Goal: Information Seeking & Learning: Get advice/opinions

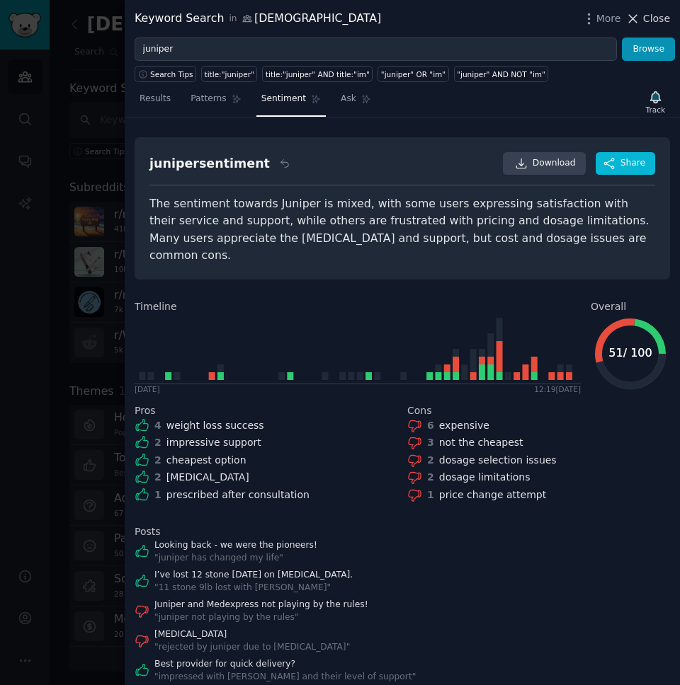
click at [651, 21] on span "Close" at bounding box center [656, 18] width 27 height 15
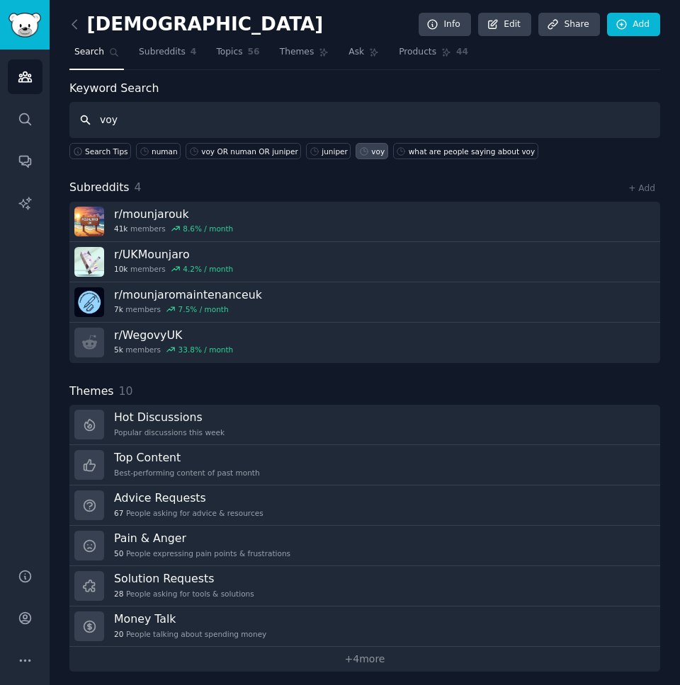
type input "voy"
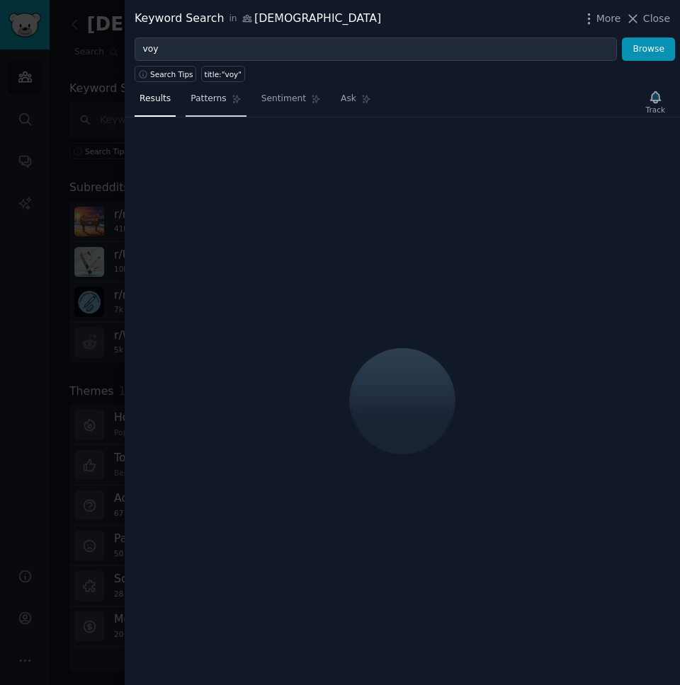
click at [211, 105] on link "Patterns" at bounding box center [215, 102] width 60 height 29
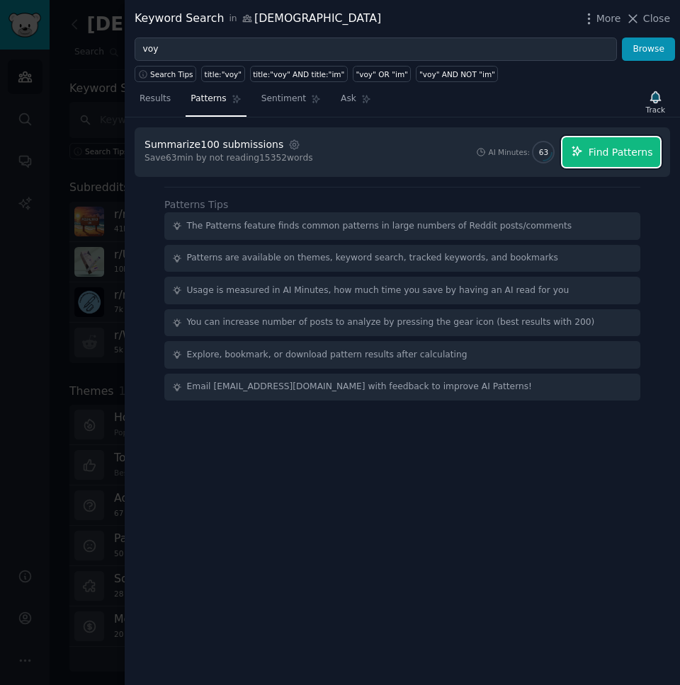
click at [591, 153] on span "Find Patterns" at bounding box center [620, 152] width 64 height 15
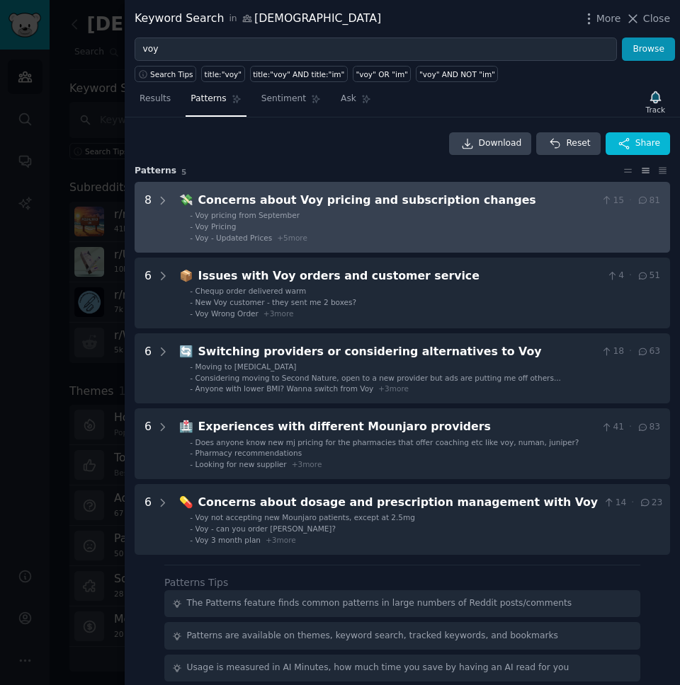
click at [289, 239] on span "+ 5 more" at bounding box center [292, 238] width 30 height 8
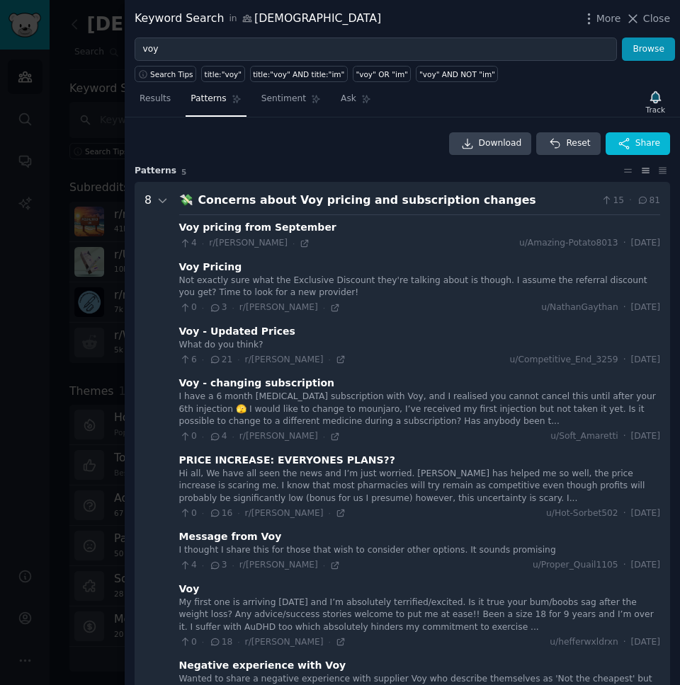
click at [500, 193] on div "Concerns about Voy pricing and subscription changes" at bounding box center [396, 201] width 397 height 18
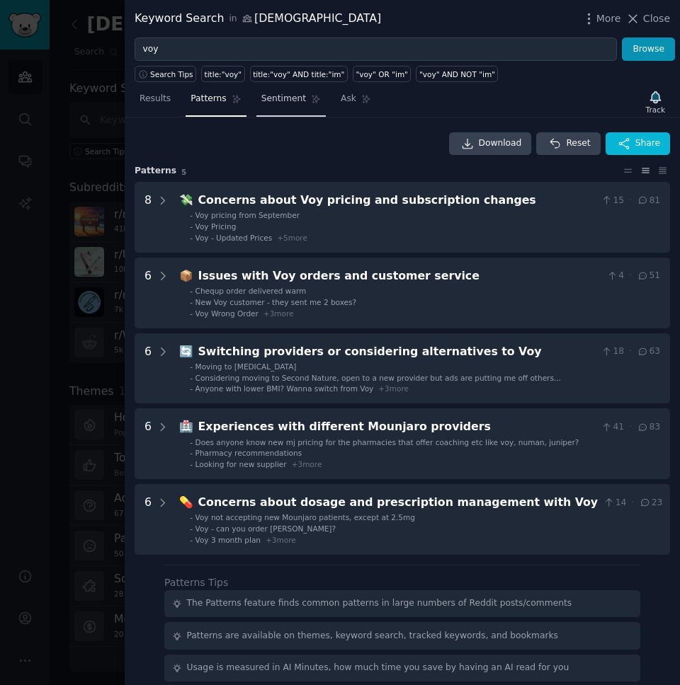
click at [275, 101] on span "Sentiment" at bounding box center [283, 99] width 45 height 13
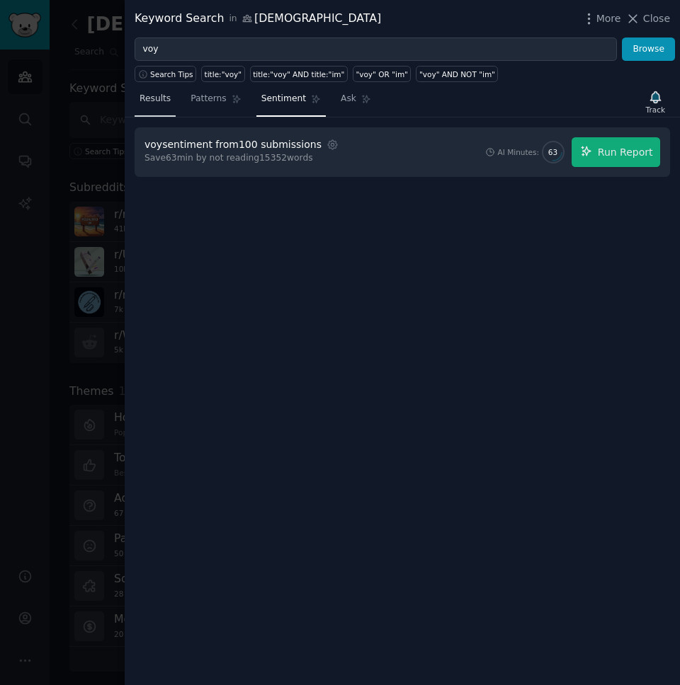
click at [166, 103] on span "Results" at bounding box center [154, 99] width 31 height 13
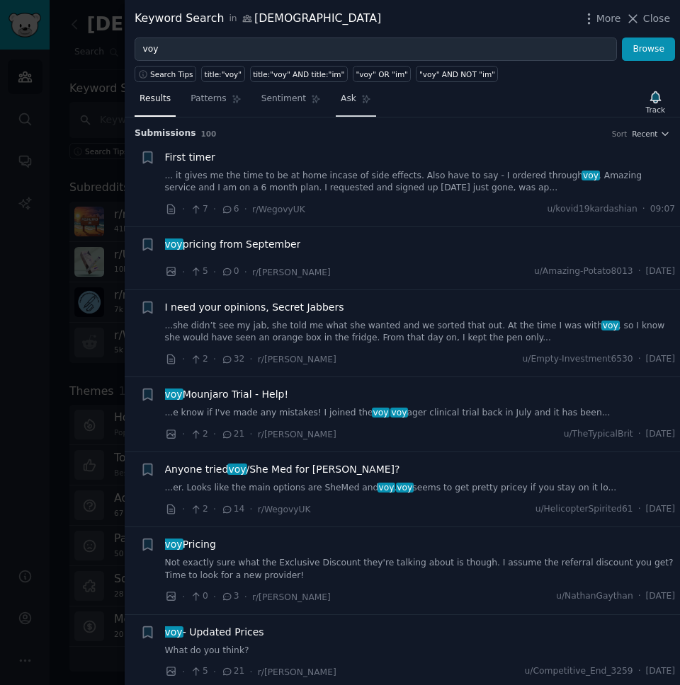
click at [345, 103] on span "Ask" at bounding box center [349, 99] width 16 height 13
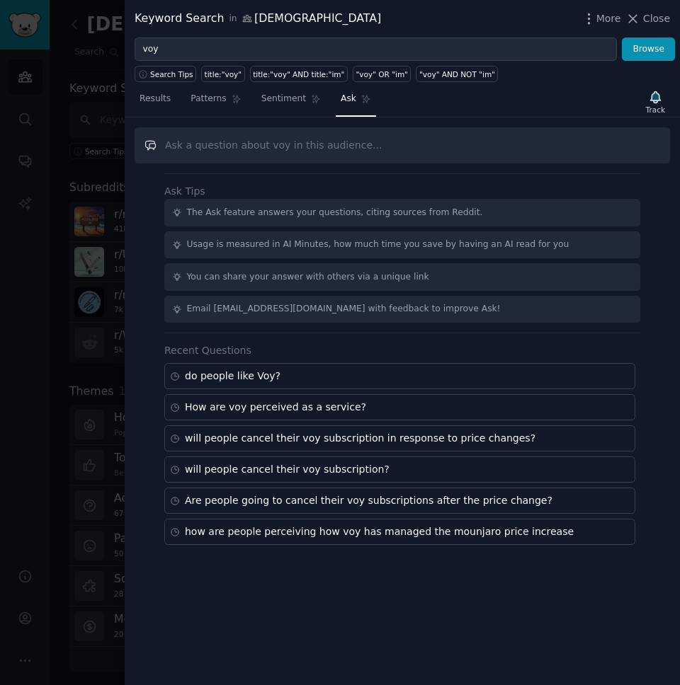
click at [268, 152] on input "text" at bounding box center [402, 145] width 535 height 36
paste input "What is the overall sentiment towards [brand] in this subreddit/thread? (positi…"
drag, startPoint x: 372, startPoint y: 144, endPoint x: 340, endPoint y: 144, distance: 32.6
click at [340, 144] on input "What is the overall sentiment towards [brand] in this subreddit/thread? (positi…" at bounding box center [402, 145] width 535 height 36
drag, startPoint x: 338, startPoint y: 144, endPoint x: 443, endPoint y: 144, distance: 105.5
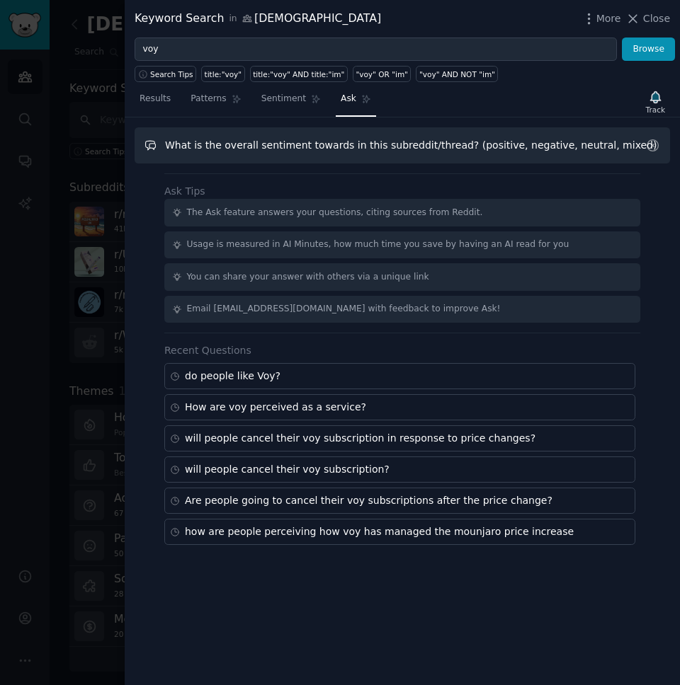
click at [443, 144] on input "What is the overall sentiment towards in this subreddit/thread? (positive, nega…" at bounding box center [402, 145] width 535 height 36
type input "What is the overall sentiment towards voy? (positive, negative, neutral, mixed)"
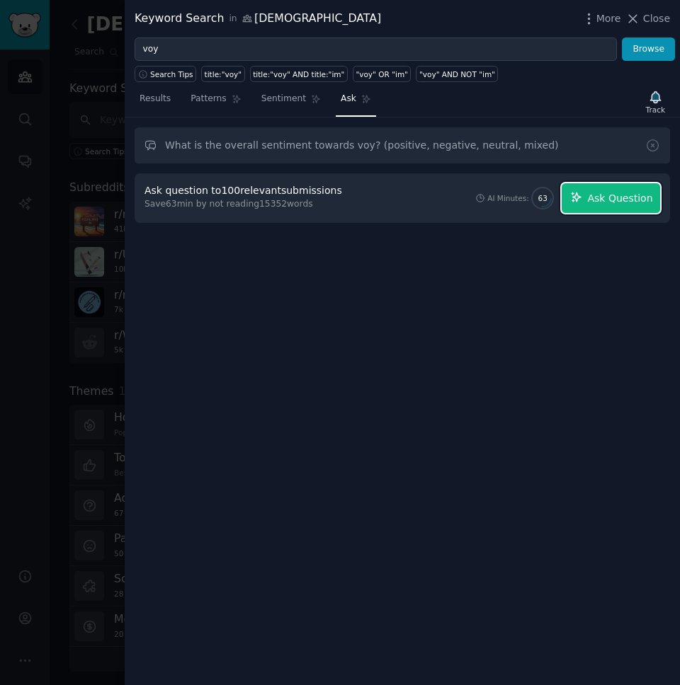
click at [602, 193] on span "Ask Question" at bounding box center [619, 198] width 65 height 15
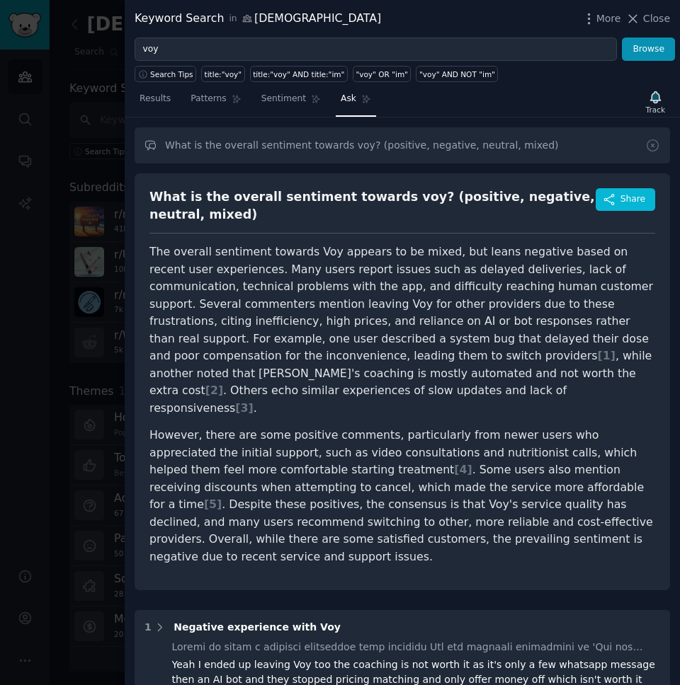
click at [461, 364] on p "The overall sentiment towards Voy appears to be mixed, but leans negative based…" at bounding box center [401, 330] width 505 height 173
click at [340, 470] on p "However, there are some positive comments, particularly from newer users who ap…" at bounding box center [401, 496] width 505 height 139
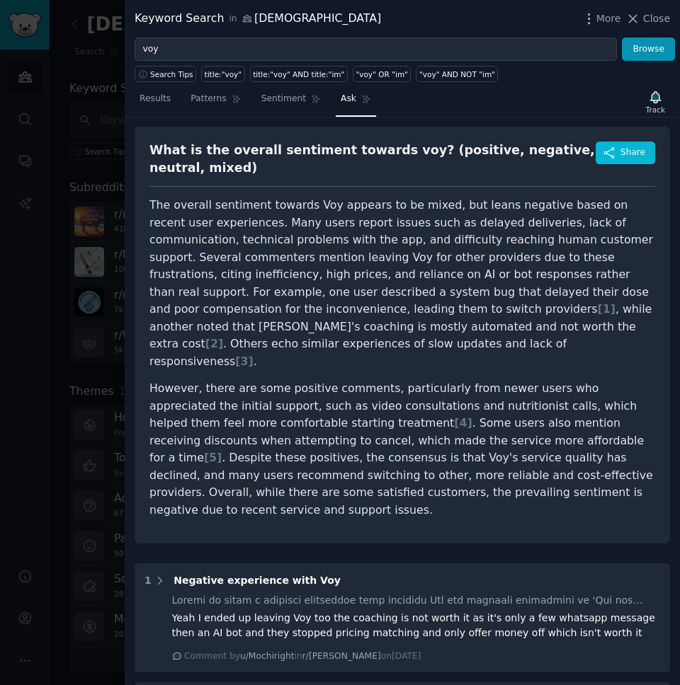
scroll to position [38, 0]
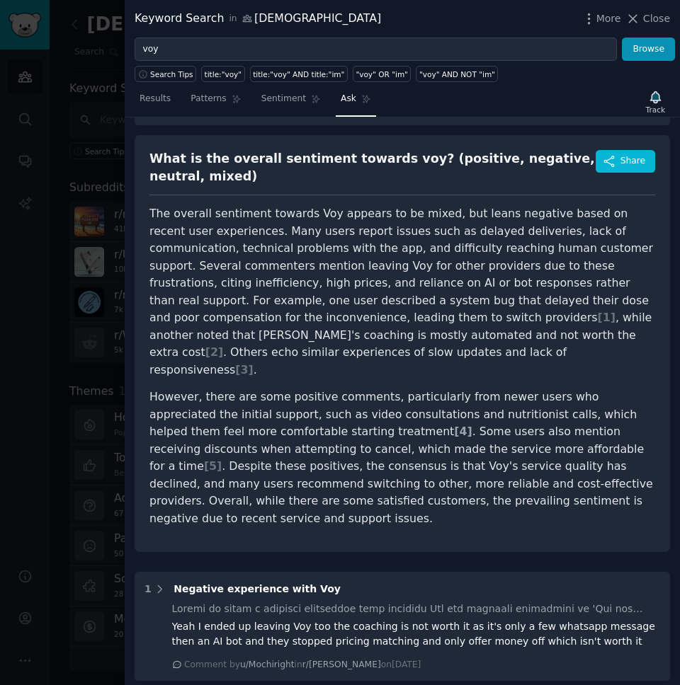
click at [454, 425] on span "[ 4 ]" at bounding box center [463, 431] width 18 height 13
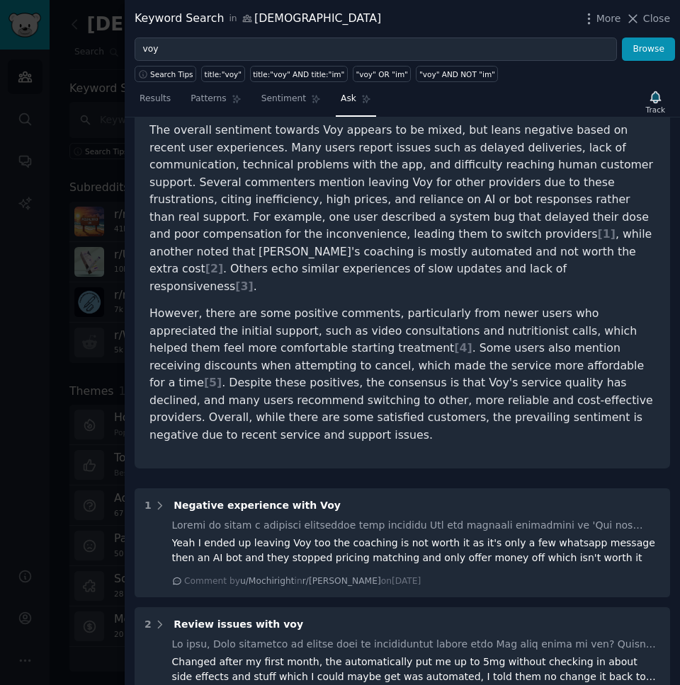
scroll to position [0, 0]
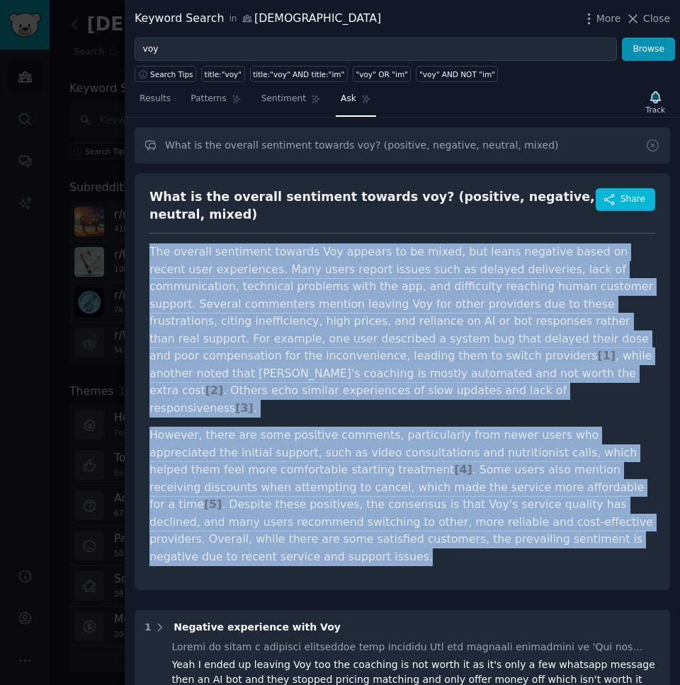
drag, startPoint x: 149, startPoint y: 250, endPoint x: 549, endPoint y: 503, distance: 472.9
click at [549, 503] on article "The overall sentiment towards Voy appears to be mixed, but leans negative based…" at bounding box center [401, 405] width 505 height 322
copy article "The overall sentiment towards Voy appears to be mixed, but leans negative based…"
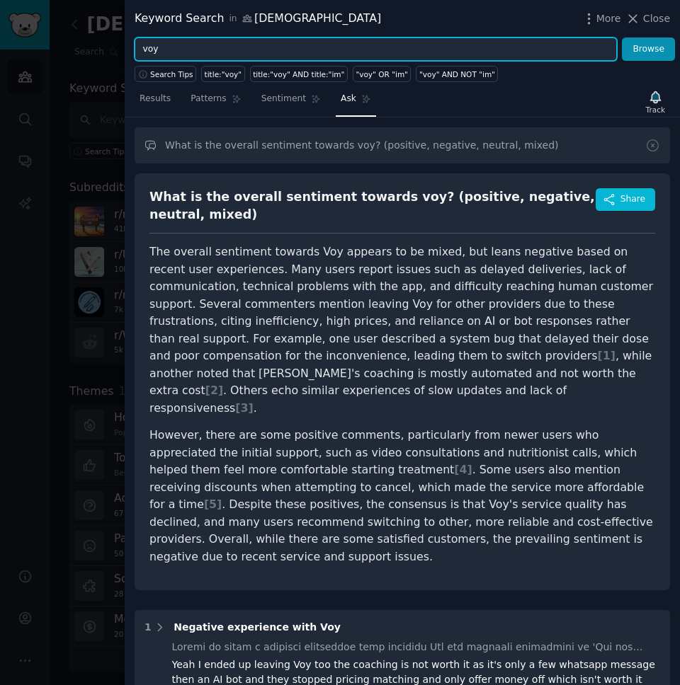
click at [173, 59] on input "voy" at bounding box center [376, 50] width 482 height 24
type input "juniper"
click at [622, 38] on button "Browse" at bounding box center [648, 50] width 53 height 24
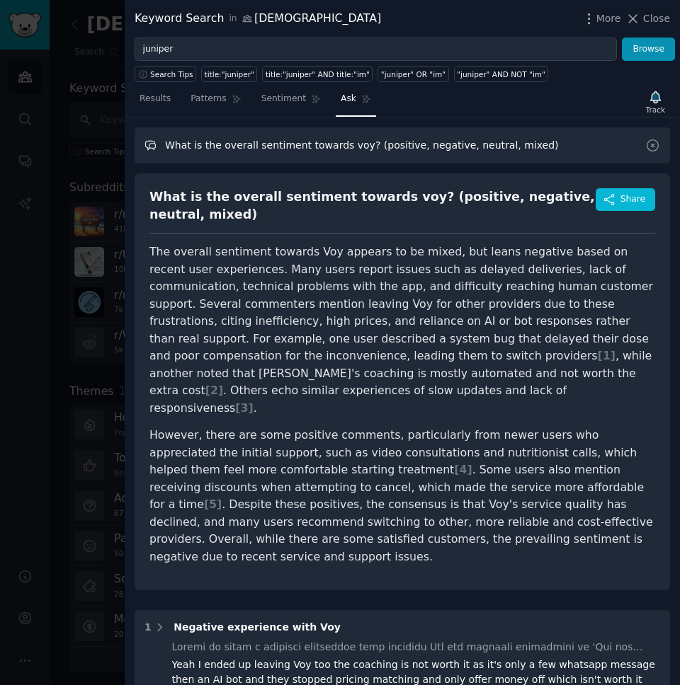
click at [350, 145] on input "What is the overall sentiment towards voy? (positive, negative, neutral, mixed)" at bounding box center [402, 145] width 535 height 36
type input "What is the overall sentiment towards juniper? (positive, negative, neutral, mi…"
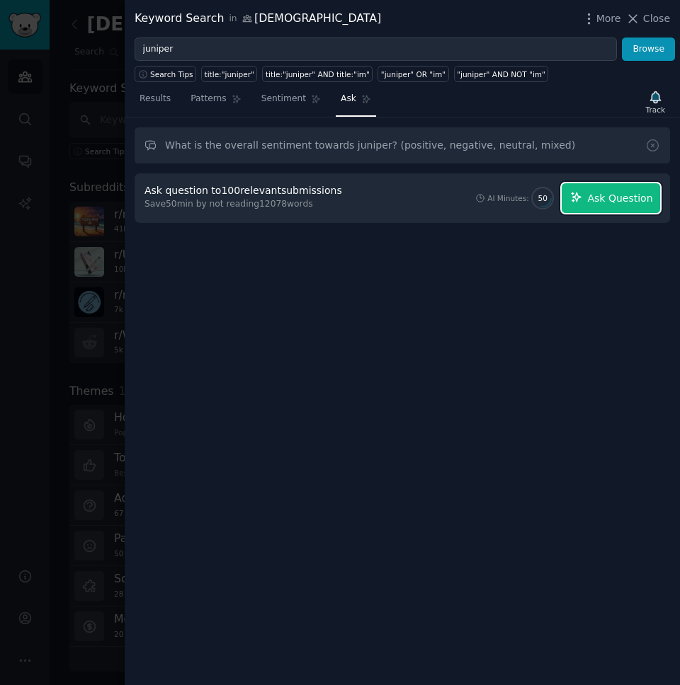
click at [583, 198] on icon "button" at bounding box center [576, 197] width 13 height 13
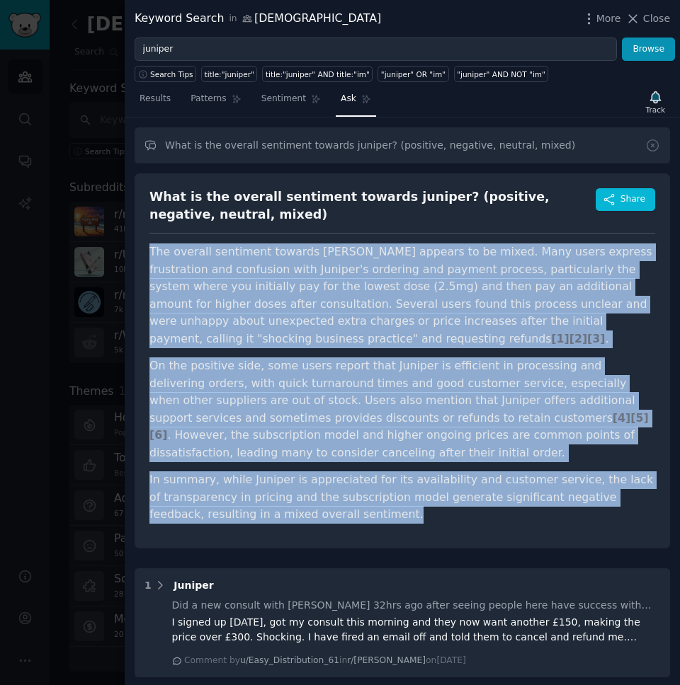
drag, startPoint x: 146, startPoint y: 248, endPoint x: 367, endPoint y: 518, distance: 349.6
click at [367, 518] on div "What is the overall sentiment towards juniper? (positive, negative, neutral, mi…" at bounding box center [402, 360] width 535 height 375
copy article "The overall sentiment towards [PERSON_NAME] appears to be mixed. Many users exp…"
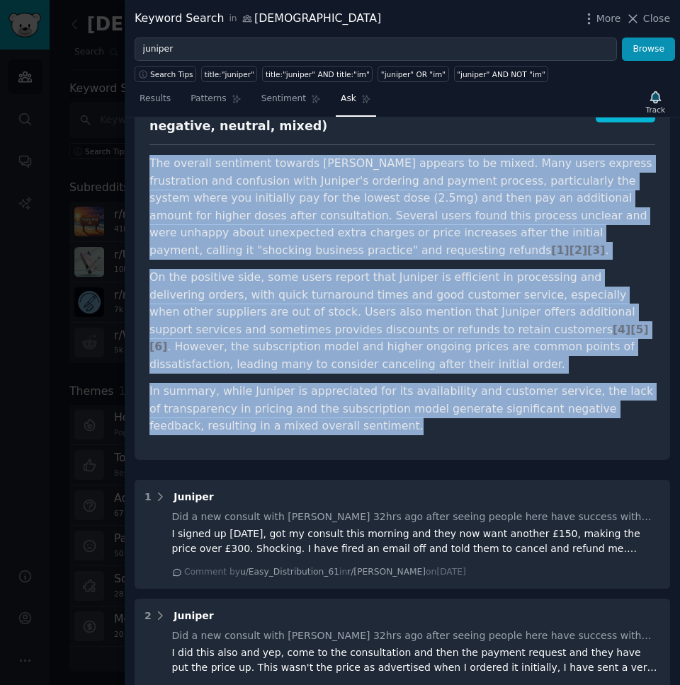
scroll to position [89, 0]
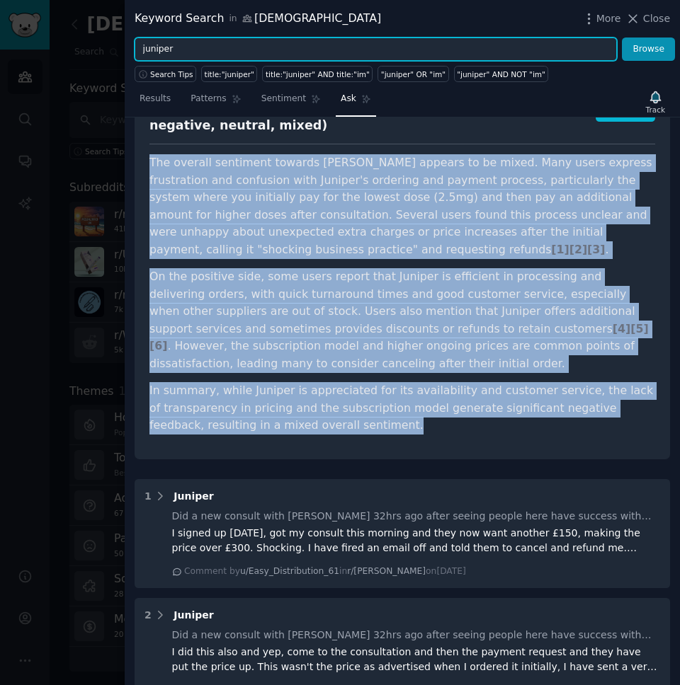
click at [172, 54] on input "juniper" at bounding box center [376, 50] width 482 height 24
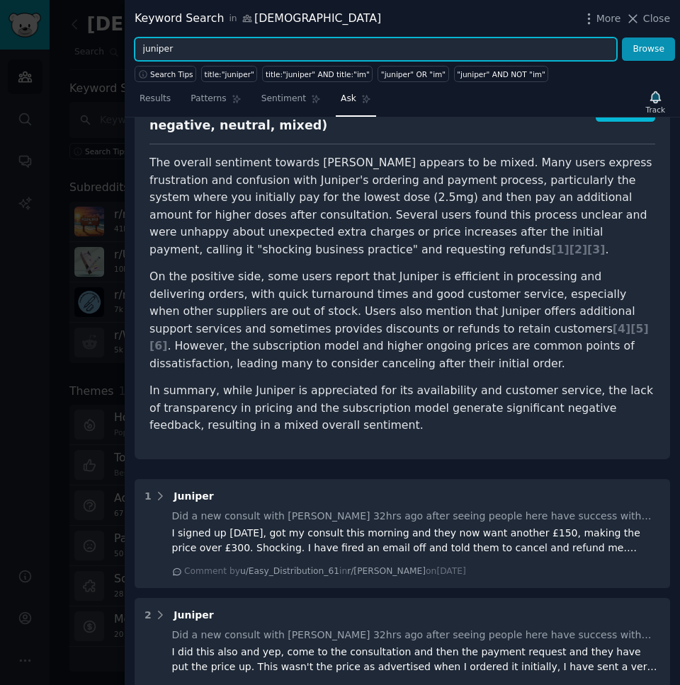
click at [172, 54] on input "juniper" at bounding box center [376, 50] width 482 height 24
type input "numan"
click at [622, 38] on button "Browse" at bounding box center [648, 50] width 53 height 24
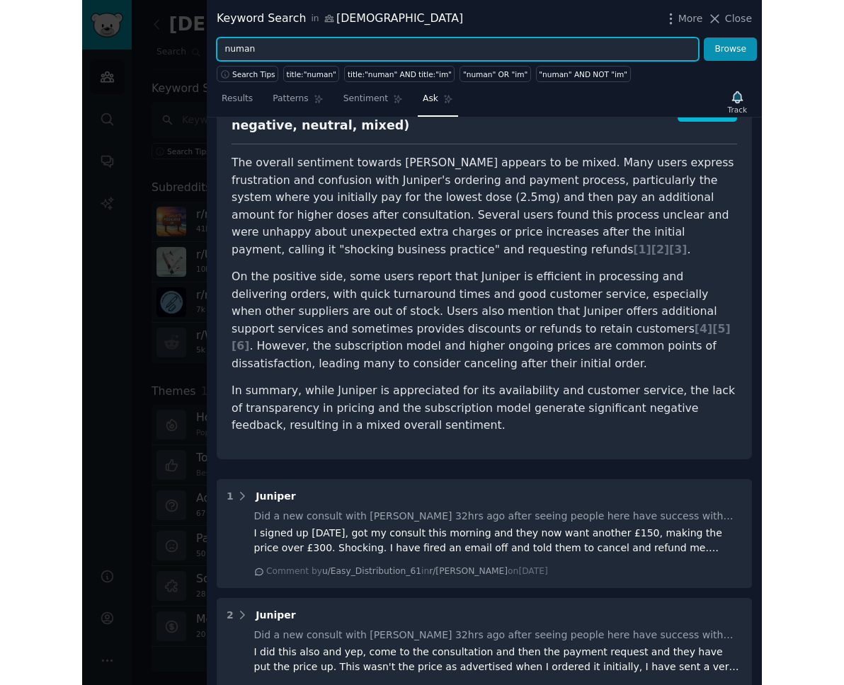
scroll to position [0, 0]
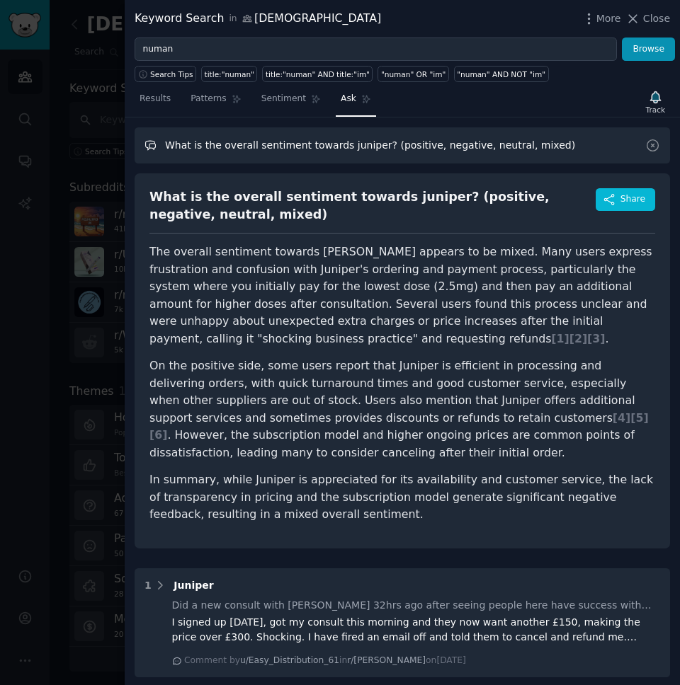
click at [342, 147] on input "What is the overall sentiment towards juniper? (positive, negative, neutral, mi…" at bounding box center [402, 145] width 535 height 36
type input "What is the overall sentiment towards [PERSON_NAME]? (positive, negative, neutr…"
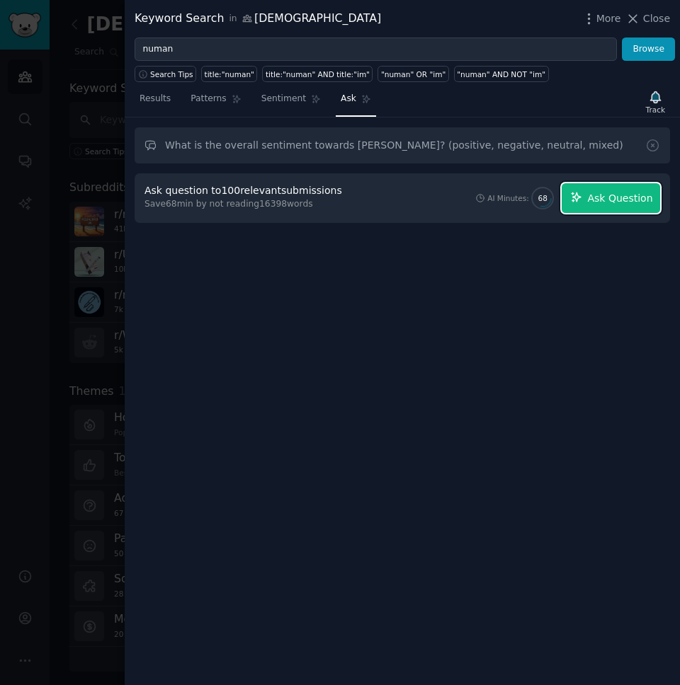
click at [600, 196] on span "Ask Question" at bounding box center [619, 198] width 65 height 15
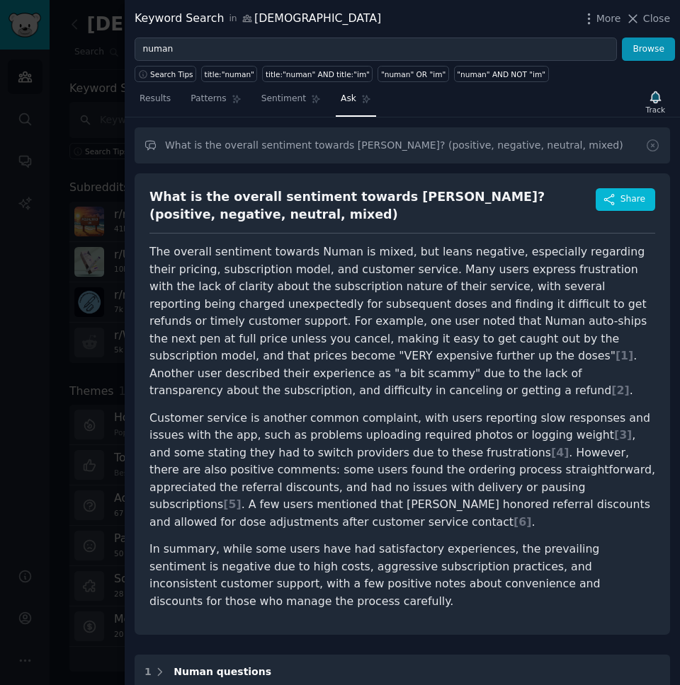
click at [372, 474] on p "Customer service is another common complaint, with users reporting slow respons…" at bounding box center [401, 471] width 505 height 122
click at [174, 208] on div "What is the overall sentiment towards [PERSON_NAME]? (positive, negative, neutr…" at bounding box center [372, 205] width 446 height 35
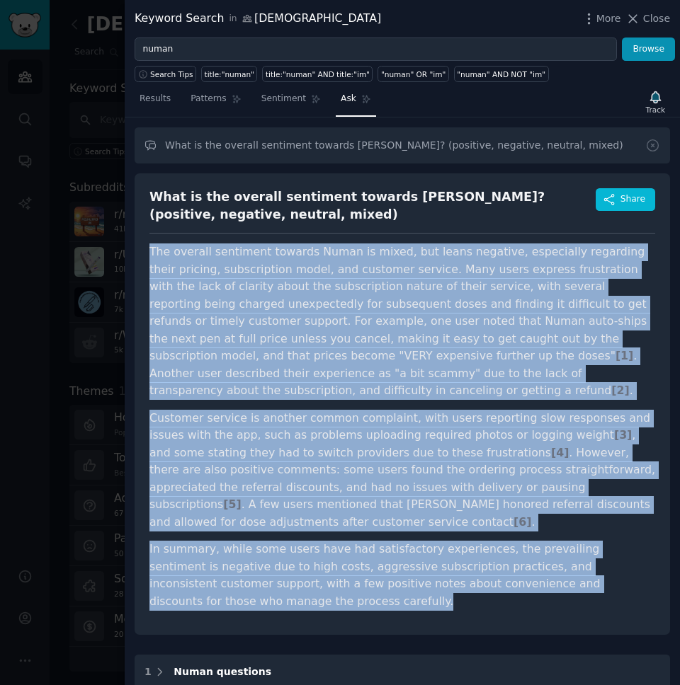
drag, startPoint x: 151, startPoint y: 250, endPoint x: 317, endPoint y: 595, distance: 382.8
click at [317, 595] on article "The overall sentiment towards Numan is mixed, but leans negative, especially re…" at bounding box center [401, 427] width 505 height 367
copy article "The overall sentiment towards Numan is mixed, but leans negative, especially re…"
click at [403, 462] on p "Customer service is another common complaint, with users reporting slow respons…" at bounding box center [401, 471] width 505 height 122
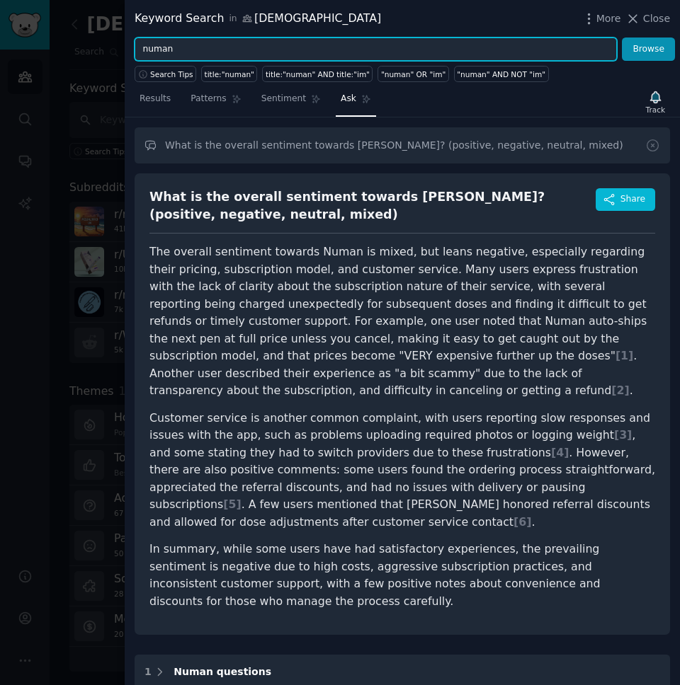
click at [343, 53] on input "numan" at bounding box center [376, 50] width 482 height 24
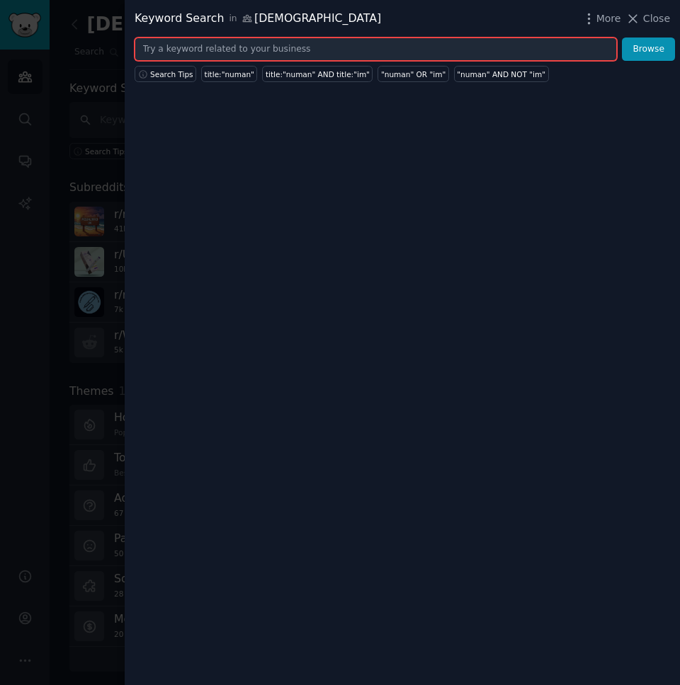
click at [622, 38] on button "Browse" at bounding box center [648, 50] width 53 height 24
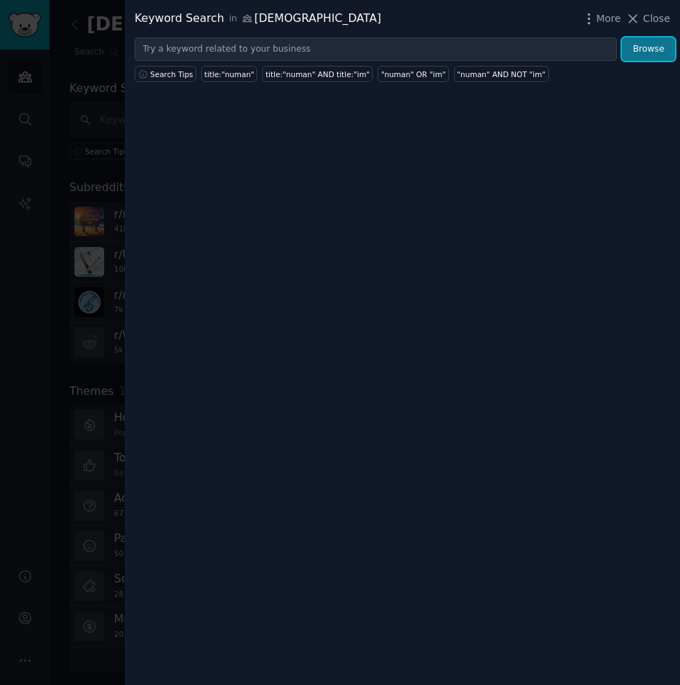
click at [638, 54] on button "Browse" at bounding box center [648, 50] width 53 height 24
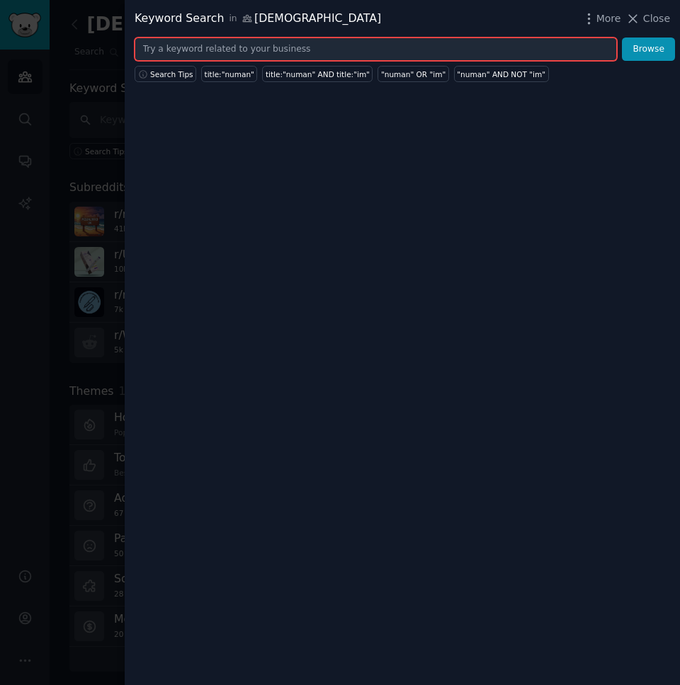
click at [404, 39] on input "text" at bounding box center [376, 50] width 482 height 24
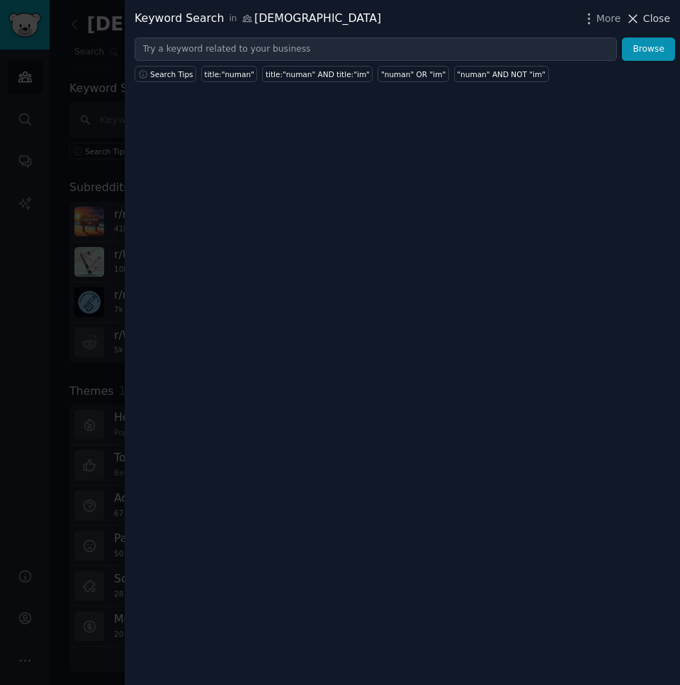
click at [639, 15] on icon at bounding box center [632, 18] width 15 height 15
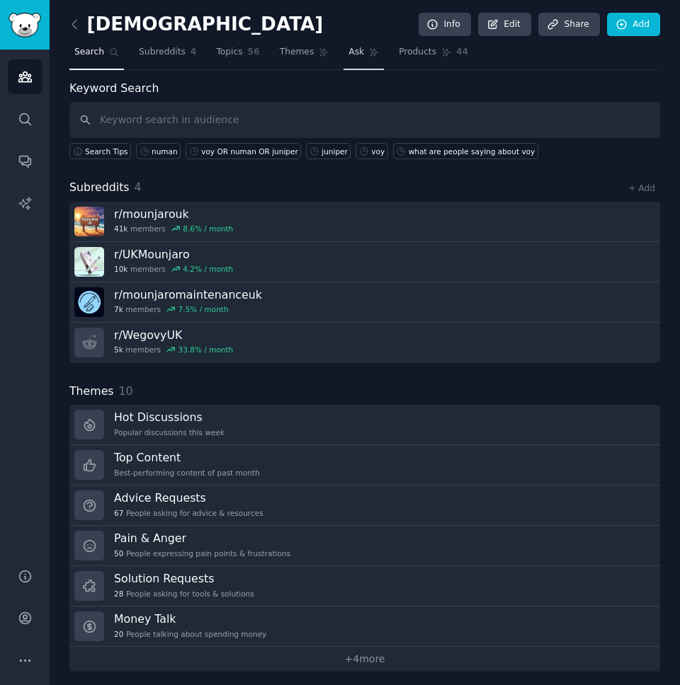
click at [346, 58] on link "Ask" at bounding box center [363, 55] width 40 height 29
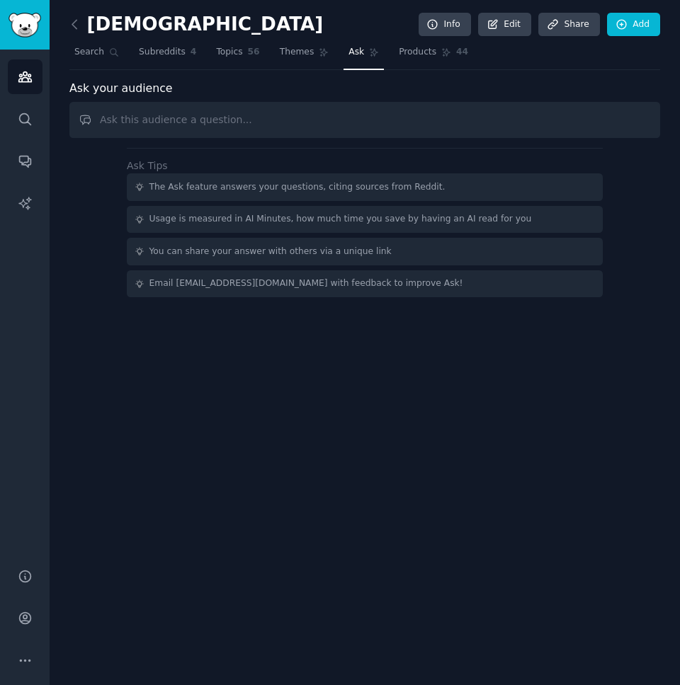
click at [275, 118] on input "text" at bounding box center [364, 120] width 590 height 36
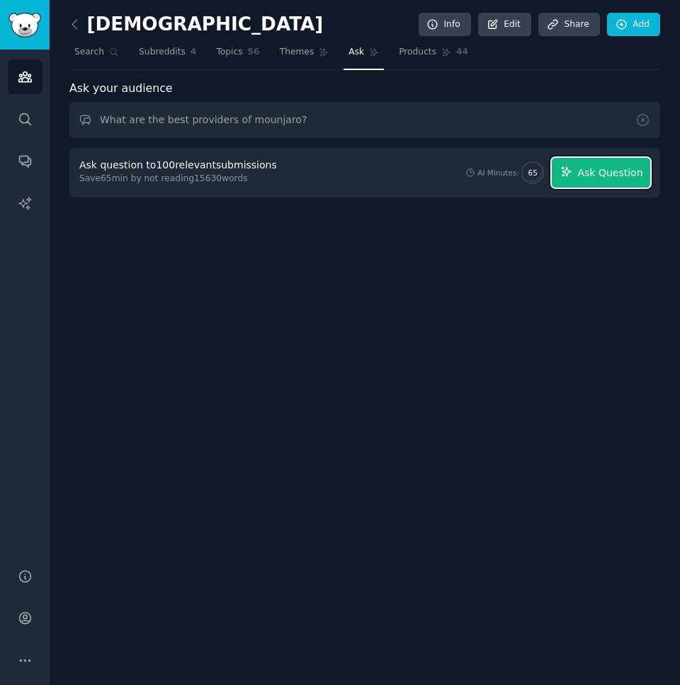
click at [588, 173] on span "Ask Question" at bounding box center [609, 173] width 65 height 15
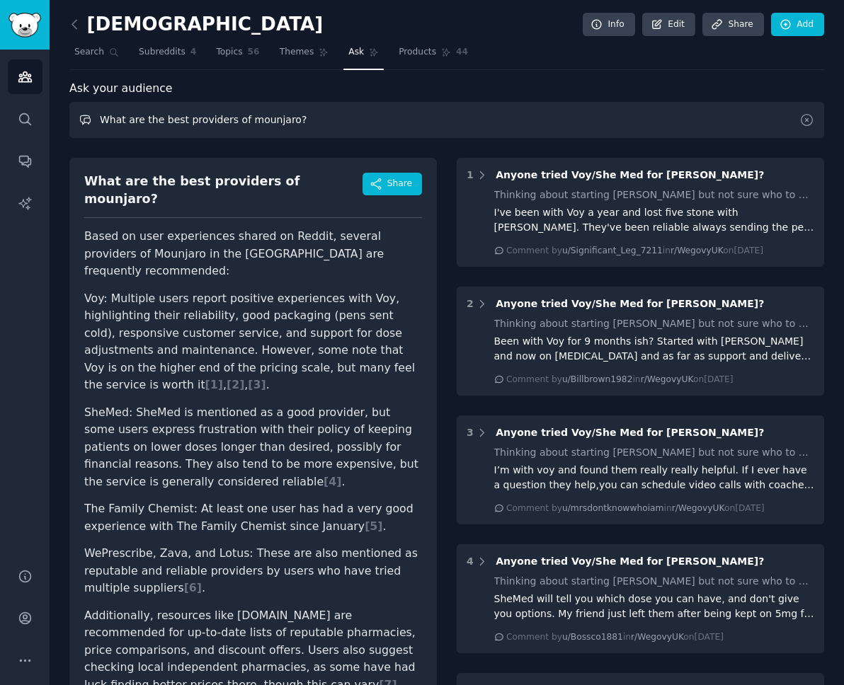
click at [139, 120] on input "What are the best providers of mounjaro?" at bounding box center [446, 120] width 755 height 36
click at [113, 118] on input "What are the best providers of mounjaro?" at bounding box center [446, 120] width 755 height 36
click at [164, 120] on input "Who are the best providers of mounjaro?" at bounding box center [446, 120] width 755 height 36
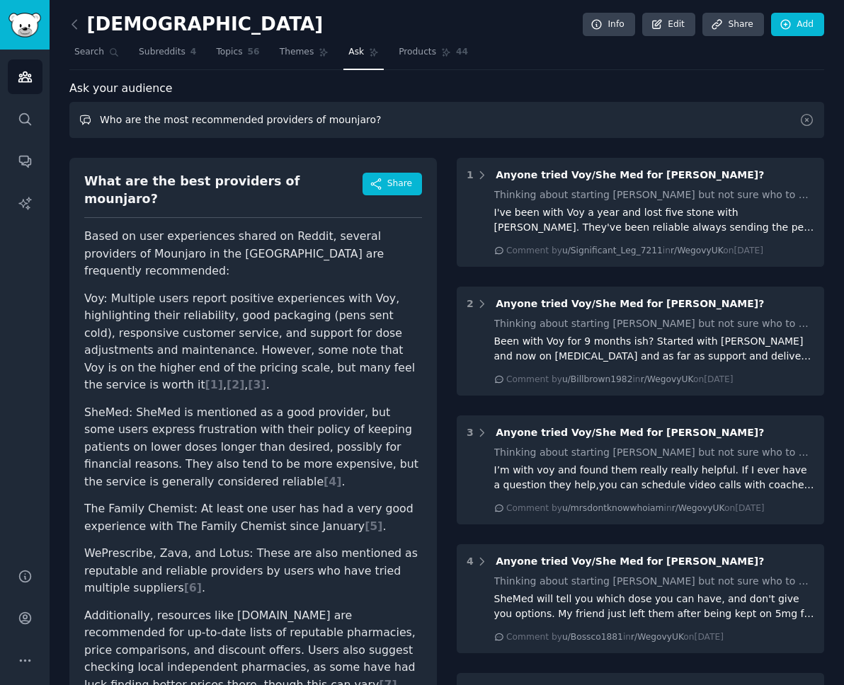
click at [352, 118] on input "Who are the most recommended providers of mounjaro?" at bounding box center [446, 120] width 755 height 36
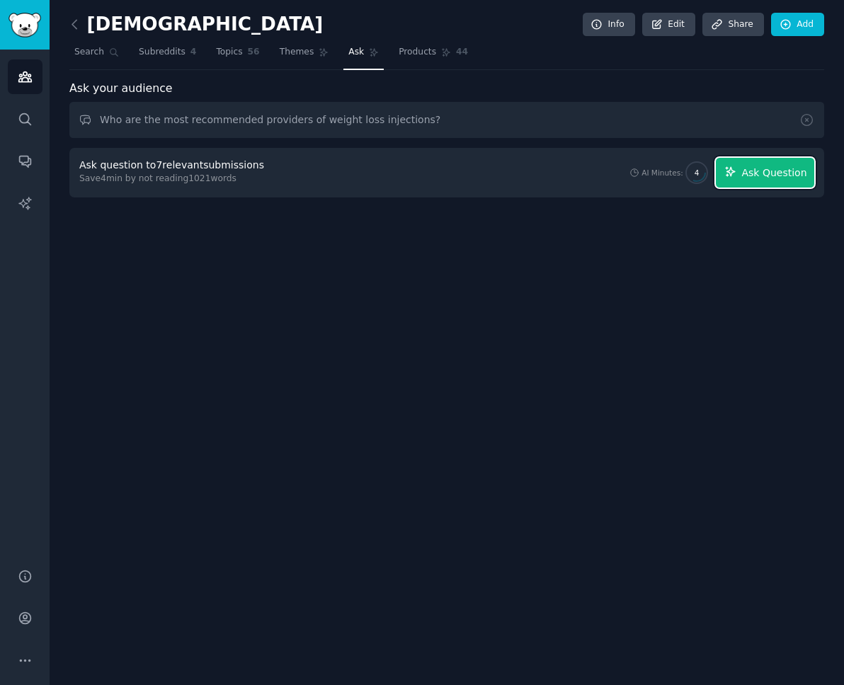
click at [679, 176] on span "Ask Question" at bounding box center [773, 173] width 65 height 15
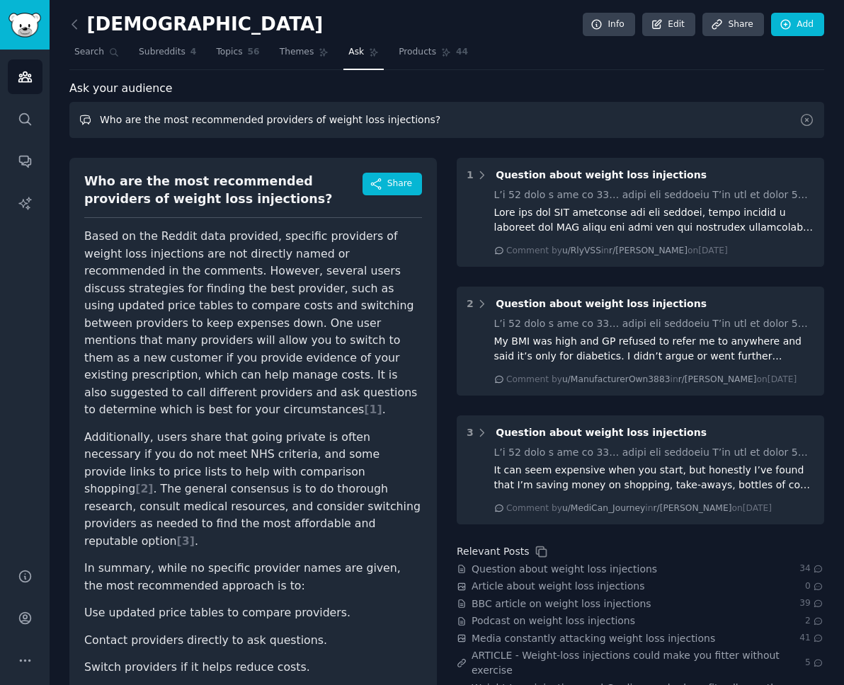
click at [270, 113] on input "Who are the most recommended providers of weight loss injections?" at bounding box center [446, 120] width 755 height 36
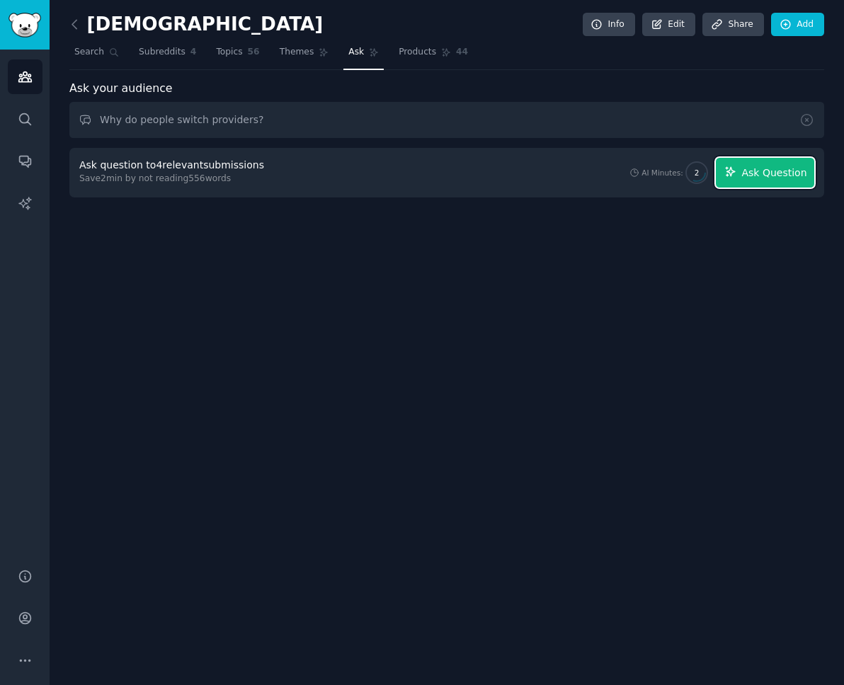
click at [679, 176] on span "Ask Question" at bounding box center [773, 173] width 65 height 15
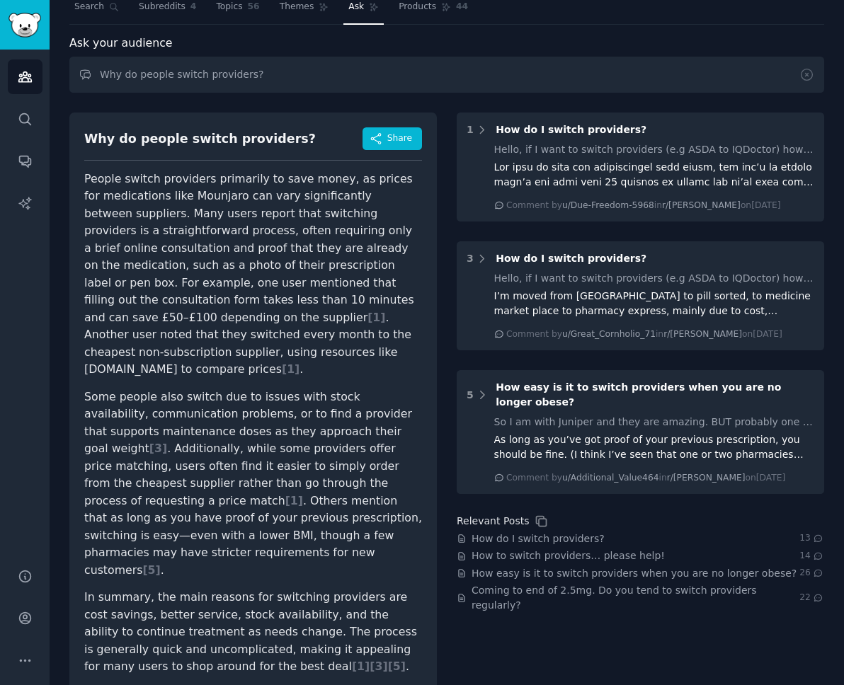
scroll to position [45, 0]
click at [210, 133] on div "Why do people switch providers?" at bounding box center [200, 139] width 232 height 18
copy div "Why do people switch providers?"
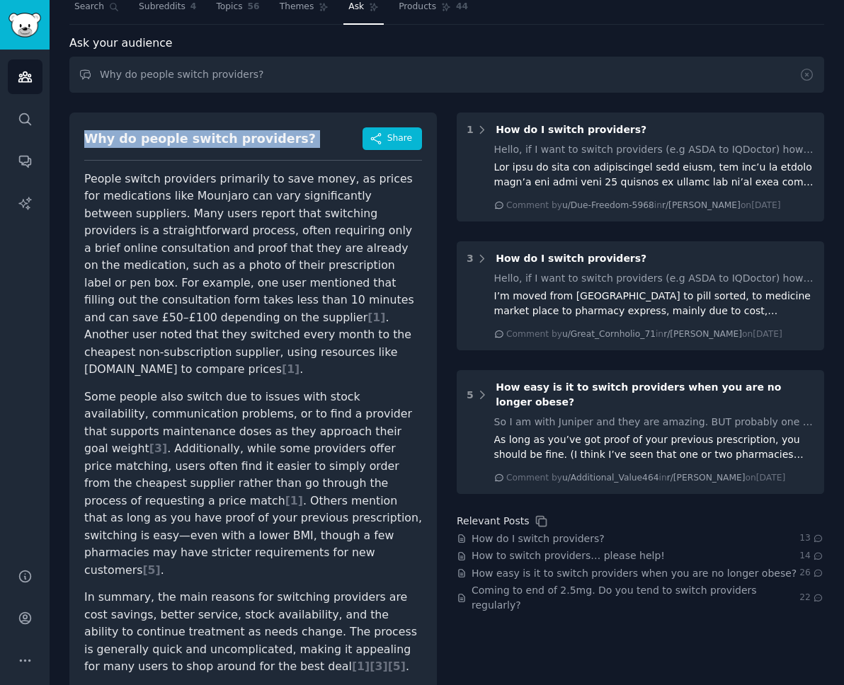
copy div "Why do people switch providers?"
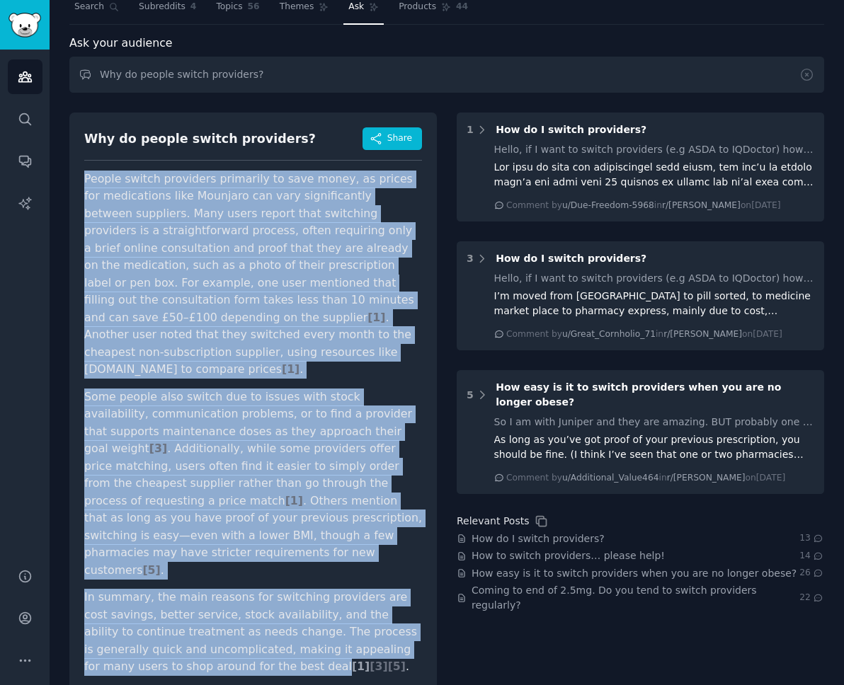
drag, startPoint x: 86, startPoint y: 178, endPoint x: 234, endPoint y: 630, distance: 475.1
click at [234, 630] on article "People switch providers primarily to save money, as prices for medications like…" at bounding box center [253, 423] width 338 height 505
copy article "Loremi dolors ametconse adipiscin el sedd eiusm, te incidi utl etdoloremag aliq…"
click at [433, 246] on div "Why do people switch providers? Share People switch providers primarily to save…" at bounding box center [252, 407] width 367 height 588
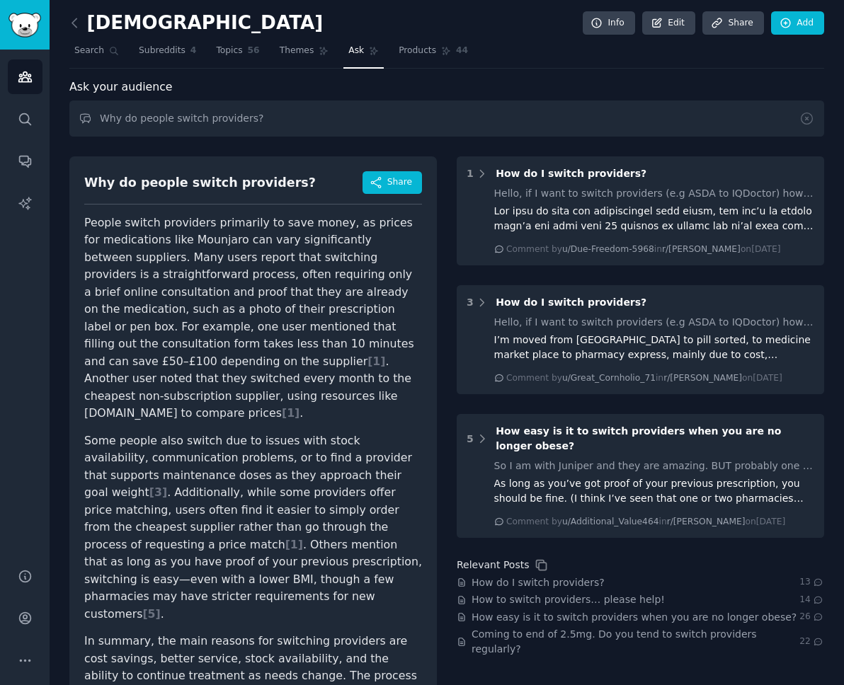
scroll to position [0, 0]
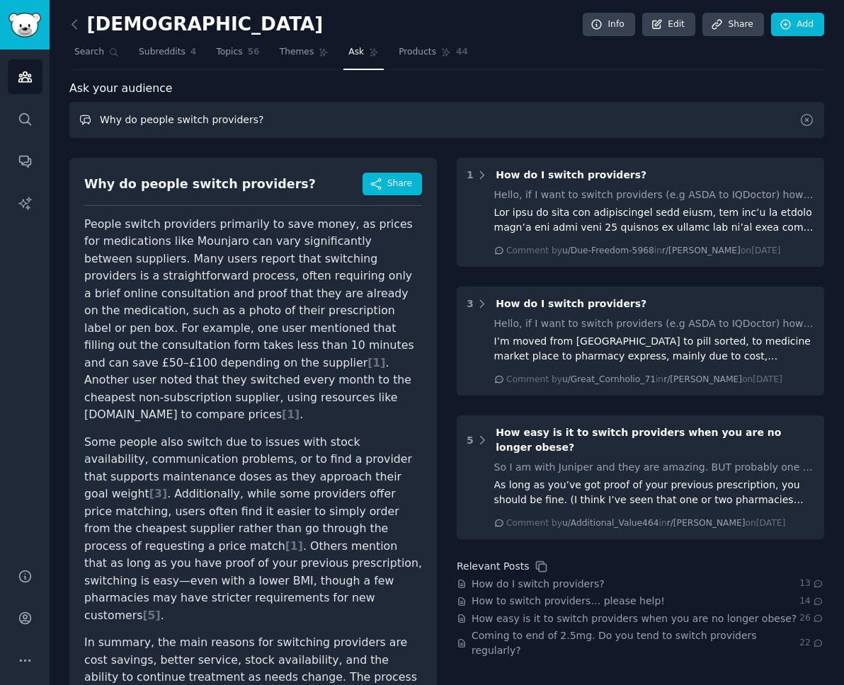
click at [227, 118] on input "Why do people switch providers?" at bounding box center [446, 120] width 755 height 36
paste input "at emotions are most commonly expressed when people talk about [brand]"
drag, startPoint x: 457, startPoint y: 122, endPoint x: 423, endPoint y: 122, distance: 33.3
click at [423, 122] on input "What emotions are most commonly expressed when people talk about [brand]?" at bounding box center [446, 120] width 755 height 36
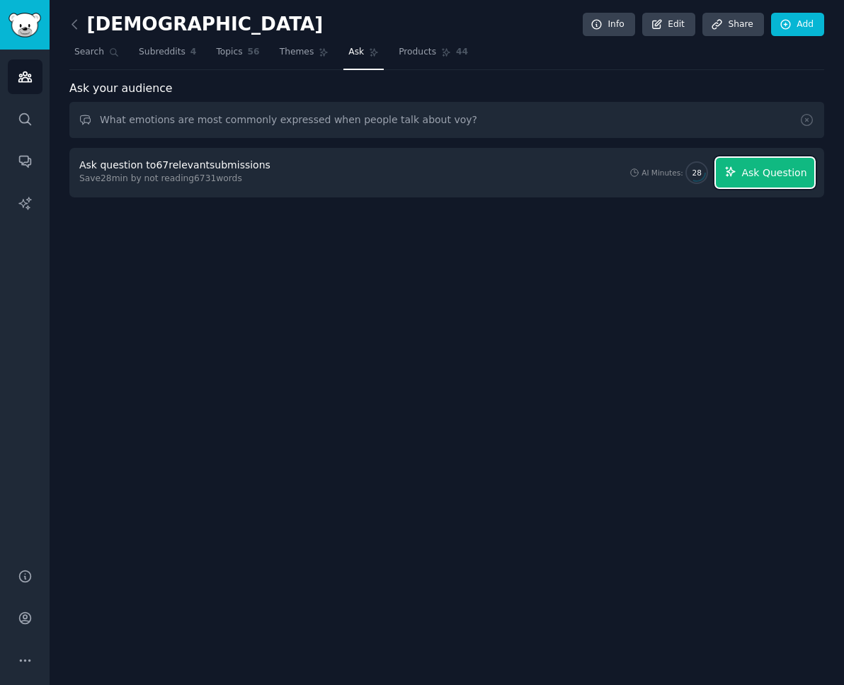
click at [679, 173] on span "Ask Question" at bounding box center [773, 173] width 65 height 15
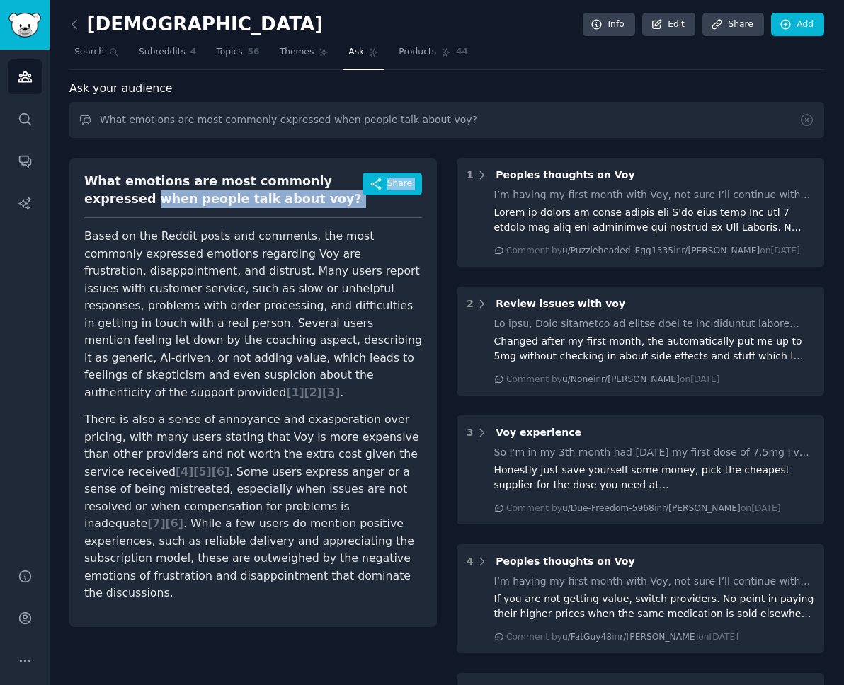
drag, startPoint x: 88, startPoint y: 193, endPoint x: 270, endPoint y: 223, distance: 185.2
click at [271, 223] on div "What emotions are most commonly expressed when people talk about voy? Share Bas…" at bounding box center [252, 392] width 367 height 469
click at [270, 223] on div "What emotions are most commonly expressed when people talk about voy? Share Bas…" at bounding box center [252, 392] width 367 height 469
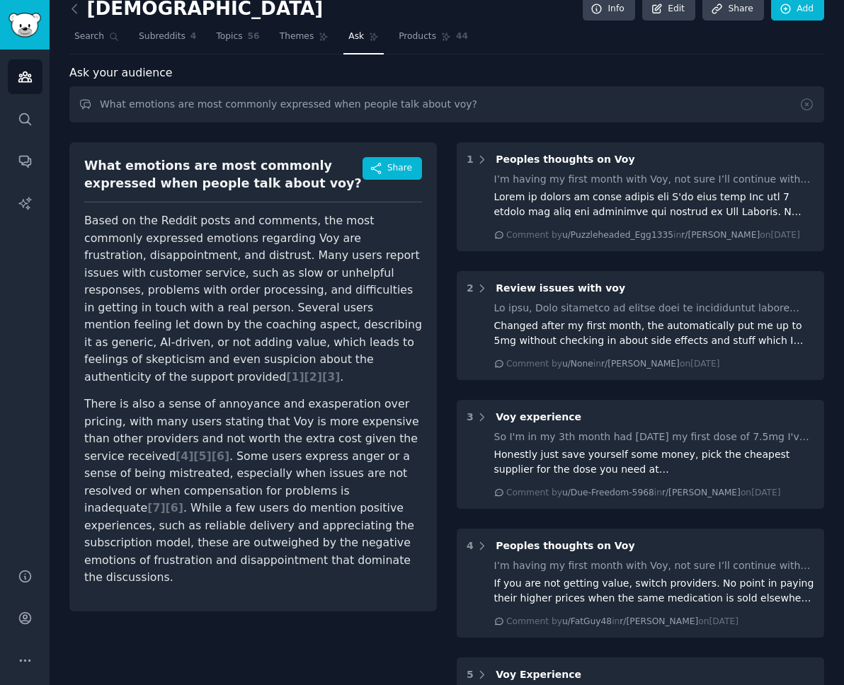
scroll to position [18, 0]
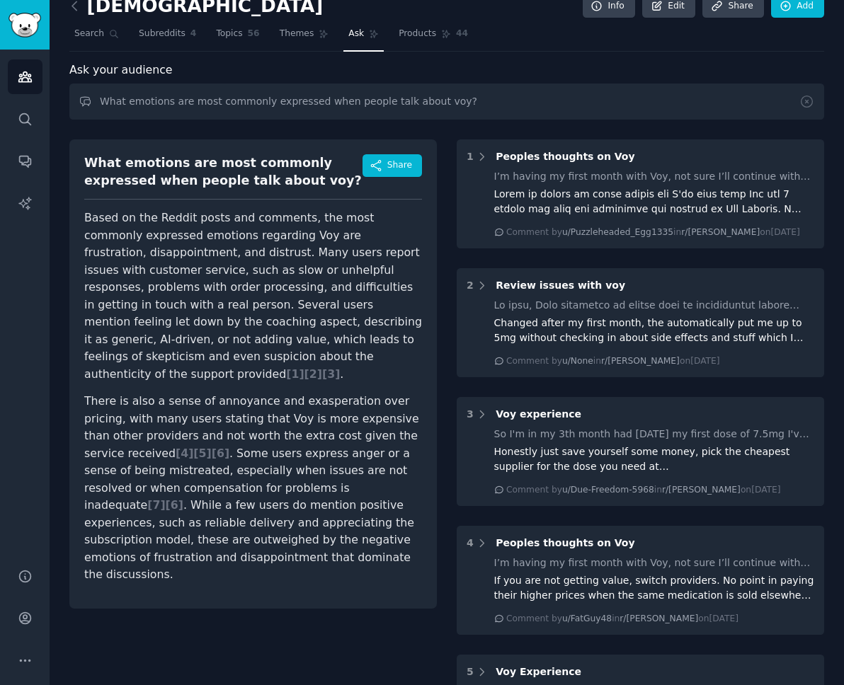
click at [161, 162] on div "What emotions are most commonly expressed when people talk about voy?" at bounding box center [223, 171] width 278 height 35
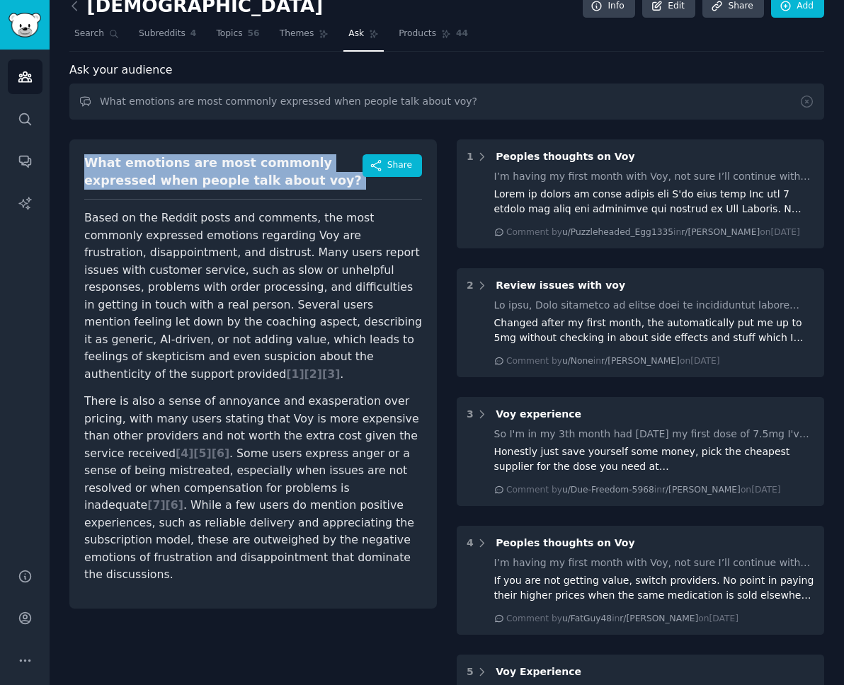
click at [161, 162] on div "What emotions are most commonly expressed when people talk about voy?" at bounding box center [223, 171] width 278 height 35
copy div "What emotions are most commonly expressed when people talk about voy?"
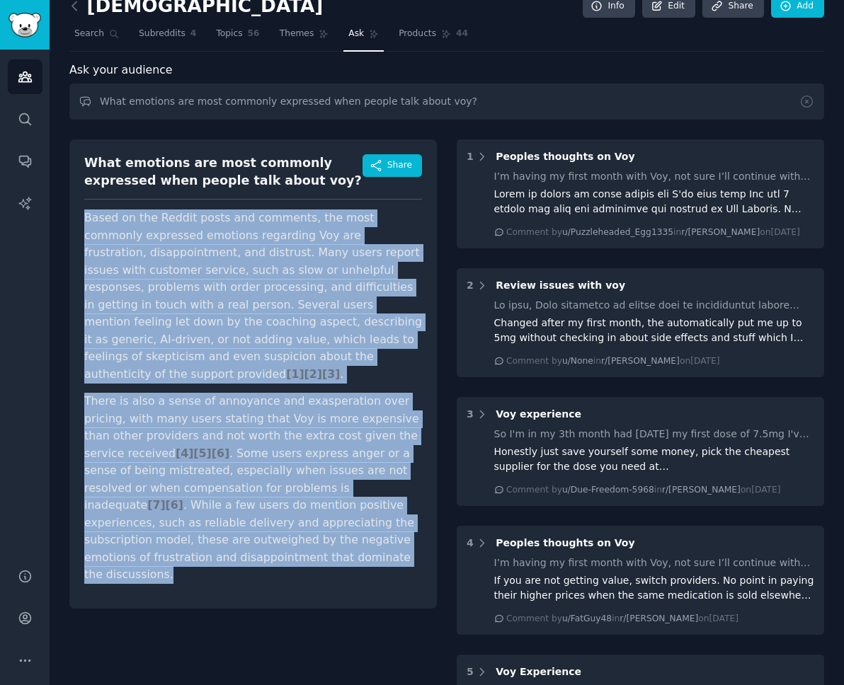
drag, startPoint x: 81, startPoint y: 214, endPoint x: 249, endPoint y: 550, distance: 375.5
click at [249, 550] on div "What emotions are most commonly expressed when people talk about voy? Share Bas…" at bounding box center [252, 373] width 367 height 469
copy article "Based on the Reddit posts and comments, the most commonly expressed emotions re…"
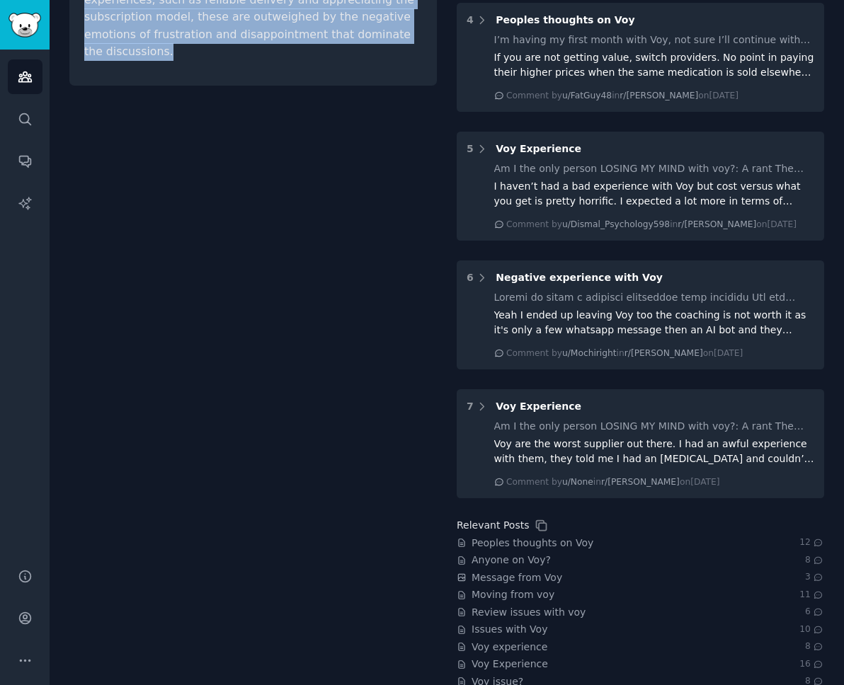
scroll to position [583, 0]
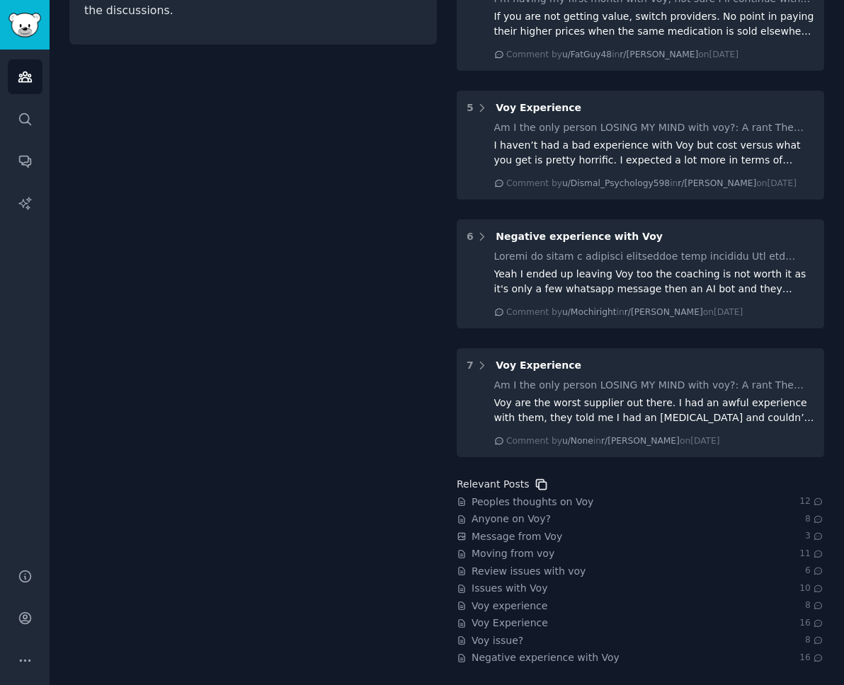
click at [537, 482] on icon at bounding box center [542, 485] width 10 height 10
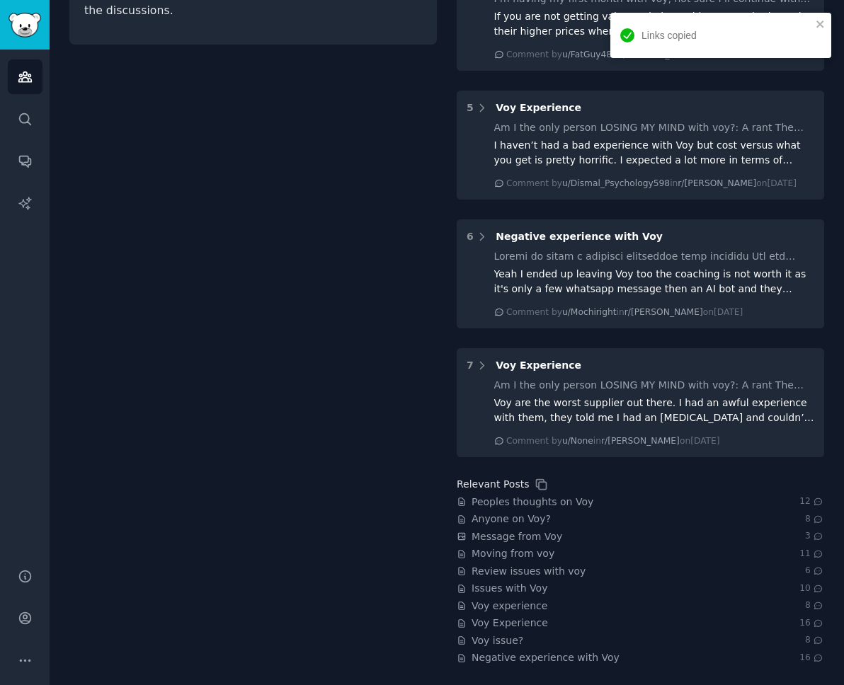
scroll to position [0, 0]
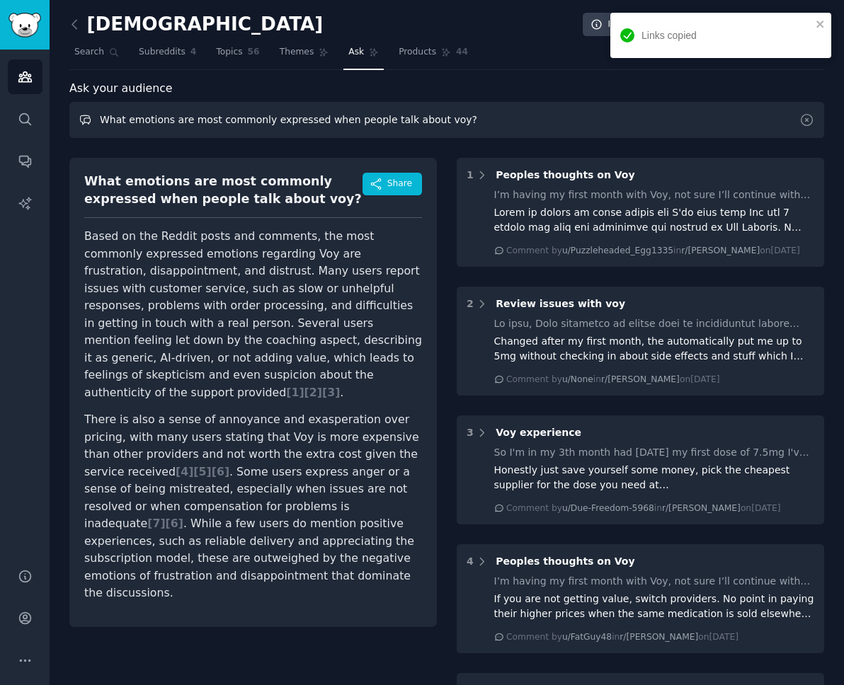
click at [259, 122] on input "What emotions are most commonly expressed when people talk about voy?" at bounding box center [446, 120] width 755 height 36
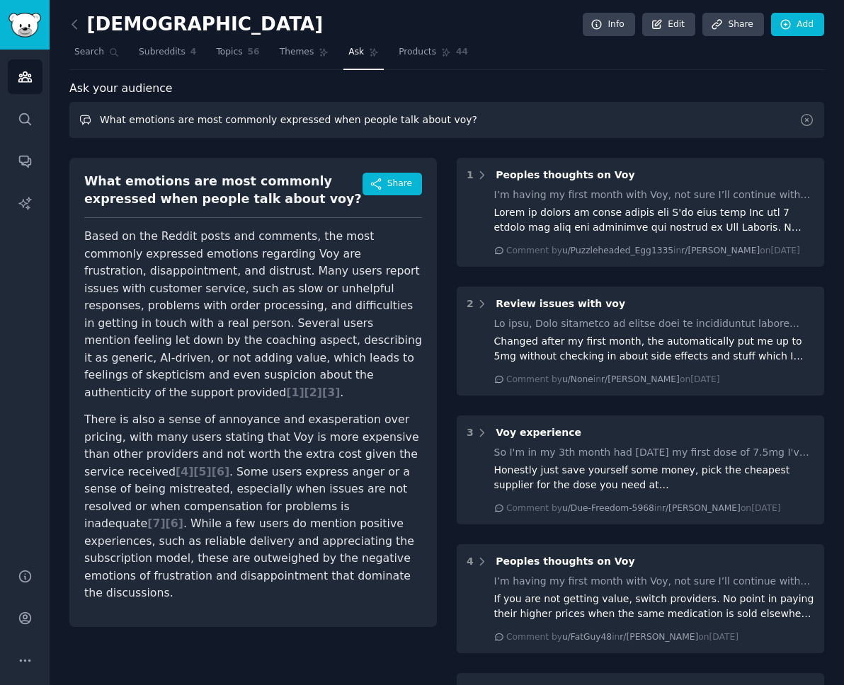
paste input "V"
click at [427, 120] on input "What emotions are most commonly expressed when people talk about Voy?" at bounding box center [446, 120] width 755 height 36
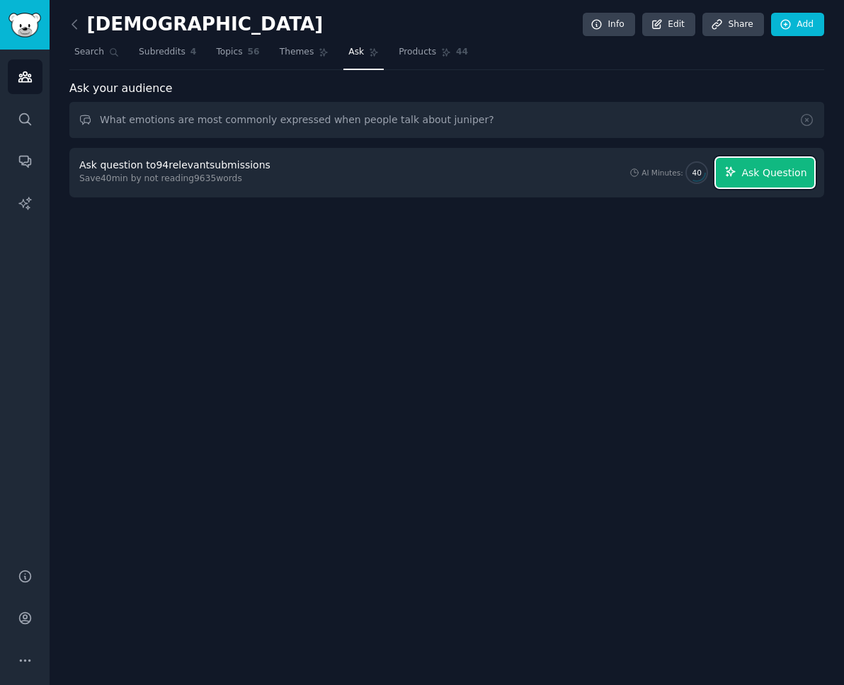
click at [679, 164] on button "Ask Question" at bounding box center [765, 173] width 98 height 30
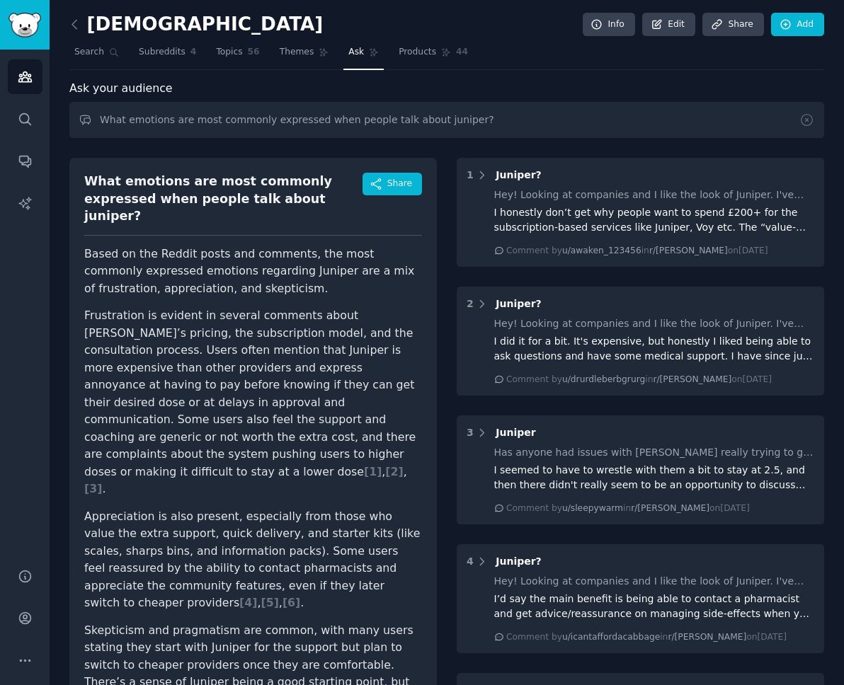
click at [185, 183] on div "What emotions are most commonly expressed when people talk about juniper?" at bounding box center [223, 199] width 278 height 52
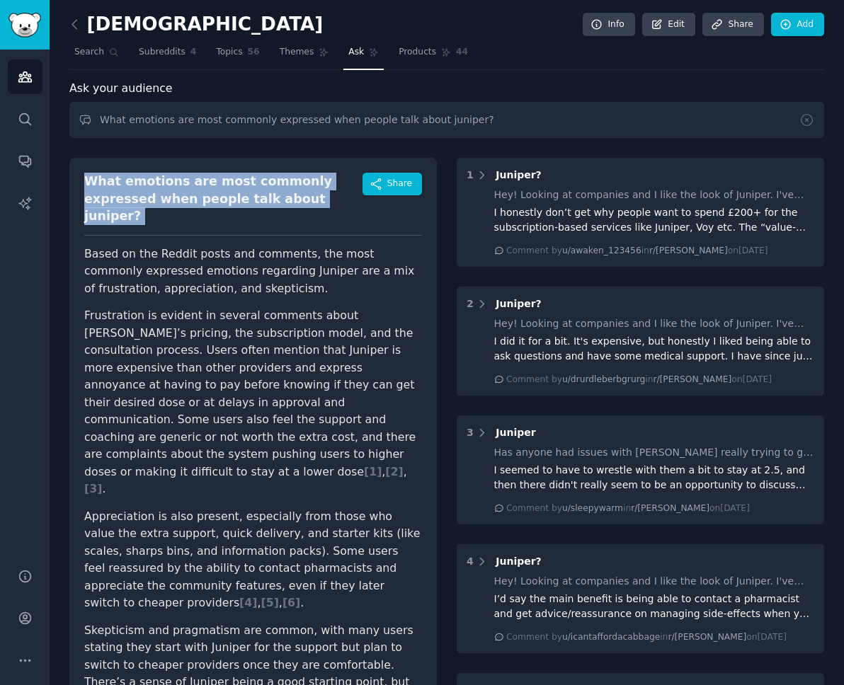
click at [185, 183] on div "What emotions are most commonly expressed when people talk about juniper?" at bounding box center [223, 199] width 278 height 52
copy div "What emotions are most commonly expressed when people talk about juniper?"
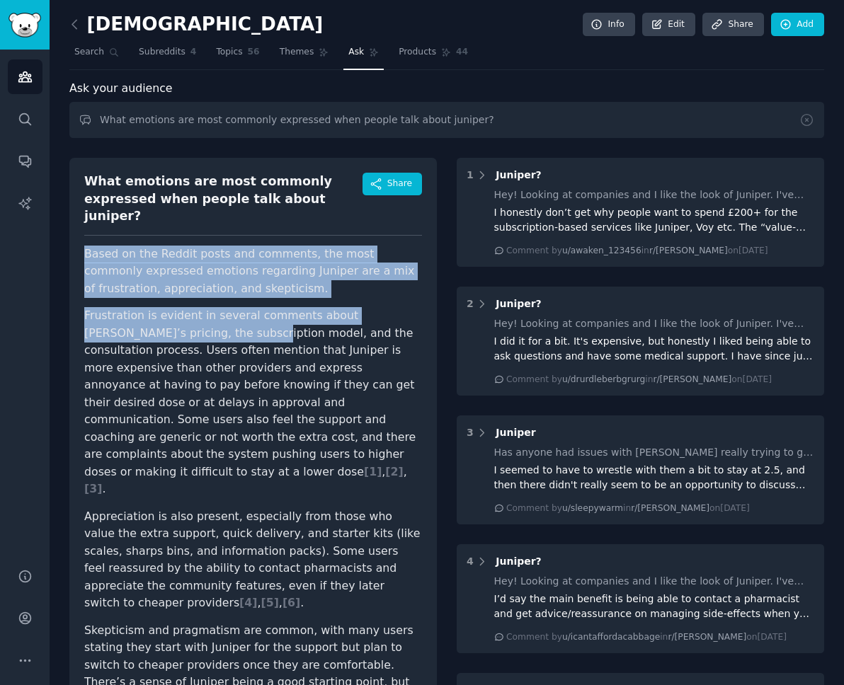
drag, startPoint x: 86, startPoint y: 241, endPoint x: 164, endPoint y: 320, distance: 111.6
click at [164, 320] on article "Based on the Reddit posts and comments, the most commonly expressed emotions re…" at bounding box center [253, 517] width 338 height 543
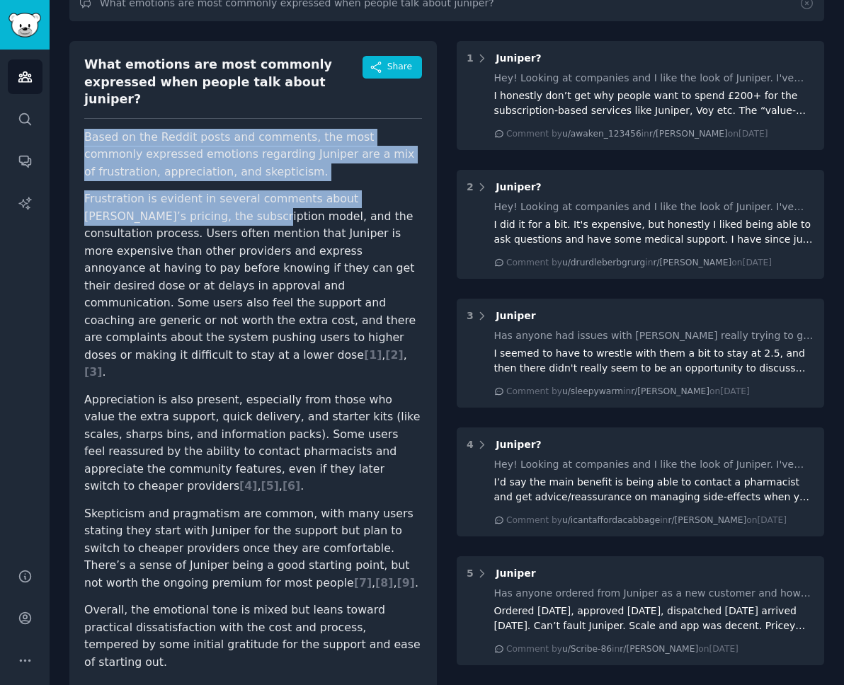
scroll to position [119, 0]
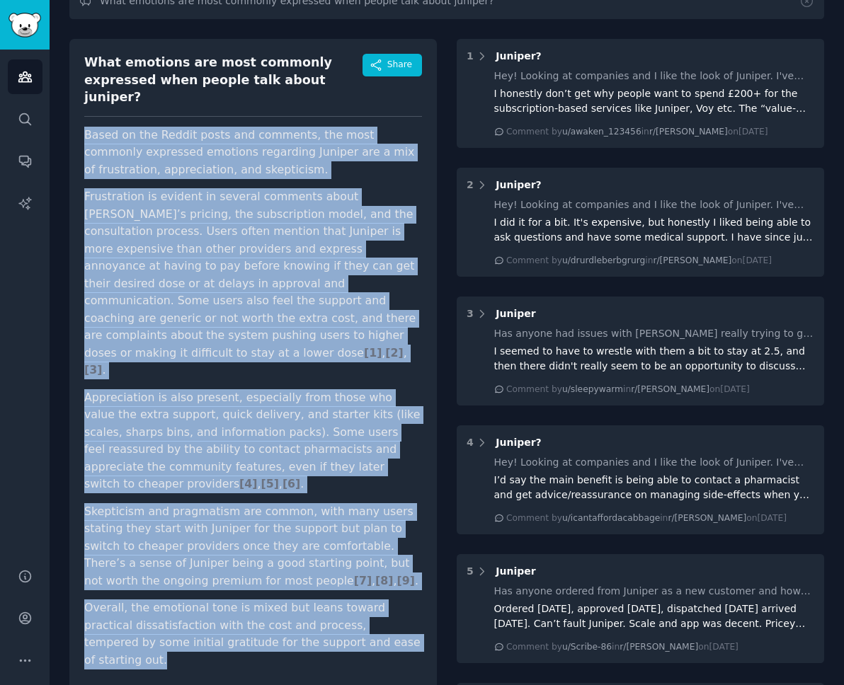
click at [377, 600] on p "Overall, the emotional tone is mixed but leans toward practical dissatisfaction…" at bounding box center [253, 634] width 338 height 69
copy article "Lorem ip dol Sitame conse adi elitsedd, eiu temp incididu utlaboree dolorema al…"
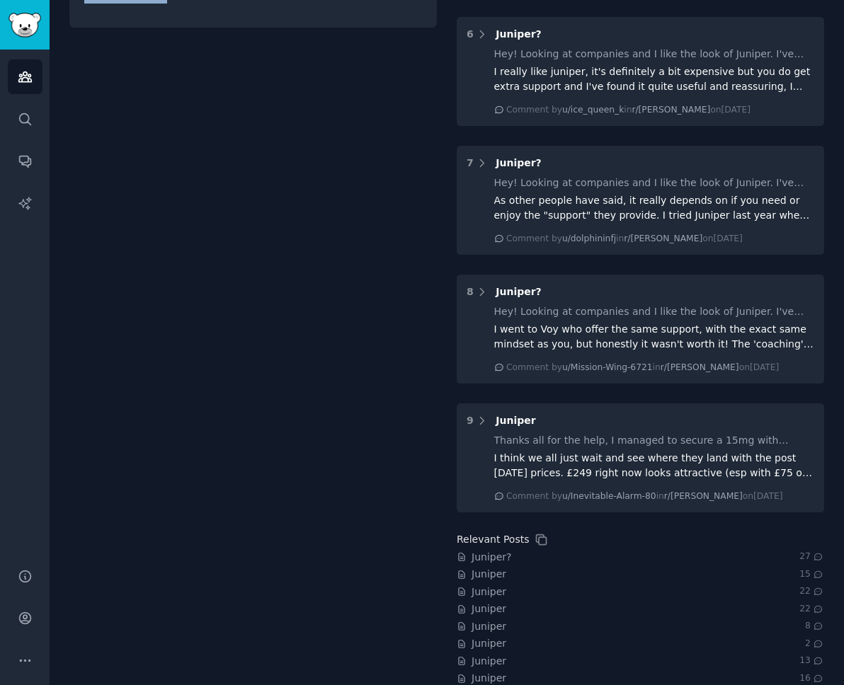
scroll to position [840, 0]
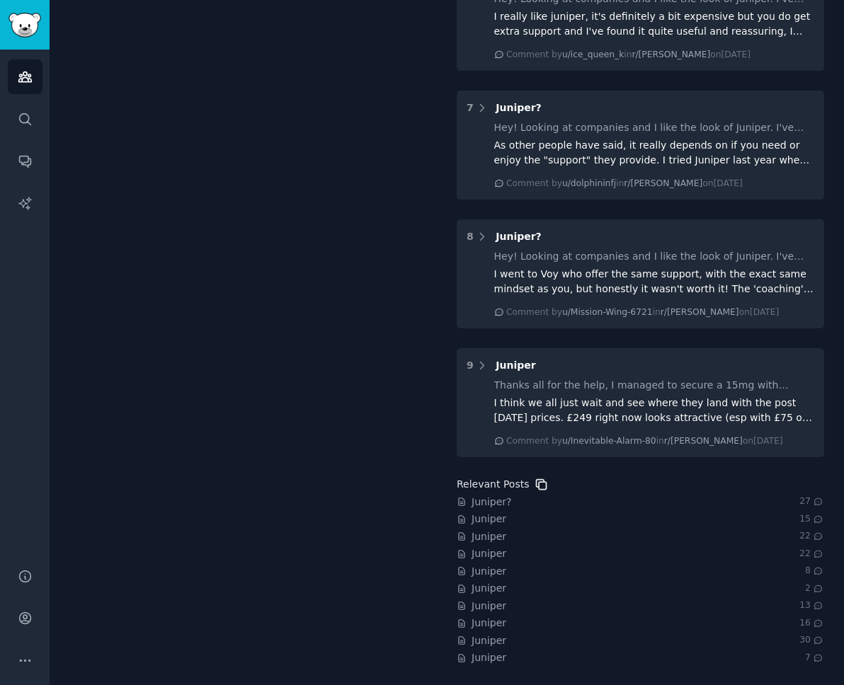
click at [535, 486] on icon at bounding box center [541, 484] width 15 height 15
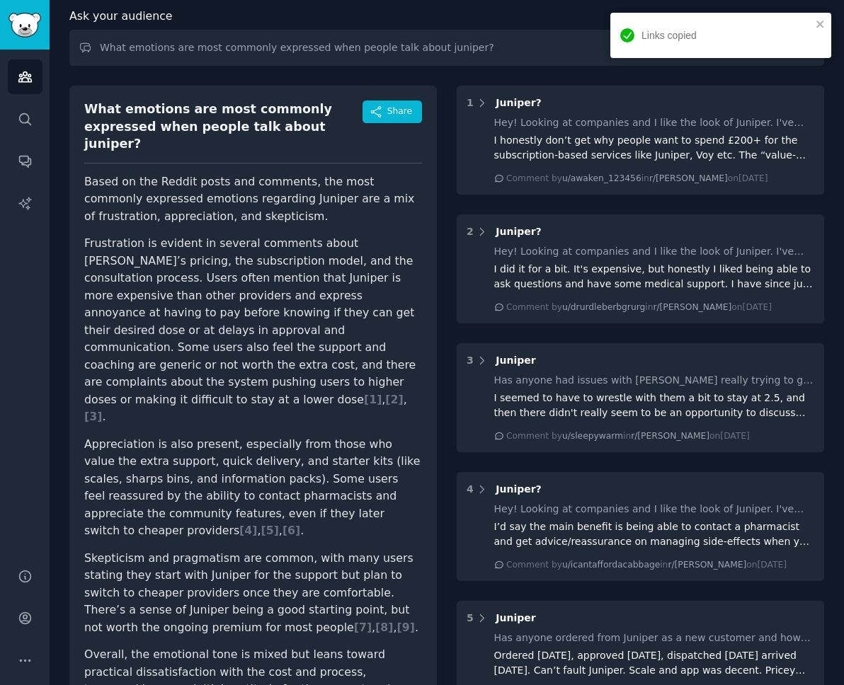
scroll to position [0, 0]
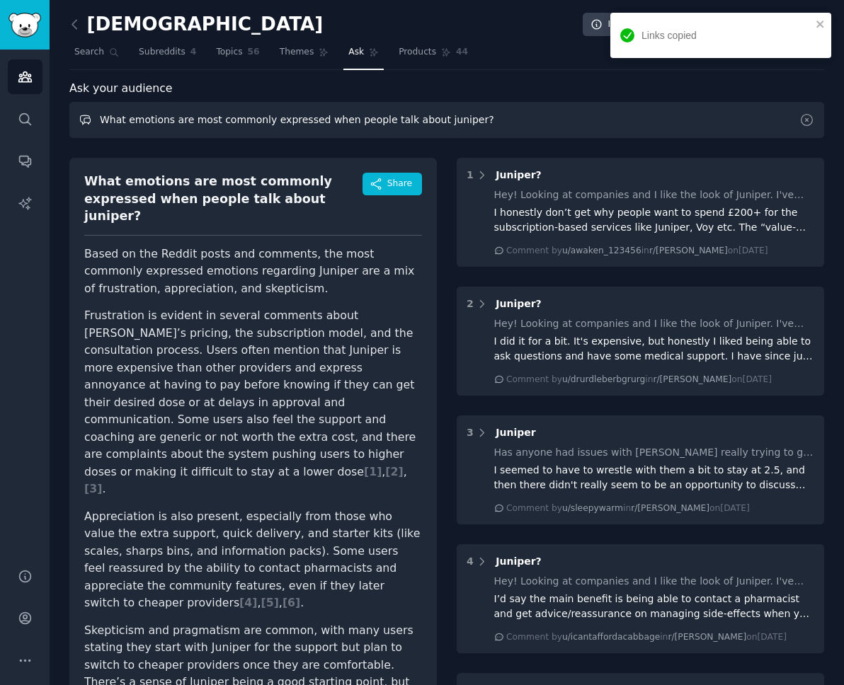
click at [430, 118] on input "What emotions are most commonly expressed when people talk about juniper?" at bounding box center [446, 120] width 755 height 36
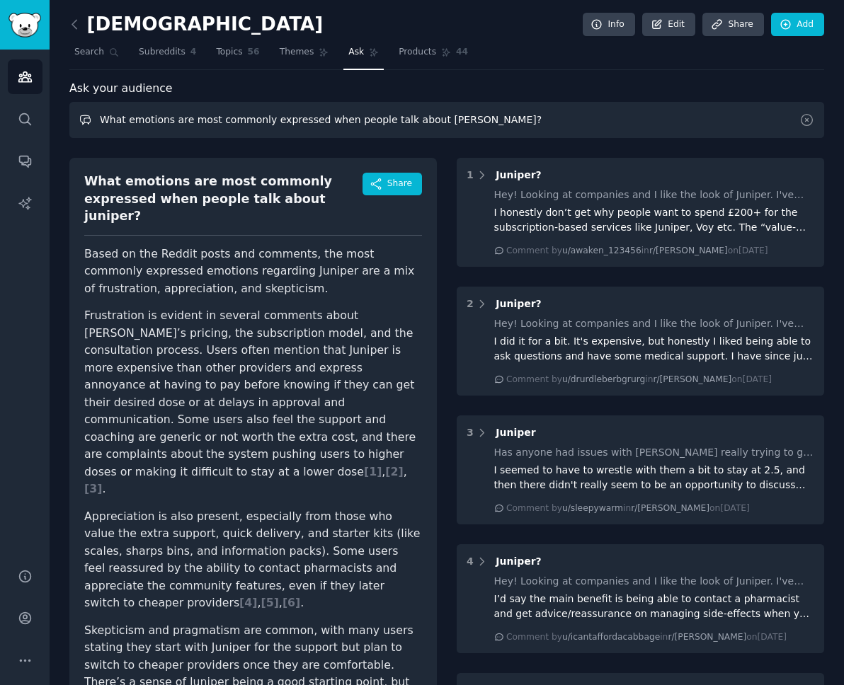
type input "What emotions are most commonly expressed when people talk about [PERSON_NAME]?"
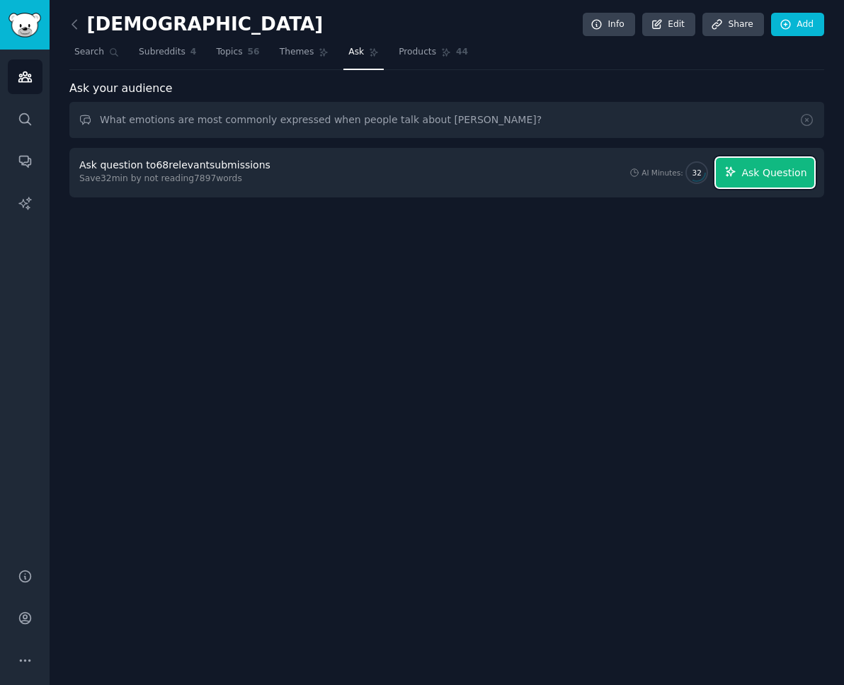
click at [679, 182] on button "Ask Question" at bounding box center [765, 173] width 98 height 30
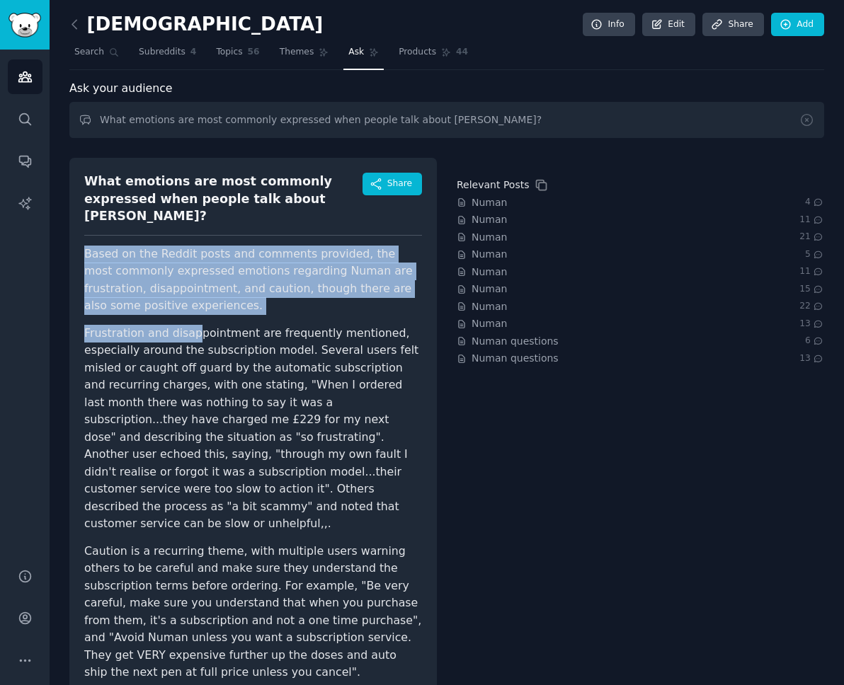
drag, startPoint x: 81, startPoint y: 234, endPoint x: 190, endPoint y: 314, distance: 135.7
click at [190, 314] on div "What emotions are most commonly expressed when people talk about [PERSON_NAME]?…" at bounding box center [252, 546] width 367 height 777
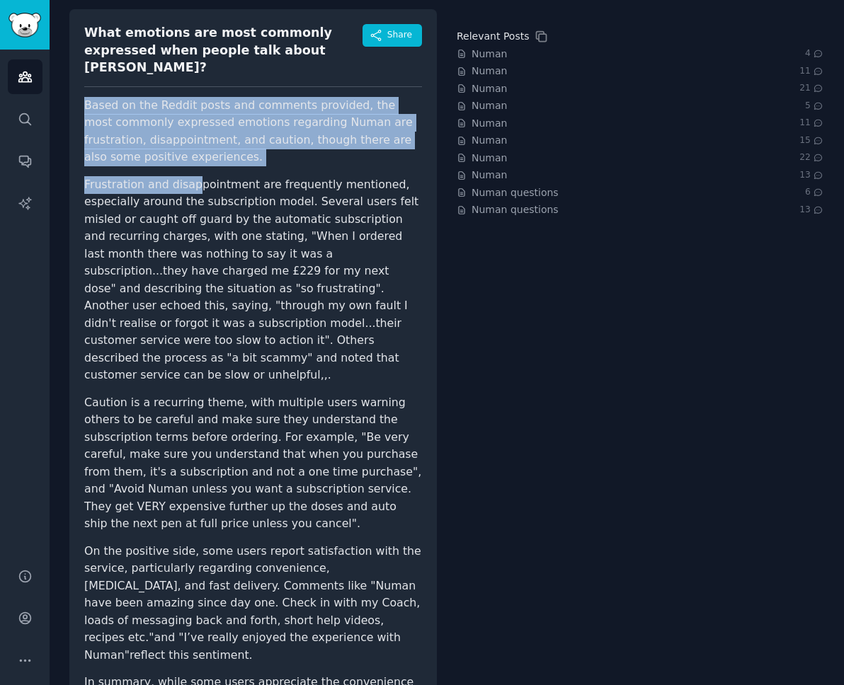
scroll to position [182, 0]
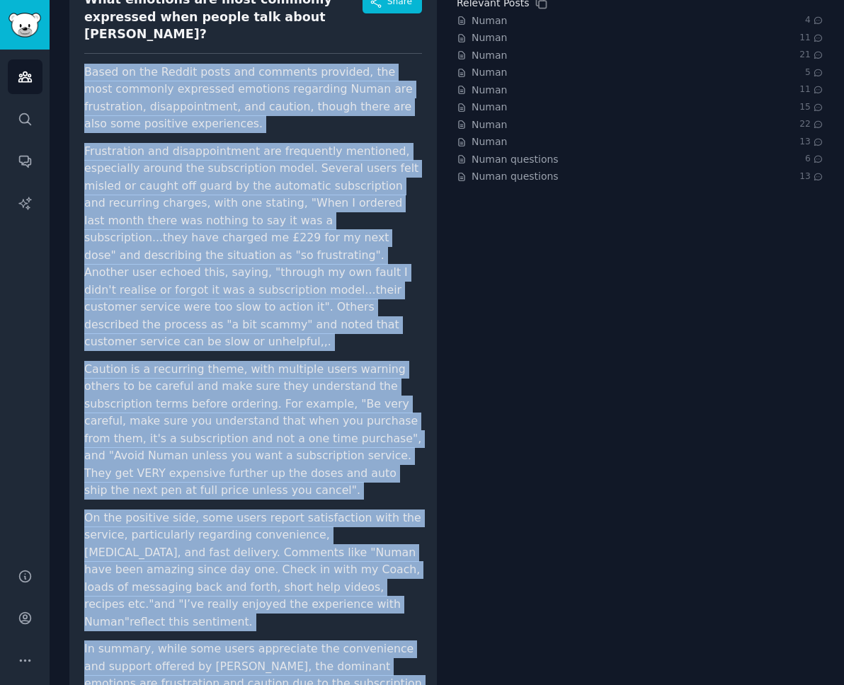
click at [399, 641] on p "In summary, while some users appreciate the convenience and support offered by …" at bounding box center [253, 684] width 338 height 87
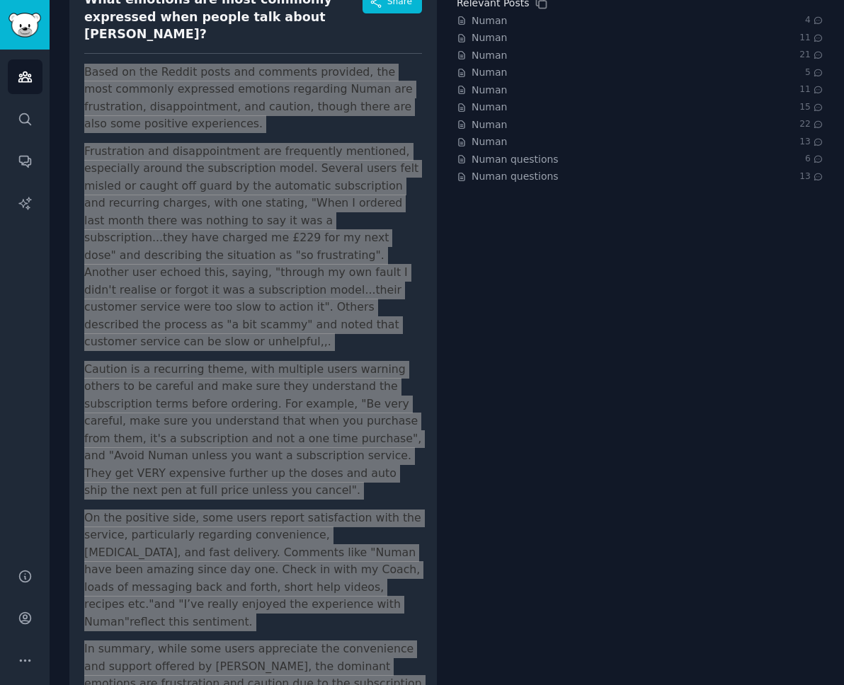
scroll to position [0, 0]
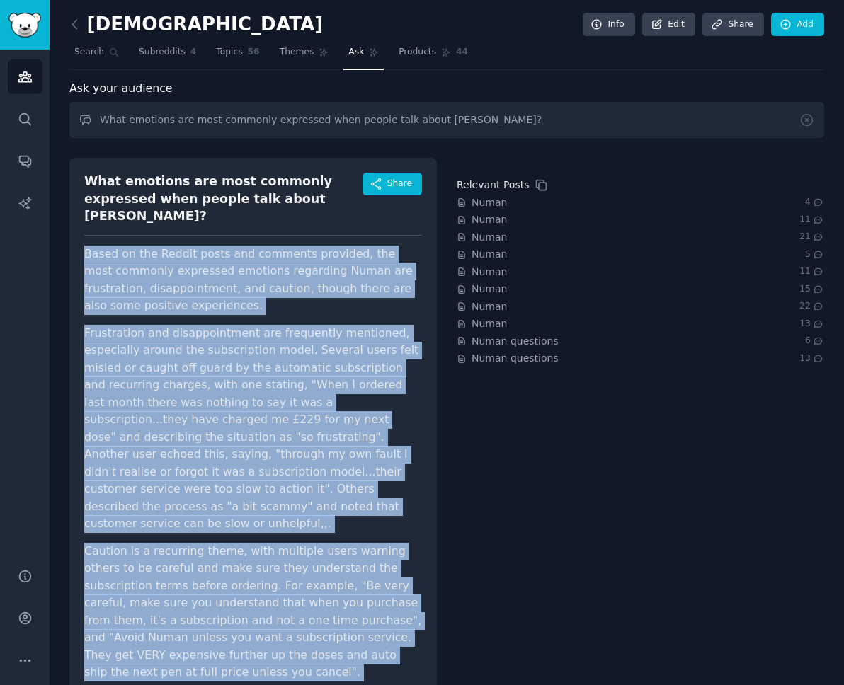
click at [207, 196] on div "What emotions are most commonly expressed when people talk about [PERSON_NAME]?" at bounding box center [223, 199] width 278 height 52
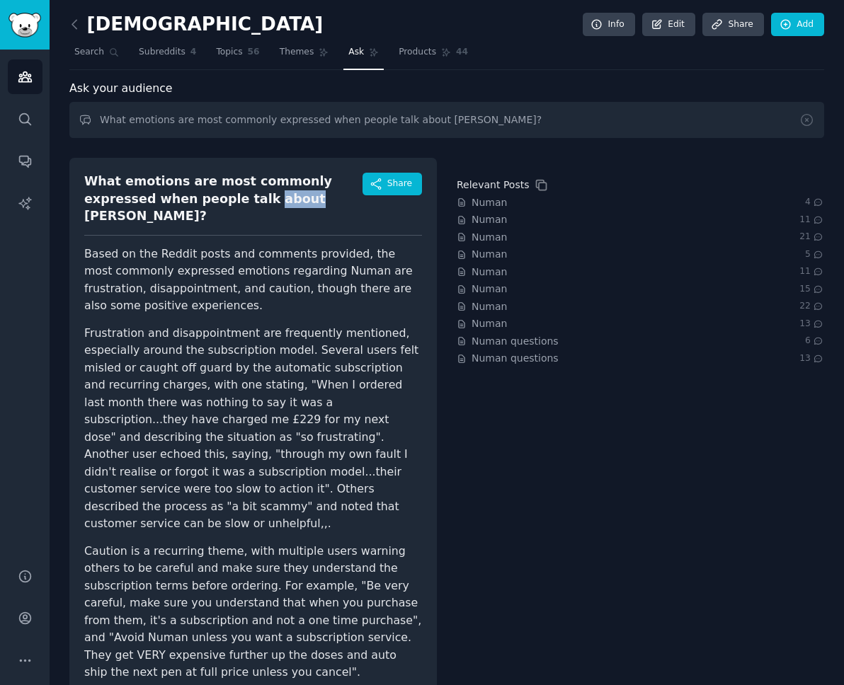
click at [207, 196] on div "What emotions are most commonly expressed when people talk about [PERSON_NAME]?" at bounding box center [223, 199] width 278 height 52
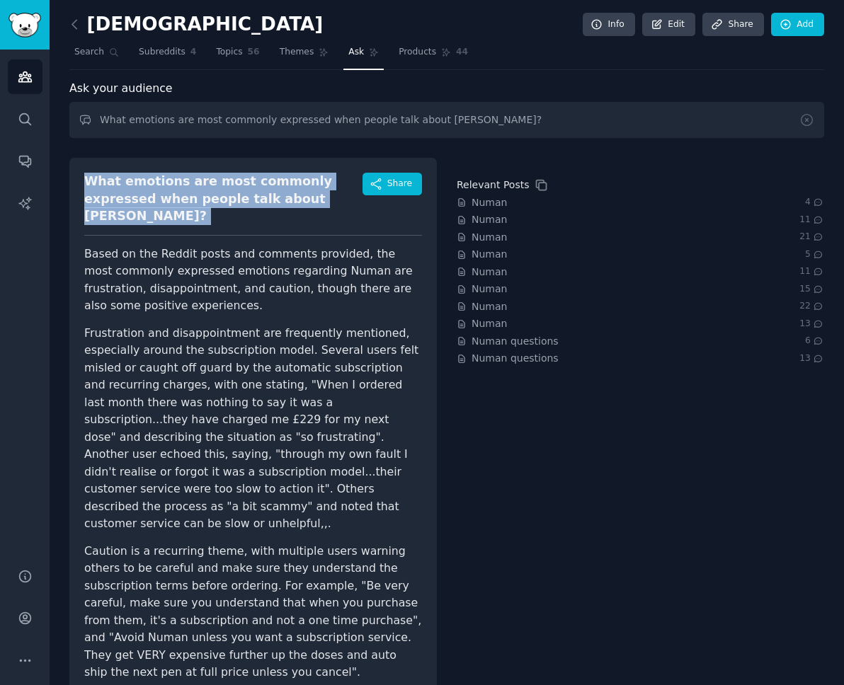
click at [207, 196] on div "What emotions are most commonly expressed when people talk about [PERSON_NAME]?" at bounding box center [223, 199] width 278 height 52
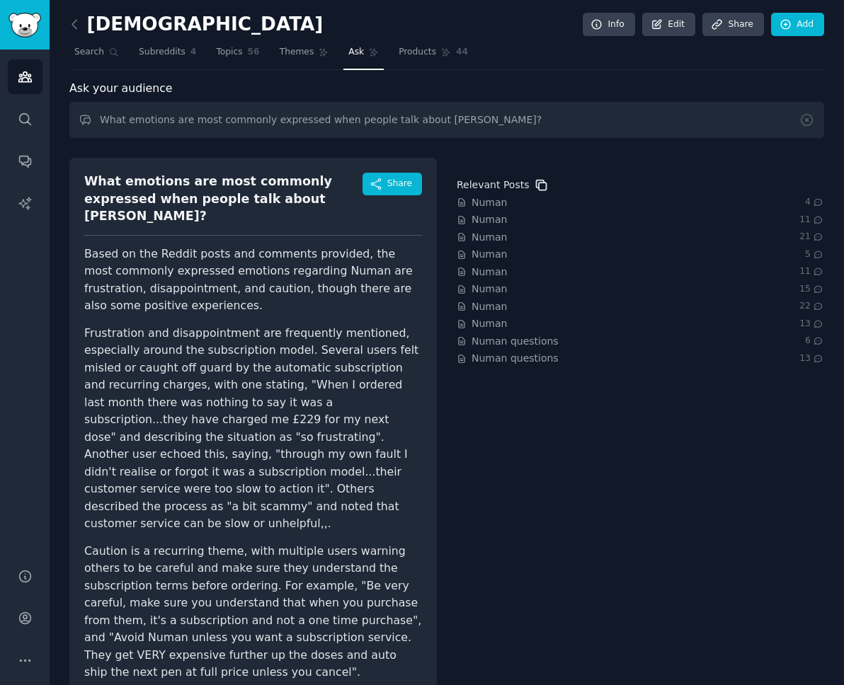
click at [534, 184] on icon at bounding box center [541, 185] width 15 height 15
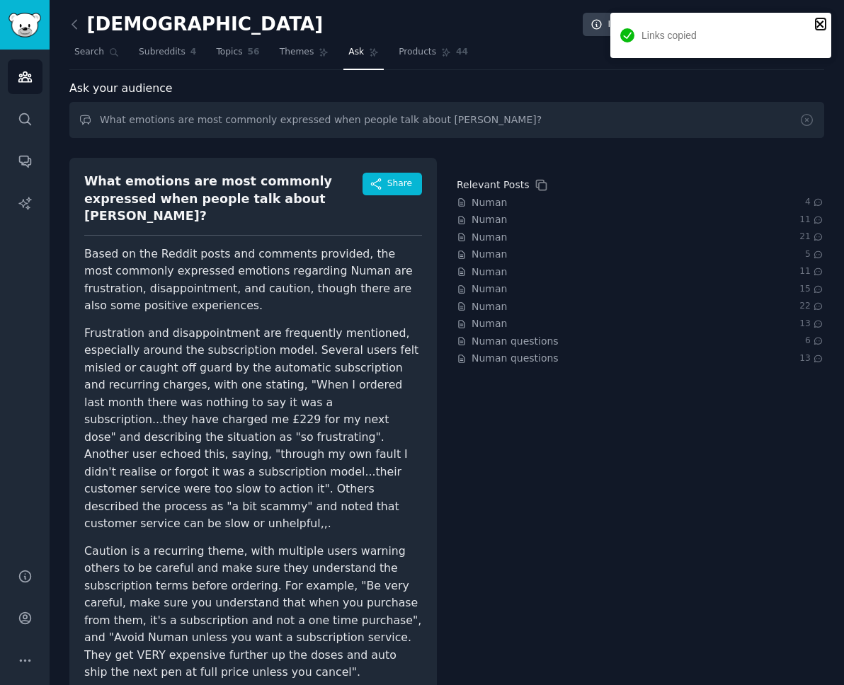
click at [679, 18] on icon "close" at bounding box center [821, 23] width 10 height 11
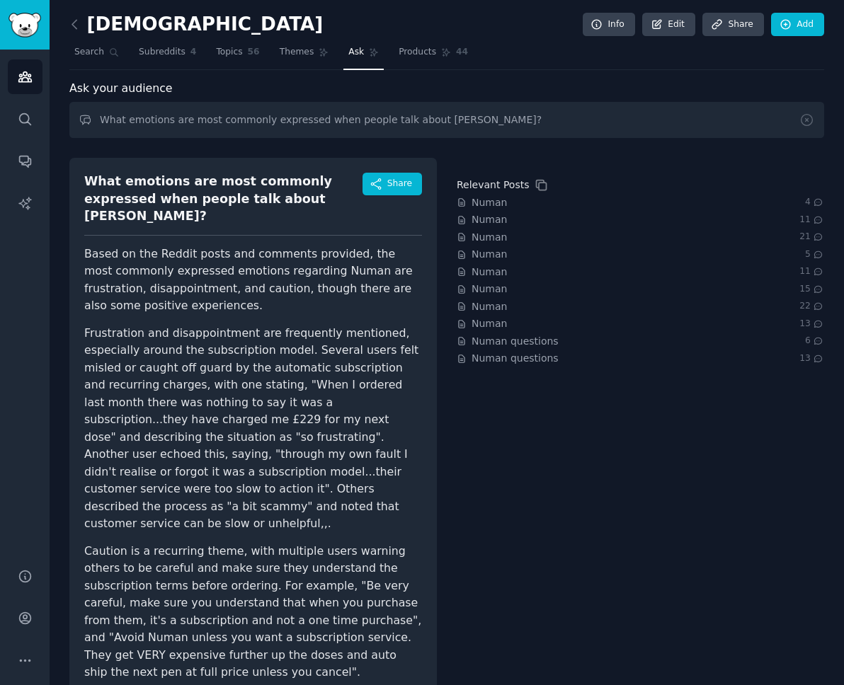
click at [115, 25] on h2 "[DEMOGRAPHIC_DATA]" at bounding box center [195, 24] width 253 height 23
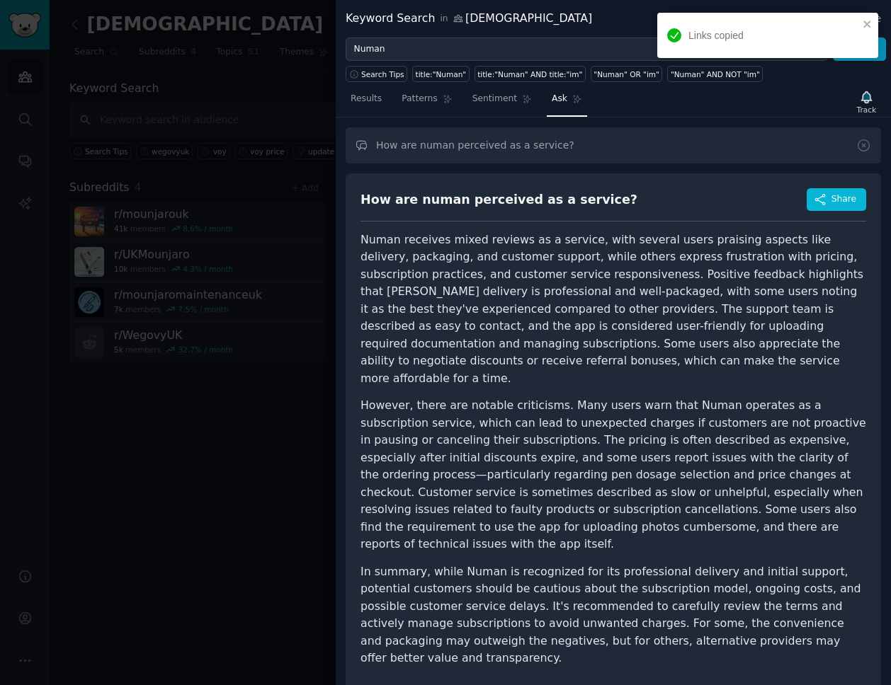
scroll to position [173, 0]
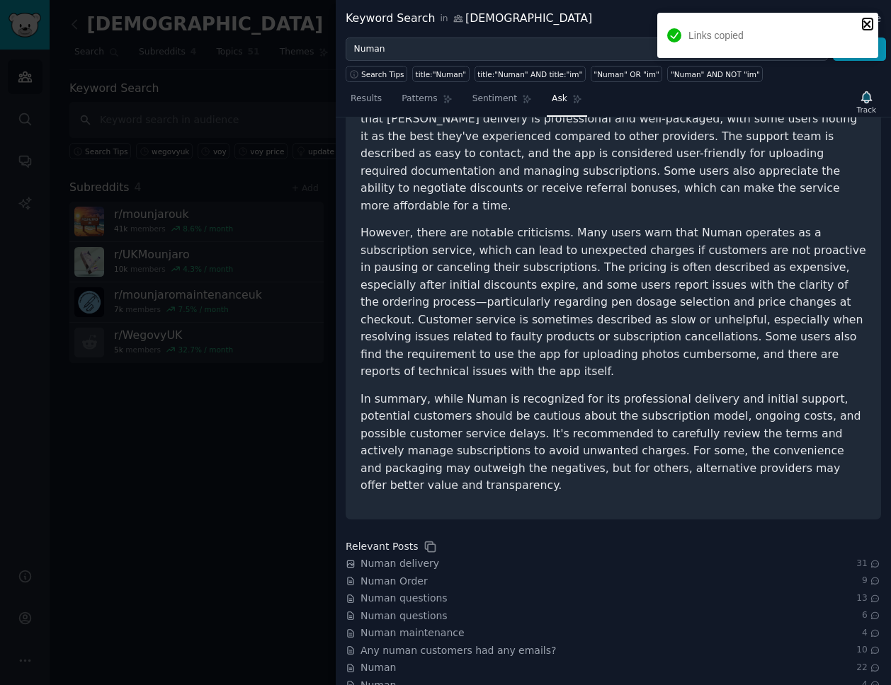
click at [864, 22] on icon "close" at bounding box center [867, 23] width 10 height 11
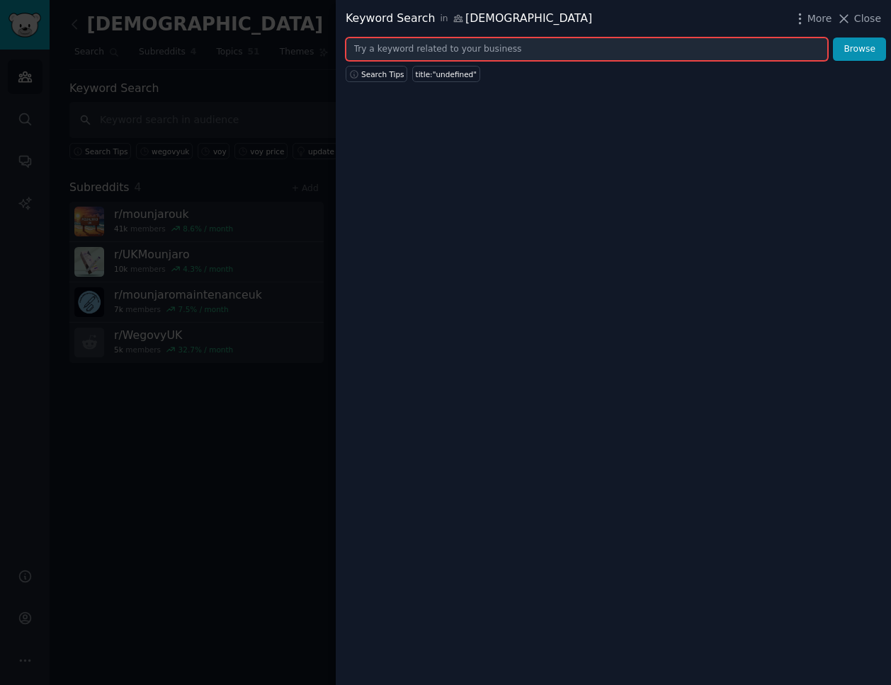
click at [442, 44] on input "text" at bounding box center [586, 50] width 482 height 24
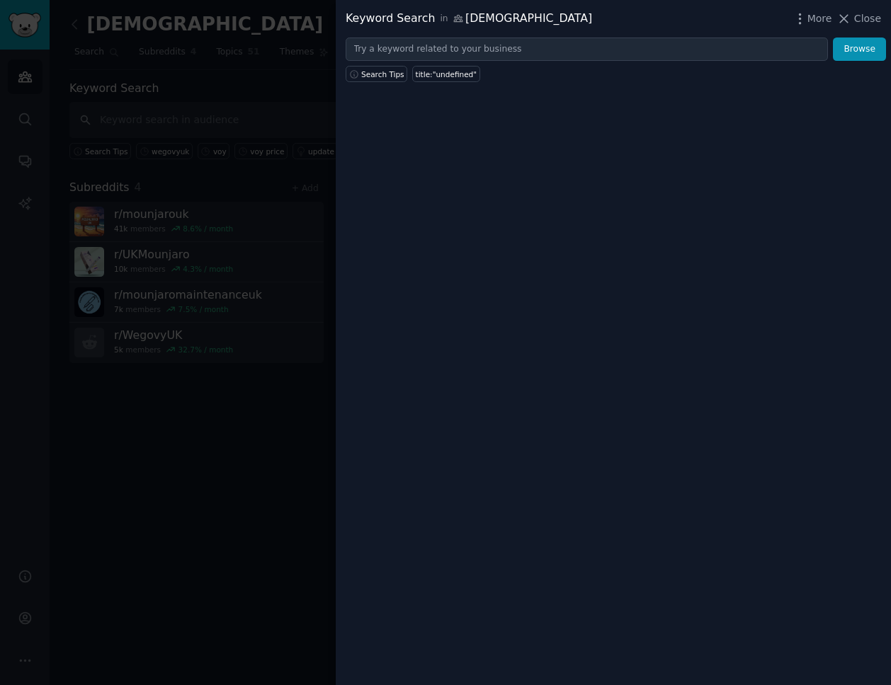
click at [232, 144] on div at bounding box center [445, 342] width 891 height 685
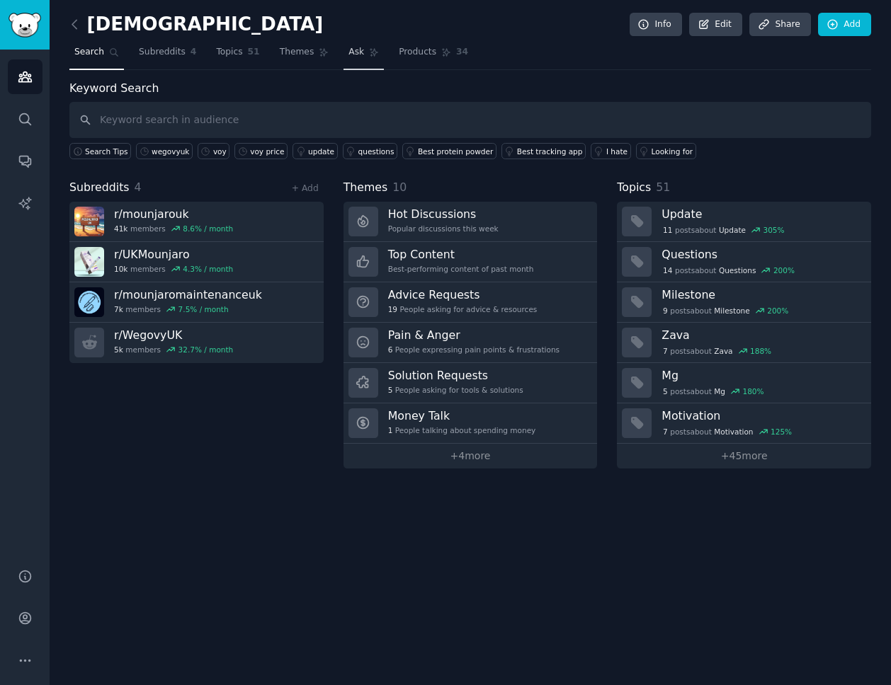
click at [372, 55] on icon at bounding box center [374, 52] width 10 height 10
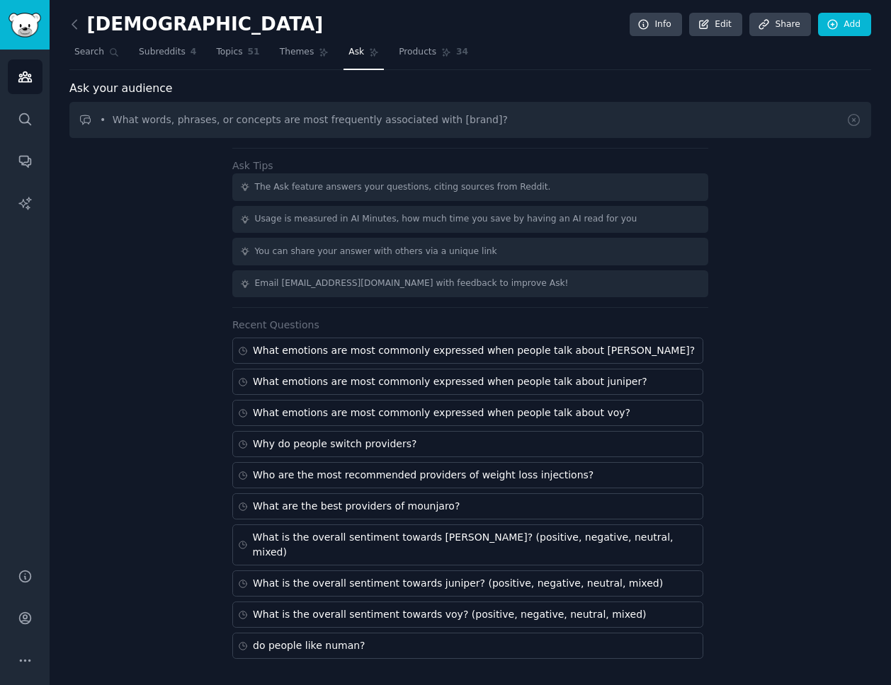
drag, startPoint x: 481, startPoint y: 120, endPoint x: 446, endPoint y: 119, distance: 34.7
click at [446, 119] on input "• What words, phrases, or concepts are most frequently associated with [brand]?" at bounding box center [469, 120] width 801 height 36
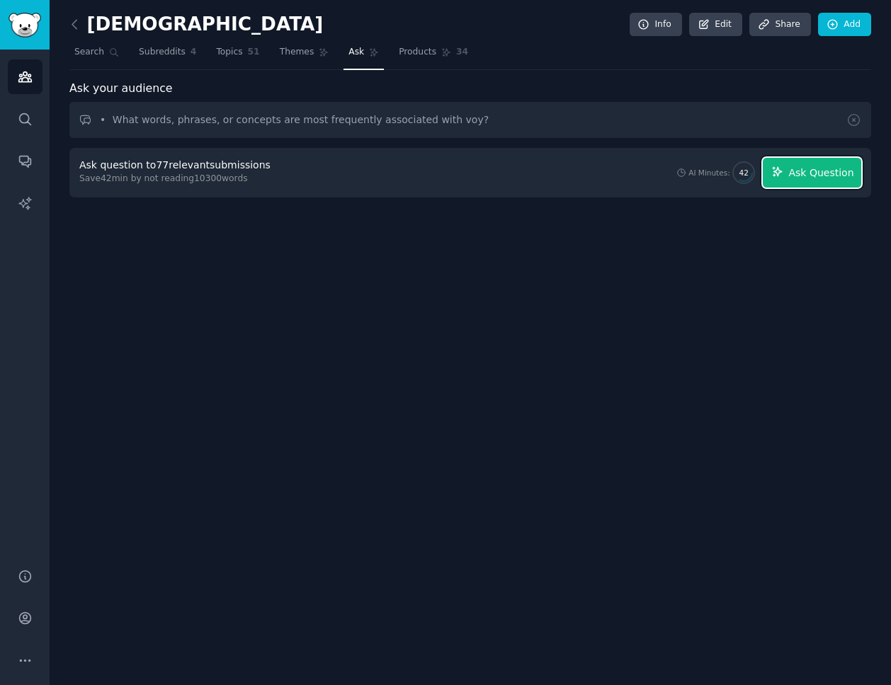
click at [813, 171] on span "Ask Question" at bounding box center [820, 173] width 65 height 15
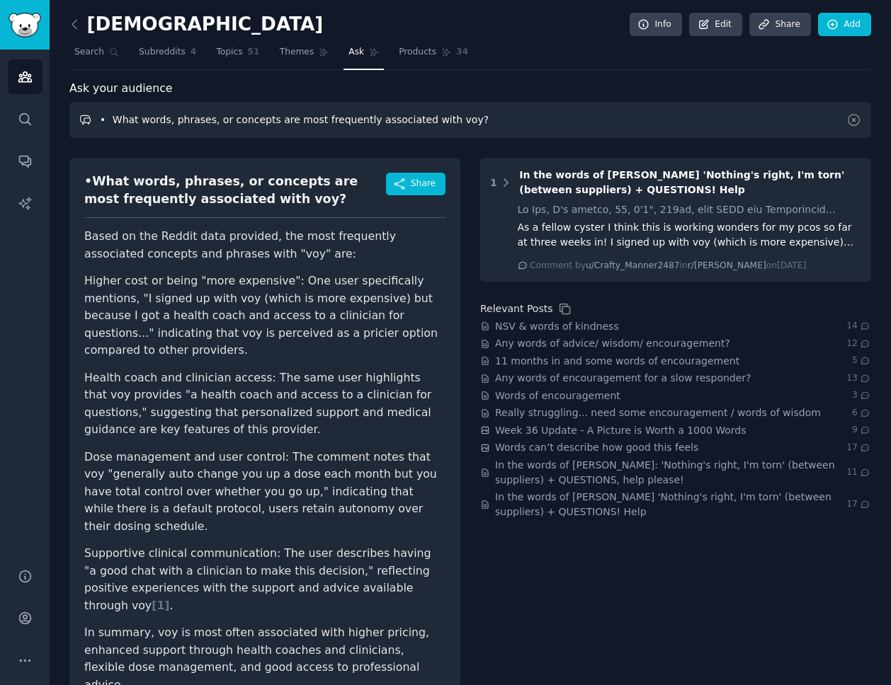
click at [120, 117] on input "• What words, phrases, or concepts are most frequently associated with voy?" at bounding box center [469, 120] width 801 height 36
click at [220, 411] on li "Health coach and clinician access: The same user highlights that voy provides "…" at bounding box center [264, 404] width 361 height 69
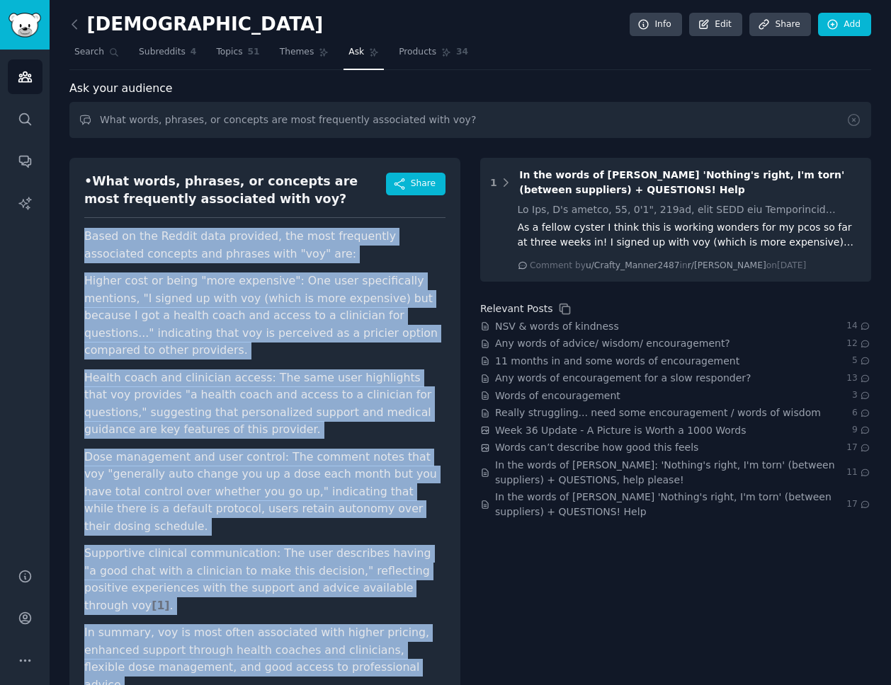
drag, startPoint x: 84, startPoint y: 236, endPoint x: 367, endPoint y: 617, distance: 474.1
click at [367, 617] on div "•What words, phrases, or concepts are most frequently associated with voy? Shar…" at bounding box center [264, 438] width 391 height 561
copy article "Based on the Reddit data provided, the most frequently associated concepts and …"
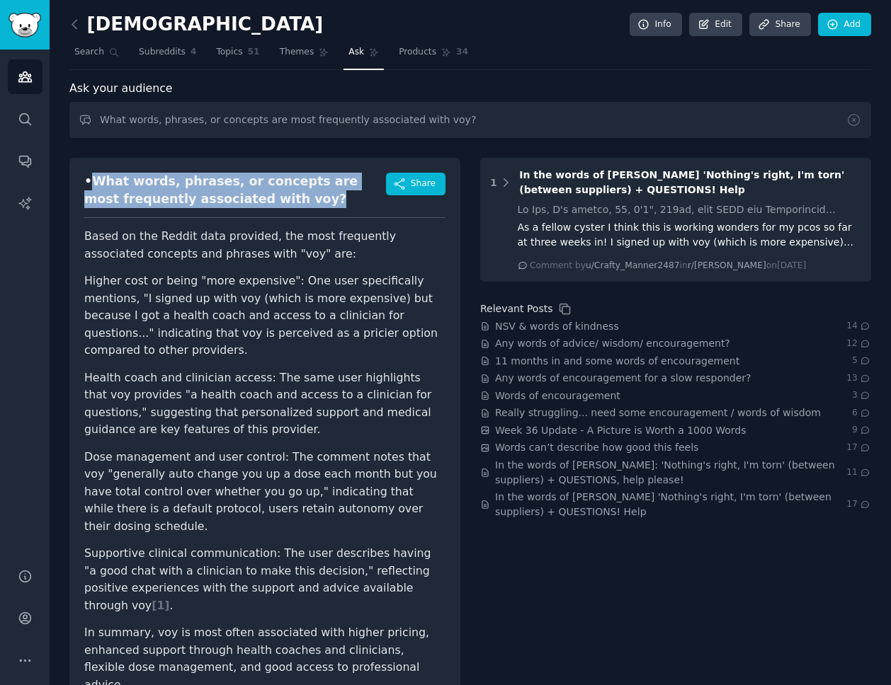
drag, startPoint x: 91, startPoint y: 180, endPoint x: 269, endPoint y: 200, distance: 178.8
click at [269, 200] on div "•What words, phrases, or concepts are most frequently associated with voy?" at bounding box center [235, 190] width 302 height 35
copy div "What words, phrases, or concepts are most frequently associated with voy?"
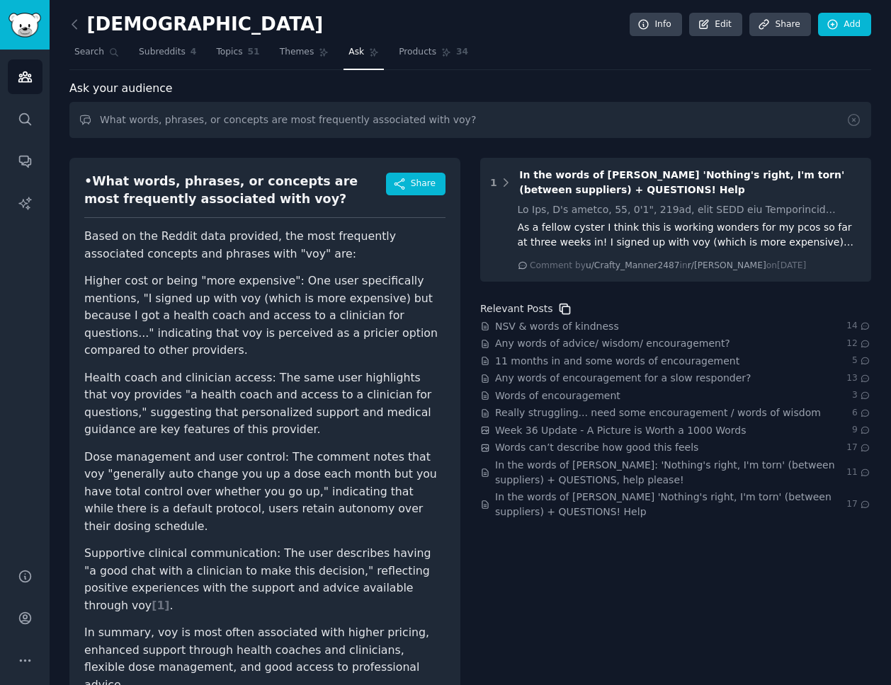
click at [560, 307] on icon at bounding box center [564, 309] width 15 height 15
click at [563, 307] on icon at bounding box center [565, 309] width 10 height 10
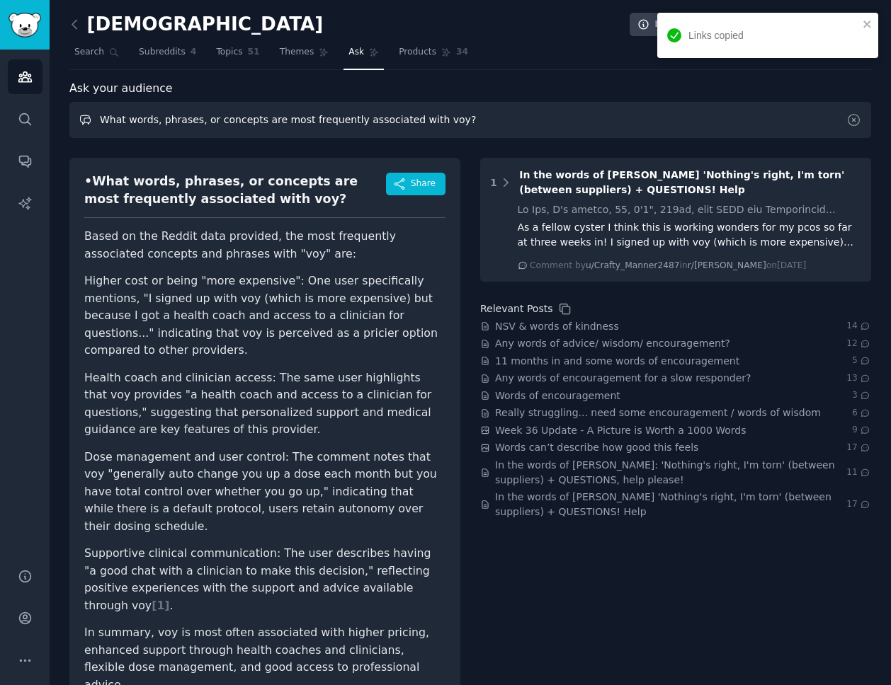
click at [433, 119] on input "What words, phrases, or concepts are most frequently associated with voy?" at bounding box center [469, 120] width 801 height 36
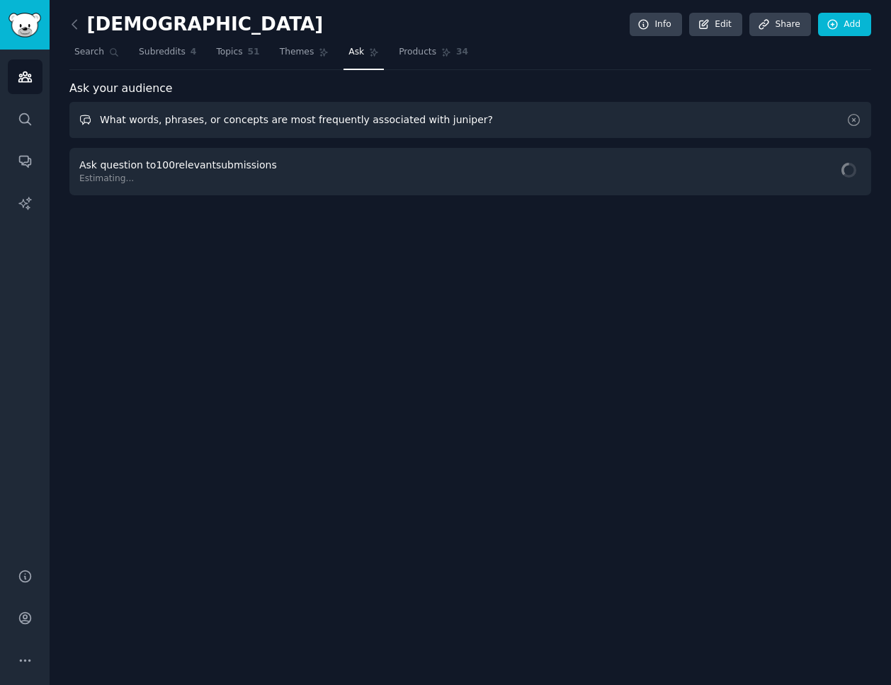
click at [485, 127] on input "What words, phrases, or concepts are most frequently associated with juniper?" at bounding box center [469, 120] width 801 height 36
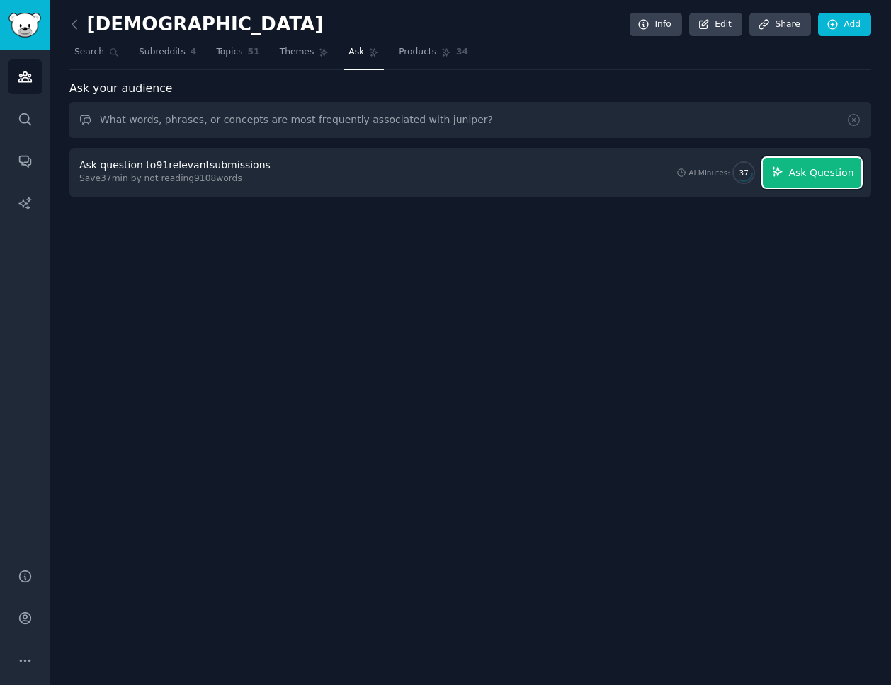
click at [800, 175] on span "Ask Question" at bounding box center [820, 173] width 65 height 15
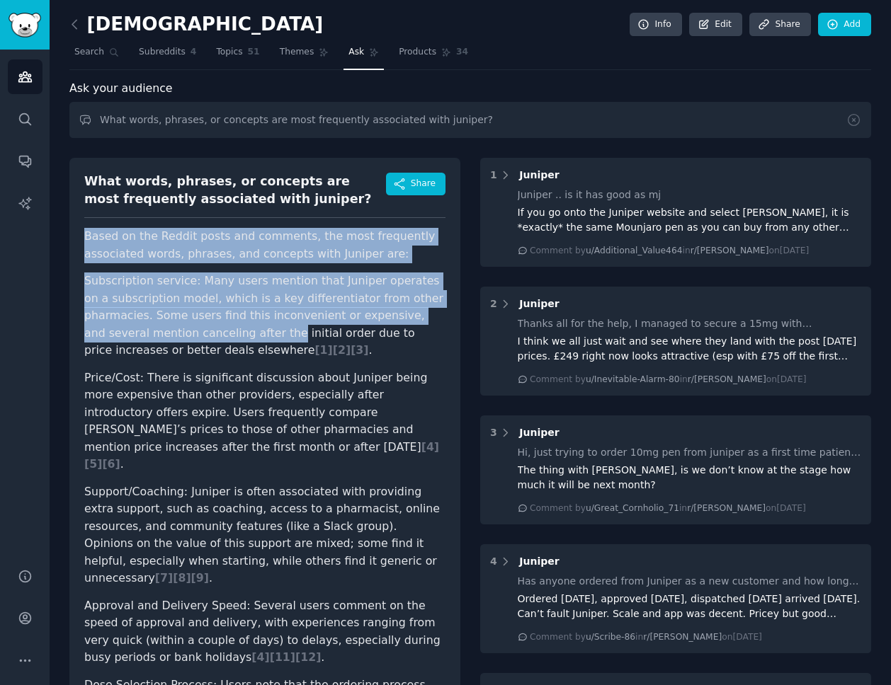
drag, startPoint x: 84, startPoint y: 233, endPoint x: 263, endPoint y: 340, distance: 208.0
click at [263, 339] on article "Based on the Reddit posts and comments, the most frequently associated words, p…" at bounding box center [264, 575] width 361 height 694
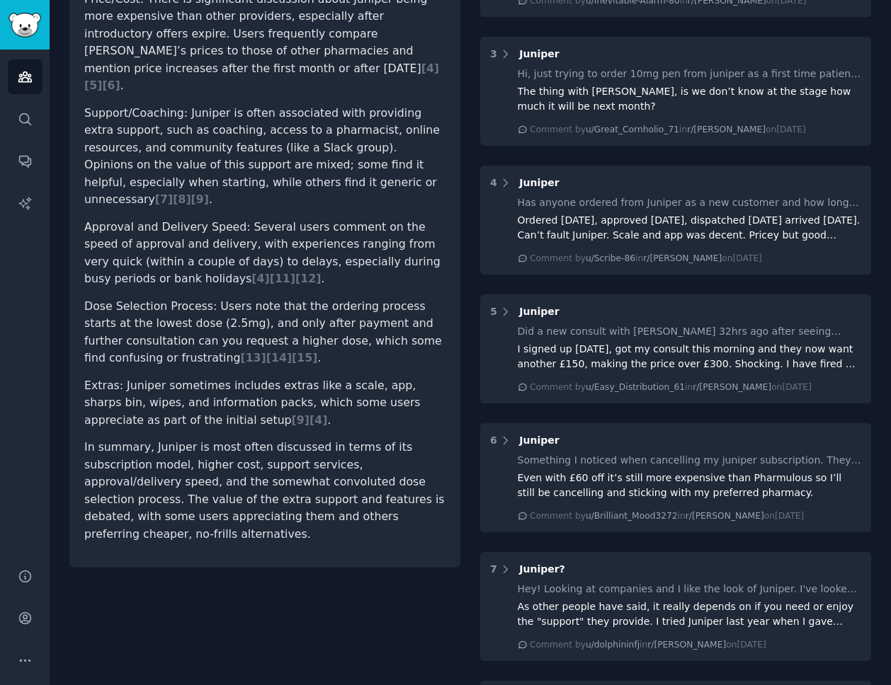
scroll to position [551, 0]
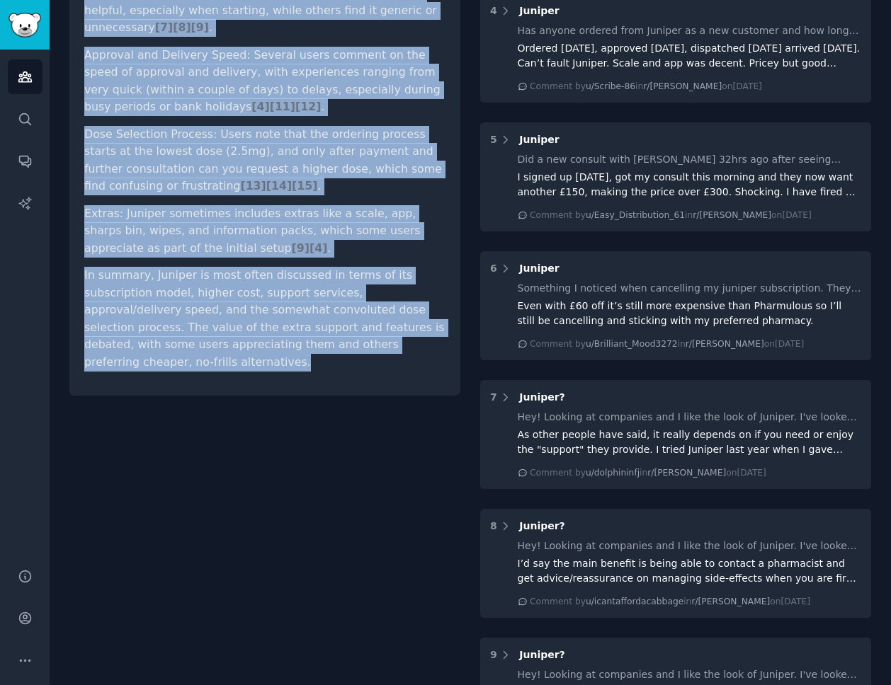
click at [438, 313] on p "In summary, Juniper is most often discussed in terms of its subscription model,…" at bounding box center [264, 319] width 361 height 104
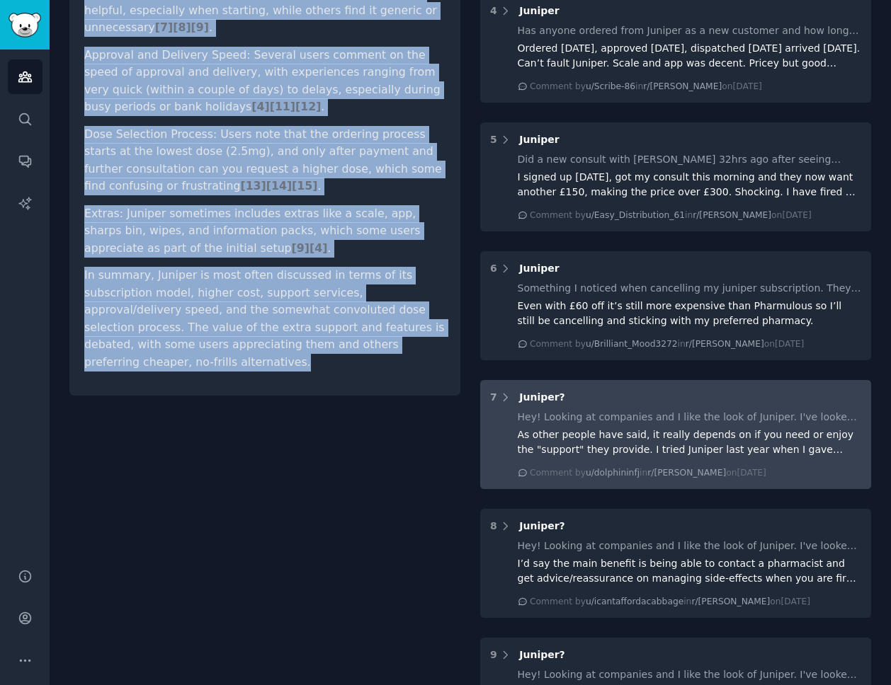
copy article "Based on the Reddit posts and comments, the most frequently associated words, p…"
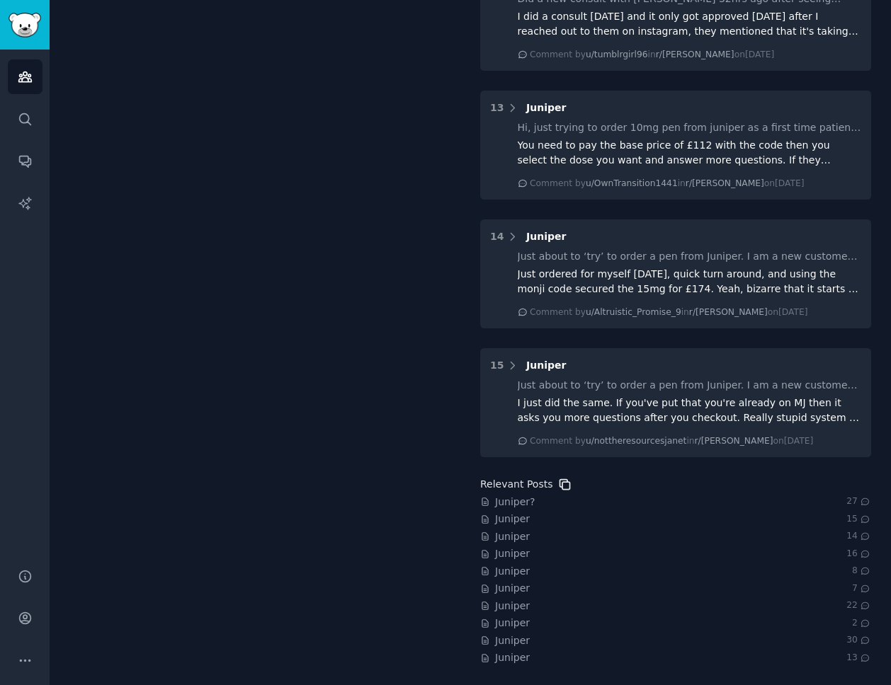
click at [557, 489] on icon at bounding box center [564, 484] width 15 height 15
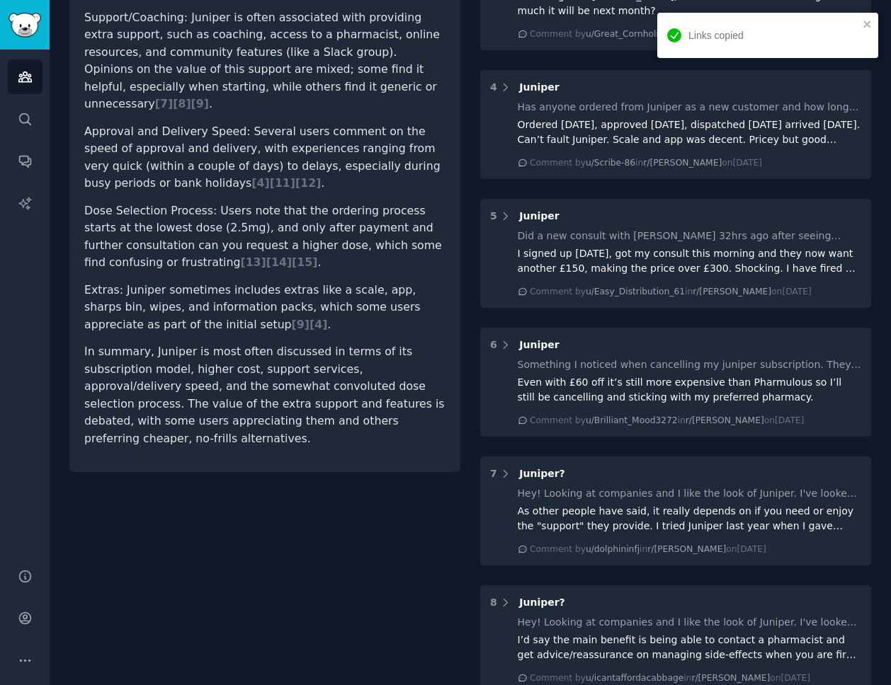
scroll to position [0, 0]
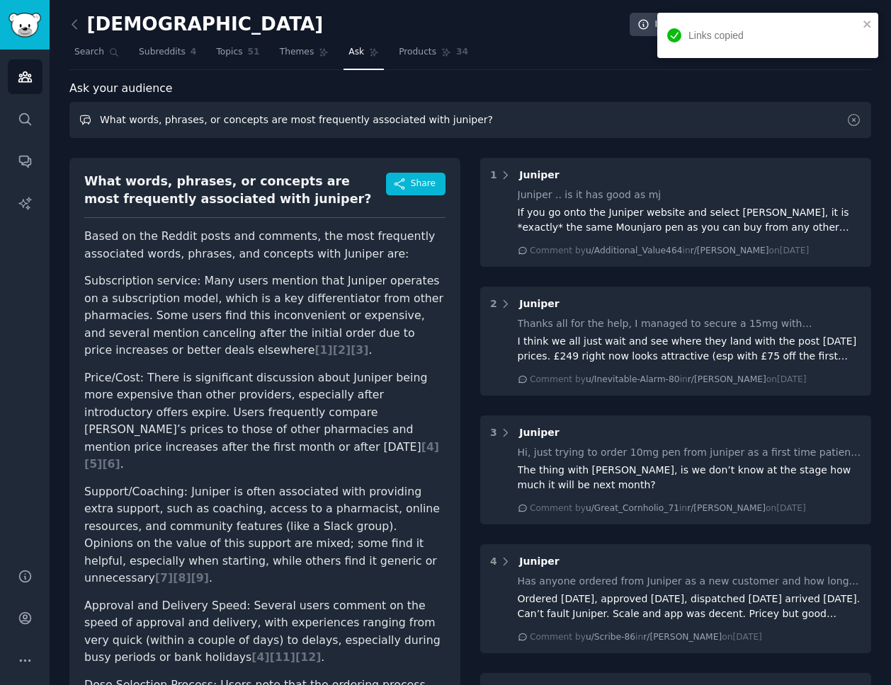
click at [309, 123] on input "What words, phrases, or concepts are most frequently associated with juniper?" at bounding box center [469, 120] width 801 height 36
click at [435, 120] on input "What words, phrases, or concepts are most frequently associated with juniper?" at bounding box center [469, 120] width 801 height 36
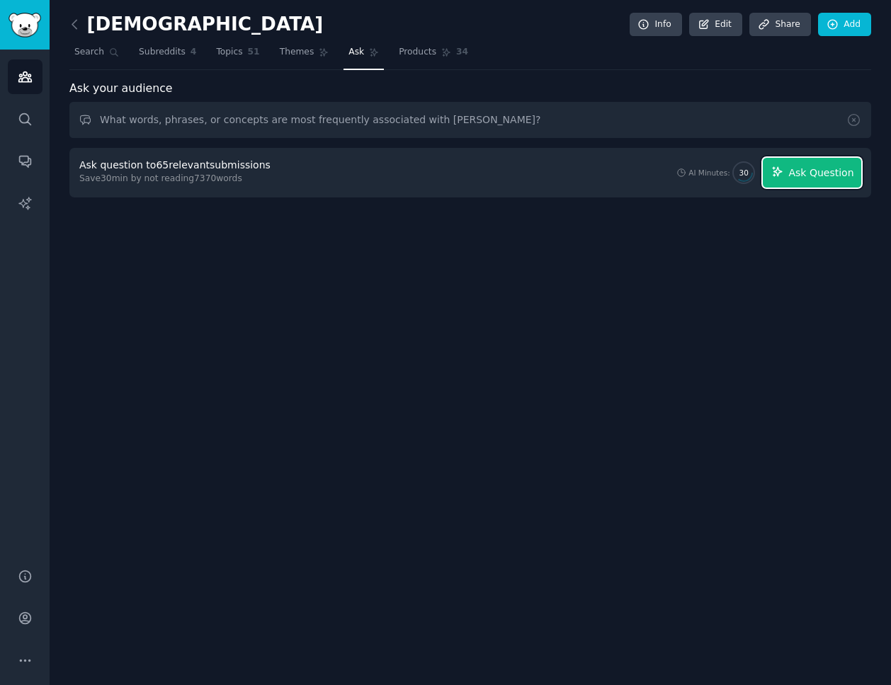
click at [787, 183] on button "Ask Question" at bounding box center [811, 173] width 98 height 30
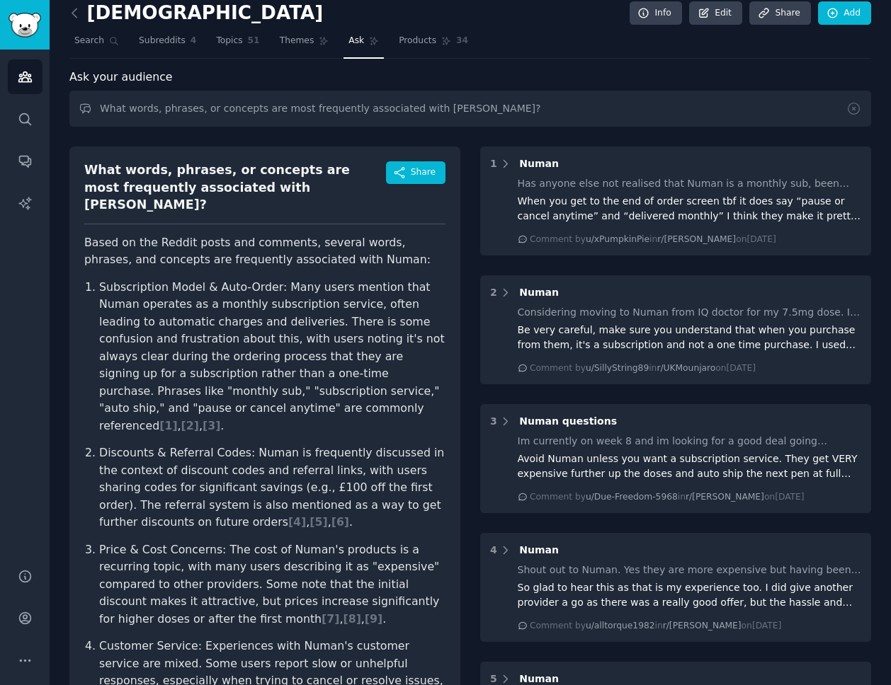
scroll to position [8, 0]
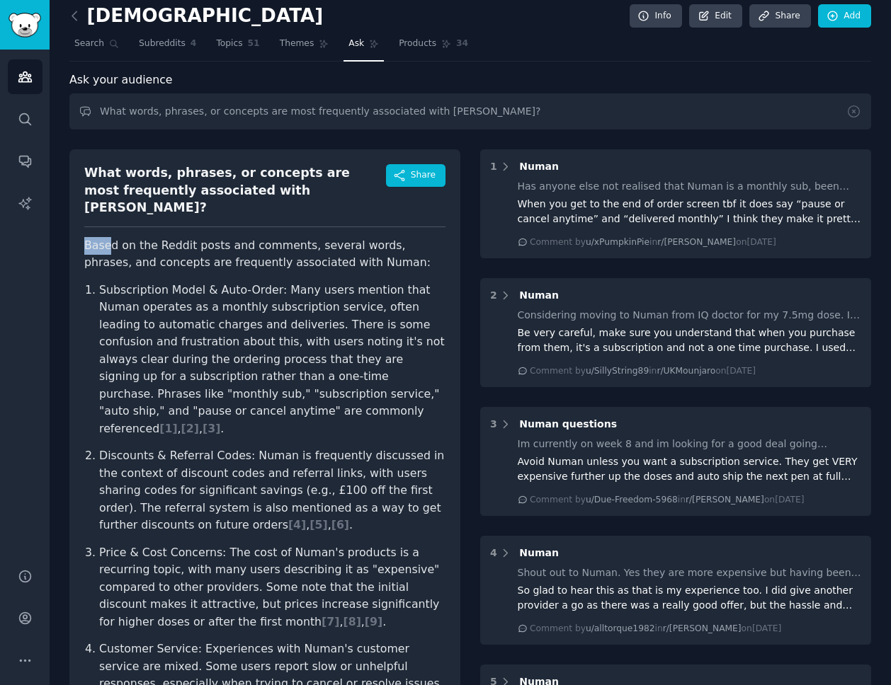
drag, startPoint x: 84, startPoint y: 229, endPoint x: 106, endPoint y: 229, distance: 22.7
click at [106, 229] on div "What words, phrases, or concepts are most frequently associated with numan? Sha…" at bounding box center [264, 547] width 391 height 796
click at [88, 237] on p "Based on the Reddit posts and comments, several words, phrases, and concepts ar…" at bounding box center [264, 254] width 361 height 35
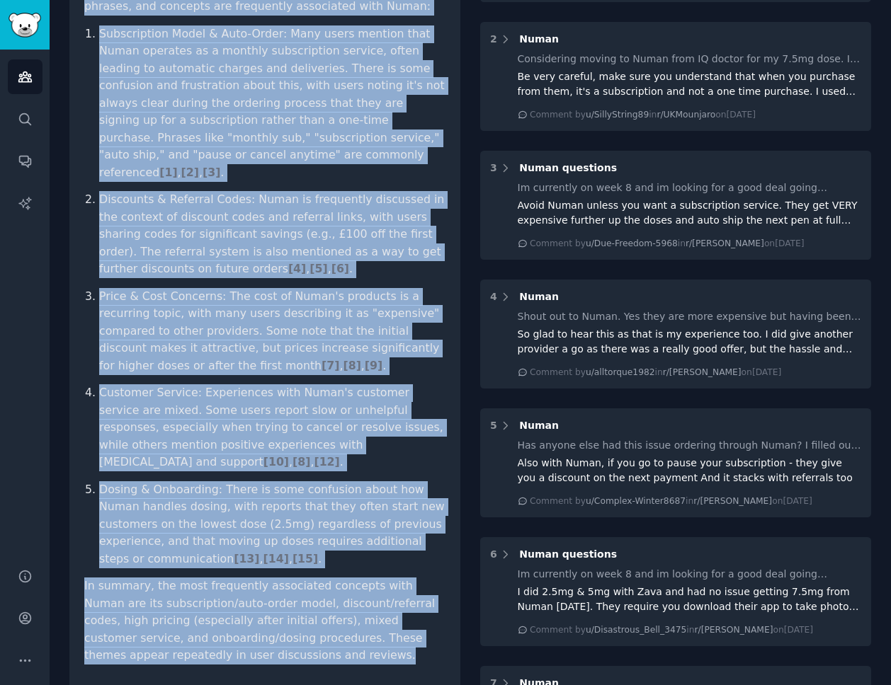
scroll to position [491, 0]
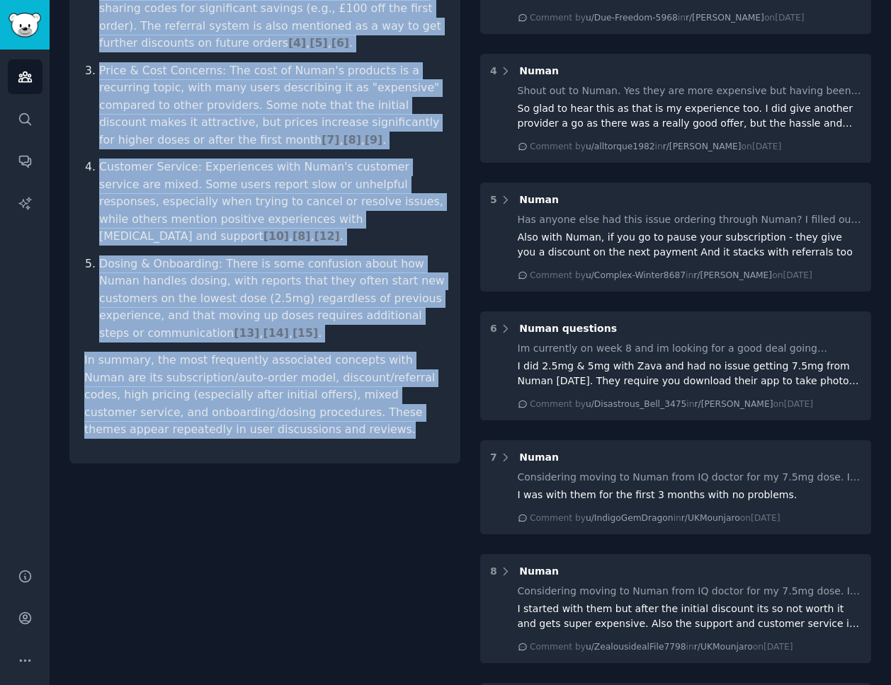
drag, startPoint x: 86, startPoint y: 225, endPoint x: 293, endPoint y: 417, distance: 282.6
click at [293, 417] on div "What words, phrases, or concepts are most frequently associated with numan? Sha…" at bounding box center [264, 65] width 391 height 796
copy article "Based on the Reddit posts and comments, several words, phrases, and concepts ar…"
click at [380, 504] on div "What words, phrases, or concepts are most frequently associated with numan? Sha…" at bounding box center [264, 650] width 391 height 1987
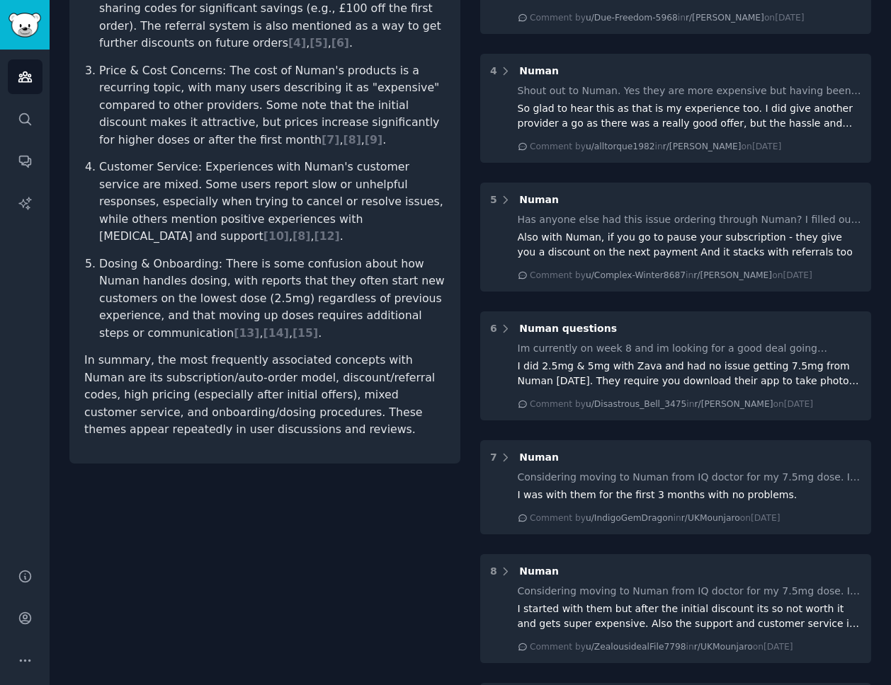
scroll to position [1470, 0]
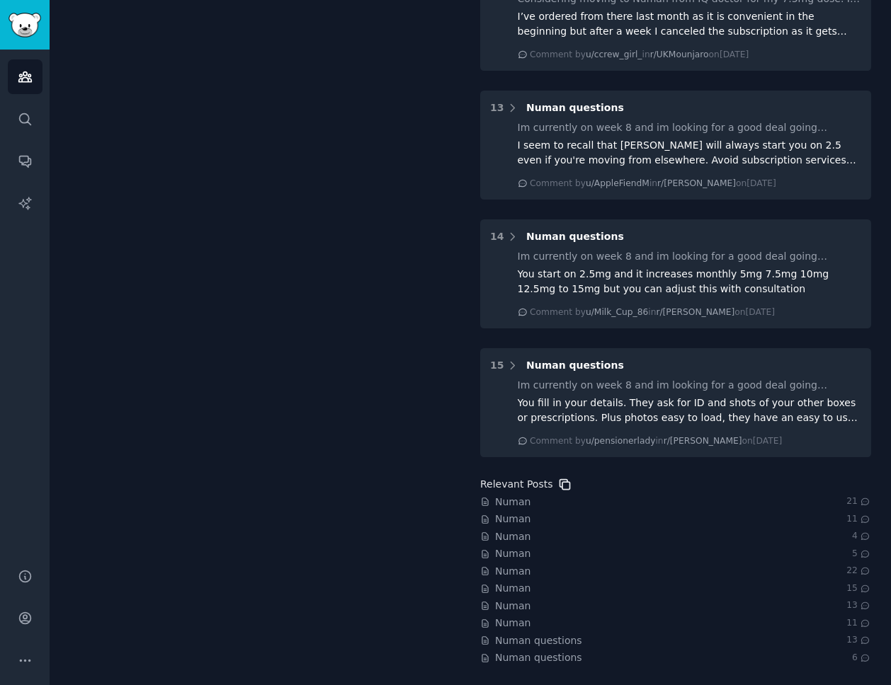
click at [564, 481] on icon at bounding box center [564, 484] width 15 height 15
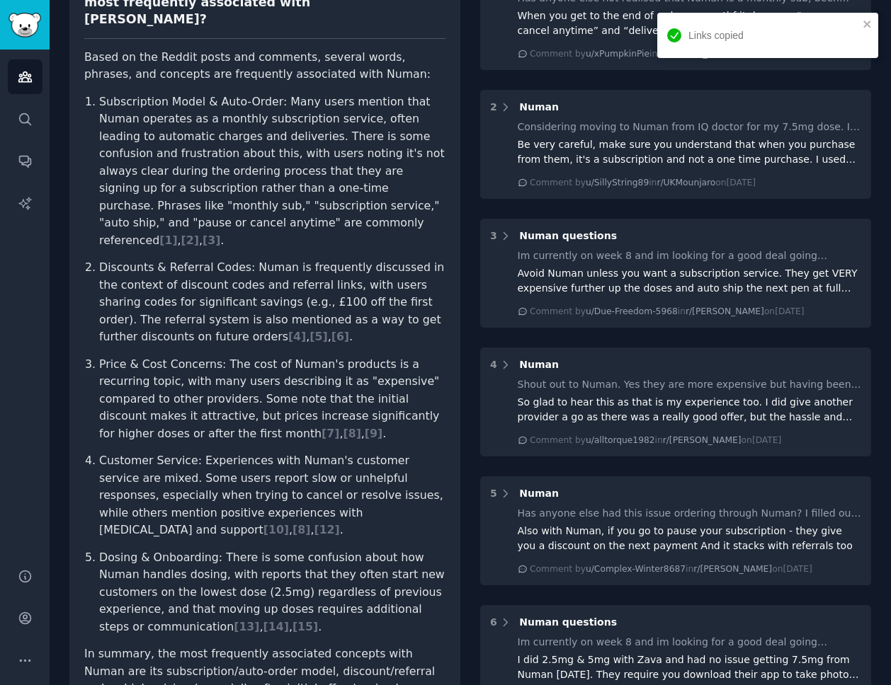
scroll to position [0, 0]
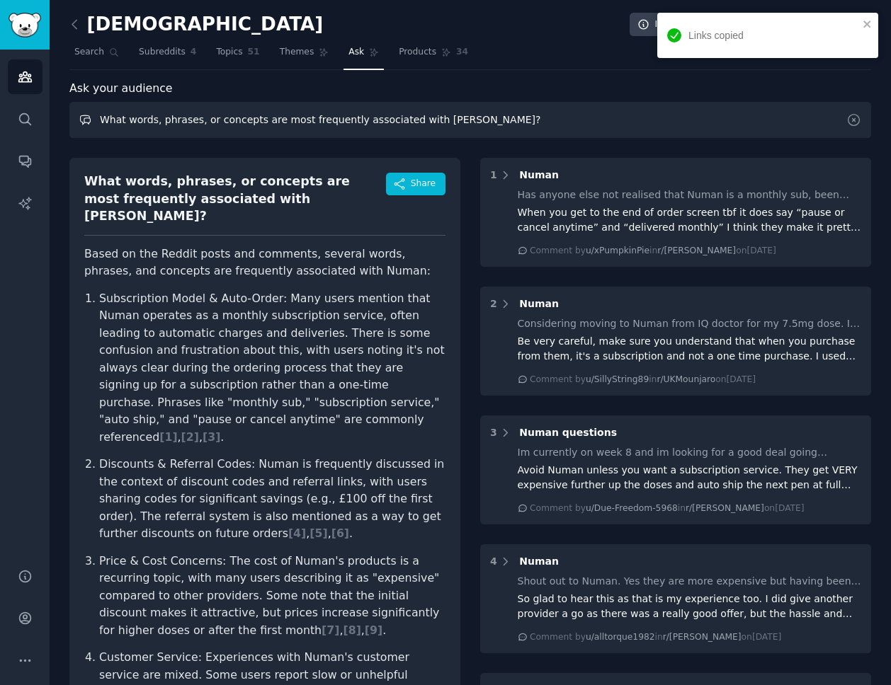
click at [253, 122] on input "What words, phrases, or concepts are most frequently associated with numan?" at bounding box center [469, 120] width 801 height 36
paste input "metaphors or comparisons do people use when describing [brand]"
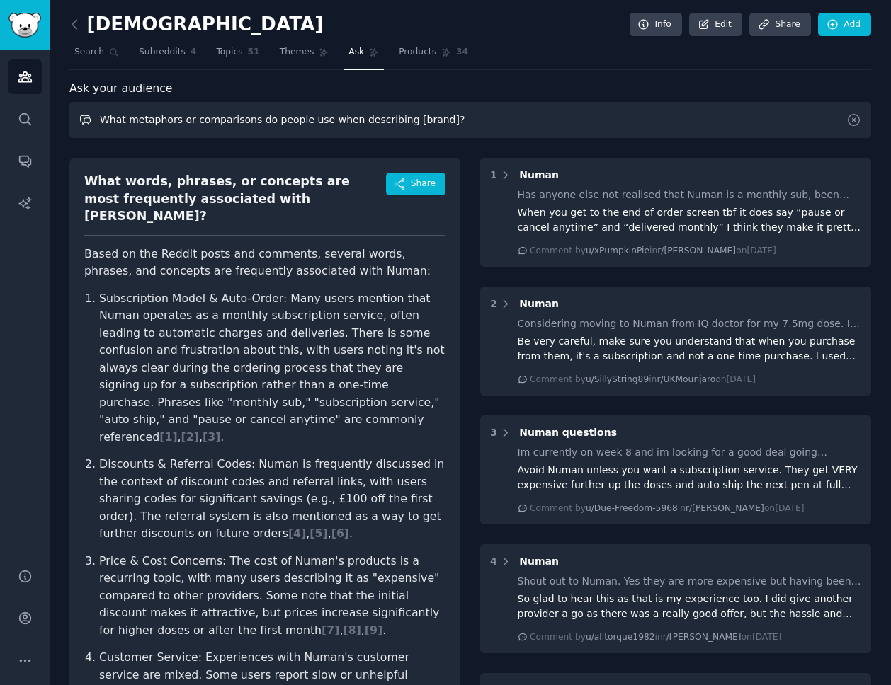
click at [430, 117] on input "What metaphors or comparisons do people use when describing [brand]?" at bounding box center [469, 120] width 801 height 36
type input "What metaphors or comparisons do people use when describing voy?"
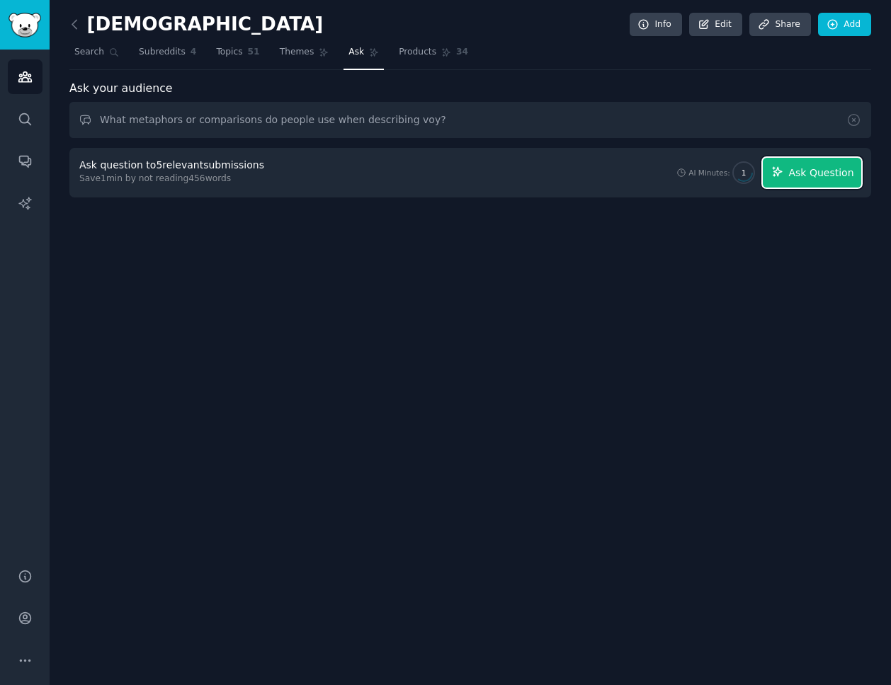
click at [809, 173] on span "Ask Question" at bounding box center [820, 173] width 65 height 15
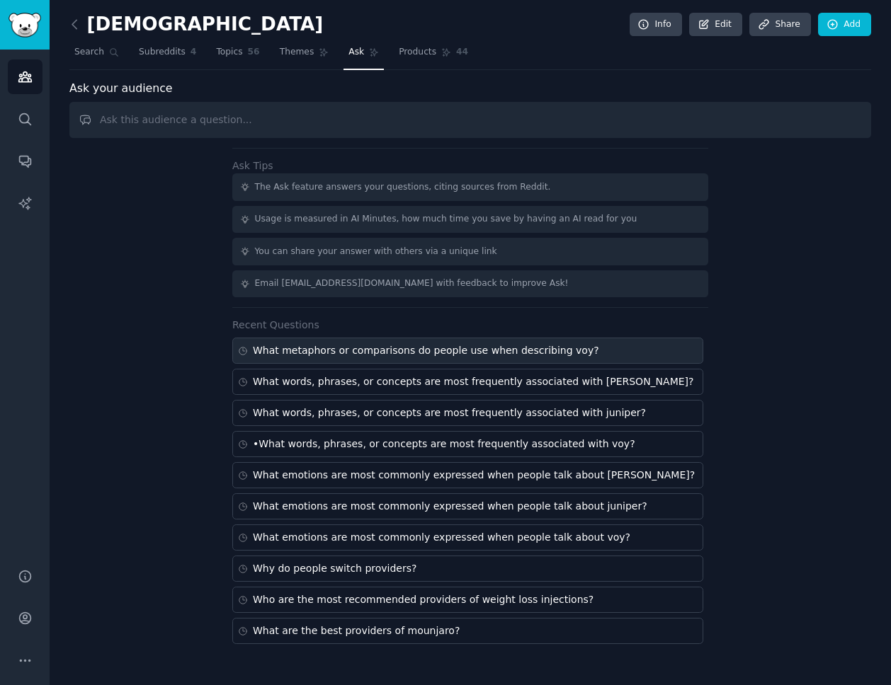
click at [484, 349] on div "What metaphors or comparisons do people use when describing voy?" at bounding box center [426, 350] width 346 height 15
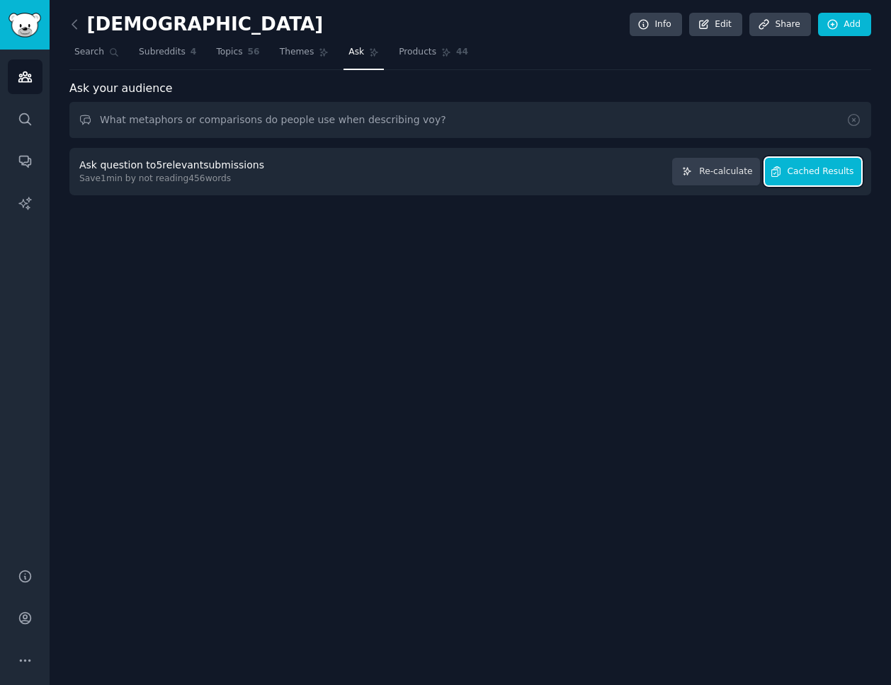
click at [808, 178] on button "Cached Results" at bounding box center [813, 172] width 96 height 28
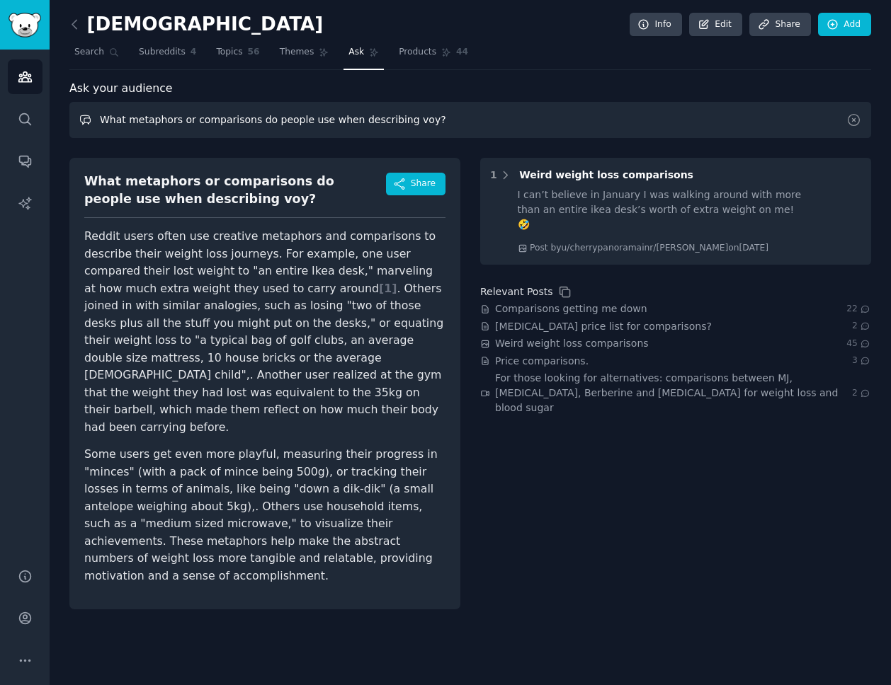
click at [291, 125] on input "What metaphors or comparisons do people use when describing voy?" at bounding box center [469, 120] width 801 height 36
paste input "What specific aspects of [brand] are praised most often"
click at [259, 120] on input "What specific aspects of [brand] are praised most often?" at bounding box center [469, 120] width 801 height 36
drag, startPoint x: 263, startPoint y: 120, endPoint x: 227, endPoint y: 119, distance: 36.1
click at [227, 119] on input "What specific aspects of [brand] are praised most often?" at bounding box center [469, 120] width 801 height 36
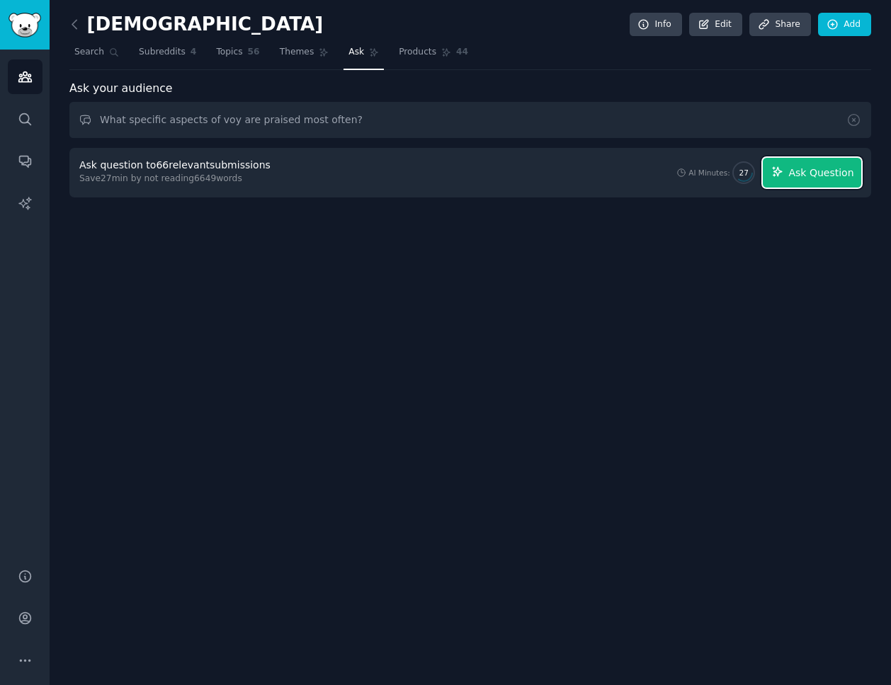
click at [833, 170] on span "Ask Question" at bounding box center [820, 173] width 65 height 15
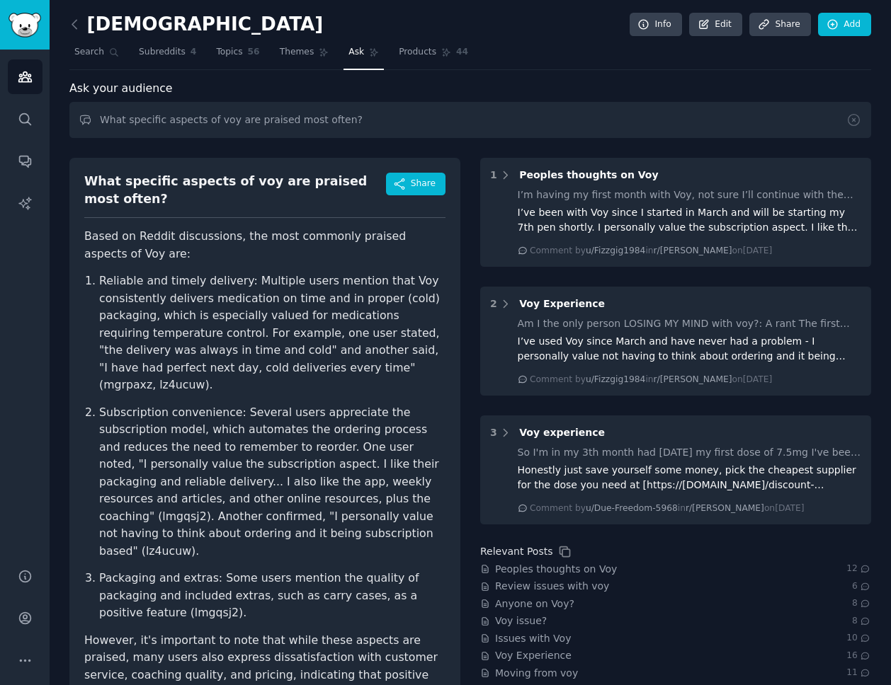
scroll to position [67, 0]
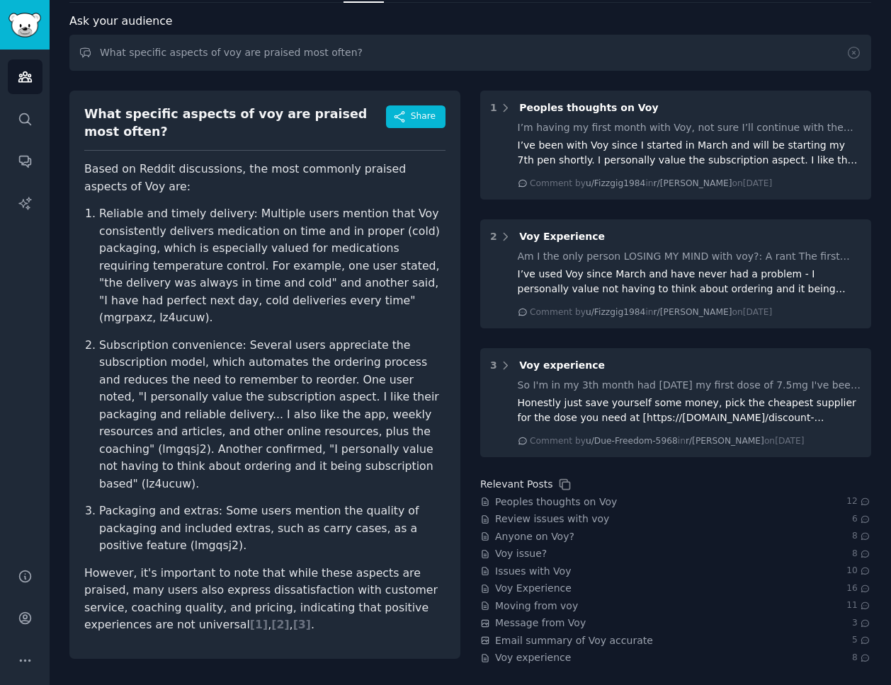
click at [142, 115] on div "What specific aspects of voy are praised most often?" at bounding box center [235, 122] width 302 height 35
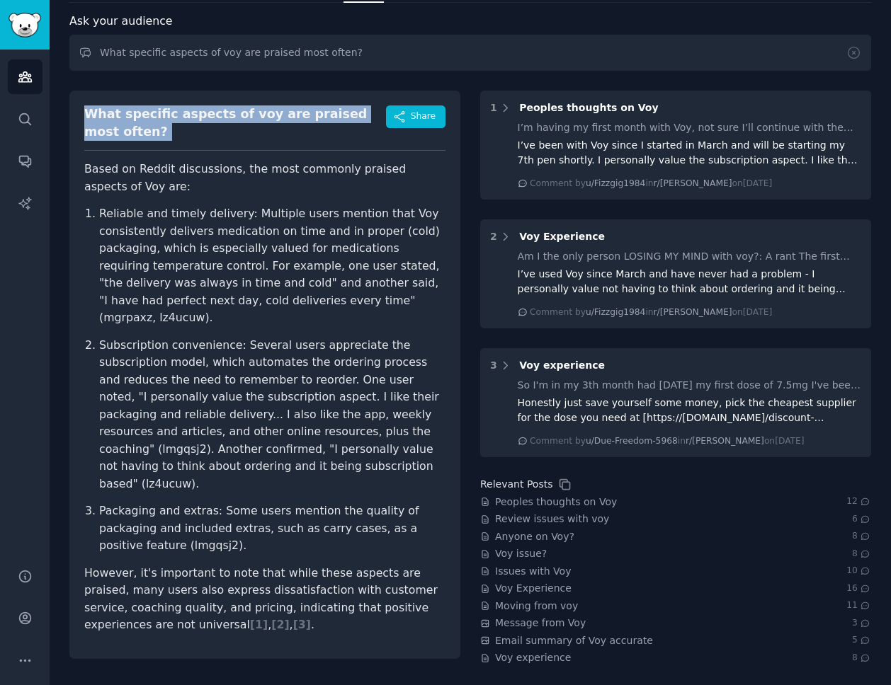
click at [142, 115] on div "What specific aspects of voy are praised most often?" at bounding box center [235, 122] width 302 height 35
copy div "What specific aspects of voy are praised most often?"
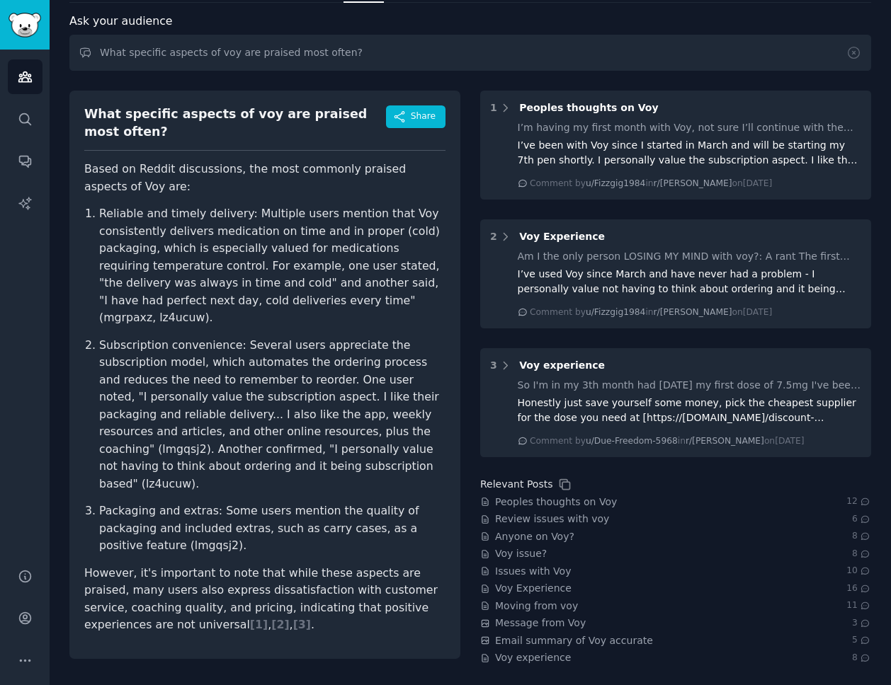
click at [76, 166] on div "What specific aspects of voy are praised most often? Share Based on Reddit disc…" at bounding box center [264, 375] width 391 height 569
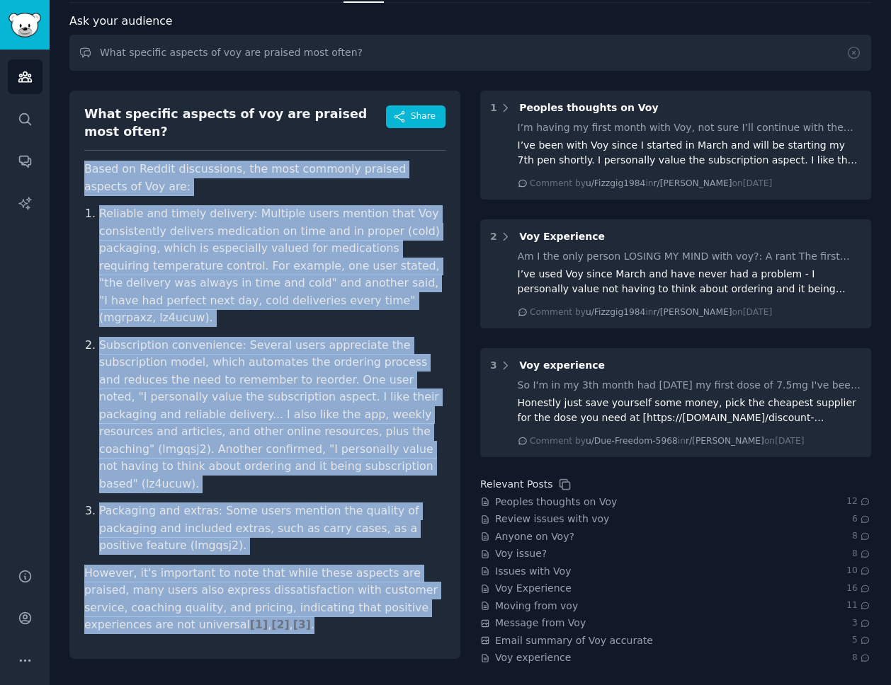
drag, startPoint x: 83, startPoint y: 166, endPoint x: 243, endPoint y: 597, distance: 459.2
click at [244, 598] on div "What specific aspects of voy are praised most often? Share Based on Reddit disc…" at bounding box center [264, 375] width 391 height 569
copy article "Based on Reddit discussions, the most commonly praised aspects of Voy are: Reli…"
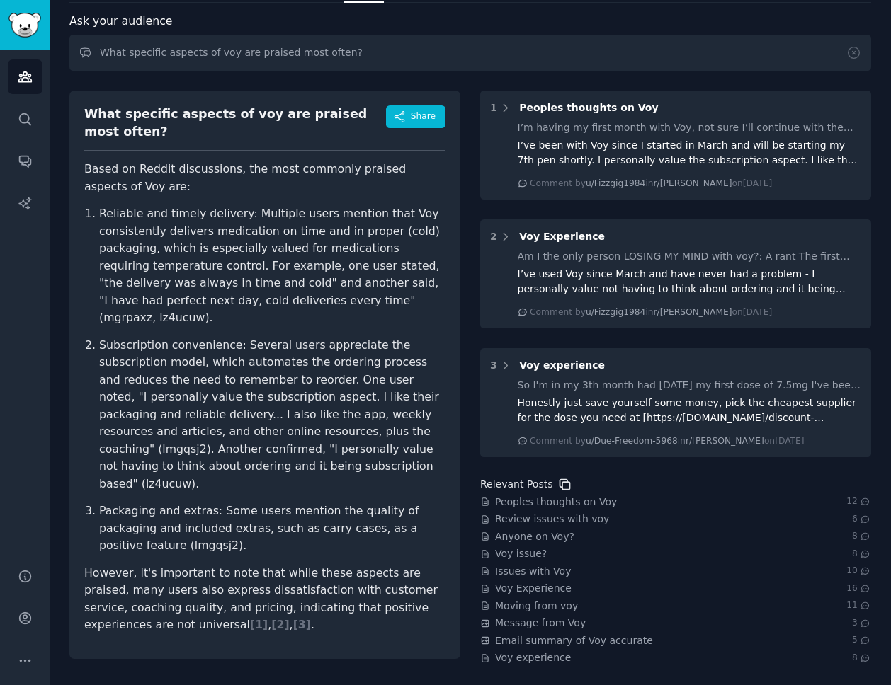
click at [560, 483] on icon at bounding box center [564, 484] width 15 height 15
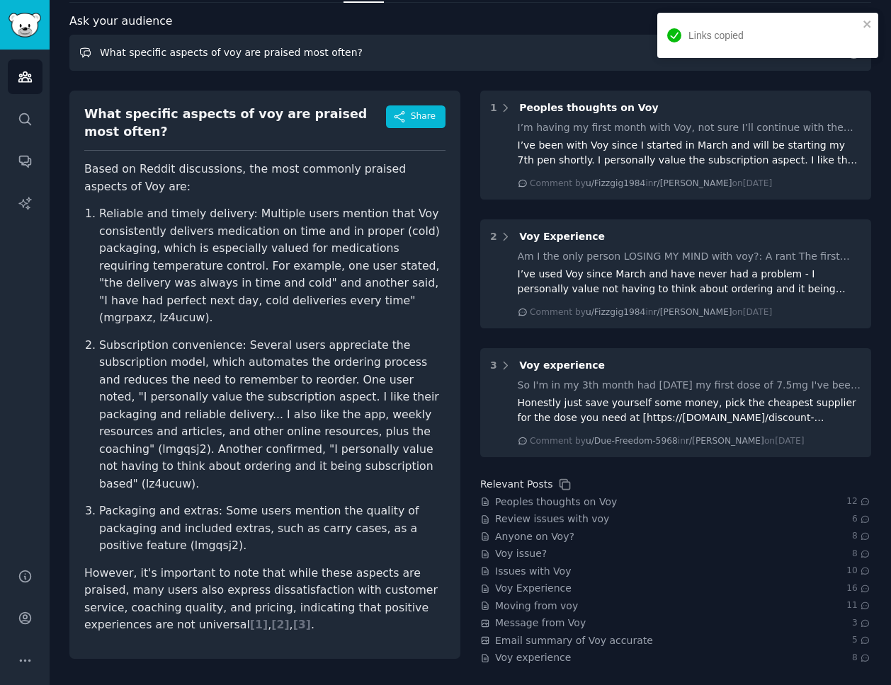
click at [236, 54] on input "What specific aspects of voy are praised most often?" at bounding box center [469, 53] width 801 height 36
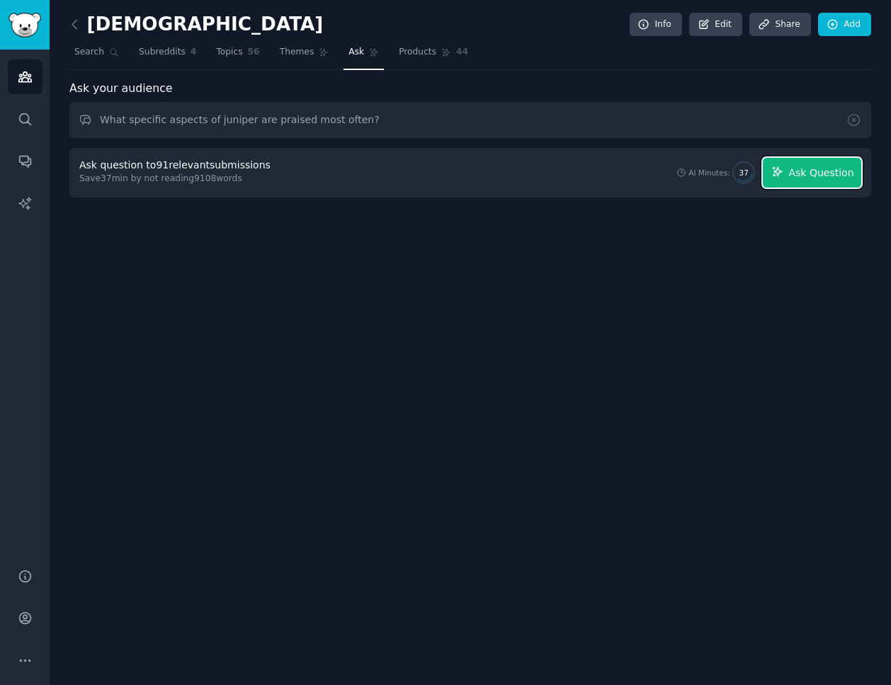
click at [787, 171] on button "Ask Question" at bounding box center [811, 173] width 98 height 30
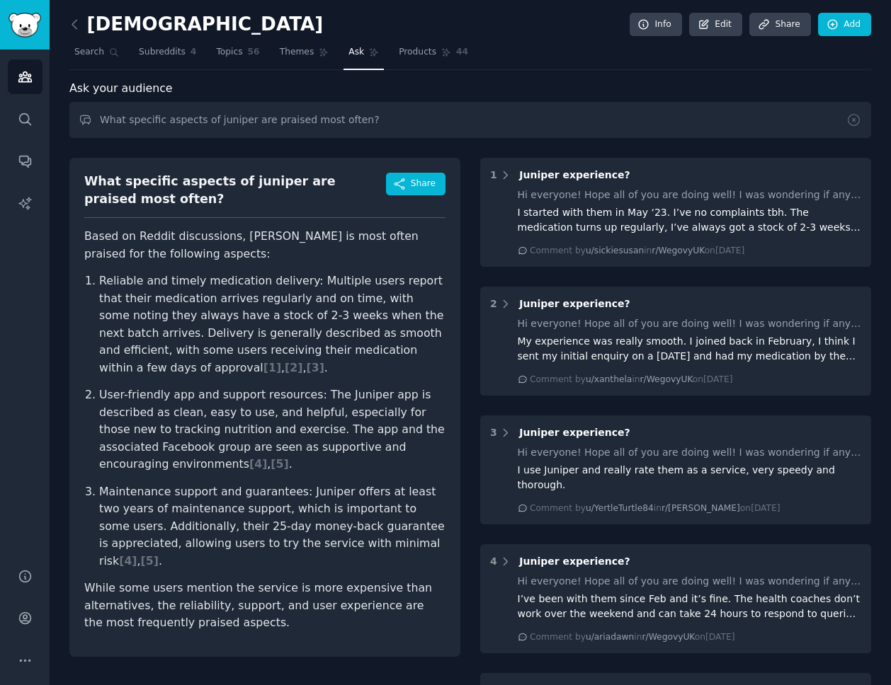
scroll to position [18, 0]
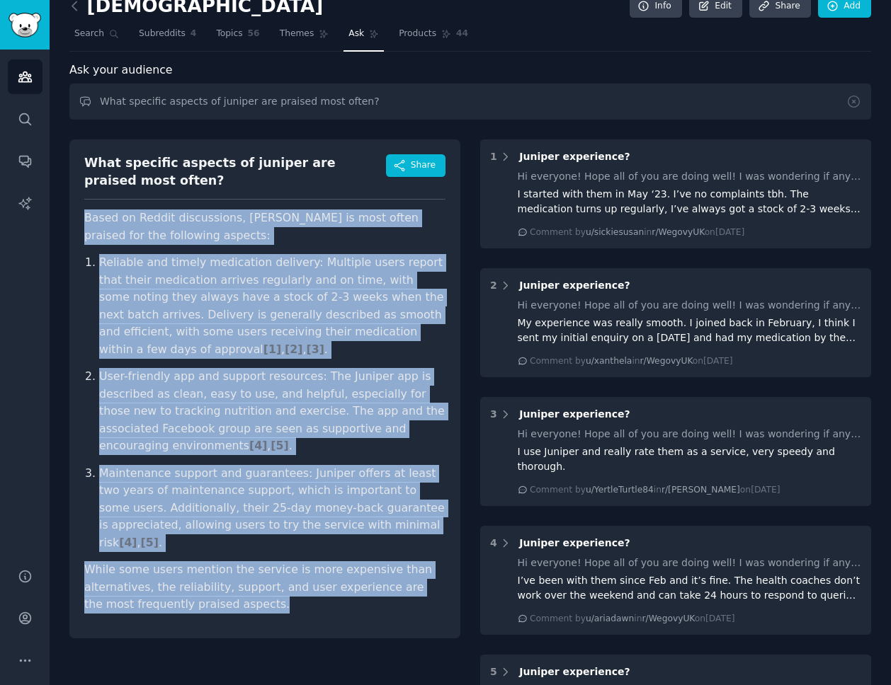
drag, startPoint x: 83, startPoint y: 226, endPoint x: 263, endPoint y: 602, distance: 416.7
click at [263, 603] on div "What specific aspects of juniper are praised most often? Share Based on Reddit …" at bounding box center [264, 388] width 391 height 499
copy article "Based on Reddit discussions, Juniper is most often praised for the following as…"
click at [241, 461] on ol "Reliable and timely medication delivery: Multiple users report that their medic…" at bounding box center [264, 402] width 361 height 297
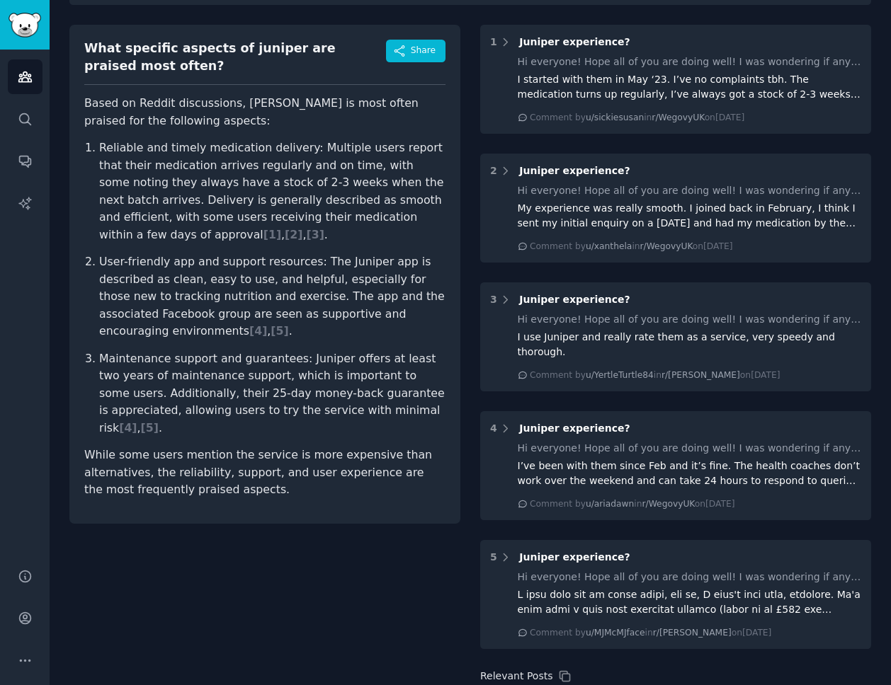
scroll to position [310, 0]
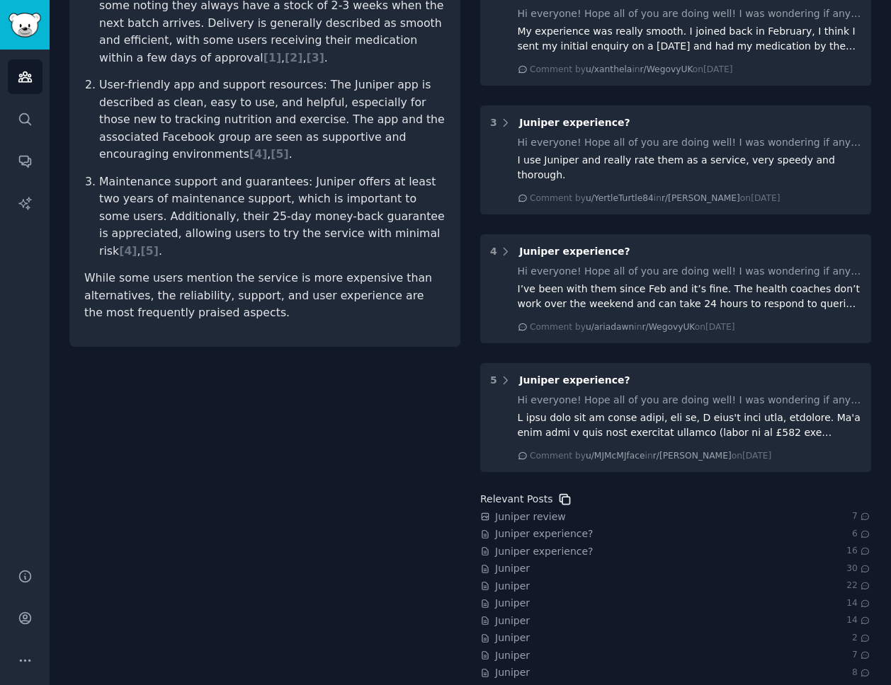
click at [564, 492] on icon at bounding box center [564, 499] width 15 height 15
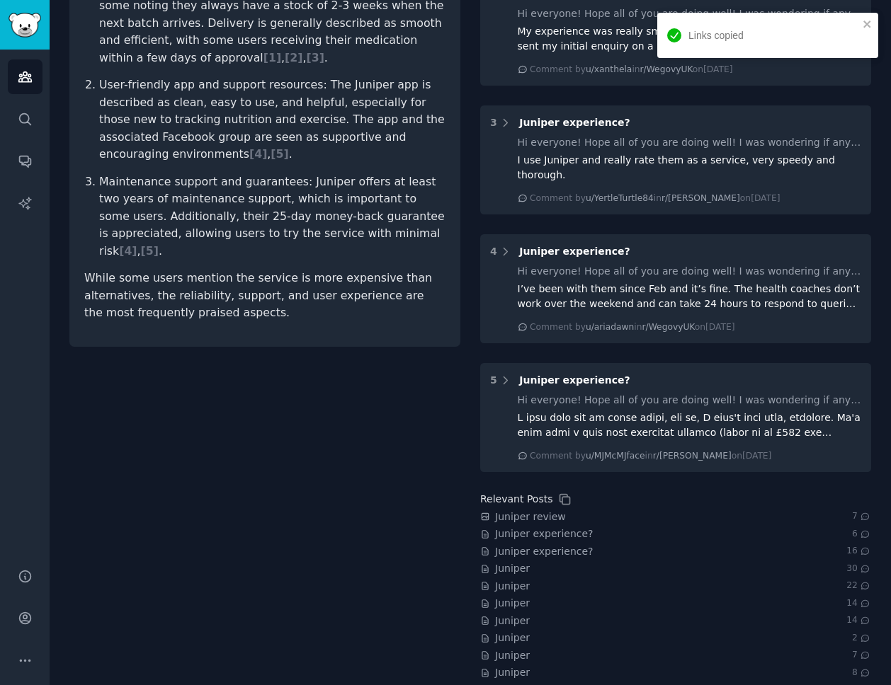
scroll to position [0, 0]
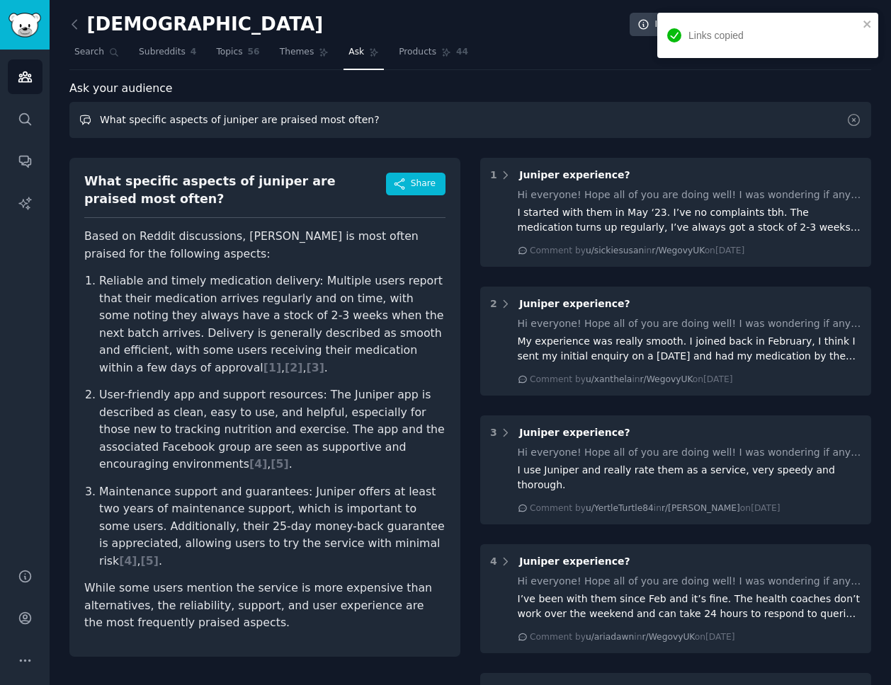
click at [240, 118] on input "What specific aspects of juniper are praised most often?" at bounding box center [469, 120] width 801 height 36
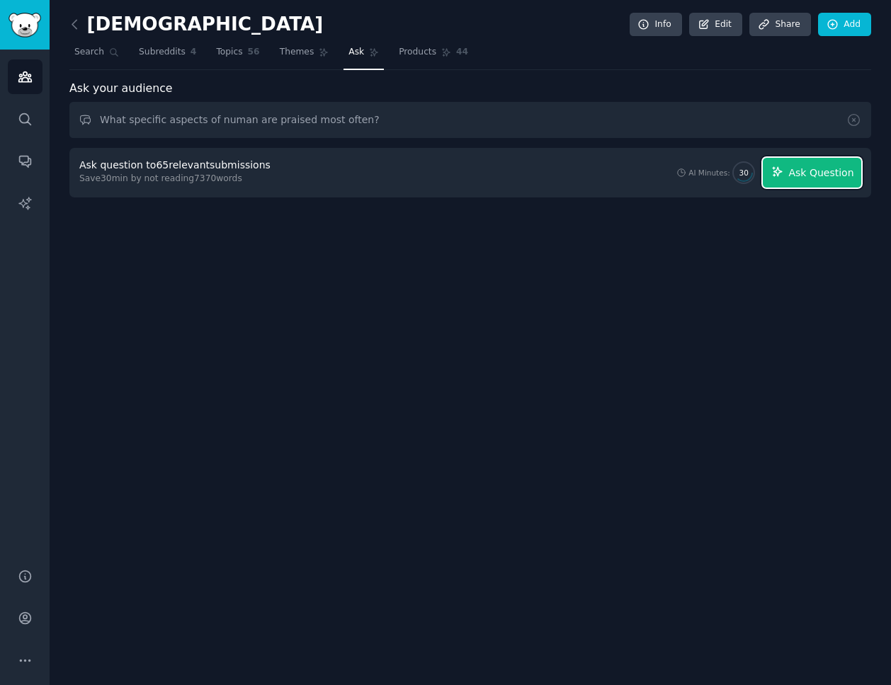
click at [828, 175] on span "Ask Question" at bounding box center [820, 173] width 65 height 15
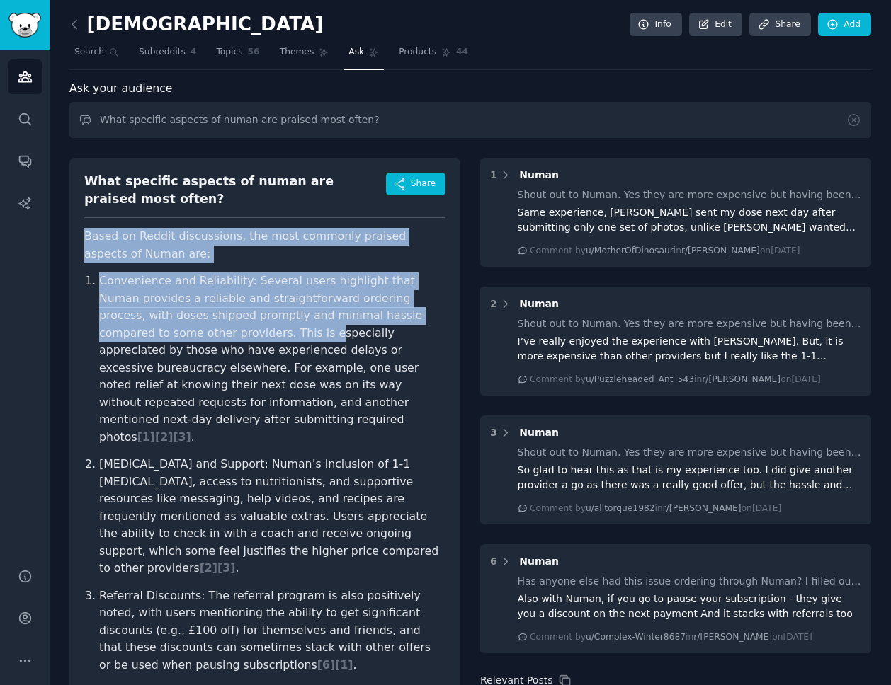
drag, startPoint x: 84, startPoint y: 235, endPoint x: 193, endPoint y: 338, distance: 149.2
click at [193, 338] on article "Based on Reddit discussions, the most commonly praised aspects of Numan are: Co…" at bounding box center [264, 490] width 361 height 525
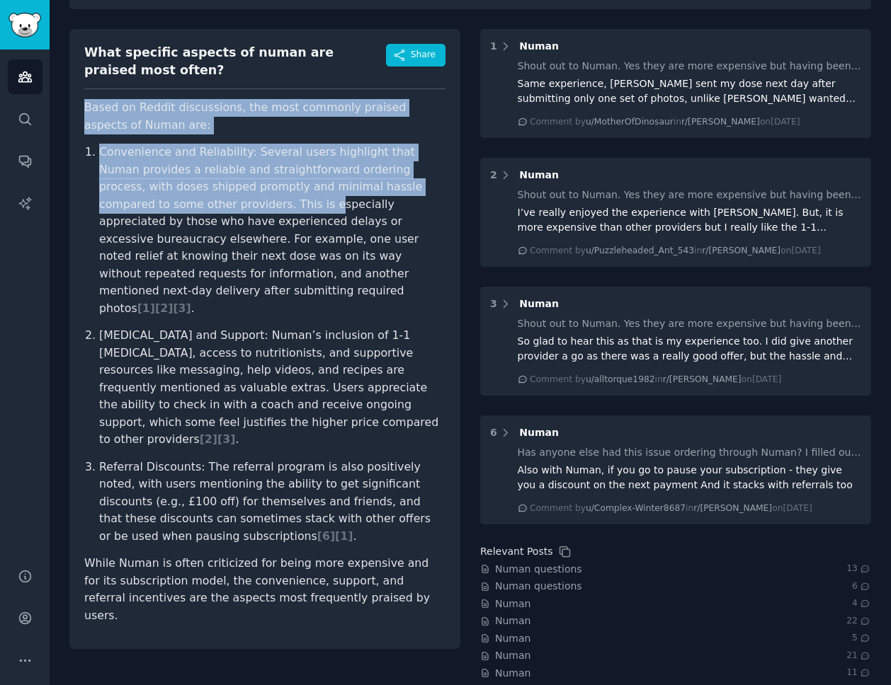
scroll to position [196, 0]
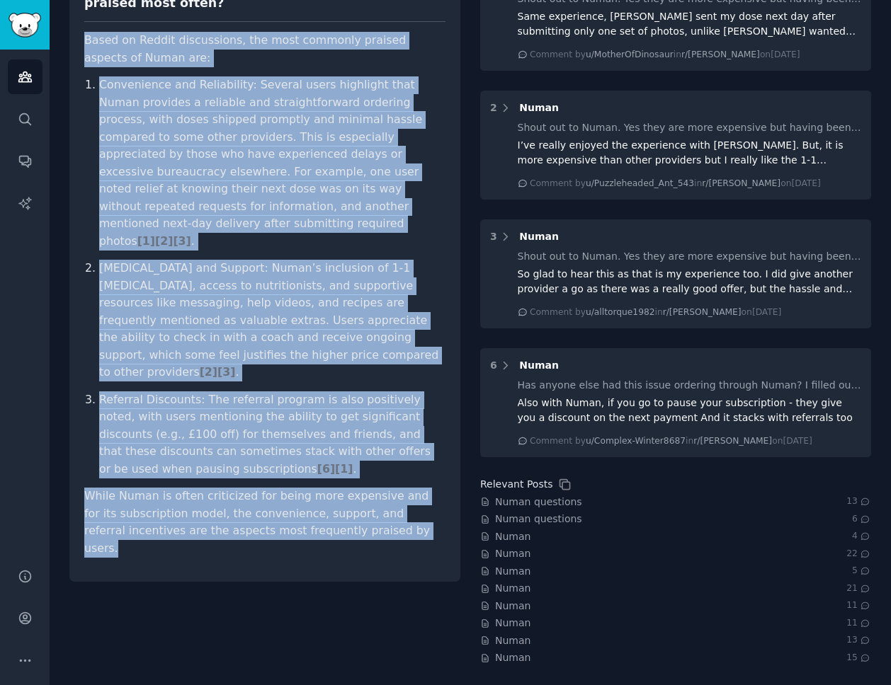
click at [334, 490] on p "While Numan is often criticized for being more expensive and for its subscripti…" at bounding box center [264, 522] width 361 height 69
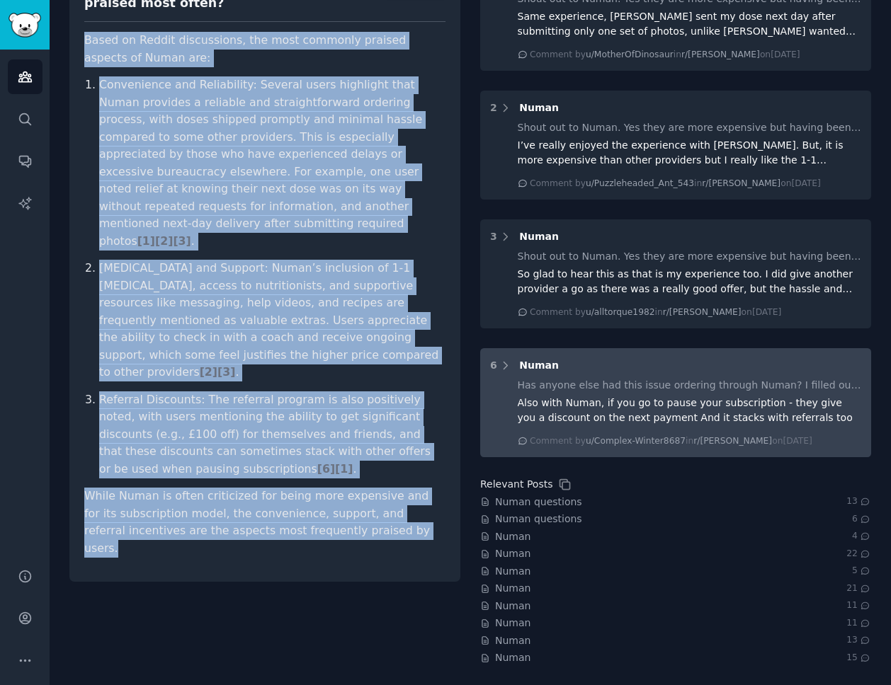
copy article "Based on Reddit discussions, the most commonly praised aspects of Numan are: Co…"
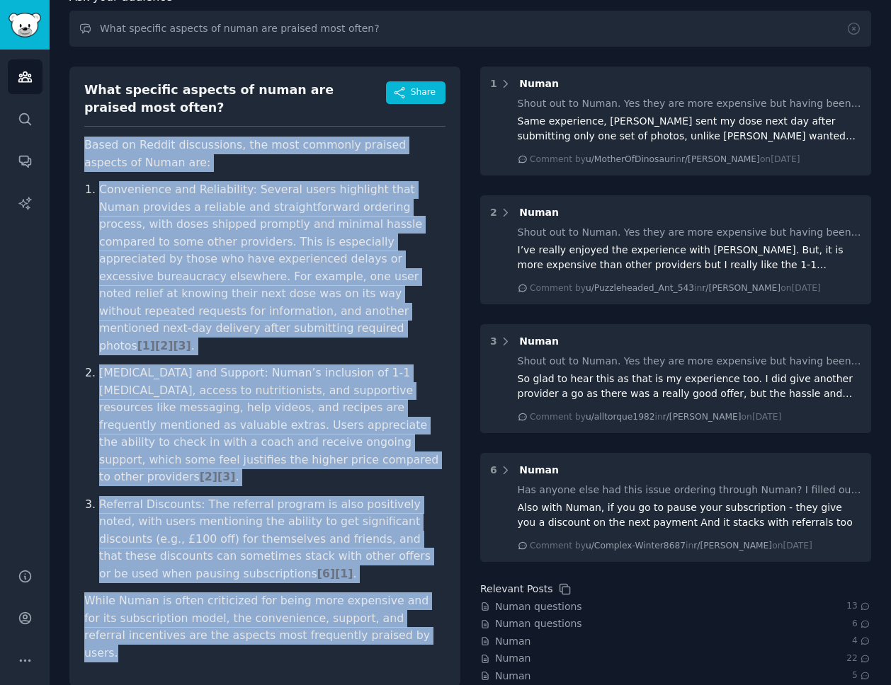
scroll to position [0, 0]
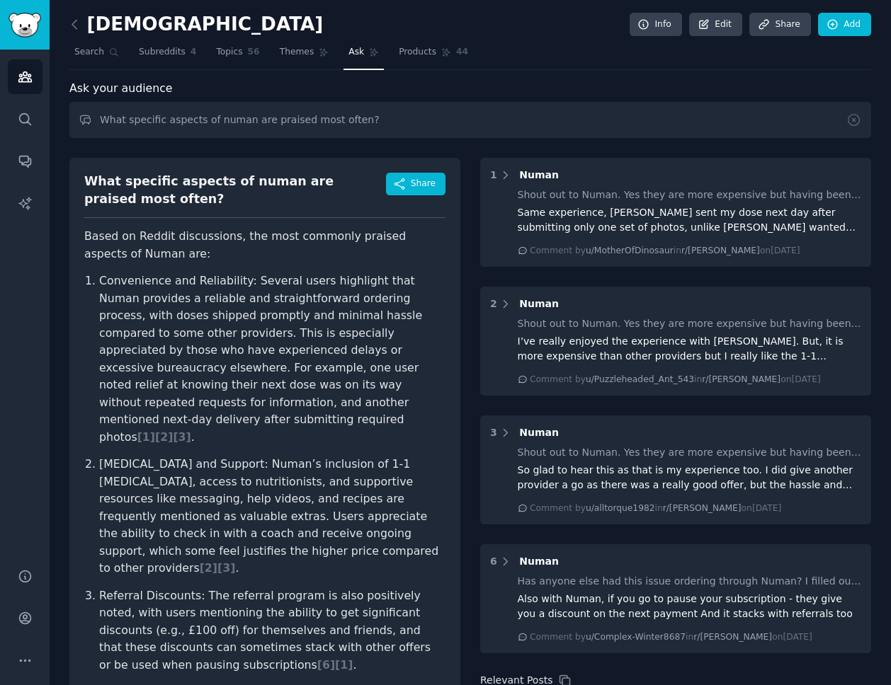
click at [134, 199] on div "What specific aspects of numan are praised most often?" at bounding box center [235, 190] width 302 height 35
click at [111, 191] on div "What specific aspects of numan are praised most often?" at bounding box center [235, 190] width 302 height 35
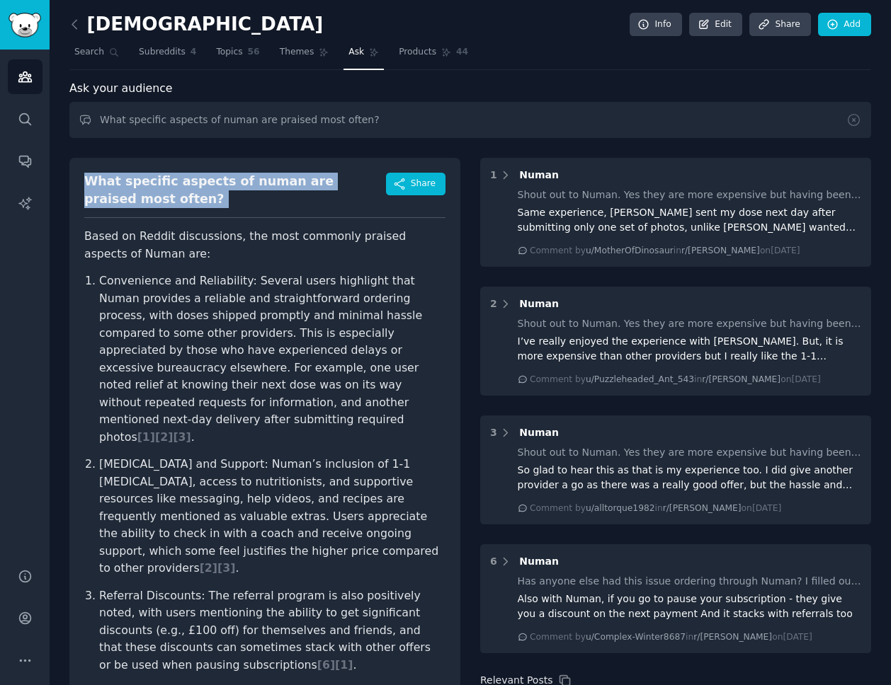
click at [111, 191] on div "What specific aspects of numan are praised most often?" at bounding box center [235, 190] width 302 height 35
copy div "What specific aspects of numan are praised most often?"
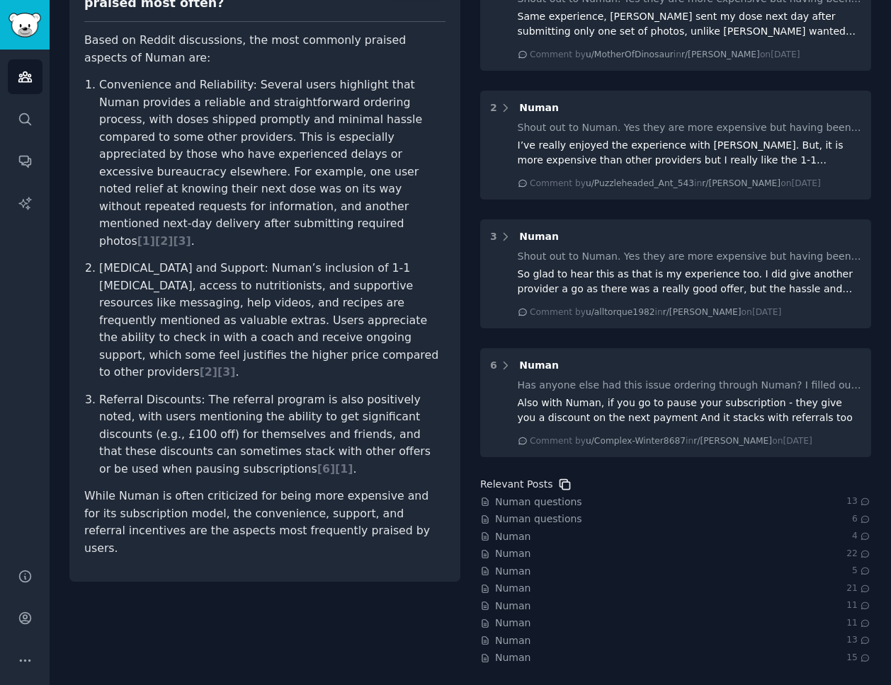
click at [560, 486] on icon at bounding box center [565, 485] width 10 height 10
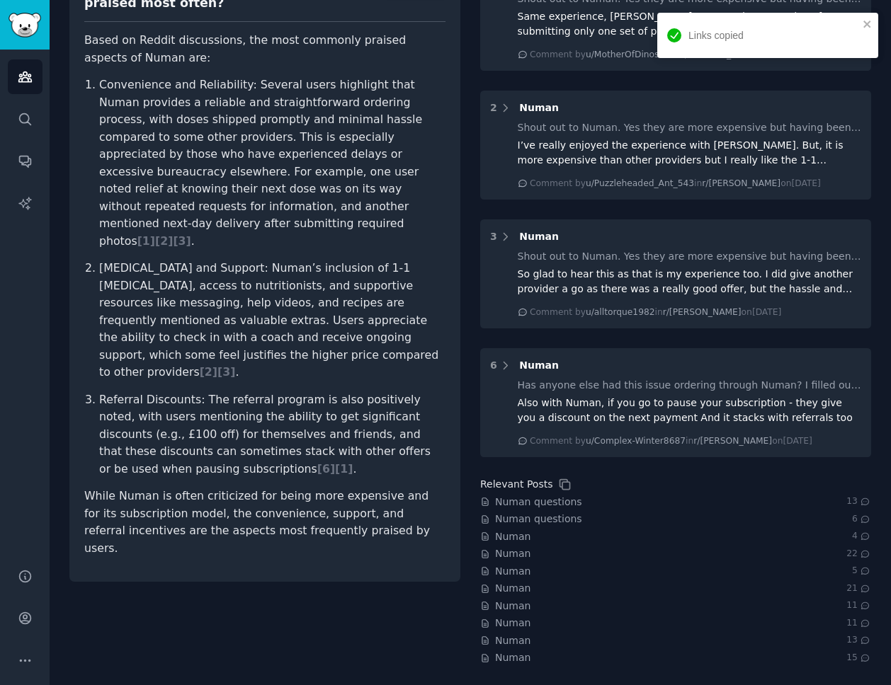
scroll to position [0, 0]
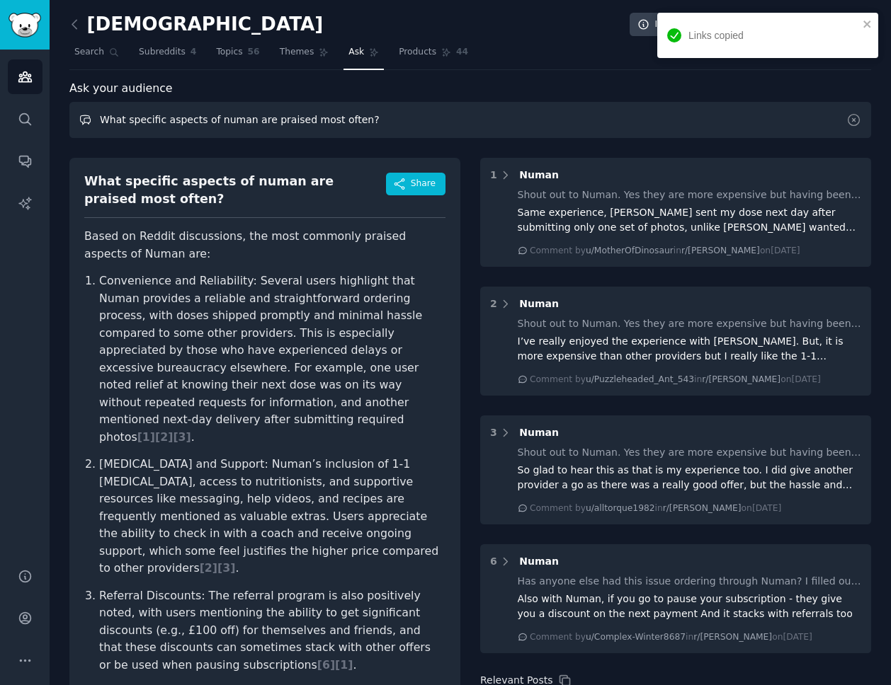
click at [249, 114] on input "What specific aspects of numan are praised most often?" at bounding box center [469, 120] width 801 height 36
paste input "Has sentiment around [brand] changed over time in this subreddit"
drag, startPoint x: 236, startPoint y: 121, endPoint x: 202, endPoint y: 118, distance: 34.8
click at [202, 118] on input "Has sentiment around [brand] changed over time in this subreddit?" at bounding box center [469, 120] width 801 height 36
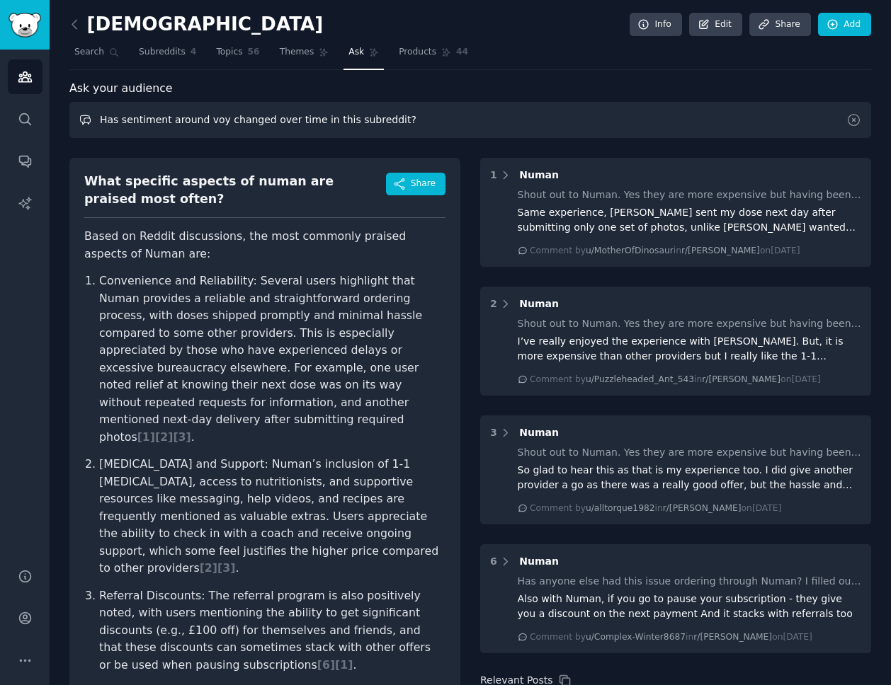
click at [365, 120] on input "Has sentiment around voy changed over time in this subreddit?" at bounding box center [469, 120] width 801 height 36
type input "Has sentiment around voy changed over time?"
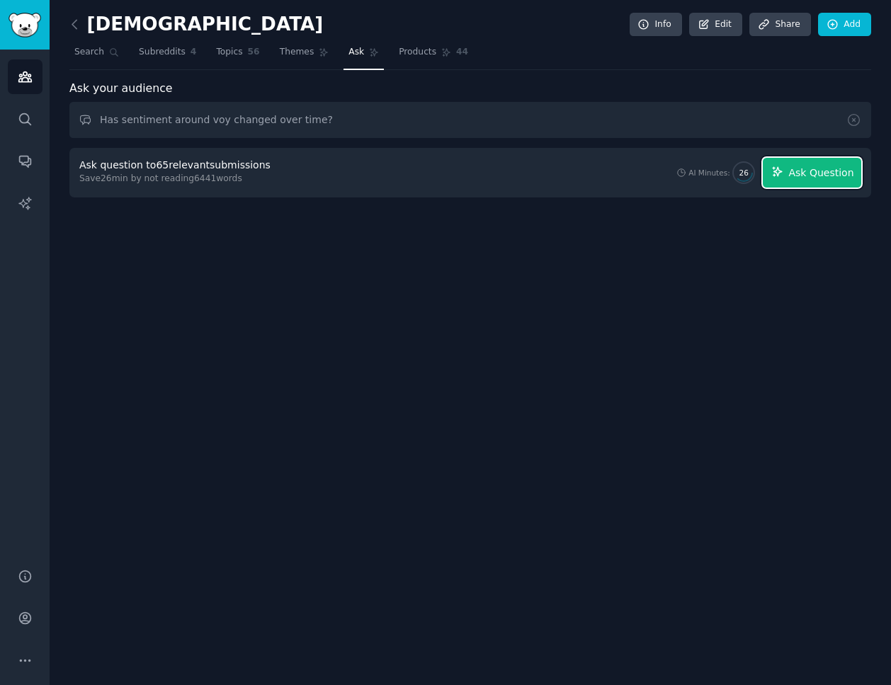
click at [809, 181] on button "Ask Question" at bounding box center [811, 173] width 98 height 30
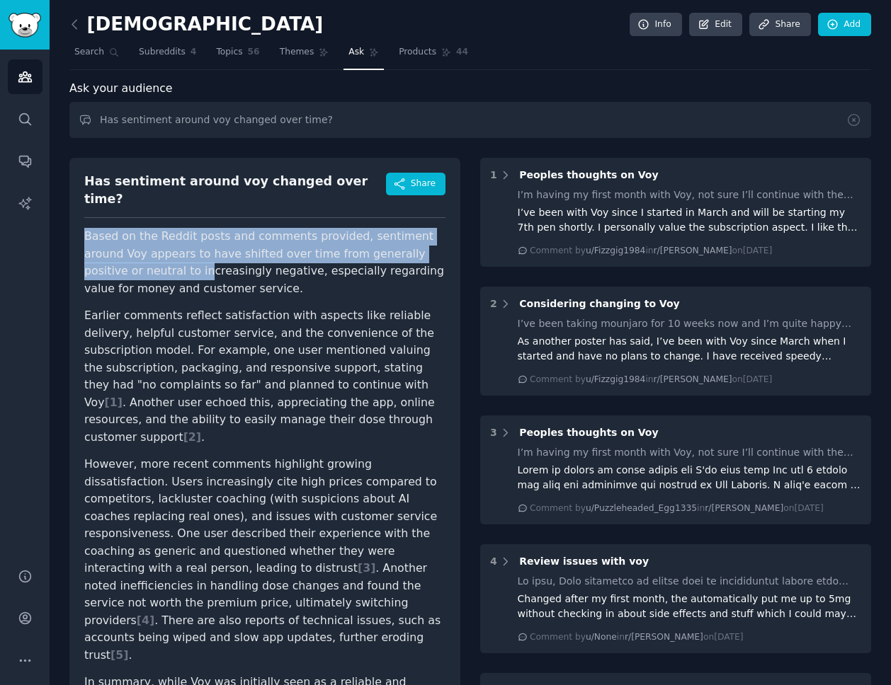
drag, startPoint x: 81, startPoint y: 222, endPoint x: 144, endPoint y: 264, distance: 76.2
click at [144, 264] on div "Has sentiment around voy changed over time? Share Based on the Reddit posts and…" at bounding box center [264, 463] width 391 height 610
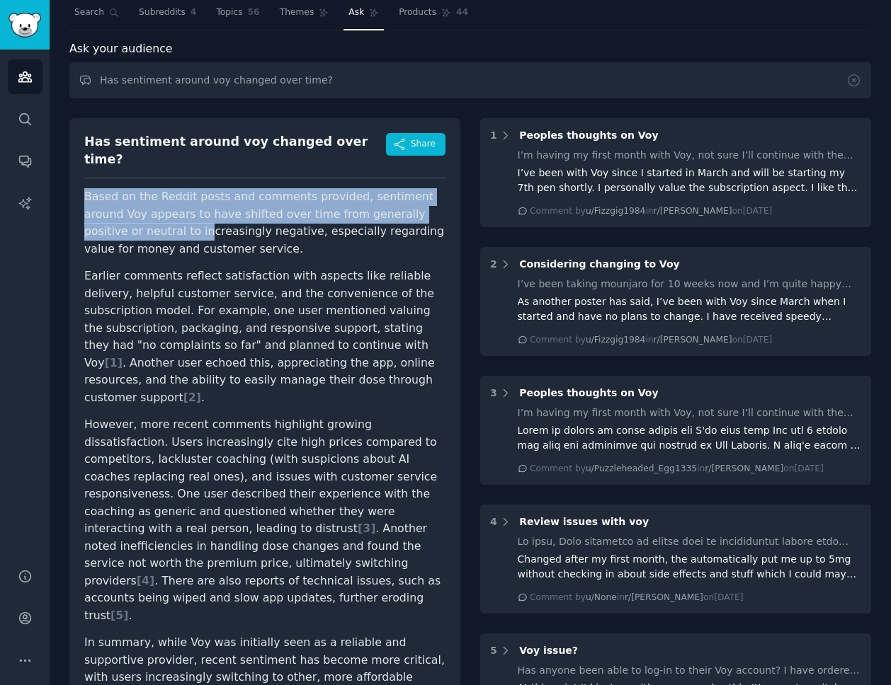
scroll to position [76, 0]
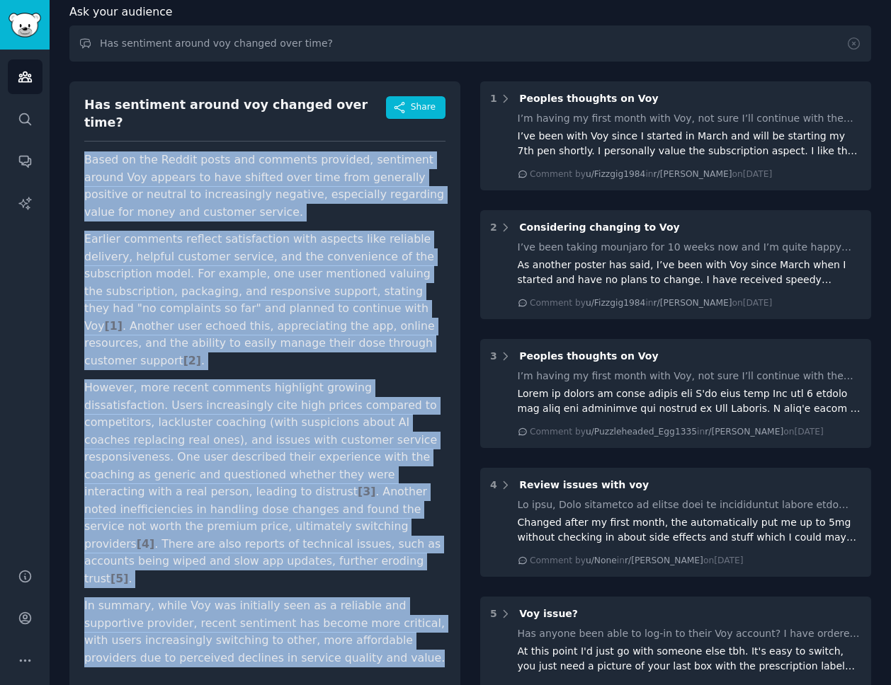
click at [342, 598] on p "In summary, while Voy was initially seen as a reliable and supportive provider,…" at bounding box center [264, 632] width 361 height 69
copy article "Based on the Reddit posts and comments provided, sentiment around Voy appears t…"
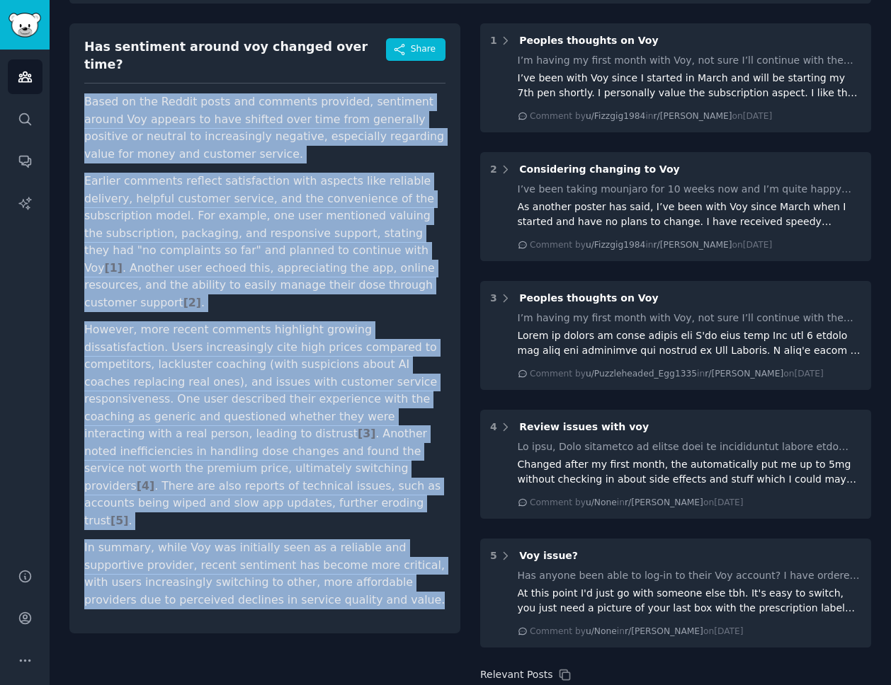
scroll to position [135, 0]
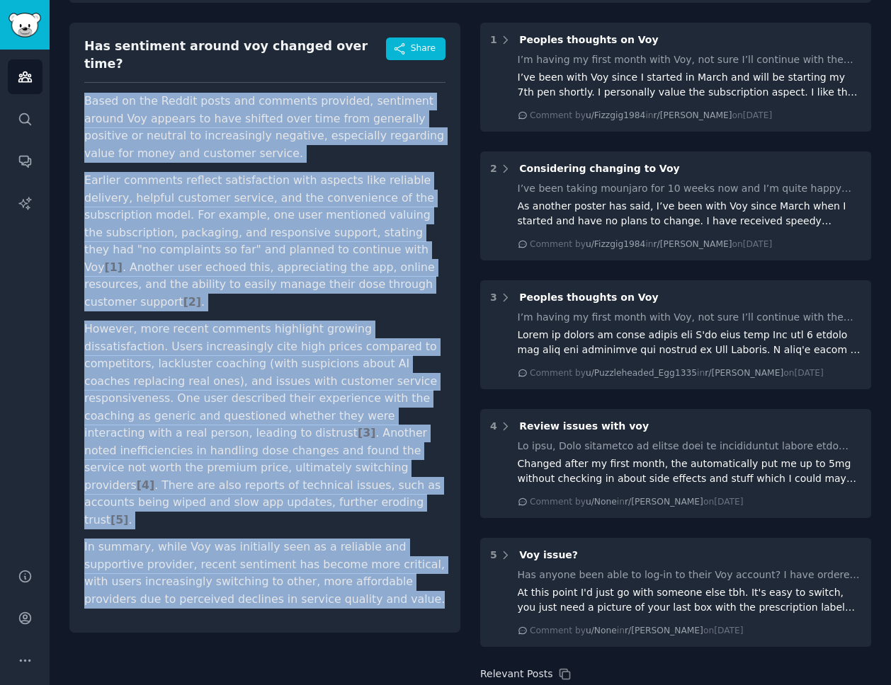
copy article "Based on the Reddit posts and comments provided, sentiment around Voy appears t…"
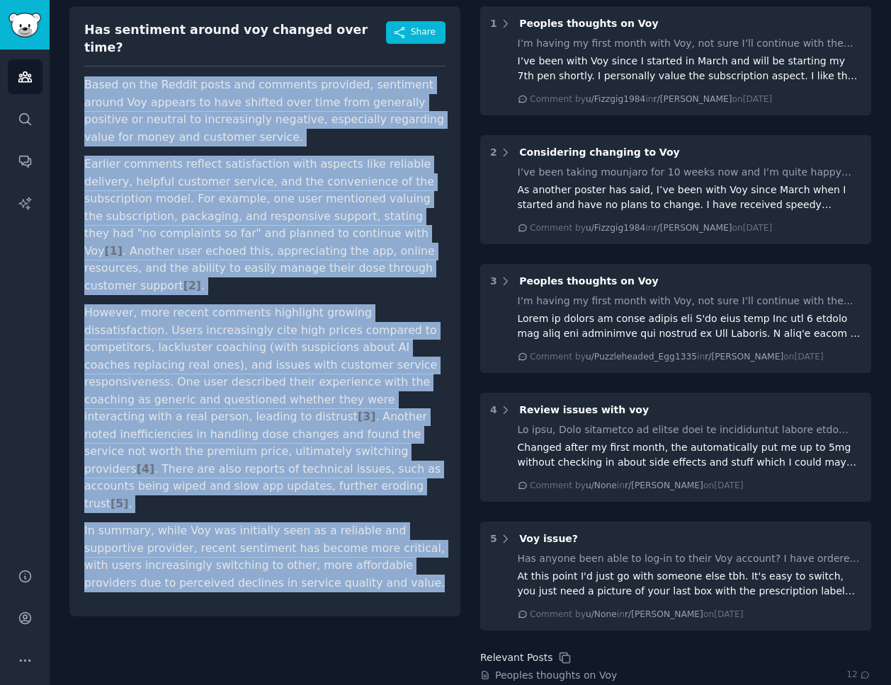
scroll to position [151, 0]
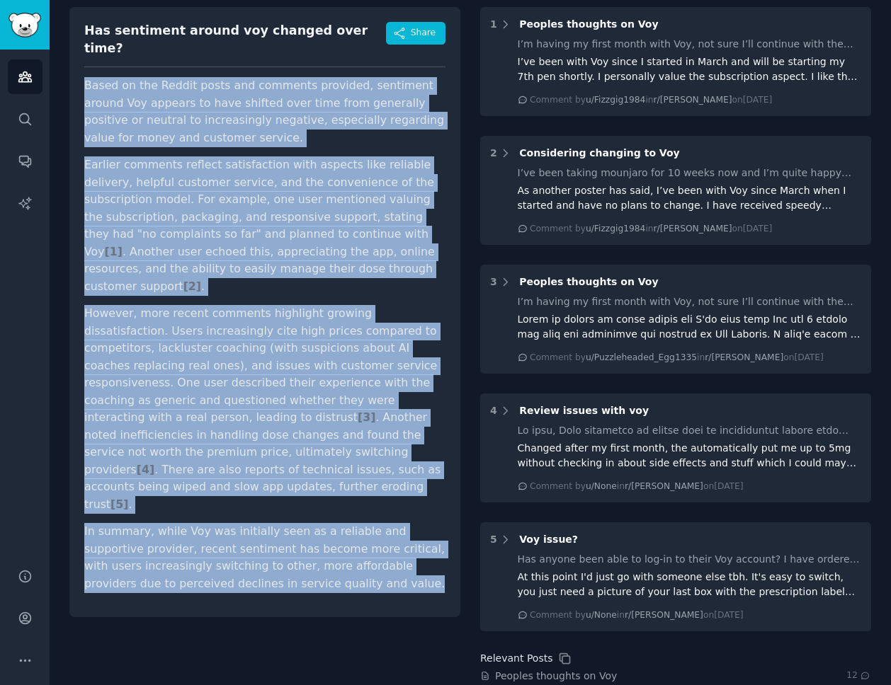
copy article "Based on the Reddit posts and comments provided, sentiment around Voy appears t…"
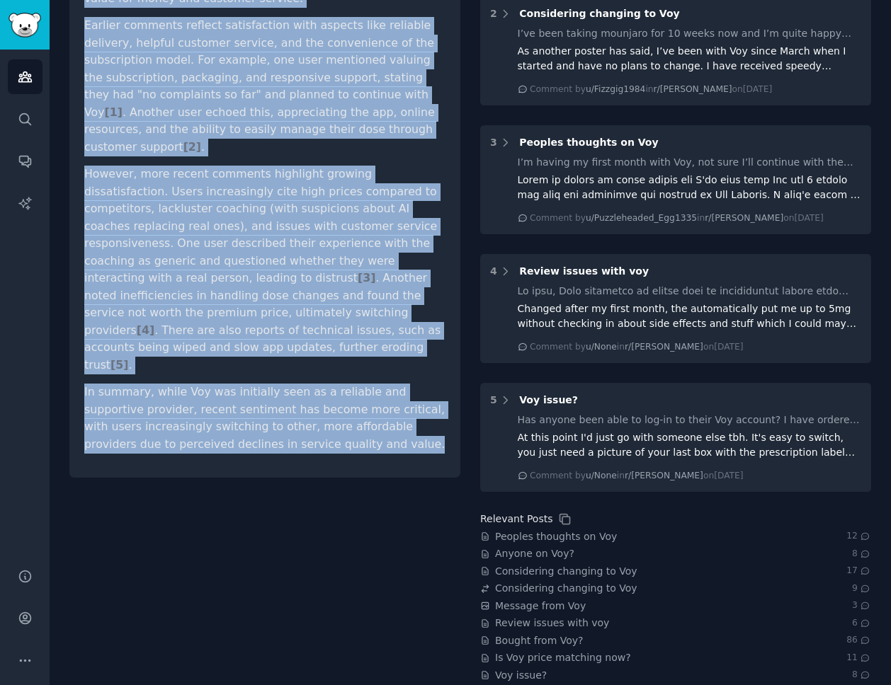
scroll to position [288, 0]
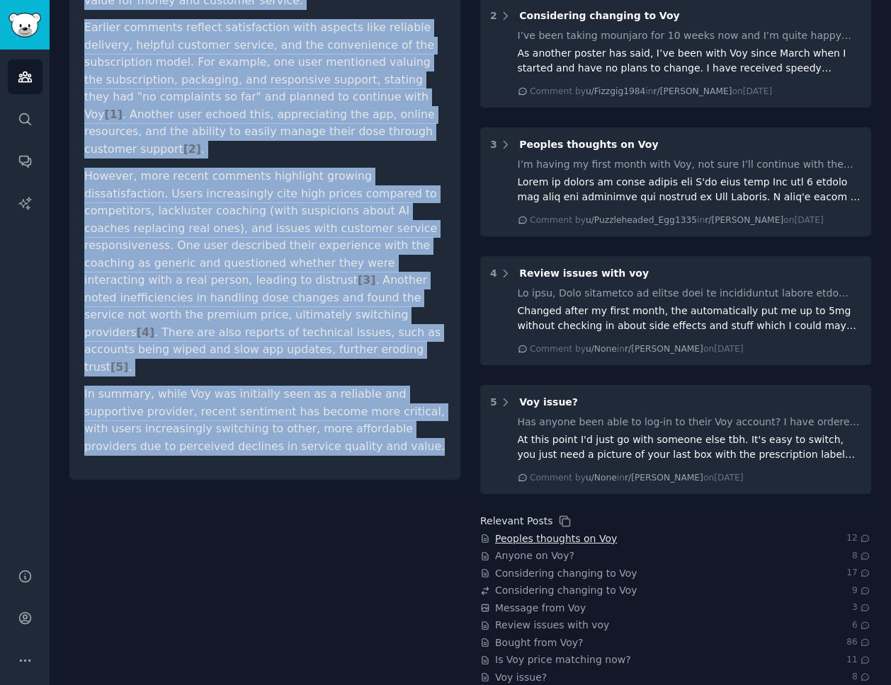
click at [580, 538] on span "Peoples thoughts on Voy" at bounding box center [556, 539] width 122 height 15
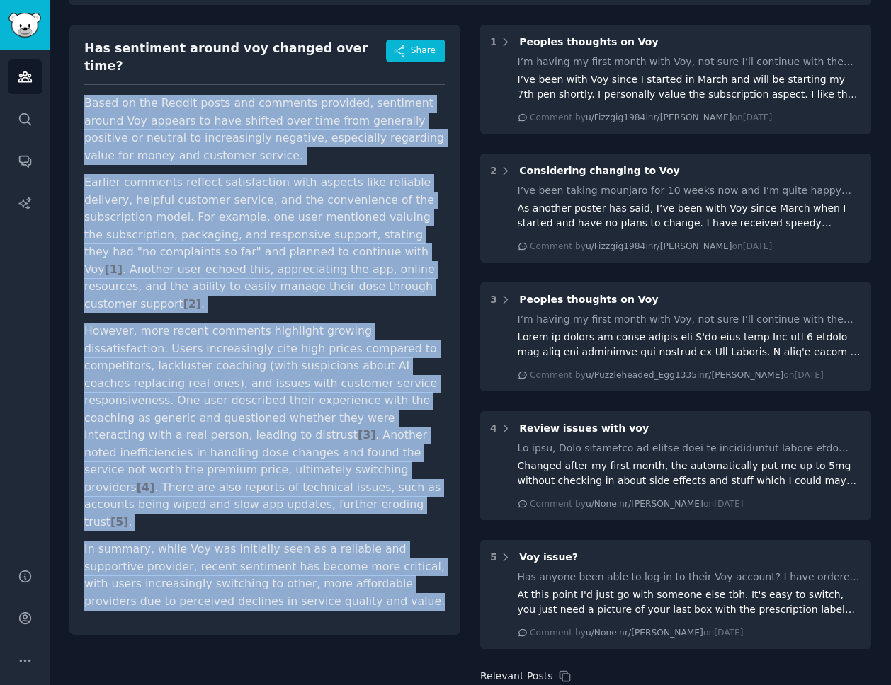
scroll to position [0, 0]
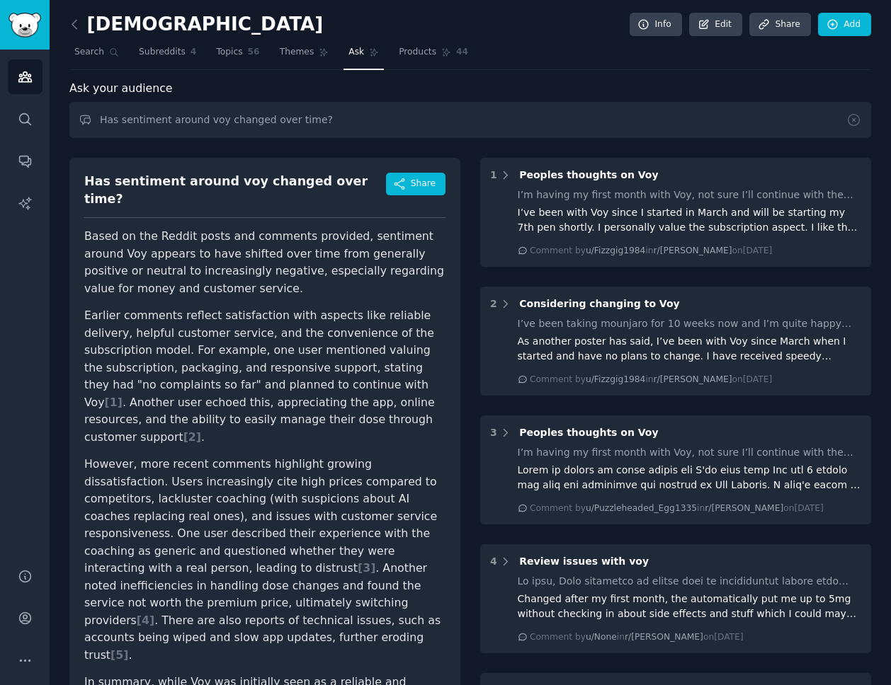
click at [168, 181] on div "Has sentiment around voy changed over time?" at bounding box center [235, 190] width 302 height 35
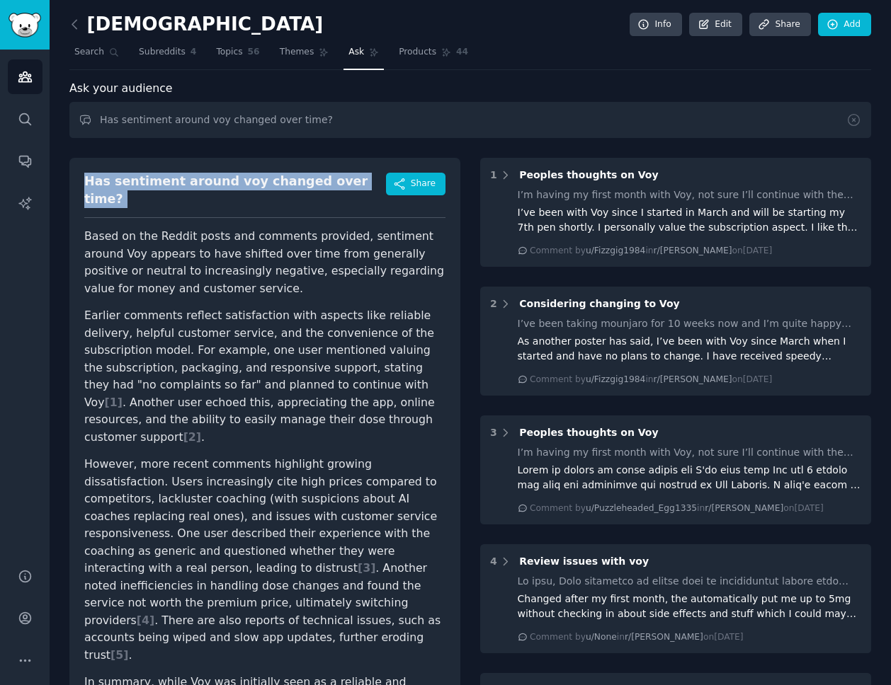
click at [168, 181] on div "Has sentiment around voy changed over time?" at bounding box center [235, 190] width 302 height 35
copy div "Has sentiment around voy changed over time?"
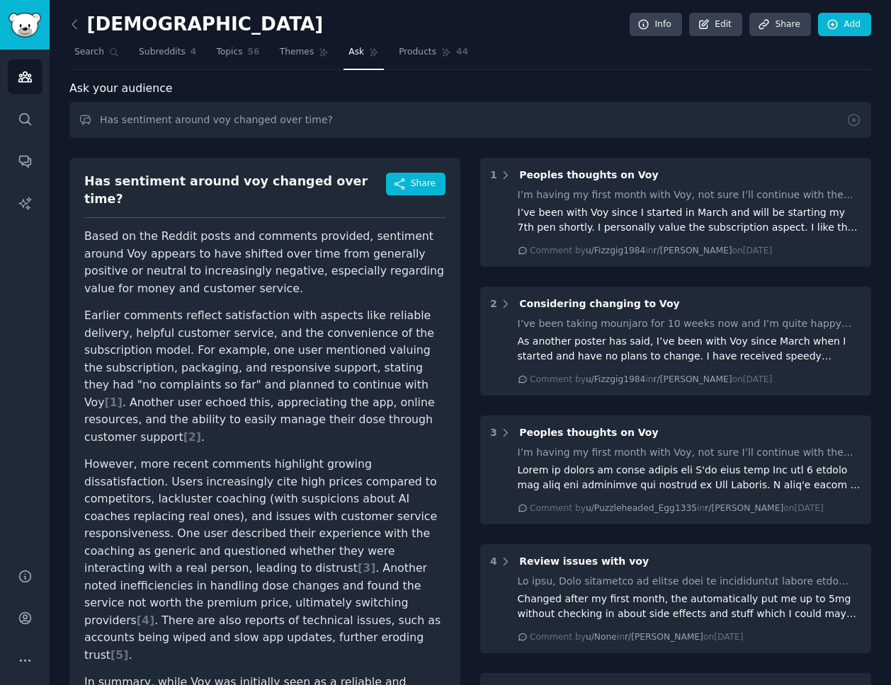
click at [72, 213] on div "Has sentiment around voy changed over time? Share Based on the Reddit posts and…" at bounding box center [264, 463] width 391 height 610
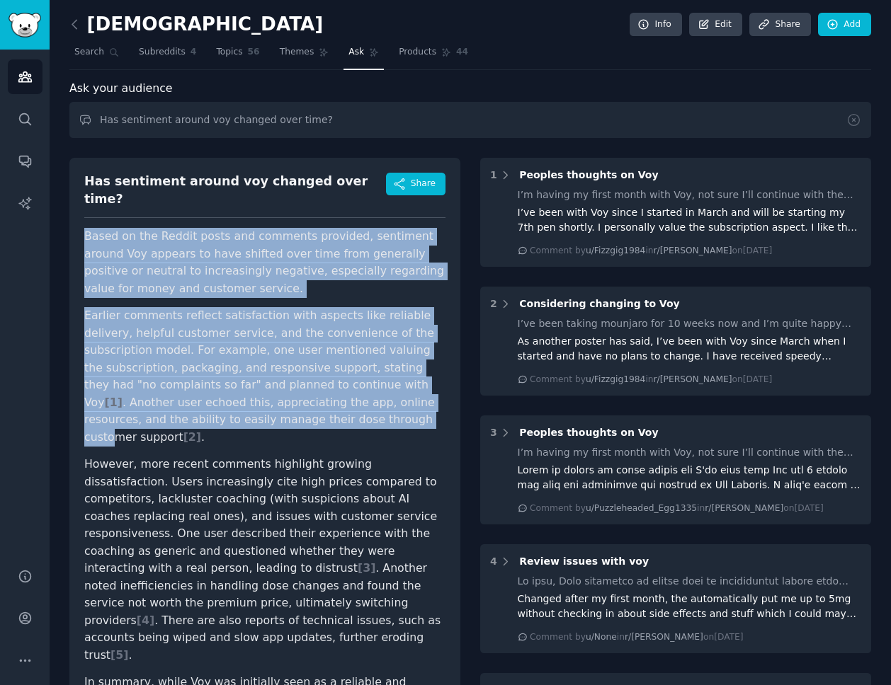
drag, startPoint x: 78, startPoint y: 217, endPoint x: 212, endPoint y: 416, distance: 239.6
click at [212, 416] on div "Has sentiment around voy changed over time? Share Based on the Reddit posts and…" at bounding box center [264, 463] width 391 height 610
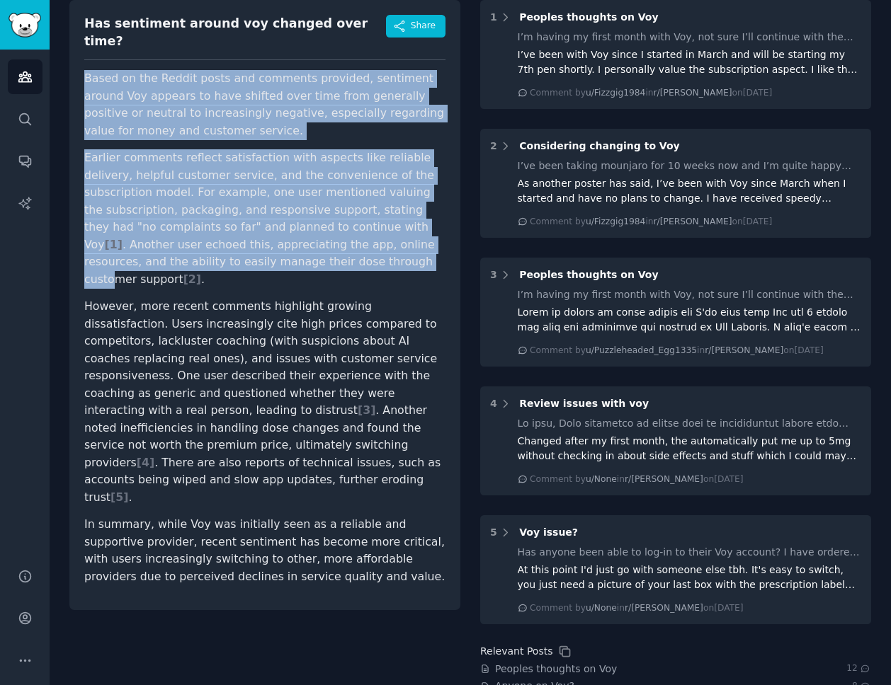
scroll to position [163, 0]
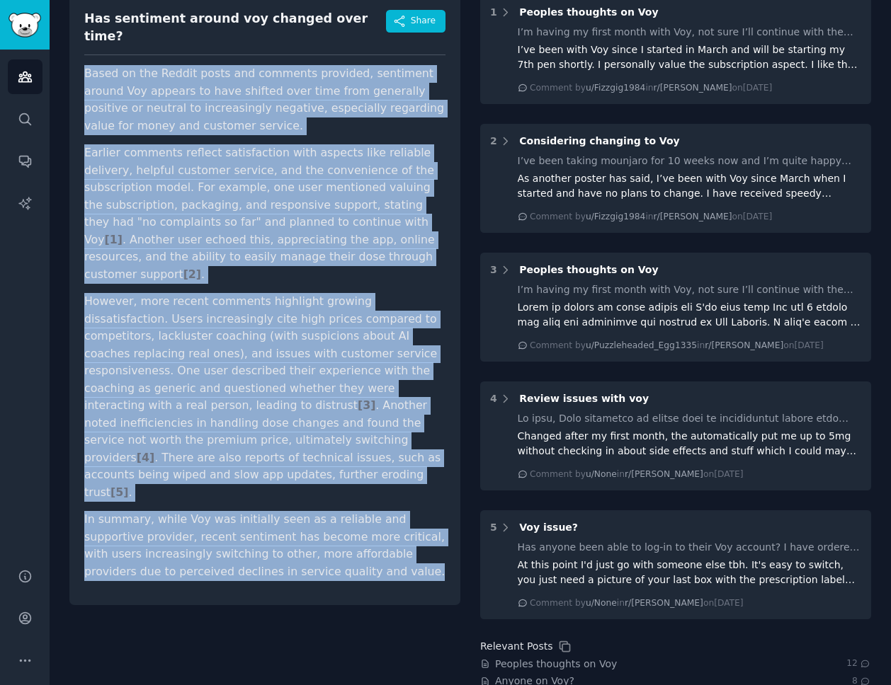
click at [331, 511] on p "In summary, while Voy was initially seen as a reliable and supportive provider,…" at bounding box center [264, 545] width 361 height 69
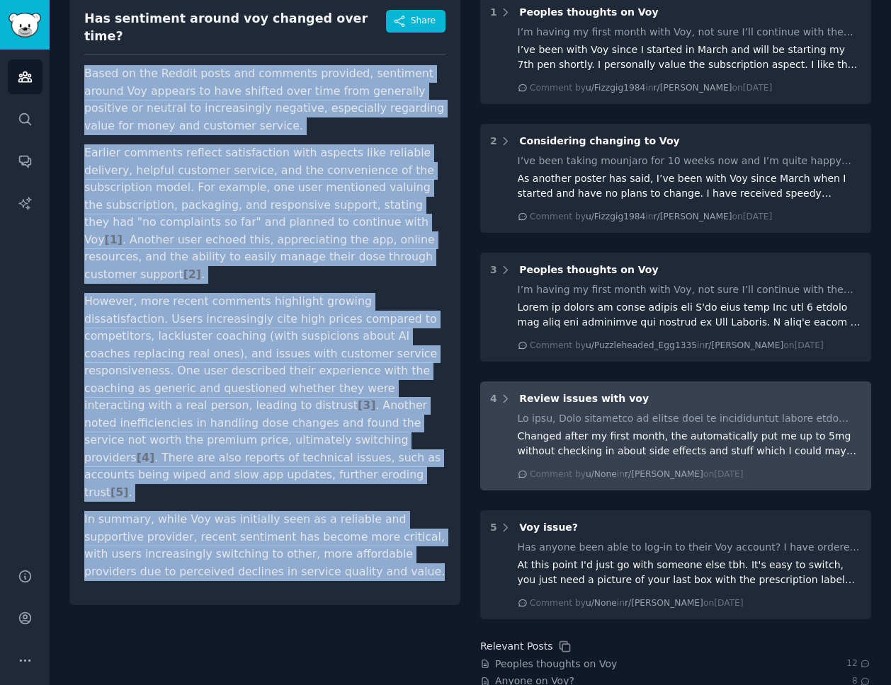
copy article "Based on the Reddit posts and comments provided, sentiment around Voy appears t…"
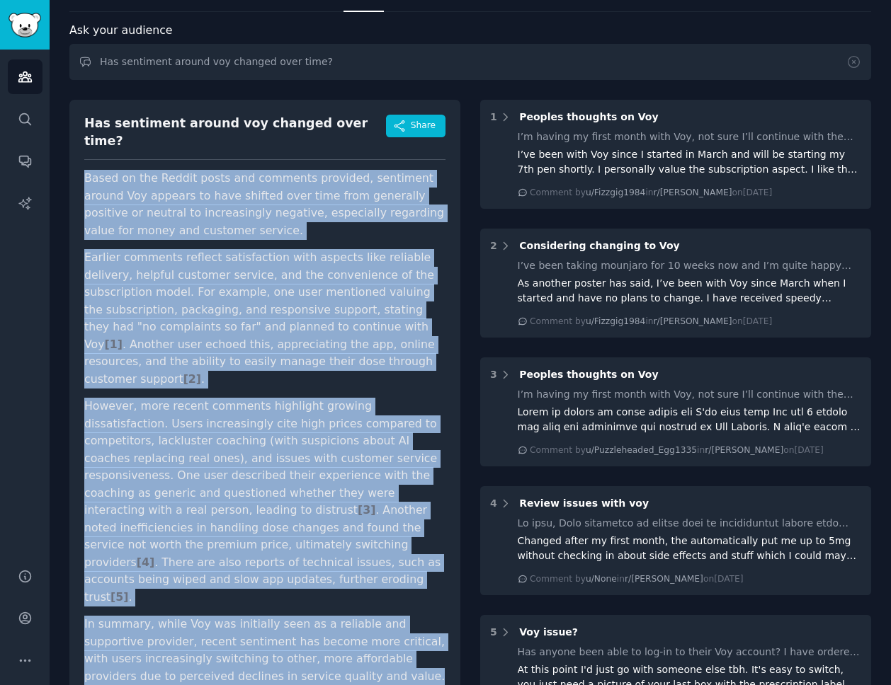
scroll to position [6, 0]
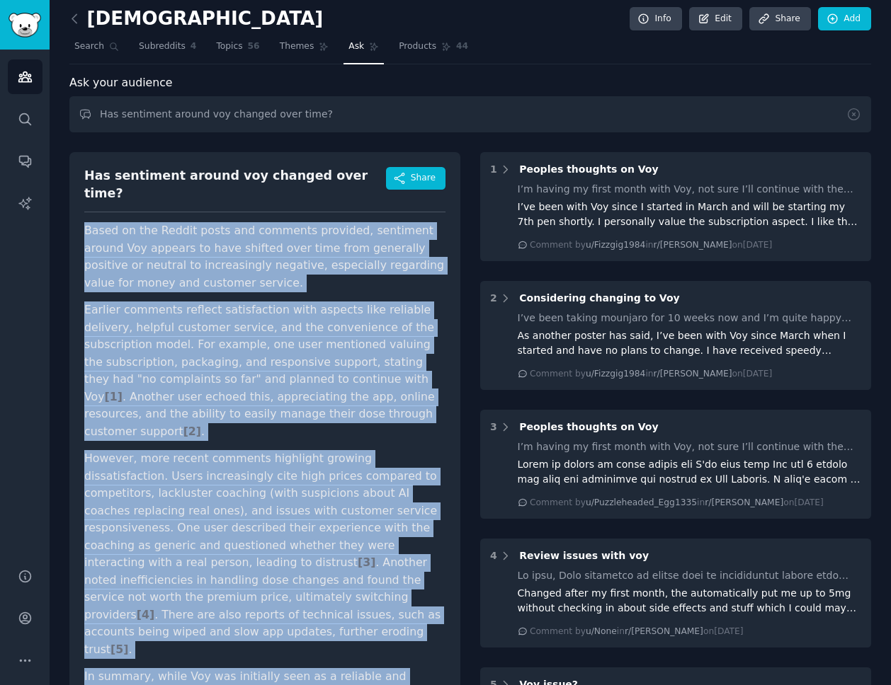
click at [251, 329] on p "Earlier comments reflect satisfaction with aspects like reliable delivery, help…" at bounding box center [264, 371] width 361 height 139
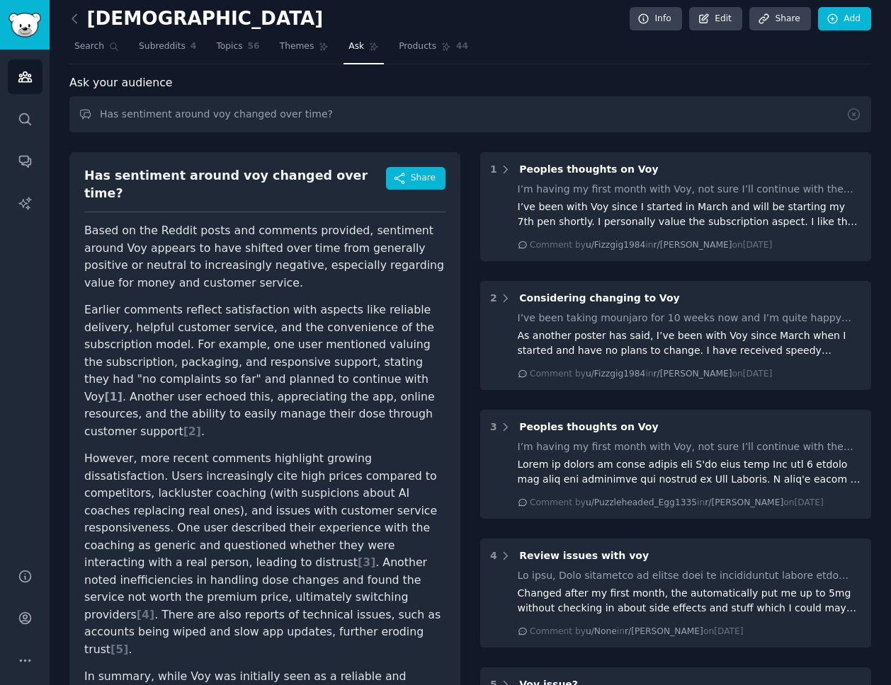
click at [122, 390] on span "[ 1 ]" at bounding box center [114, 396] width 18 height 13
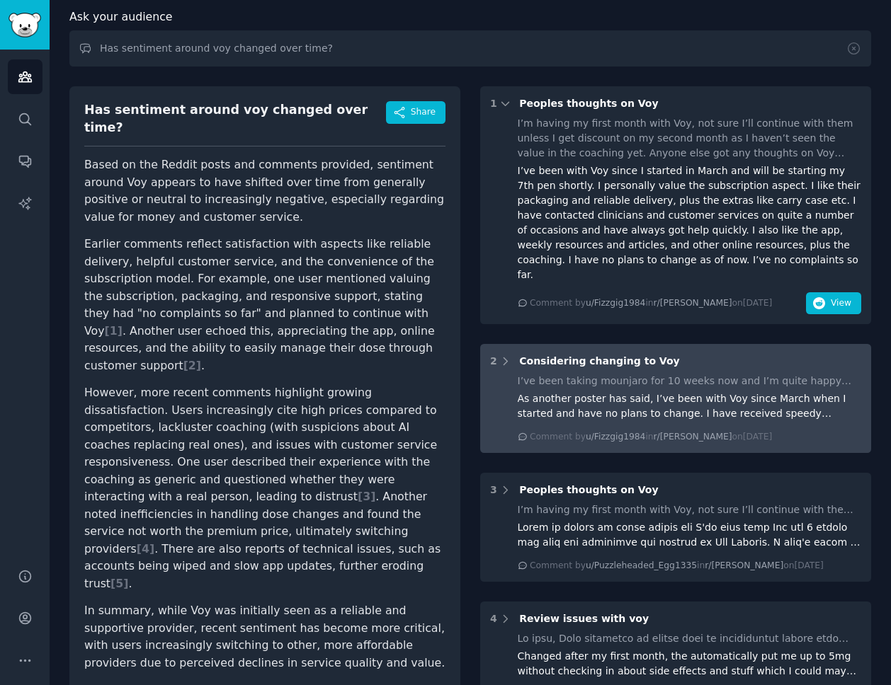
scroll to position [65, 0]
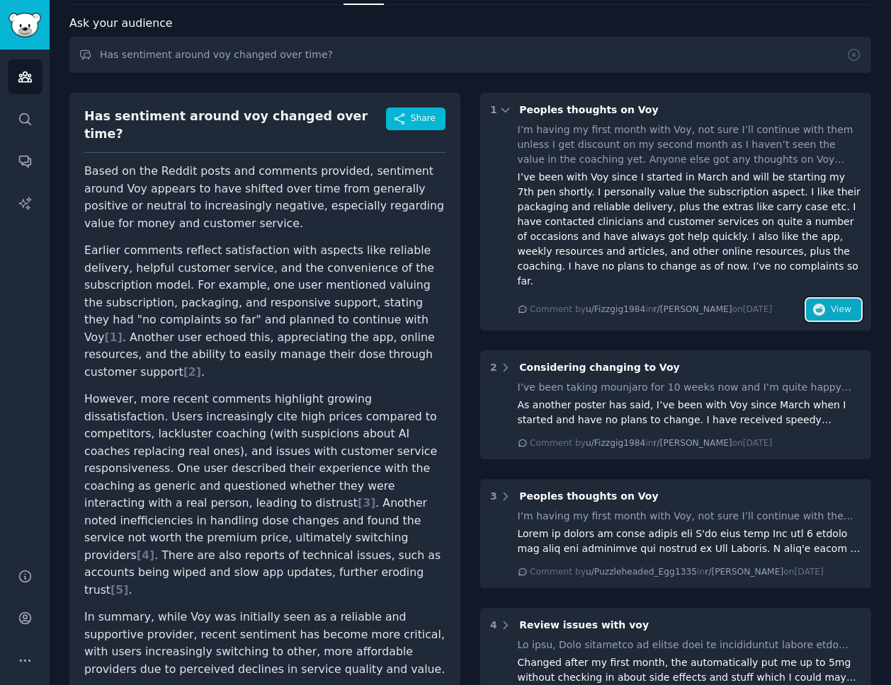
click at [821, 304] on icon "button" at bounding box center [819, 310] width 13 height 13
click at [201, 365] on span "[ 2 ]" at bounding box center [192, 371] width 18 height 13
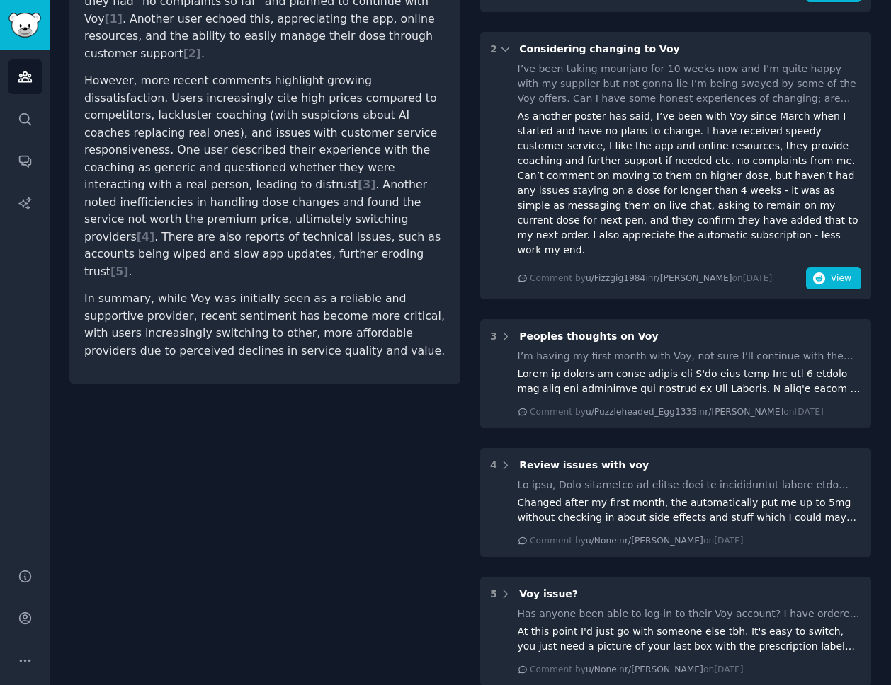
scroll to position [382, 0]
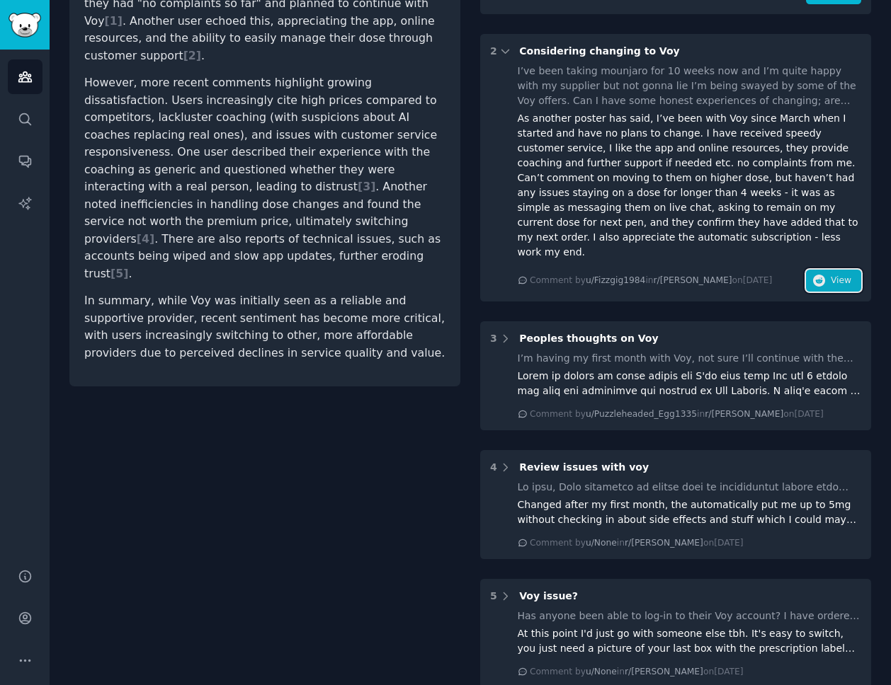
click at [833, 275] on span "View" at bounding box center [840, 281] width 21 height 13
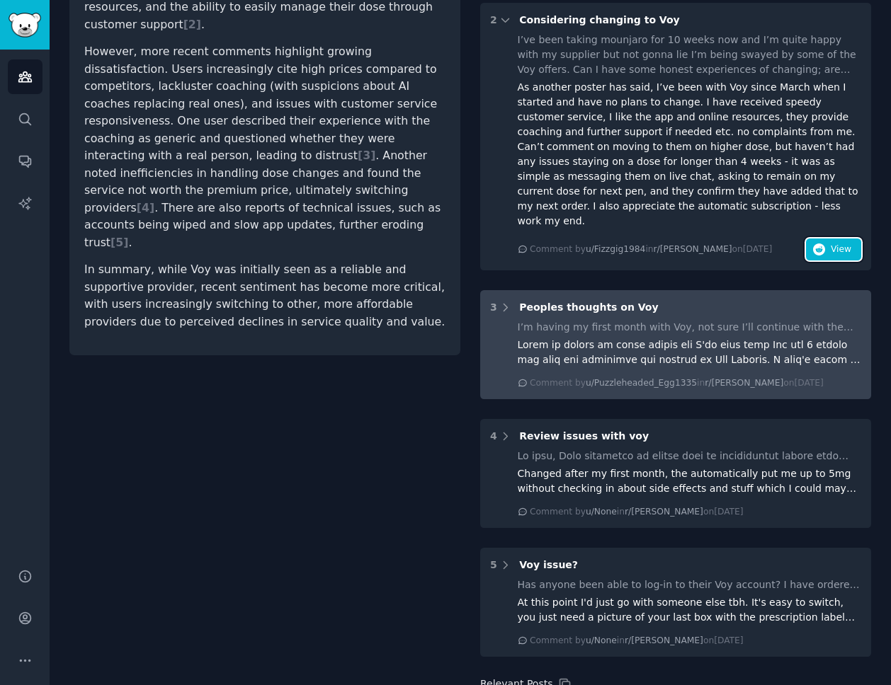
scroll to position [411, 0]
click at [600, 339] on div at bounding box center [690, 354] width 344 height 30
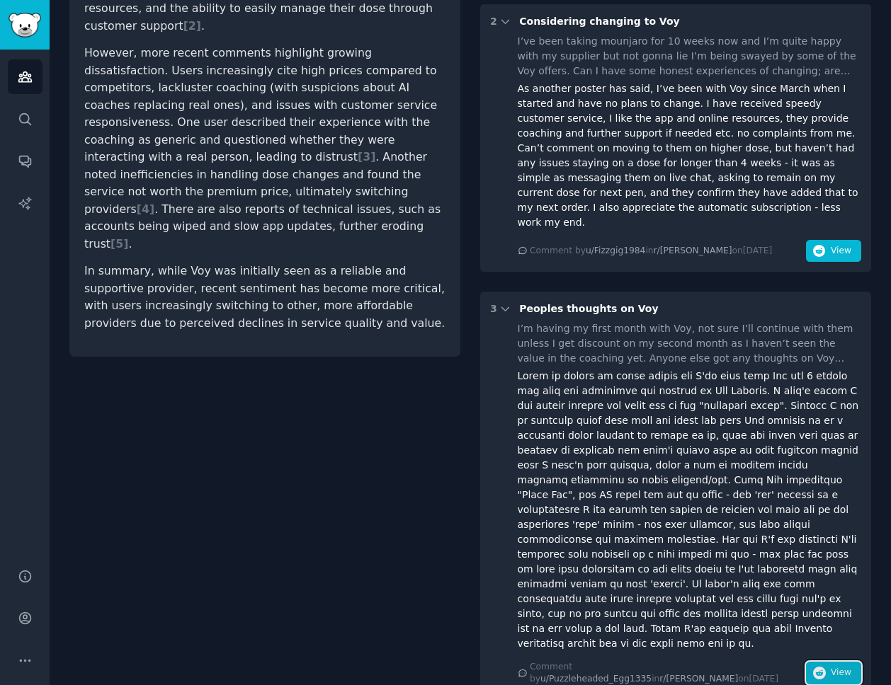
click at [826, 662] on button "View" at bounding box center [833, 673] width 55 height 23
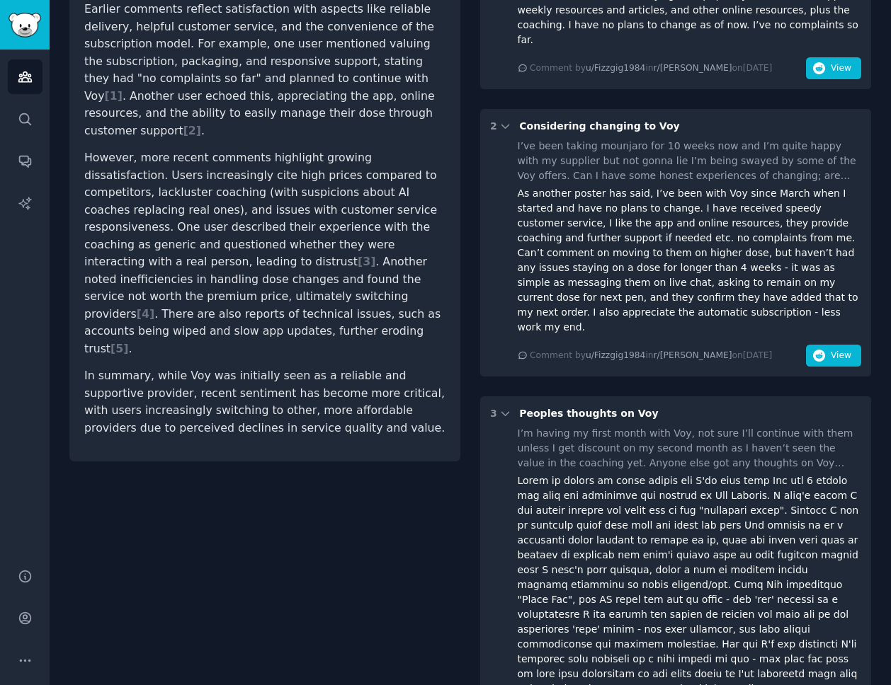
scroll to position [304, 0]
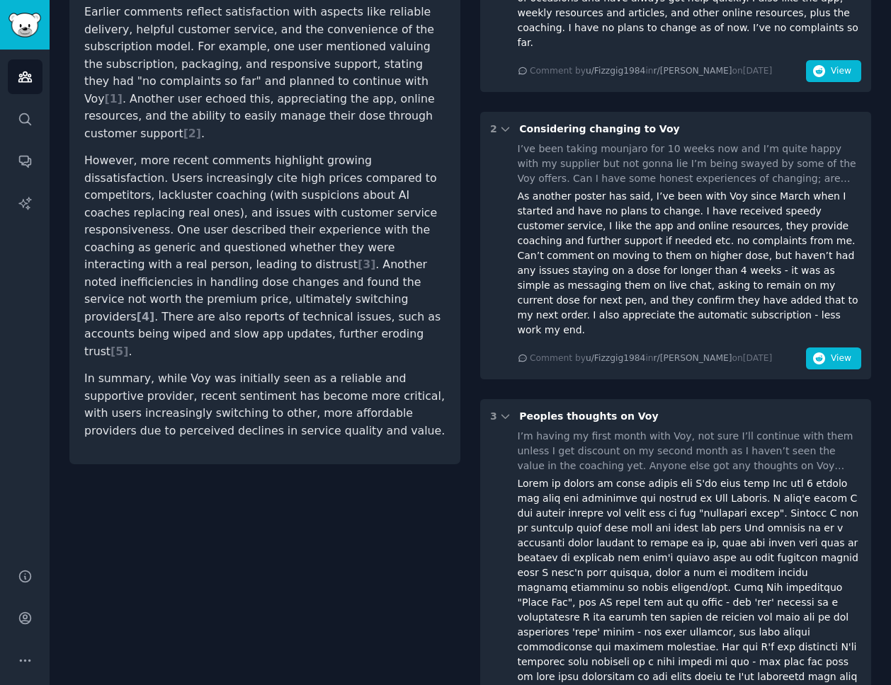
click at [154, 310] on span "[ 4 ]" at bounding box center [146, 316] width 18 height 13
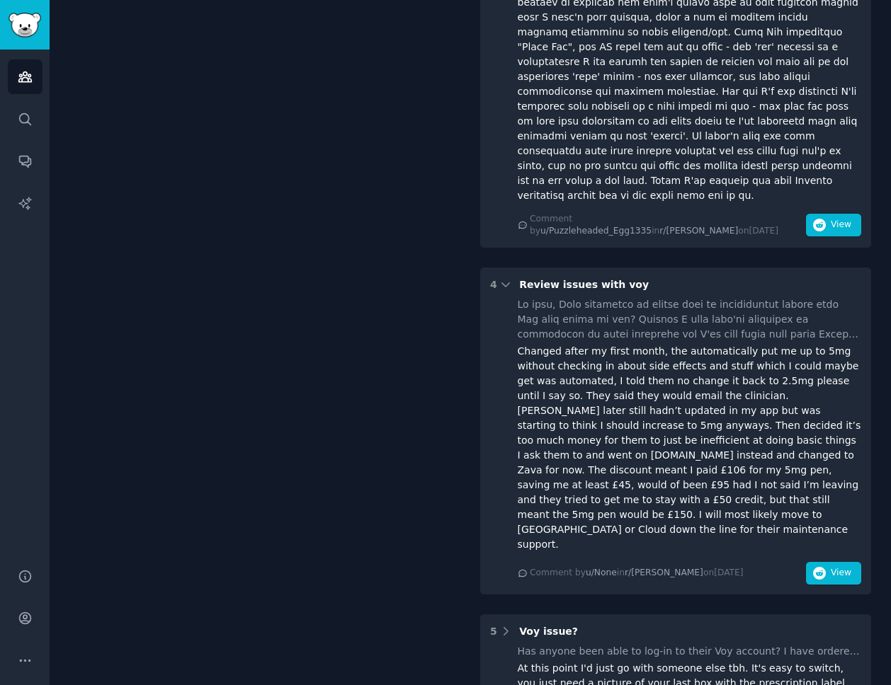
scroll to position [862, 0]
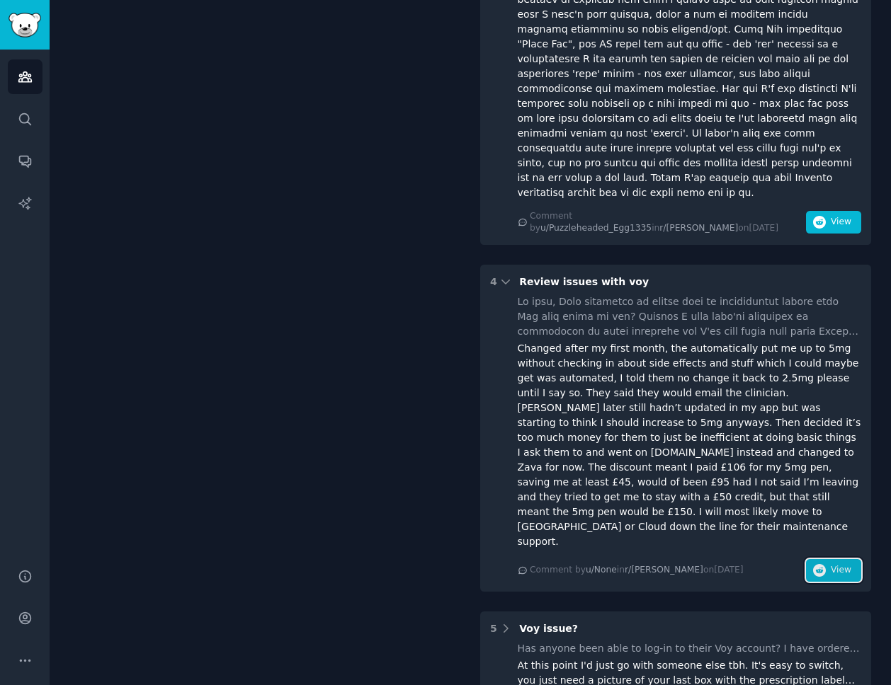
click at [838, 559] on button "View" at bounding box center [833, 570] width 55 height 23
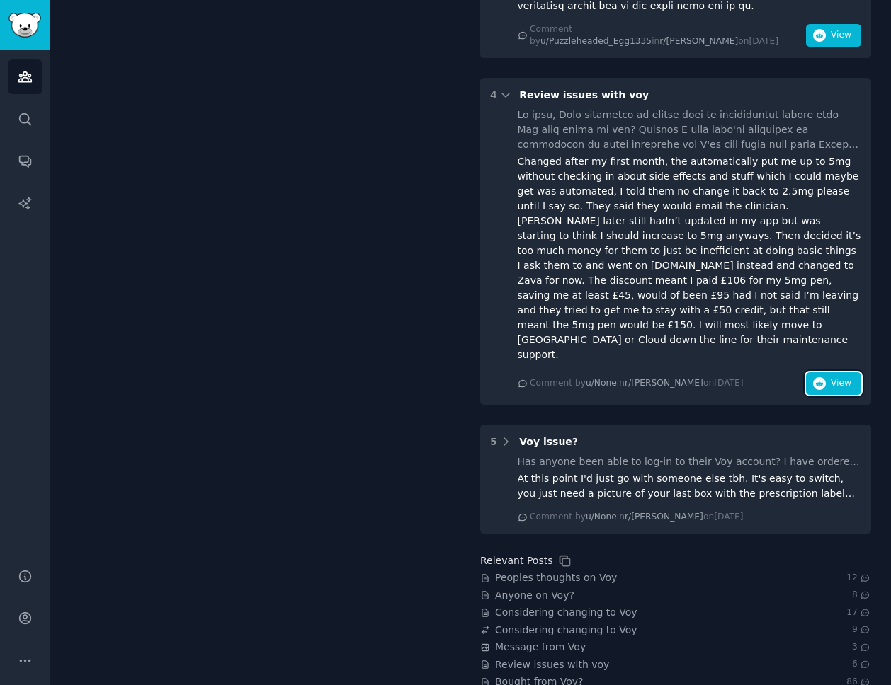
scroll to position [1048, 0]
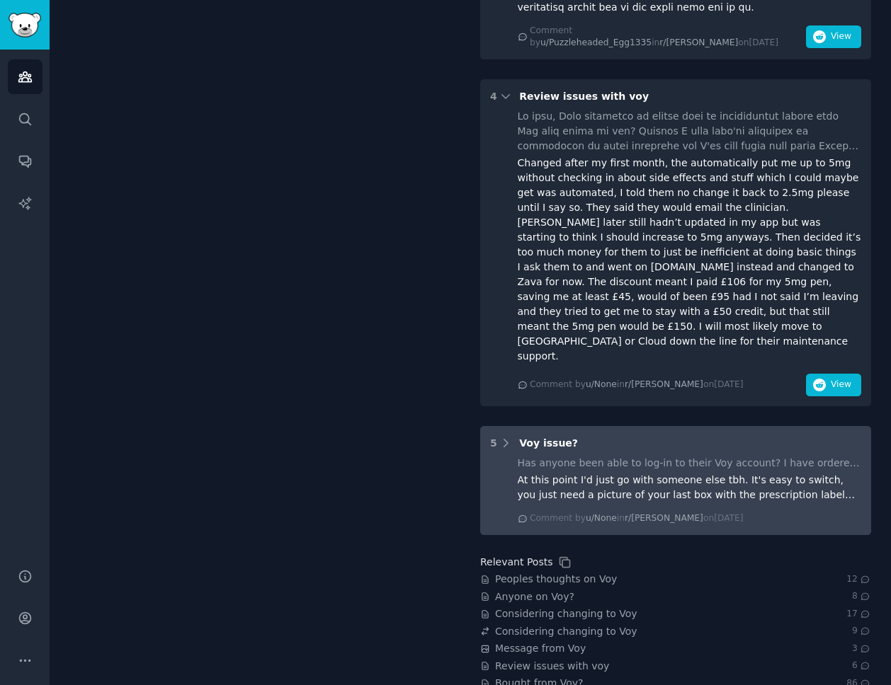
click at [702, 473] on div "At this point I'd just go with someone else tbh. It's easy to switch, you just …" at bounding box center [690, 488] width 344 height 30
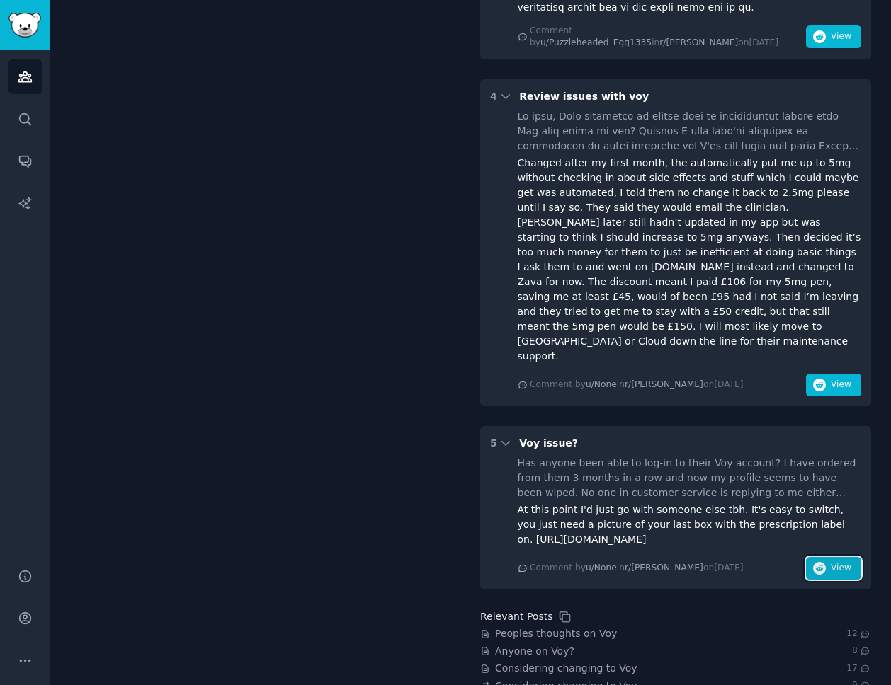
click at [830, 562] on span "View" at bounding box center [840, 568] width 21 height 13
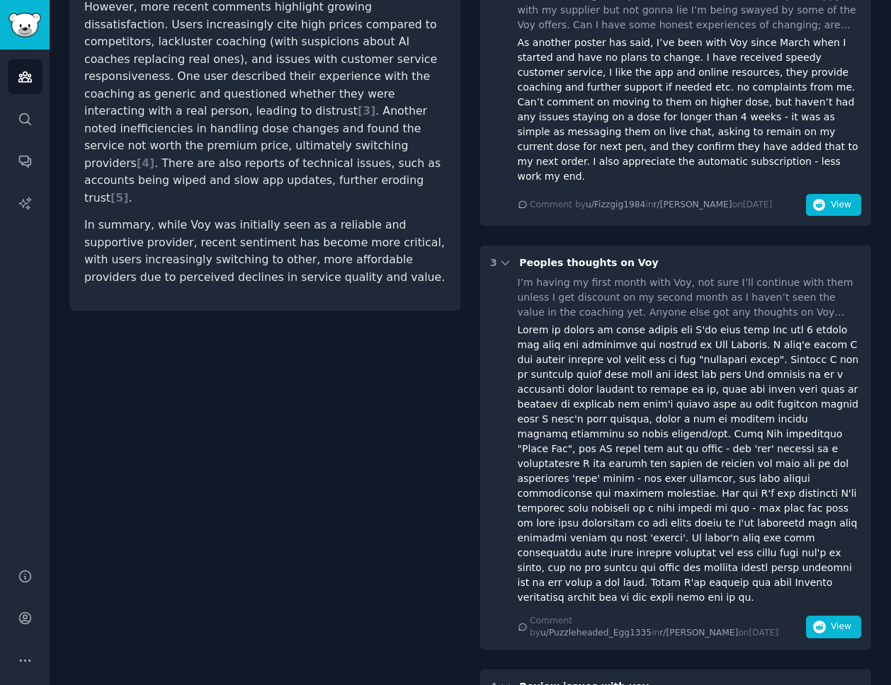
scroll to position [0, 0]
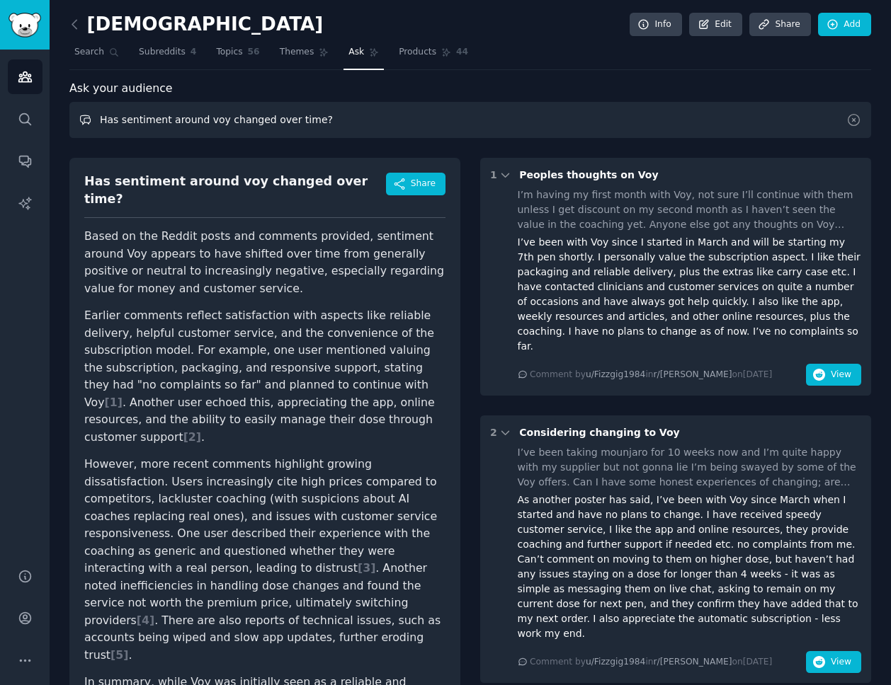
click at [207, 122] on input "Has sentiment around voy changed over time?" at bounding box center [469, 120] width 801 height 36
type input "Has sentiment around juniper changed over time?"
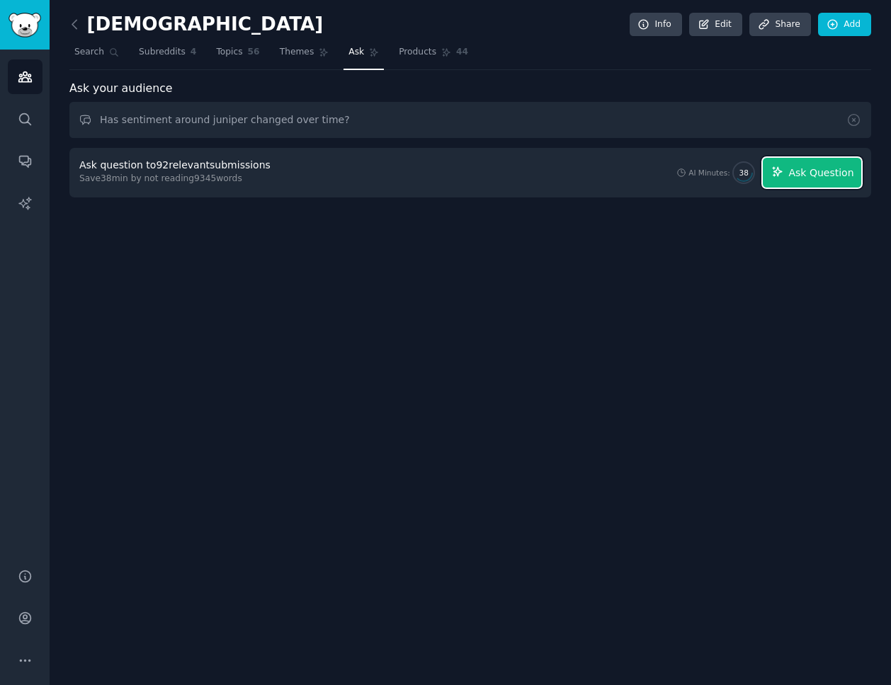
click at [799, 176] on span "Ask Question" at bounding box center [820, 173] width 65 height 15
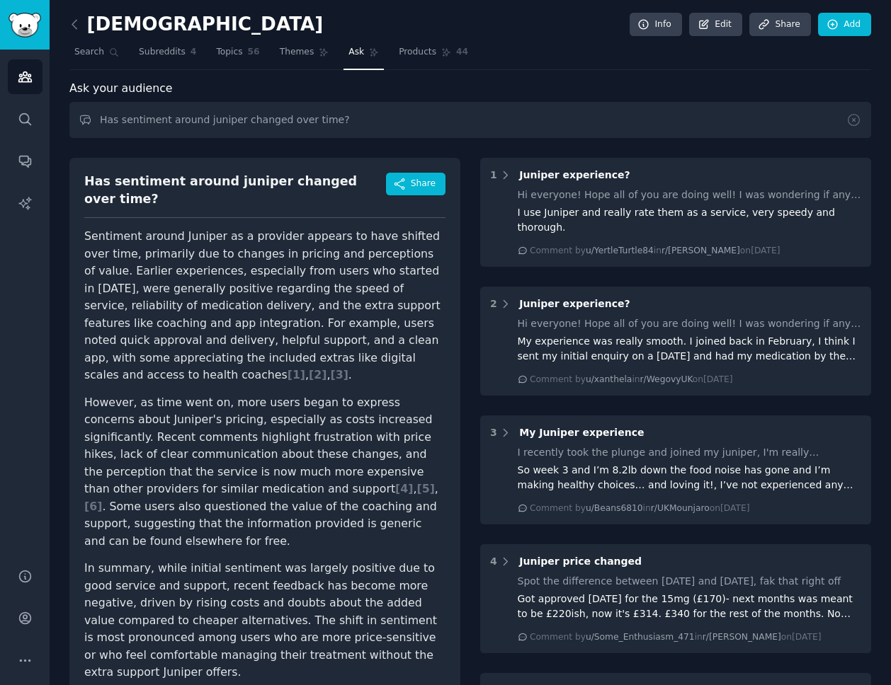
click at [210, 183] on div "Has sentiment around juniper changed over time?" at bounding box center [235, 190] width 302 height 35
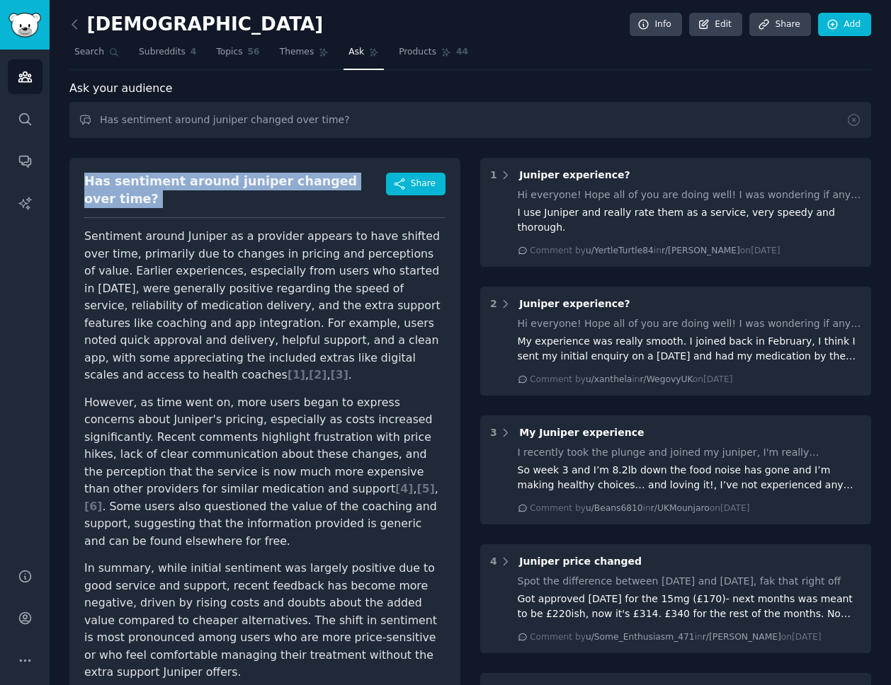
click at [210, 183] on div "Has sentiment around juniper changed over time?" at bounding box center [235, 190] width 302 height 35
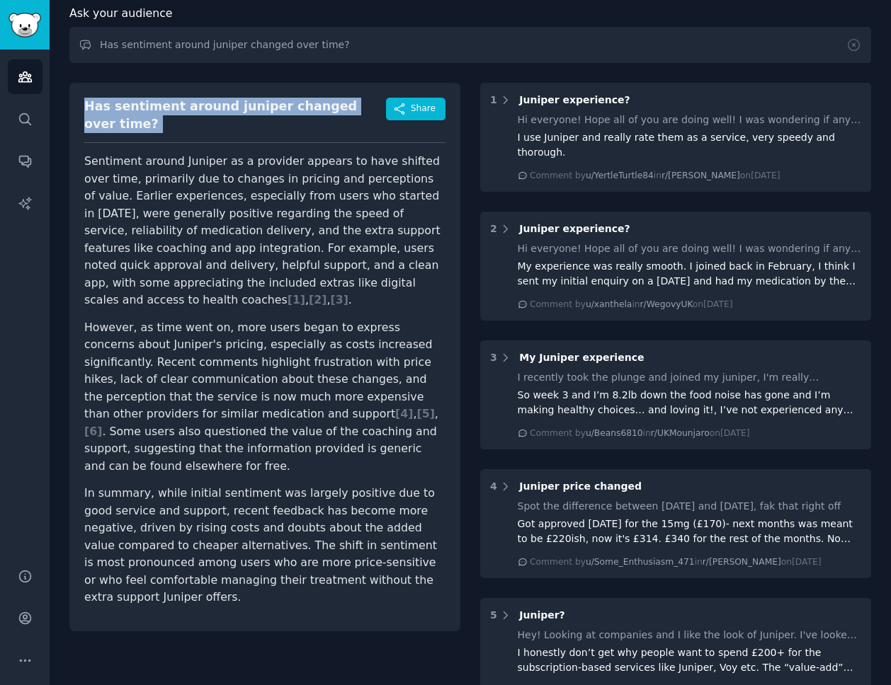
scroll to position [87, 0]
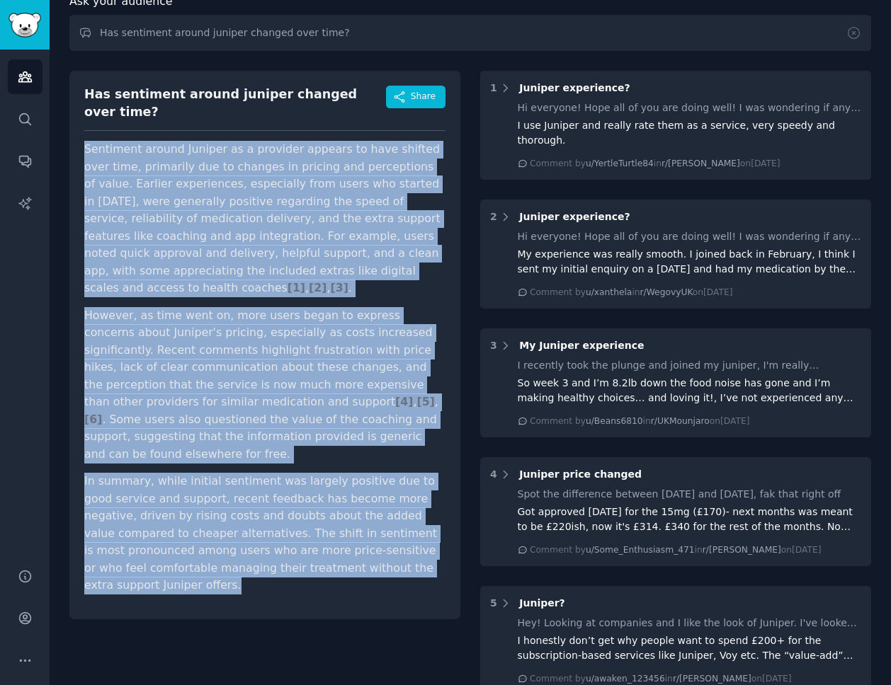
drag, startPoint x: 83, startPoint y: 137, endPoint x: 422, endPoint y: 542, distance: 527.7
click at [422, 542] on div "Has sentiment around juniper changed over time? Share Sentiment around Juniper …" at bounding box center [264, 345] width 391 height 549
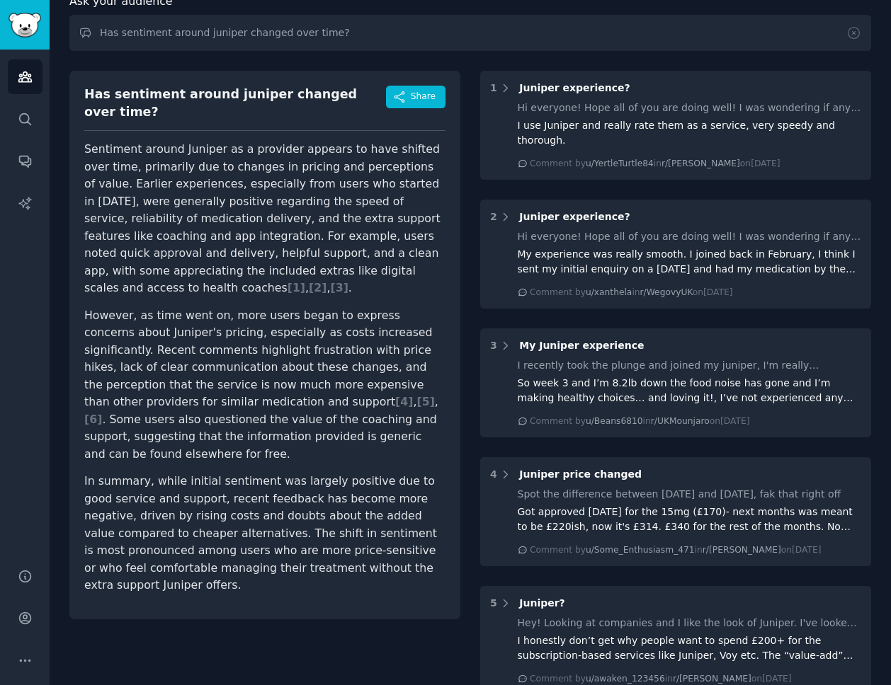
click at [263, 258] on p "Sentiment around Juniper as a provider appears to have shifted over time, prima…" at bounding box center [264, 219] width 361 height 156
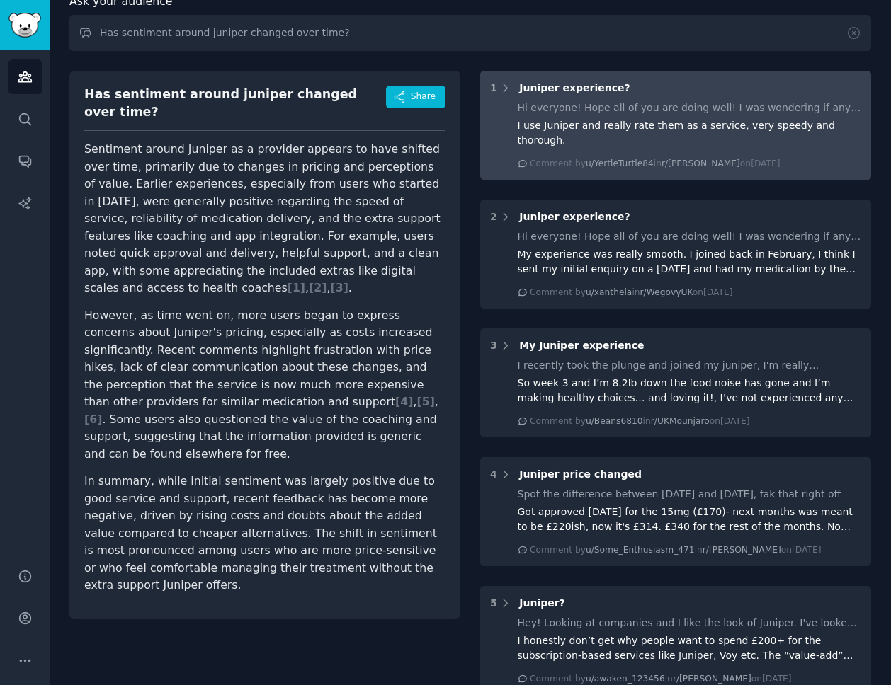
click at [787, 137] on div "Hi everyone! Hope all of you are doing well! I was wondering if any of you guys…" at bounding box center [690, 135] width 344 height 69
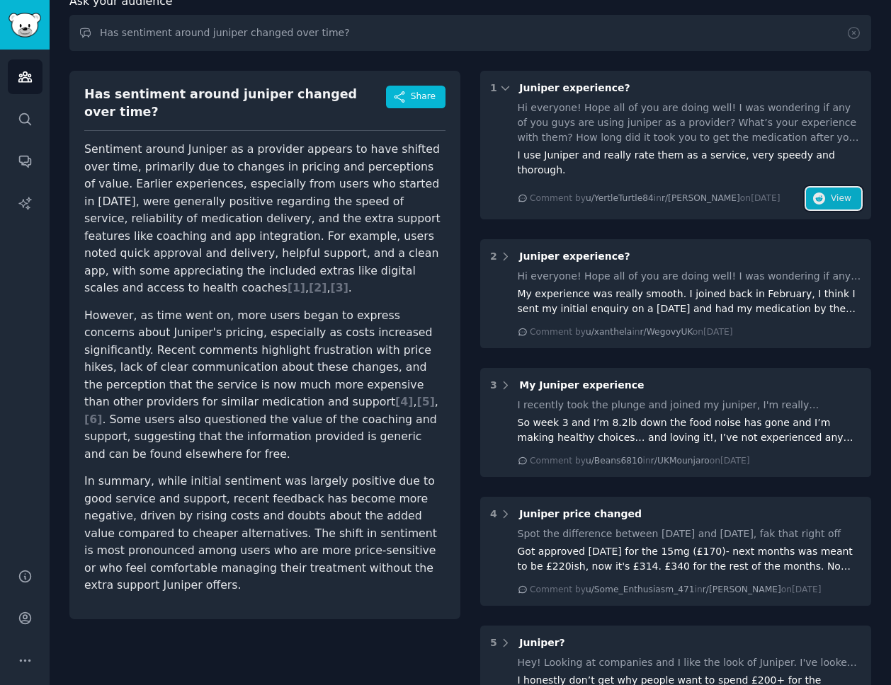
click at [825, 188] on button "View" at bounding box center [833, 199] width 55 height 23
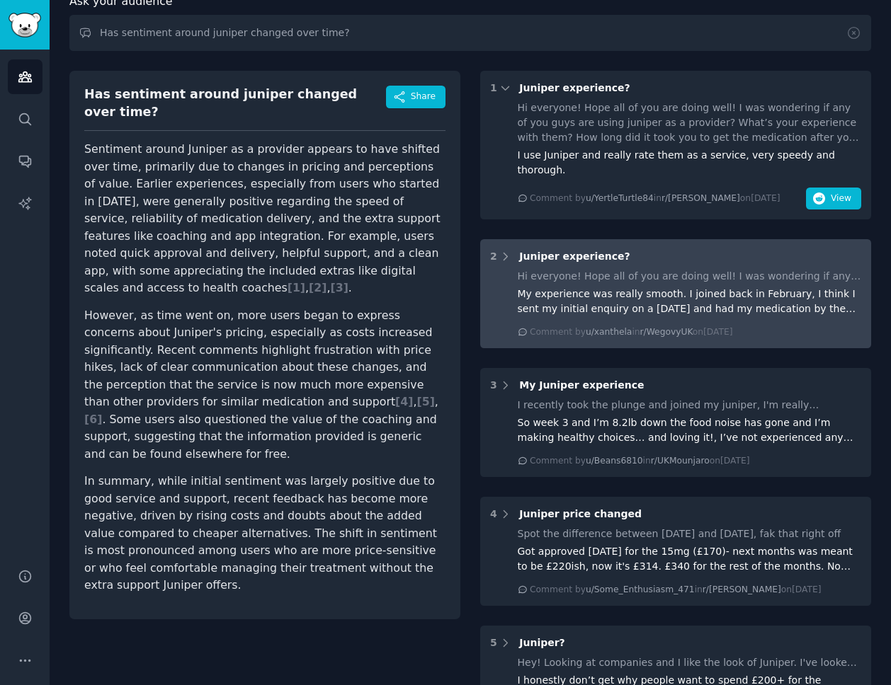
click at [828, 295] on div "My experience was really smooth. I joined back in February, I think I sent my i…" at bounding box center [690, 302] width 344 height 30
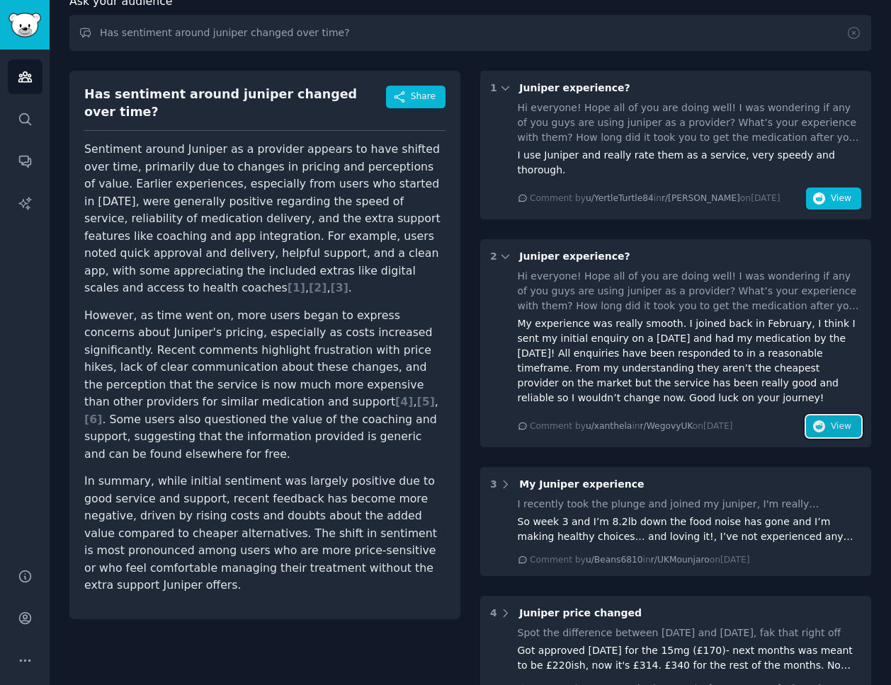
click at [840, 421] on span "View" at bounding box center [840, 427] width 21 height 13
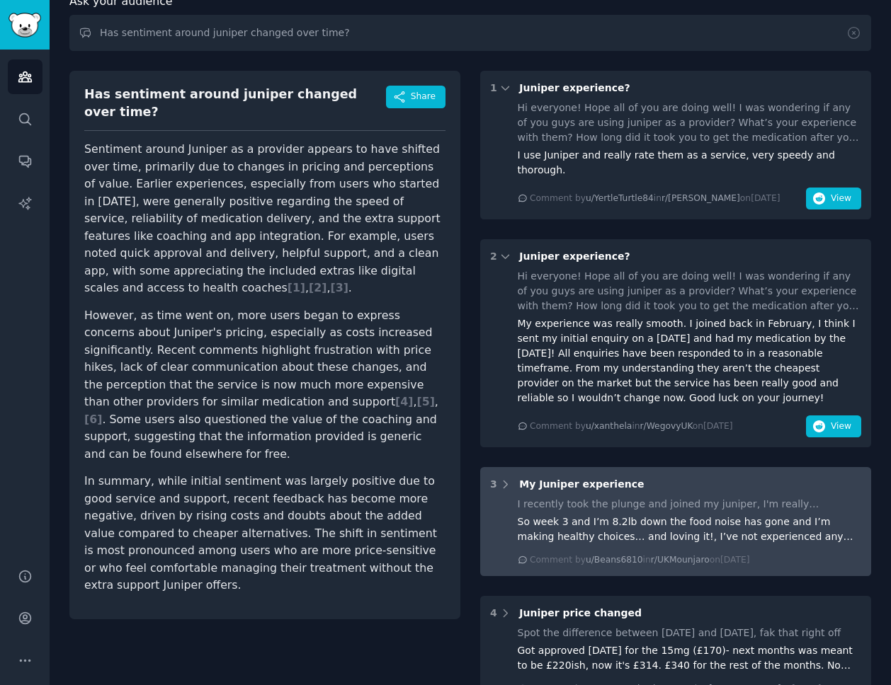
click at [804, 554] on div "Comment by u/Beans6810 in r/UKMounjaro on Fri 26/07/2024" at bounding box center [690, 560] width 344 height 13
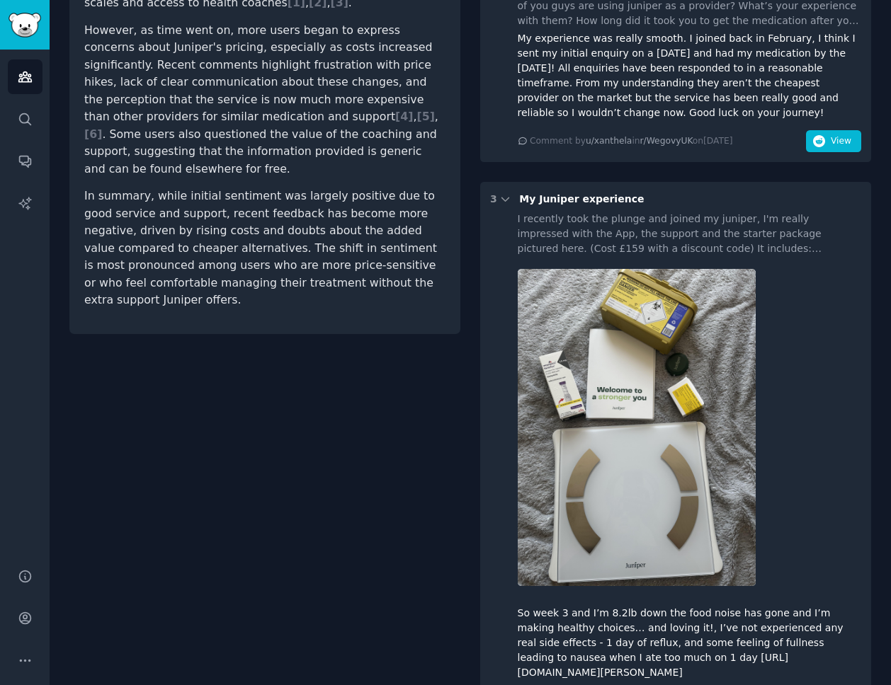
scroll to position [389, 0]
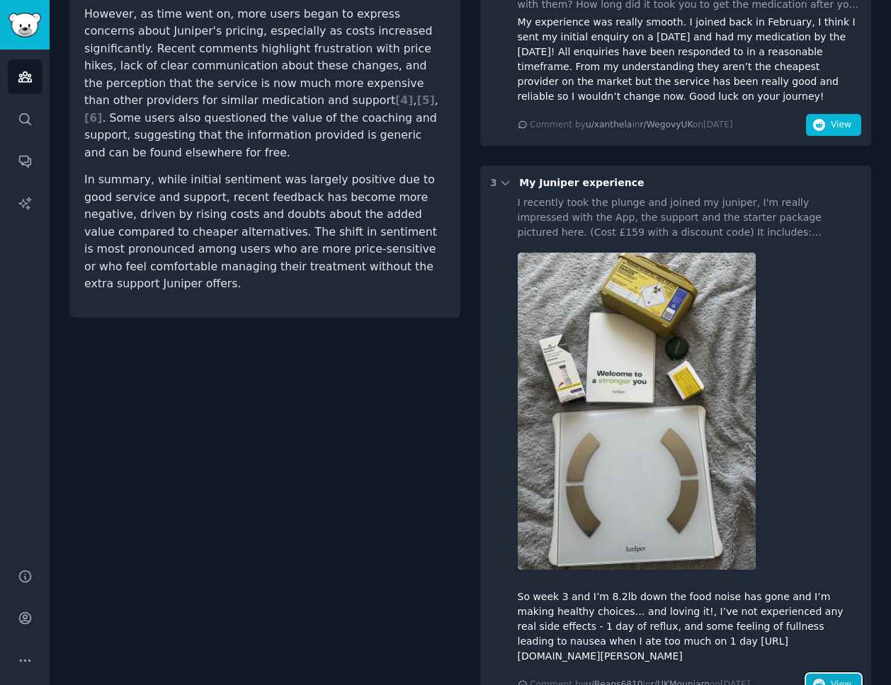
click at [826, 674] on button "View" at bounding box center [833, 685] width 55 height 23
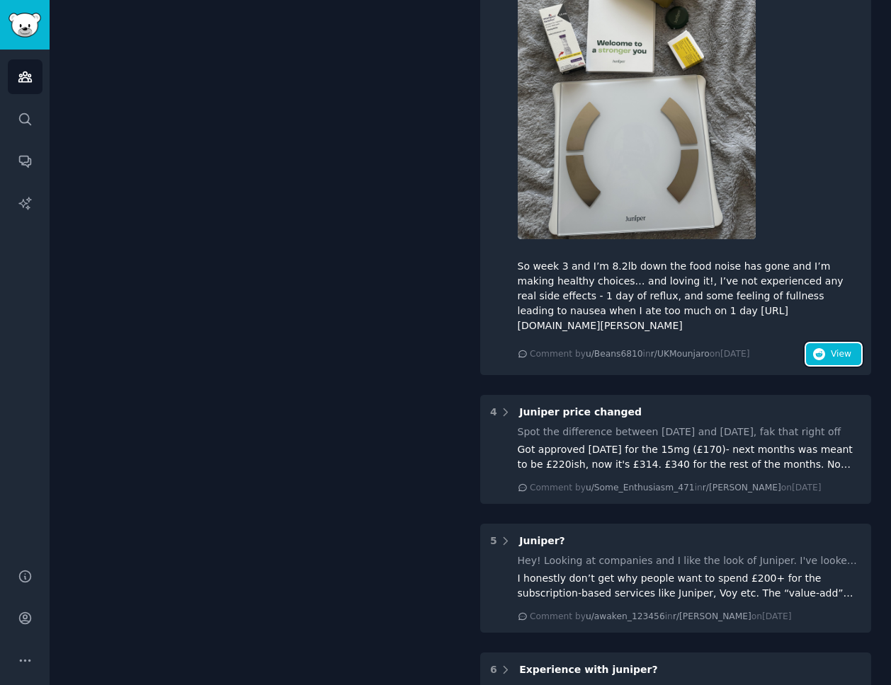
scroll to position [755, 0]
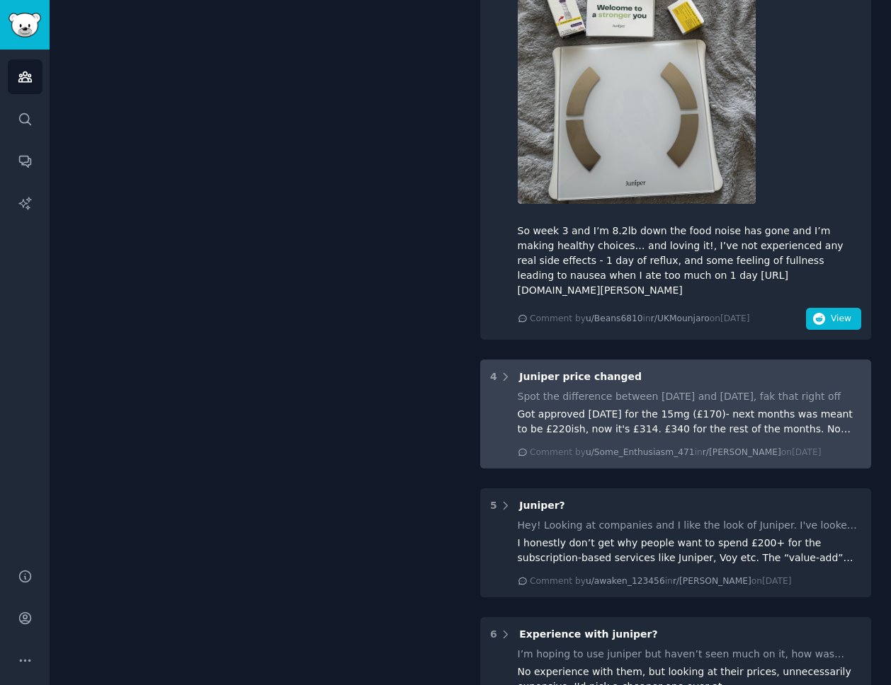
click at [706, 423] on div "Spot the difference between yesterday and today, fak that right off Got approve…" at bounding box center [690, 423] width 344 height 69
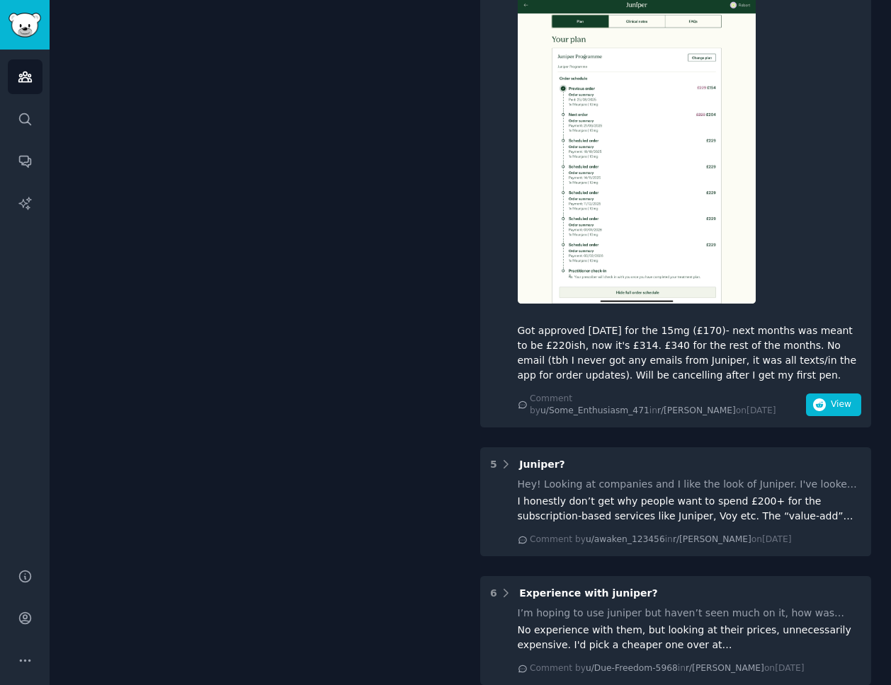
scroll to position [1572, 0]
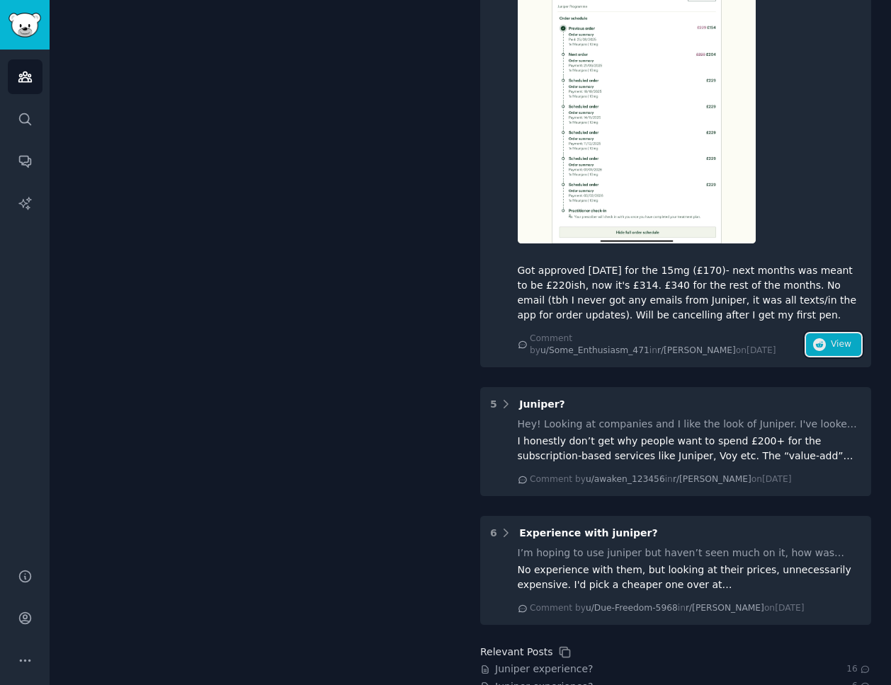
click at [821, 336] on button "View" at bounding box center [833, 344] width 55 height 23
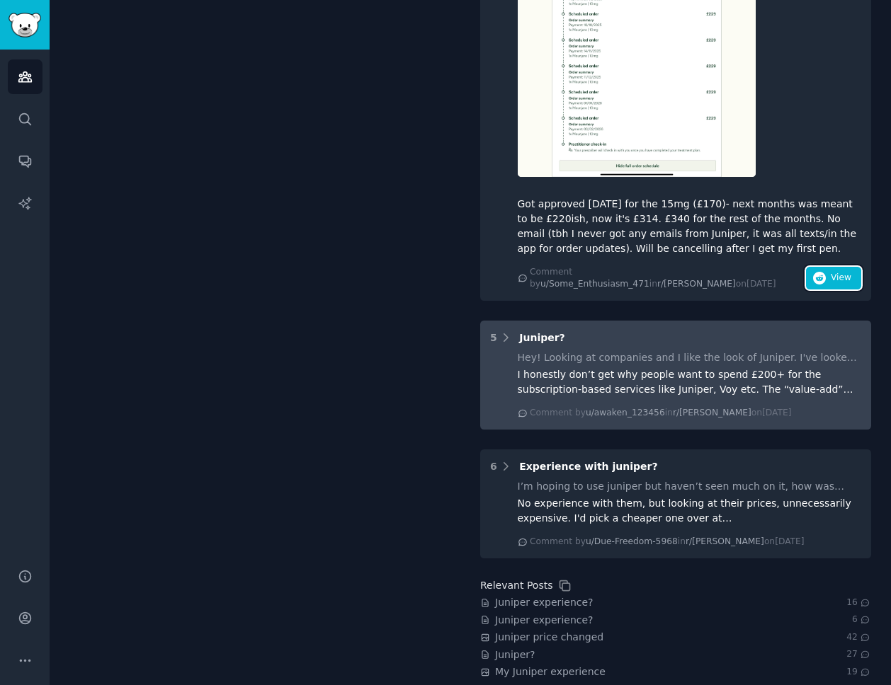
scroll to position [1639, 0]
click at [750, 371] on div "I honestly don’t get why people want to spend £200+ for the subscription-based …" at bounding box center [690, 382] width 344 height 30
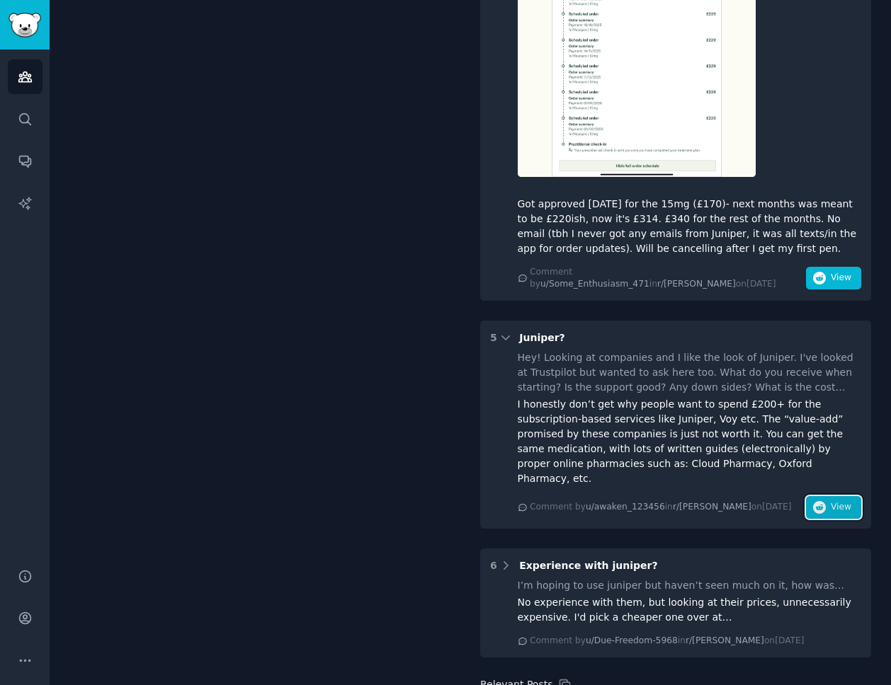
click at [833, 501] on span "View" at bounding box center [840, 507] width 21 height 13
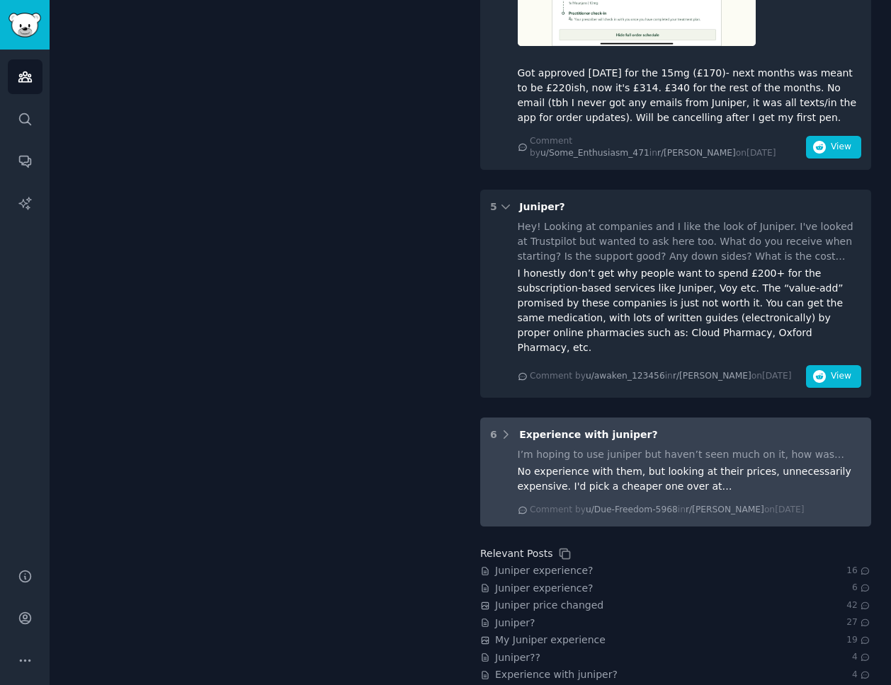
click at [828, 504] on div "Comment by u/Due-Freedom-5968 in r/mounjarouk on Fri 28/03/2025" at bounding box center [690, 510] width 344 height 13
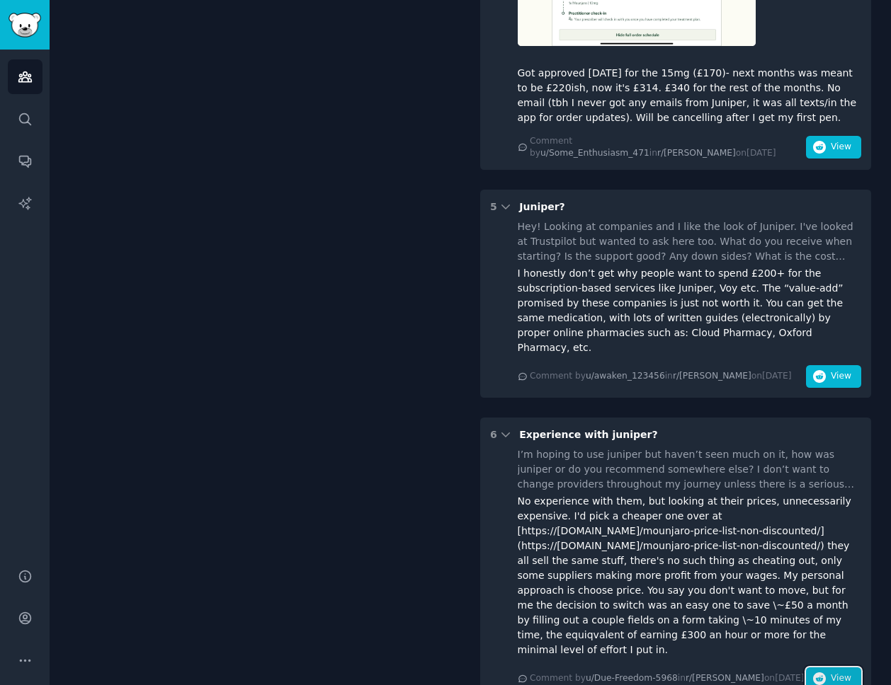
click at [823, 668] on button "View" at bounding box center [833, 679] width 55 height 23
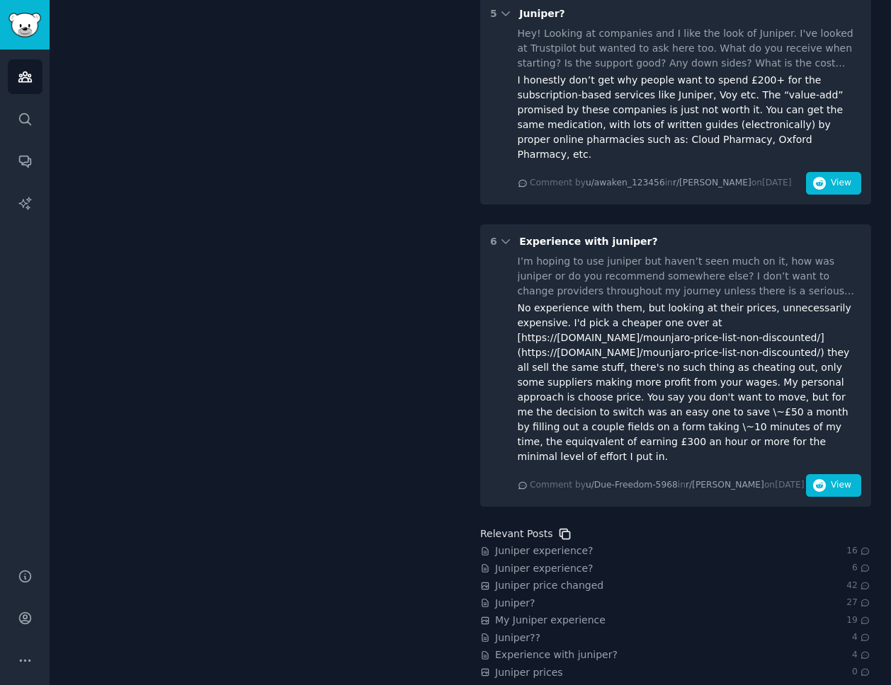
click at [557, 527] on icon at bounding box center [564, 534] width 15 height 15
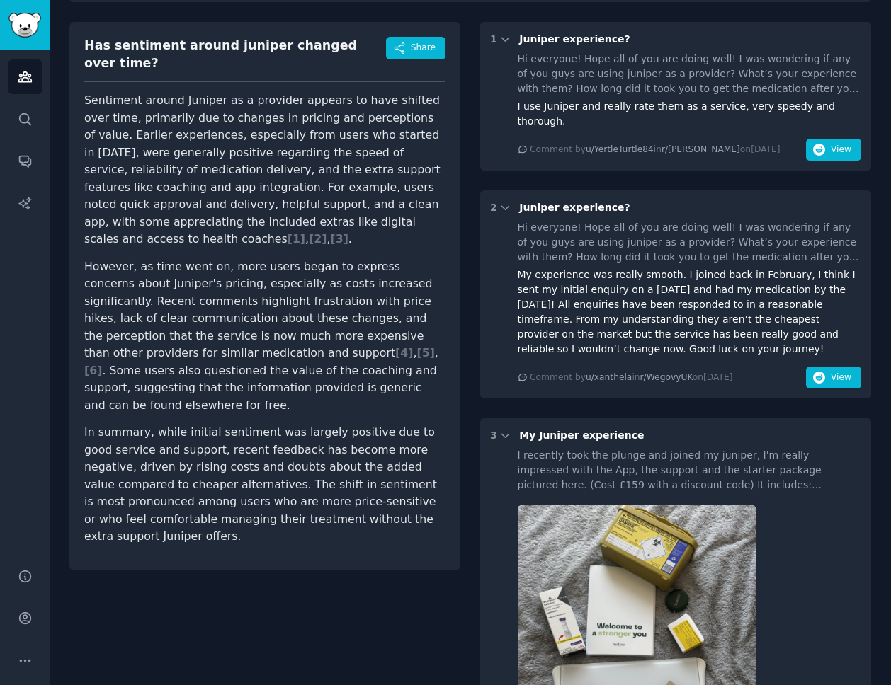
scroll to position [0, 0]
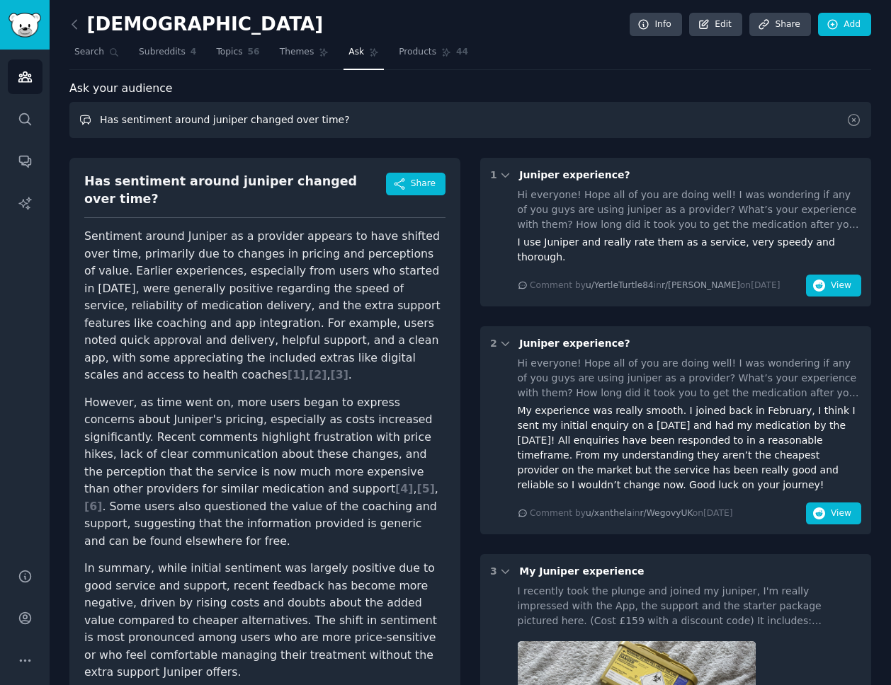
click at [206, 120] on input "Has sentiment around juniper changed over time?" at bounding box center [469, 120] width 801 height 36
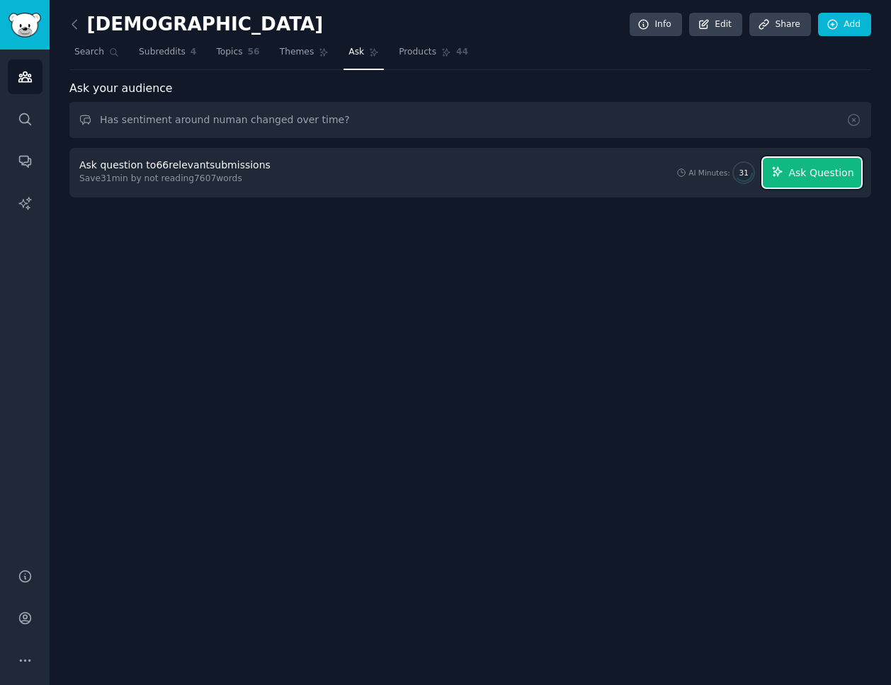
click at [809, 177] on span "Ask Question" at bounding box center [820, 173] width 65 height 15
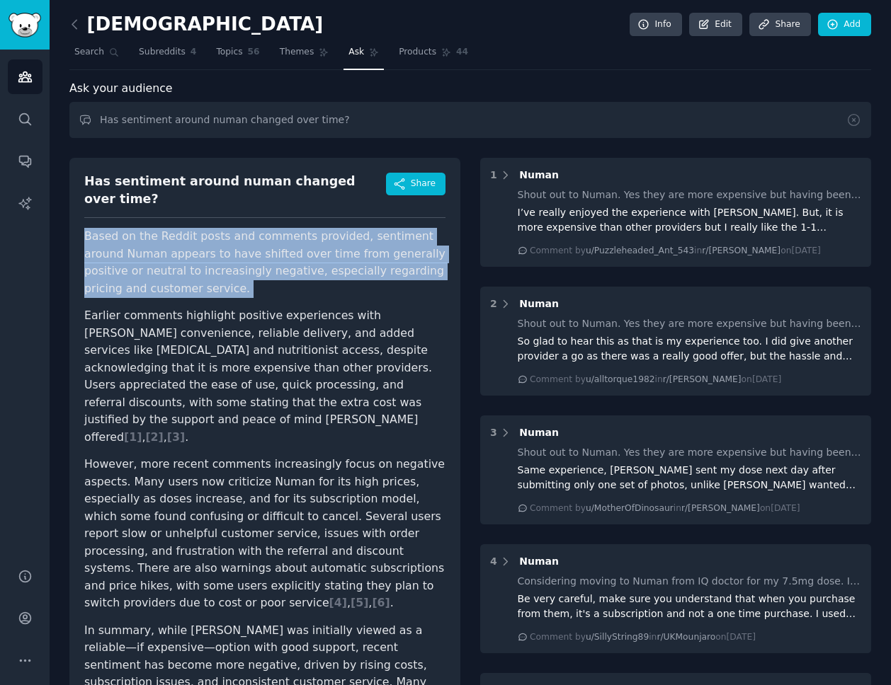
drag, startPoint x: 77, startPoint y: 220, endPoint x: 171, endPoint y: 292, distance: 118.2
click at [171, 292] on div "Has sentiment around numan changed over time? Share Based on the Reddit posts a…" at bounding box center [264, 454] width 391 height 593
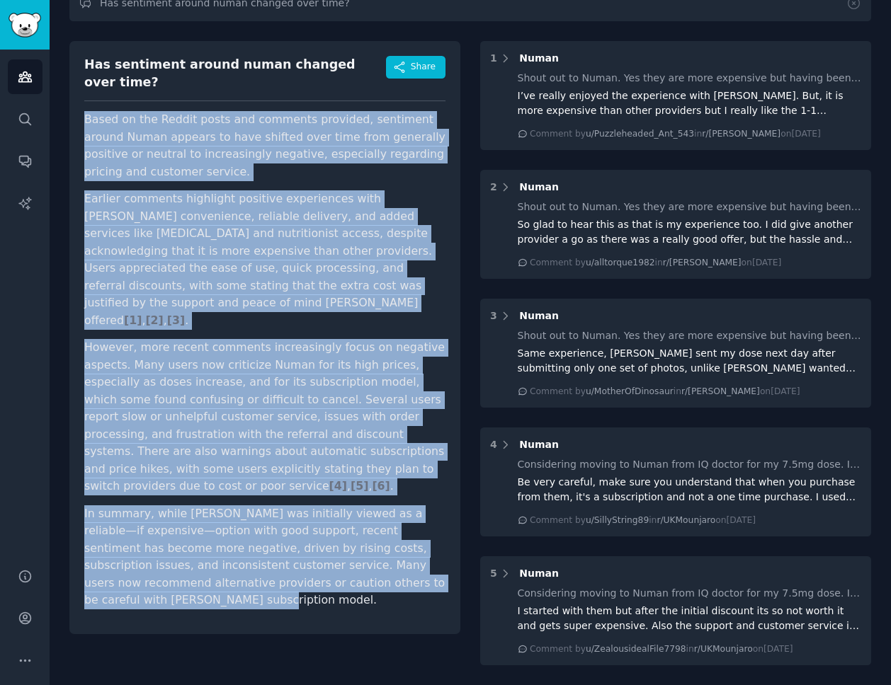
click at [142, 566] on p "In summary, while Numan was initially viewed as a reliable—if expensive—option …" at bounding box center [264, 557] width 361 height 104
click at [205, 63] on div "Has sentiment around numan changed over time?" at bounding box center [235, 73] width 302 height 35
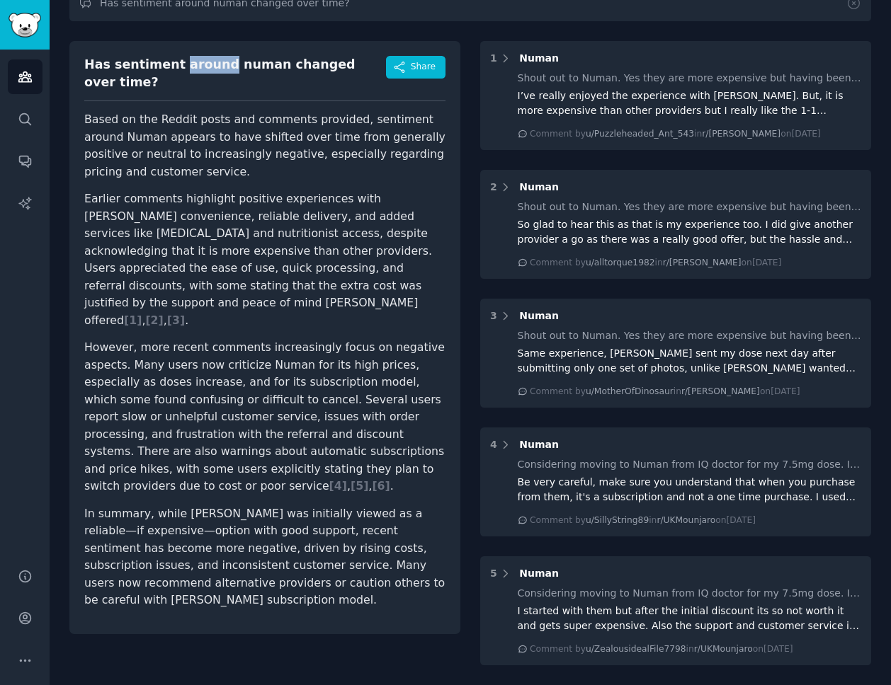
click at [205, 63] on div "Has sentiment around numan changed over time?" at bounding box center [235, 73] width 302 height 35
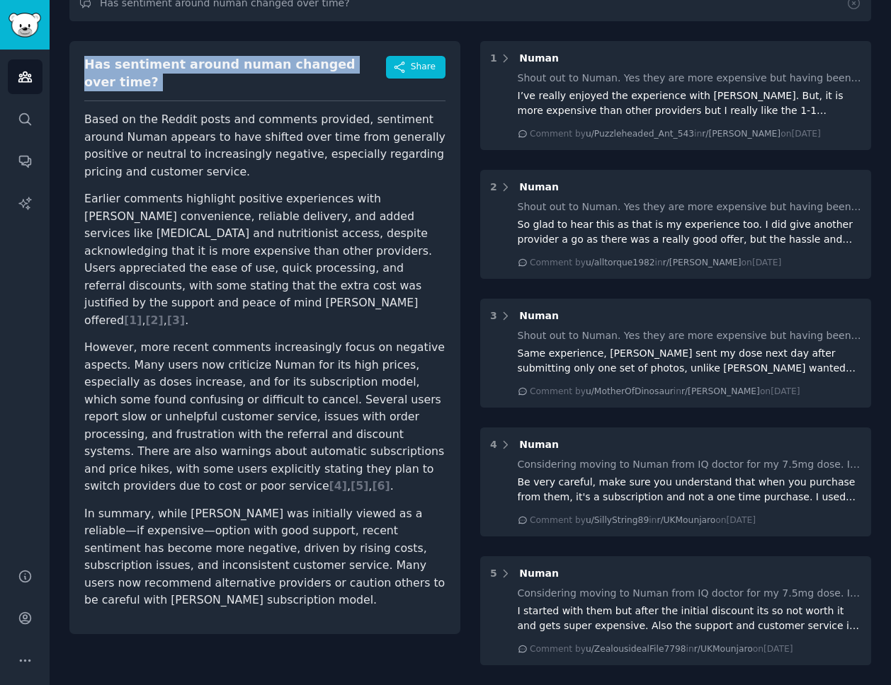
click at [205, 63] on div "Has sentiment around numan changed over time?" at bounding box center [235, 73] width 302 height 35
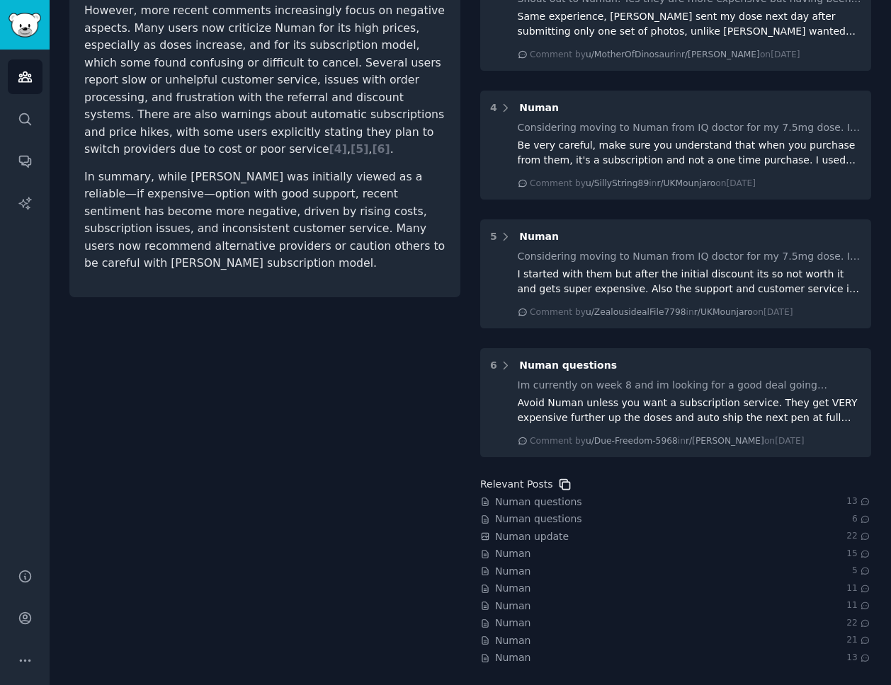
click at [560, 484] on icon at bounding box center [564, 484] width 15 height 15
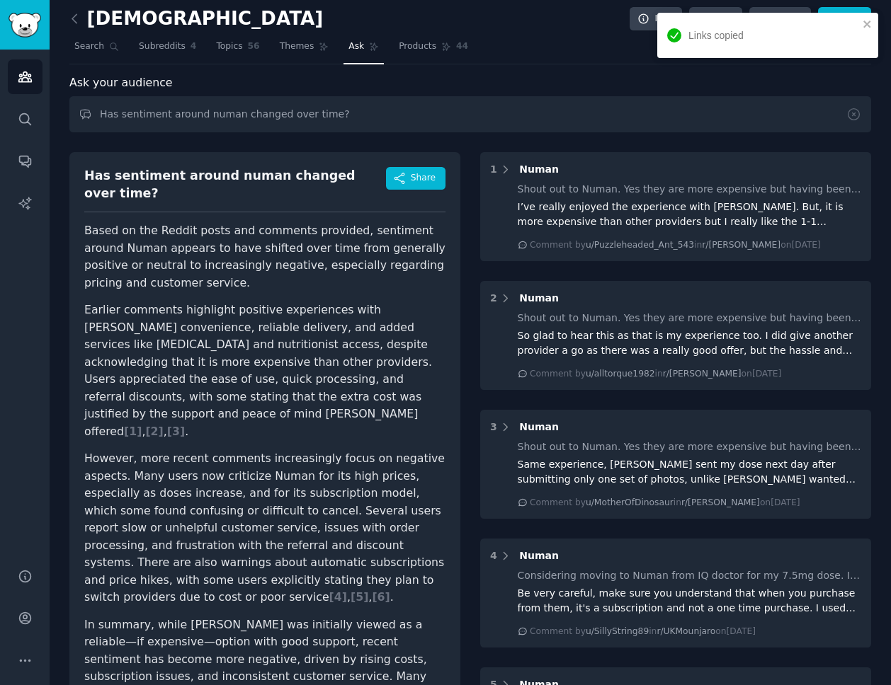
scroll to position [0, 0]
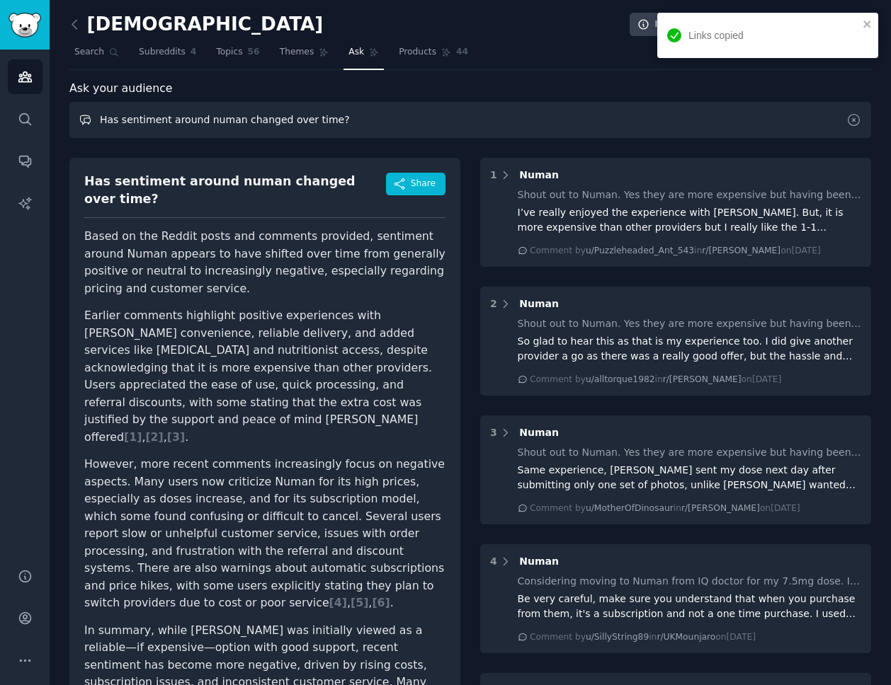
click at [259, 125] on input "Has sentiment around numan changed over time?" at bounding box center [469, 120] width 801 height 36
paste input "Are there spikes in positive or negative discussion connected to specific event…"
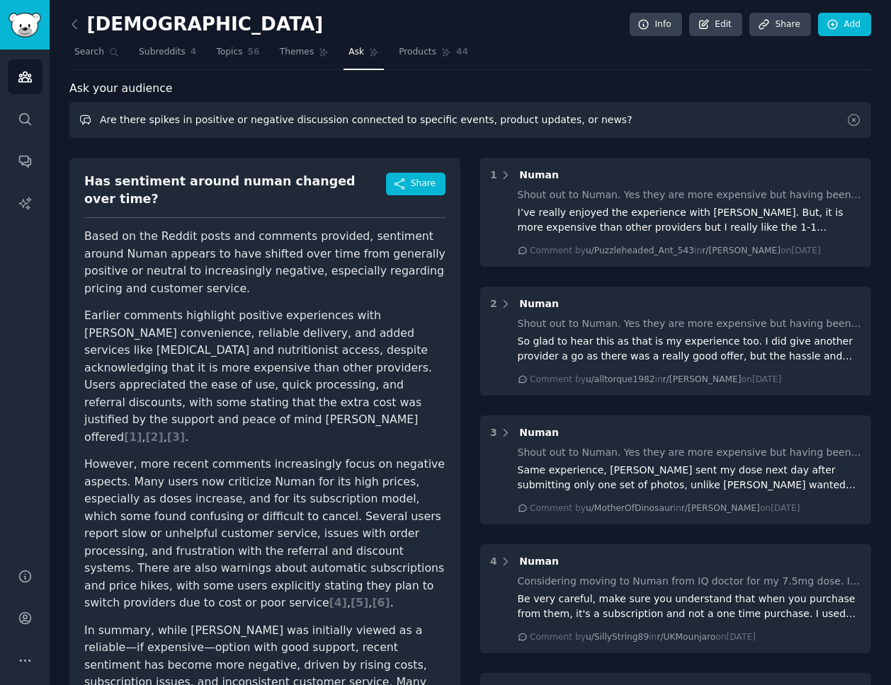
click at [586, 120] on input "Are there spikes in positive or negative discussion connected to specific event…" at bounding box center [469, 120] width 801 height 36
click at [332, 118] on input "Are there spikes in positive or negative discussion connected to specific event…" at bounding box center [469, 120] width 801 height 36
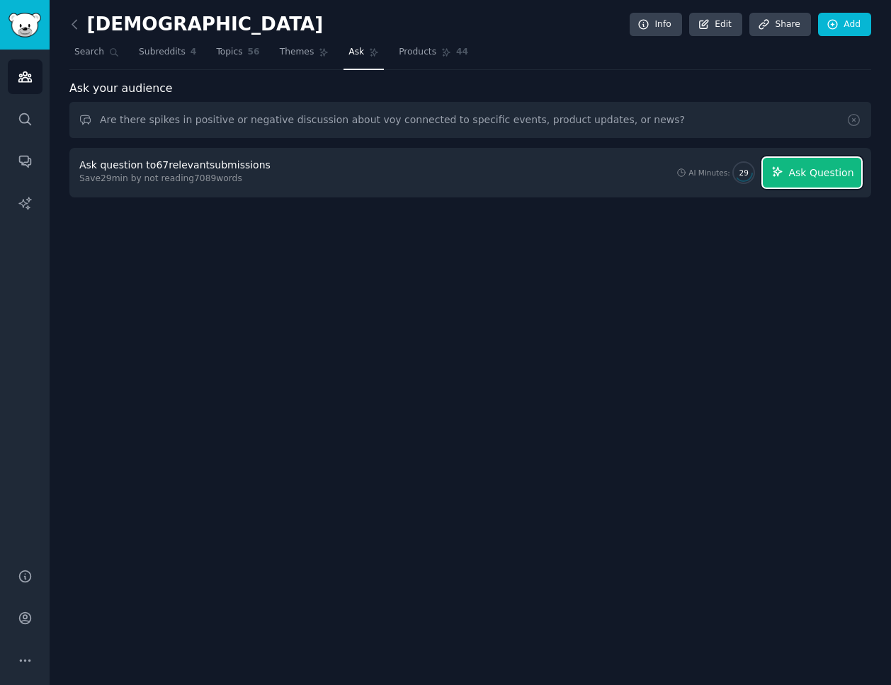
click at [835, 168] on span "Ask Question" at bounding box center [820, 173] width 65 height 15
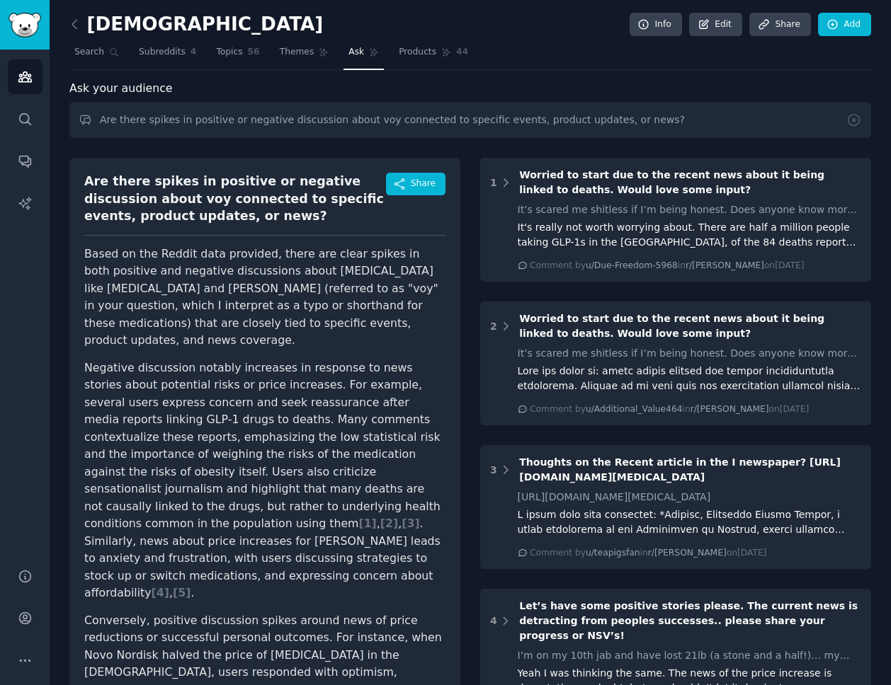
click at [176, 196] on div "Are there spikes in positive or negative discussion about voy connected to spec…" at bounding box center [235, 199] width 302 height 52
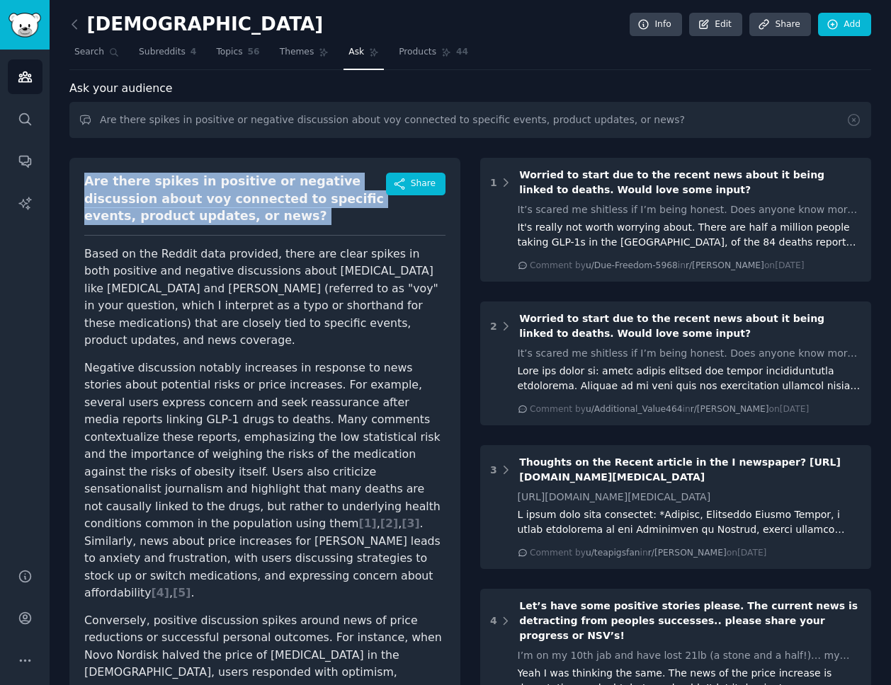
click at [176, 196] on div "Are there spikes in positive or negative discussion about voy connected to spec…" at bounding box center [235, 199] width 302 height 52
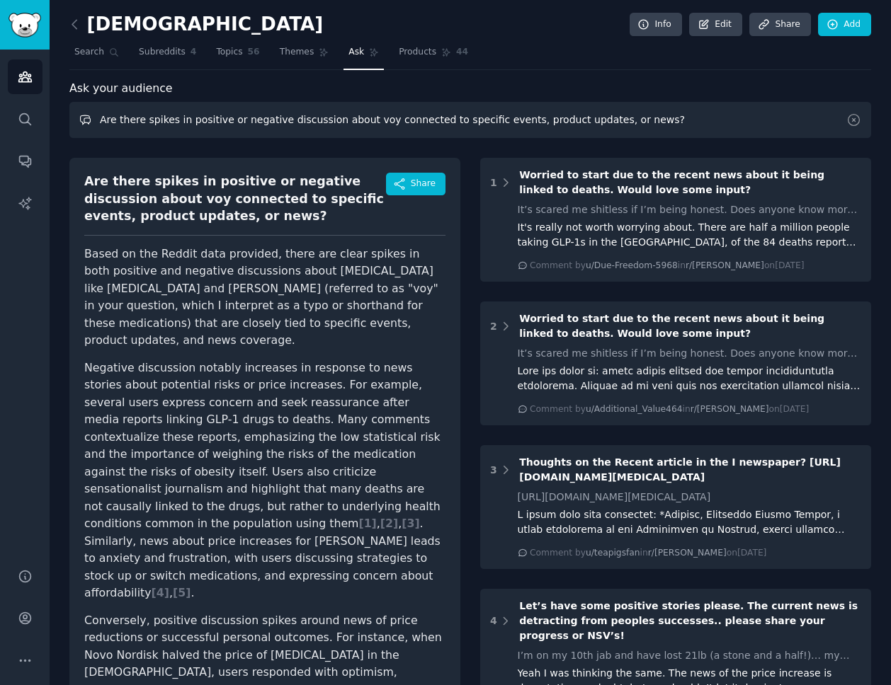
click at [415, 108] on input "Are there spikes in positive or negative discussion about voy connected to spec…" at bounding box center [469, 120] width 801 height 36
click at [375, 115] on input "Are there spikes in positive or negative discussion about voy connected to spec…" at bounding box center [469, 120] width 801 height 36
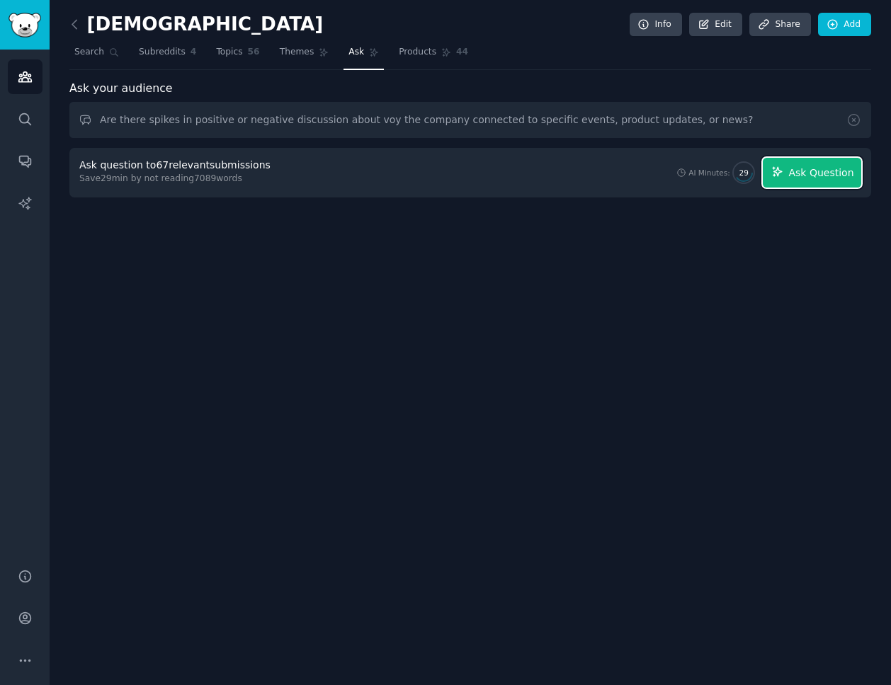
click at [836, 173] on span "Ask Question" at bounding box center [820, 173] width 65 height 15
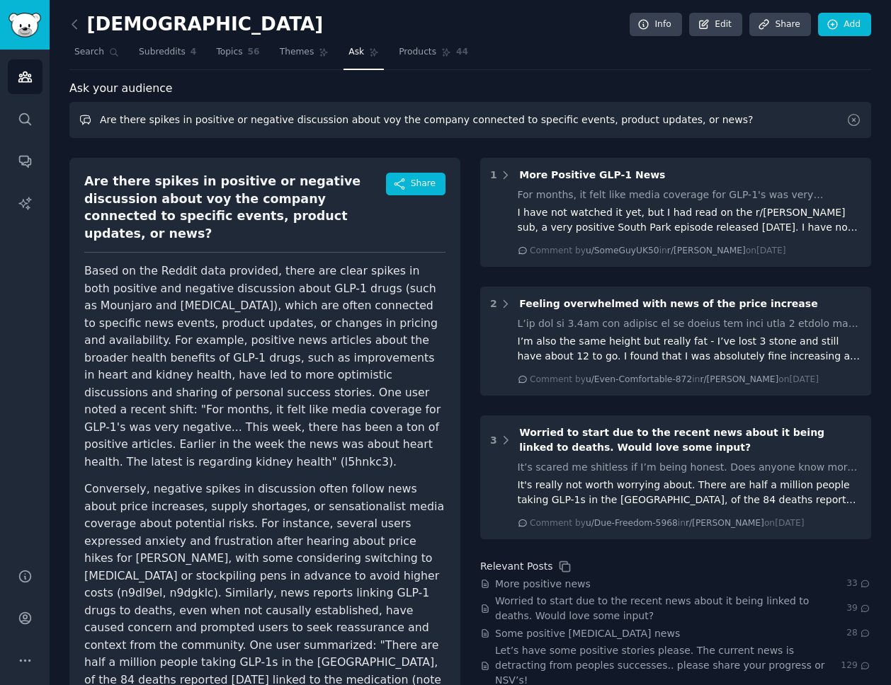
click at [292, 105] on input "Are there spikes in positive or negative discussion about voy the company conne…" at bounding box center [469, 120] width 801 height 36
paste input "people going to cancel their voy subscriptions after the price change"
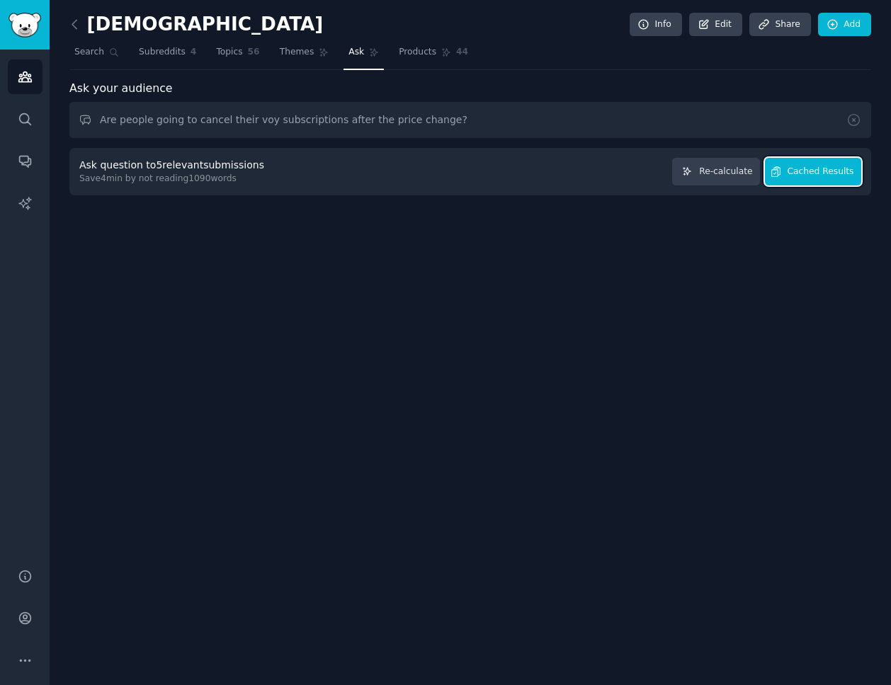
click at [809, 173] on span "Cached Results" at bounding box center [820, 172] width 67 height 13
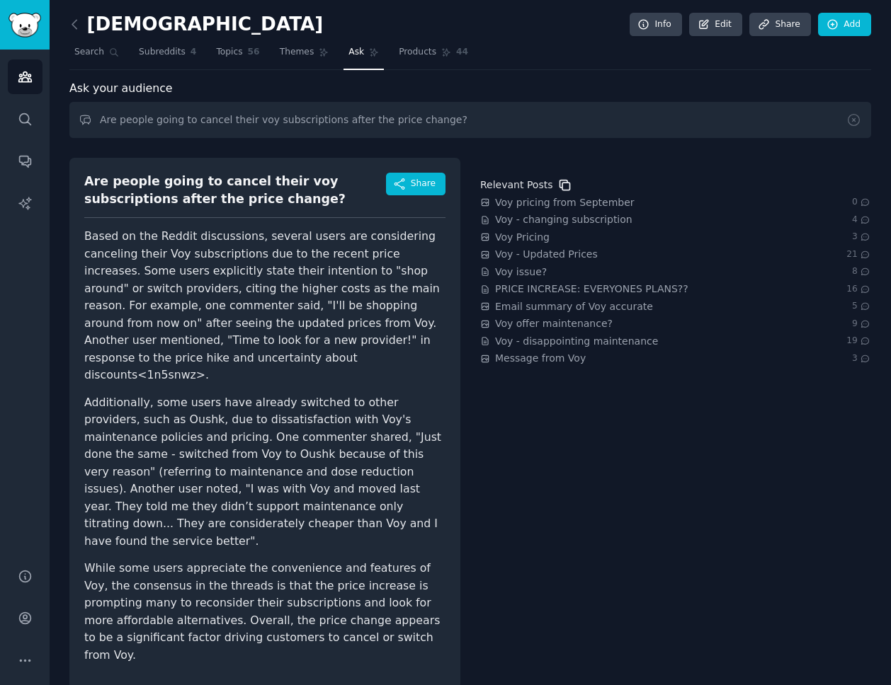
click at [564, 180] on icon at bounding box center [564, 185] width 15 height 15
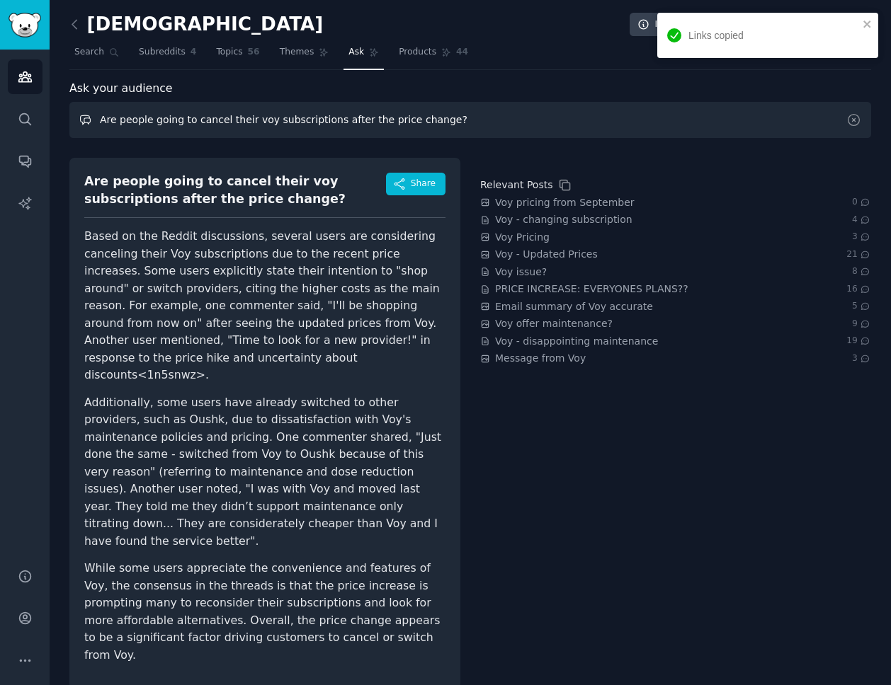
click at [256, 115] on input "Are people going to cancel their voy subscriptions after the price change?" at bounding box center [469, 120] width 801 height 36
paste input "Has sentiment around voy changed over tim"
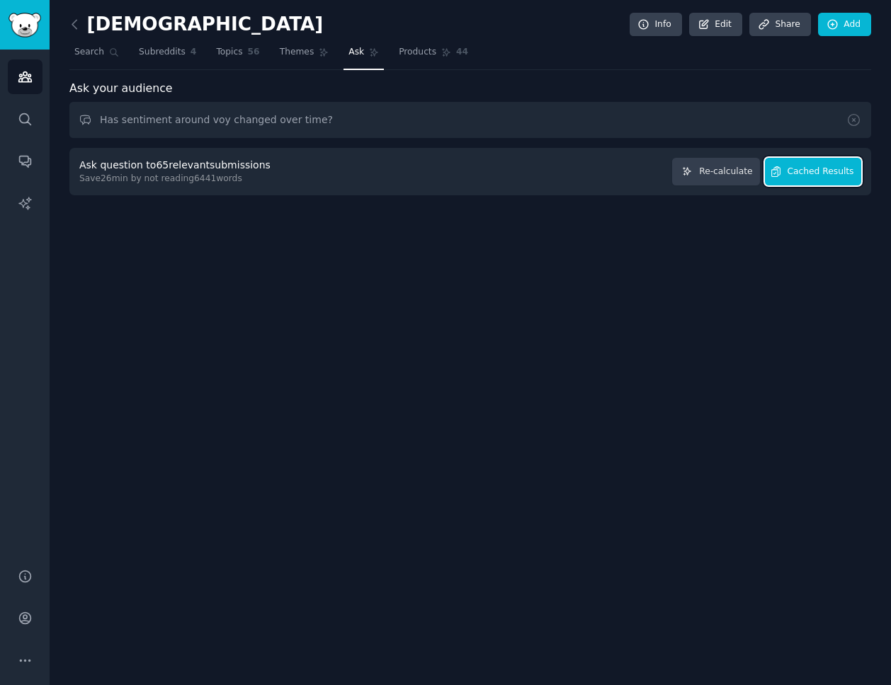
click at [800, 172] on span "Cached Results" at bounding box center [820, 172] width 67 height 13
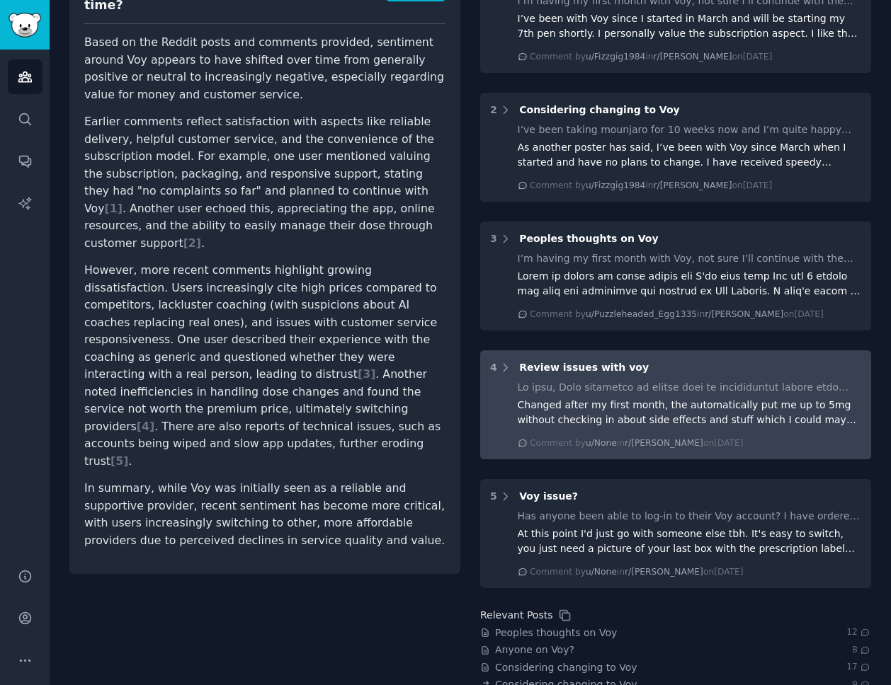
scroll to position [325, 0]
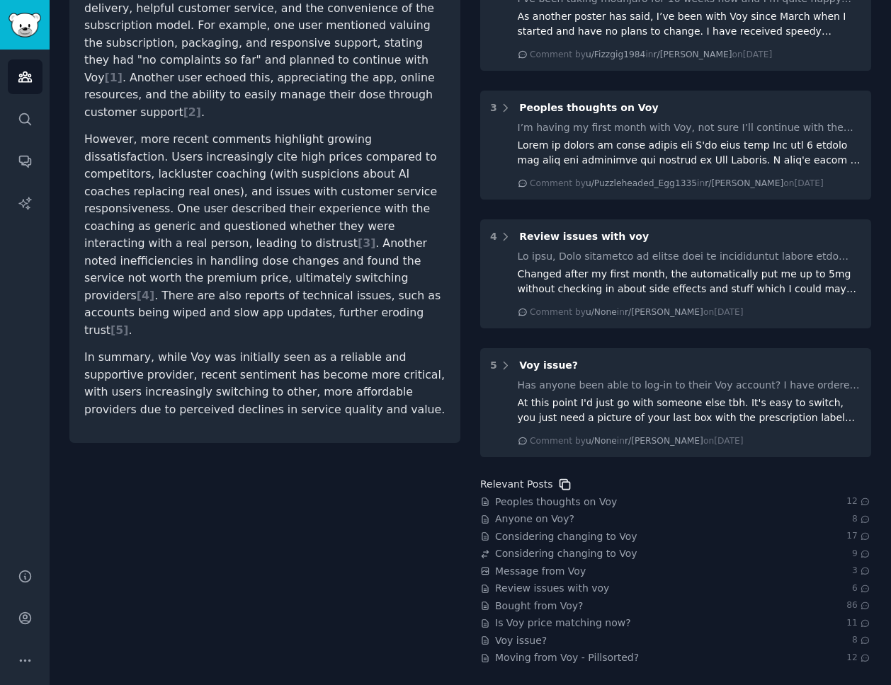
click at [560, 481] on icon at bounding box center [565, 485] width 10 height 10
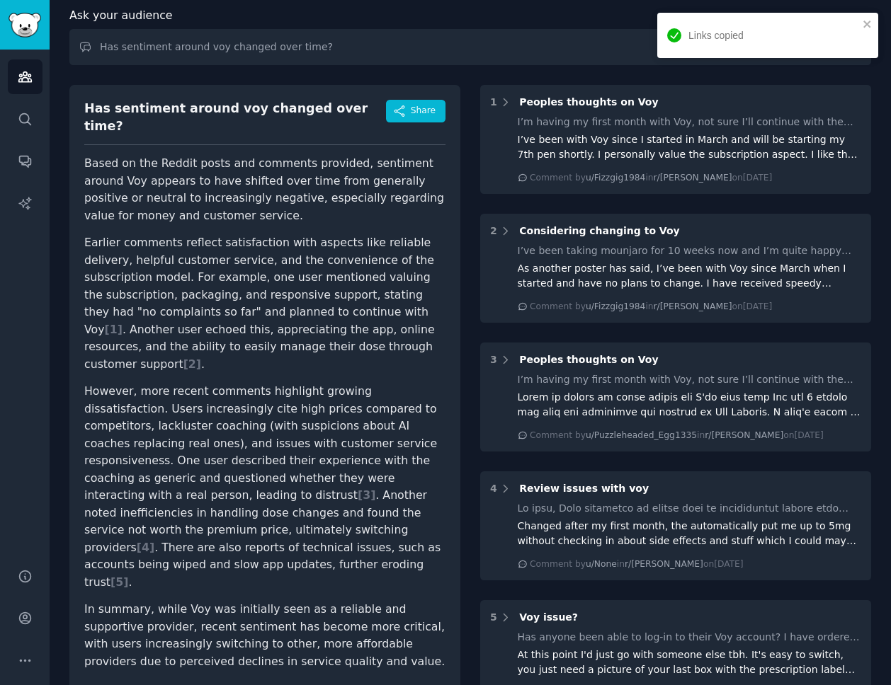
scroll to position [0, 0]
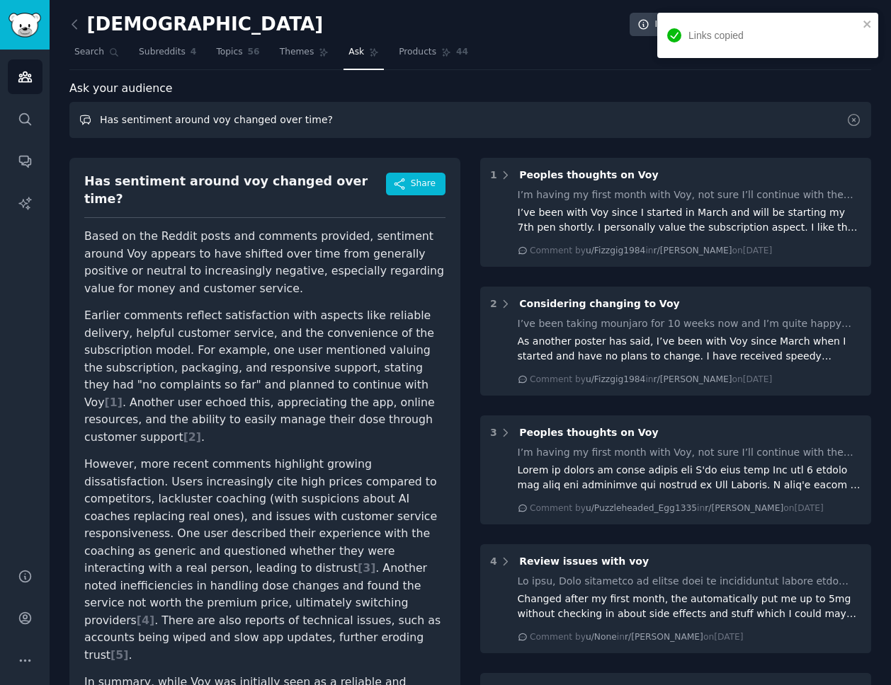
click at [207, 129] on input "Has sentiment around voy changed over time?" at bounding box center [469, 120] width 801 height 36
paste input "Why do people switch providers"
type input "Why do people switch providers?"
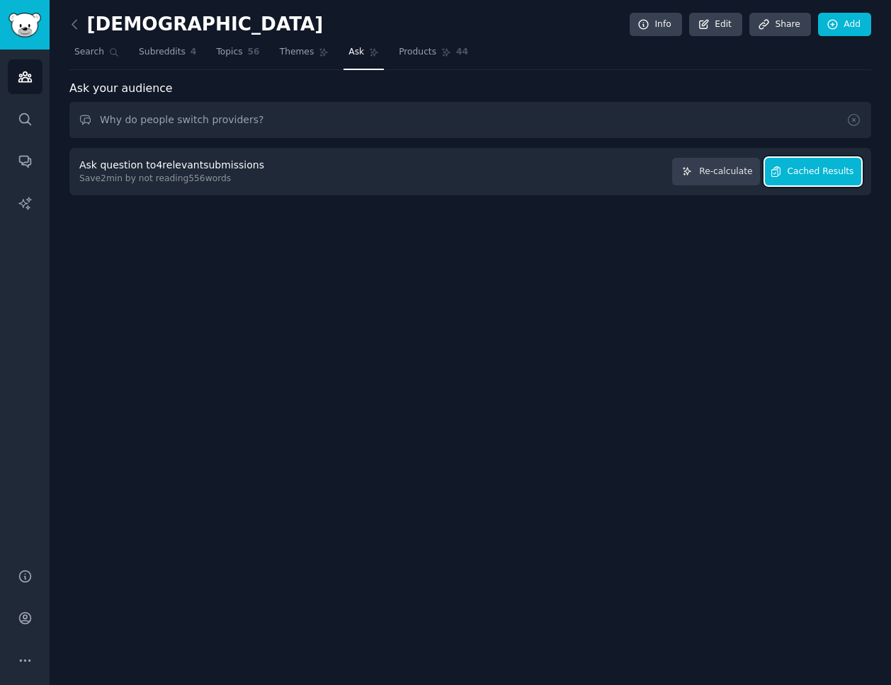
click at [826, 171] on span "Cached Results" at bounding box center [820, 172] width 67 height 13
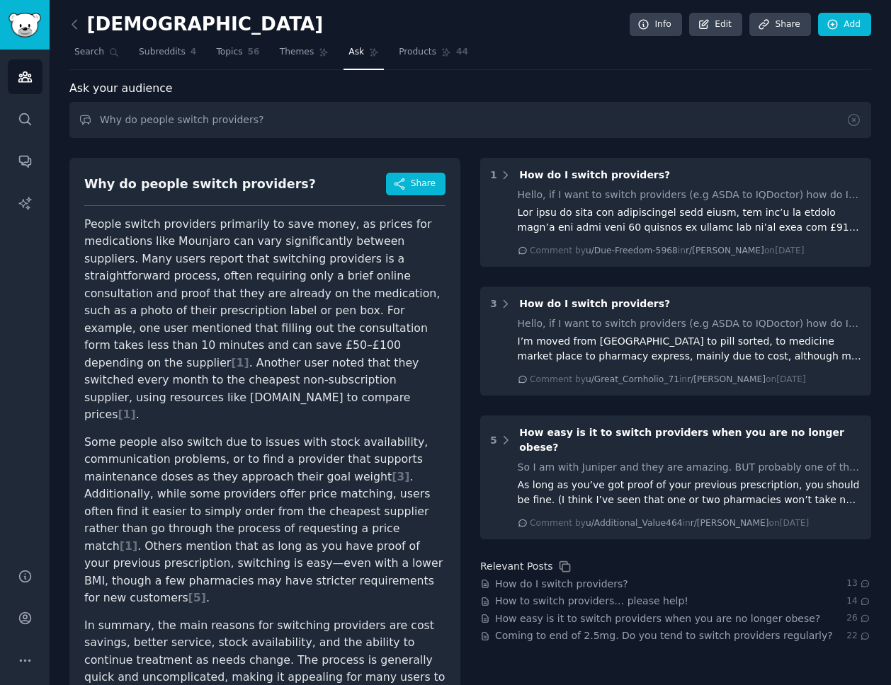
scroll to position [11, 0]
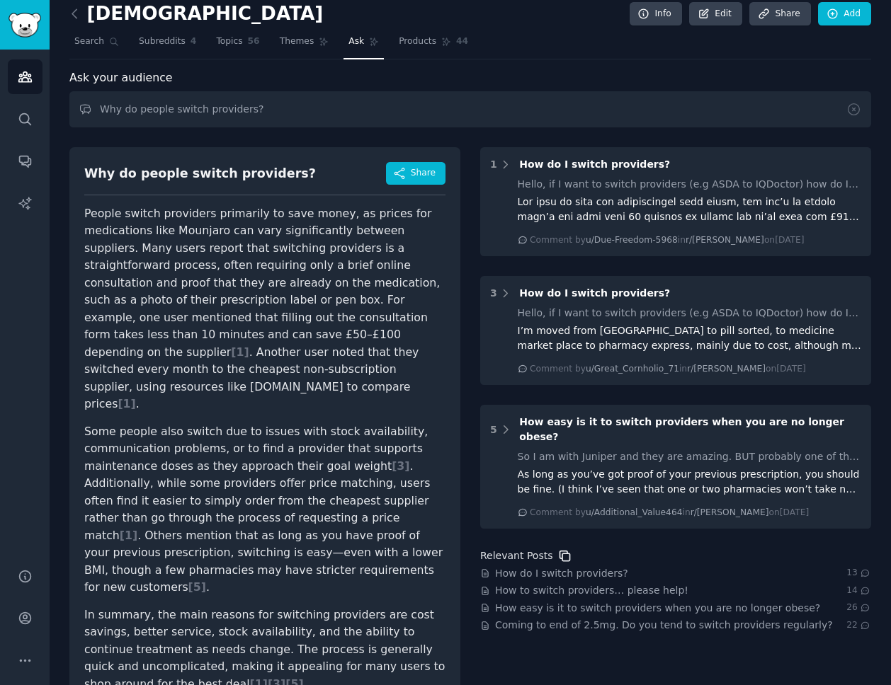
click at [560, 549] on icon at bounding box center [564, 556] width 15 height 15
